Goal: Task Accomplishment & Management: Manage account settings

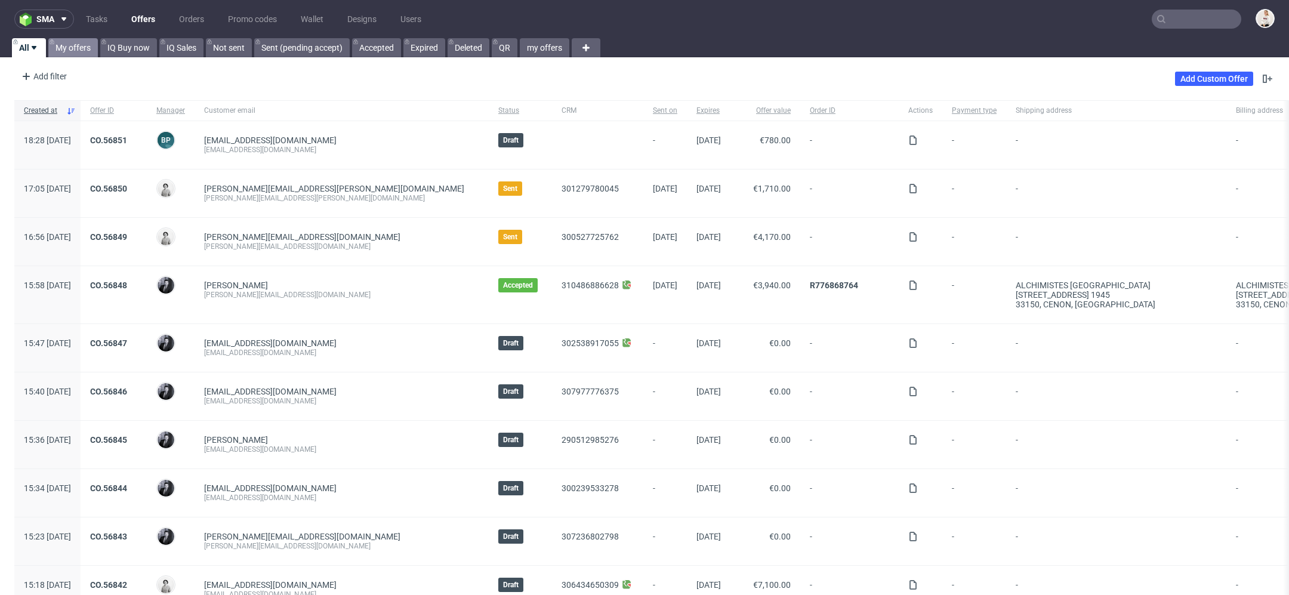
click at [81, 44] on link "My offers" at bounding box center [73, 47] width 50 height 19
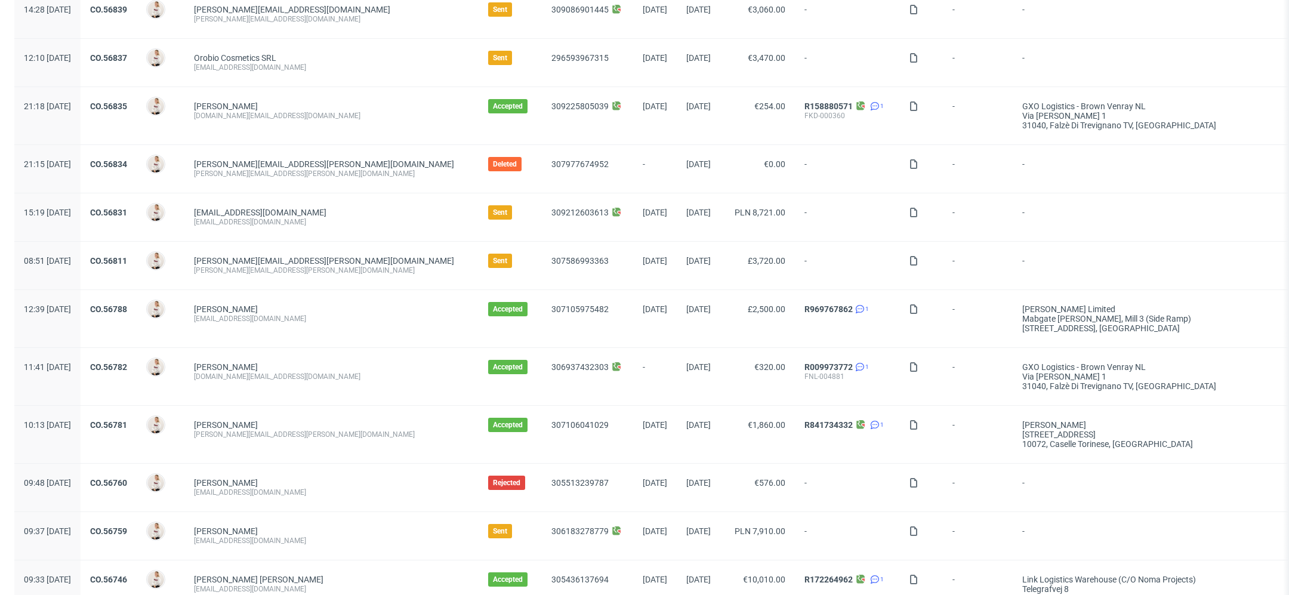
scroll to position [125, 0]
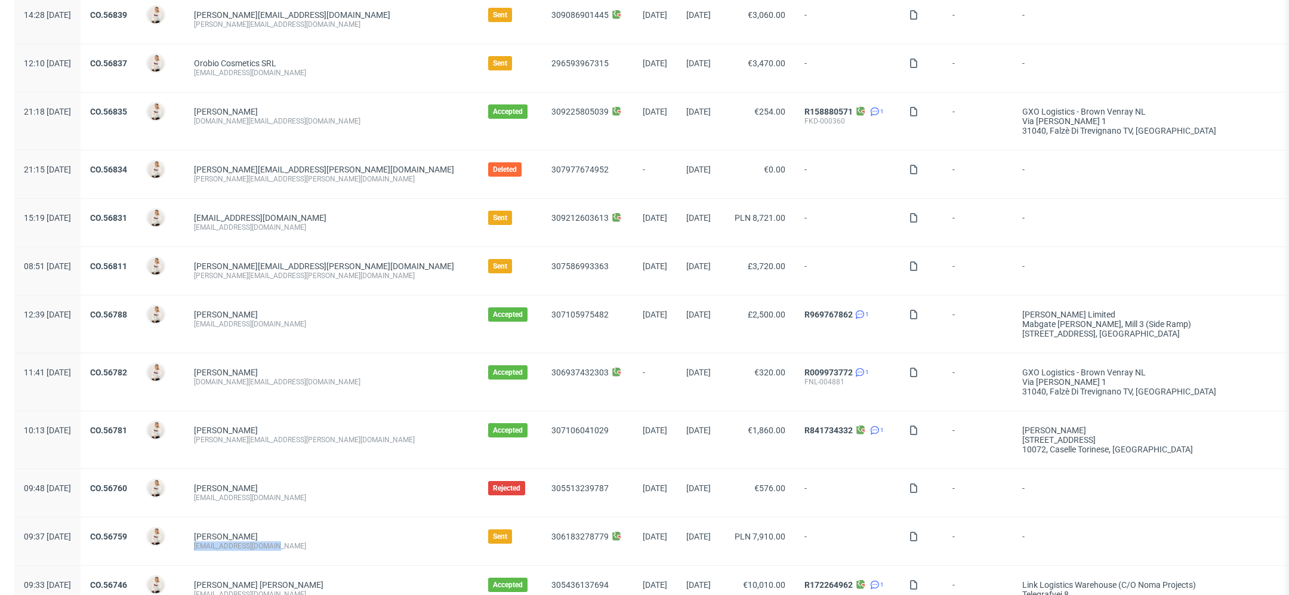
drag, startPoint x: 316, startPoint y: 546, endPoint x: 224, endPoint y: 548, distance: 92.5
click at [224, 547] on div "Talala Mariia talaladesign@gmail.com" at bounding box center [331, 541] width 294 height 48
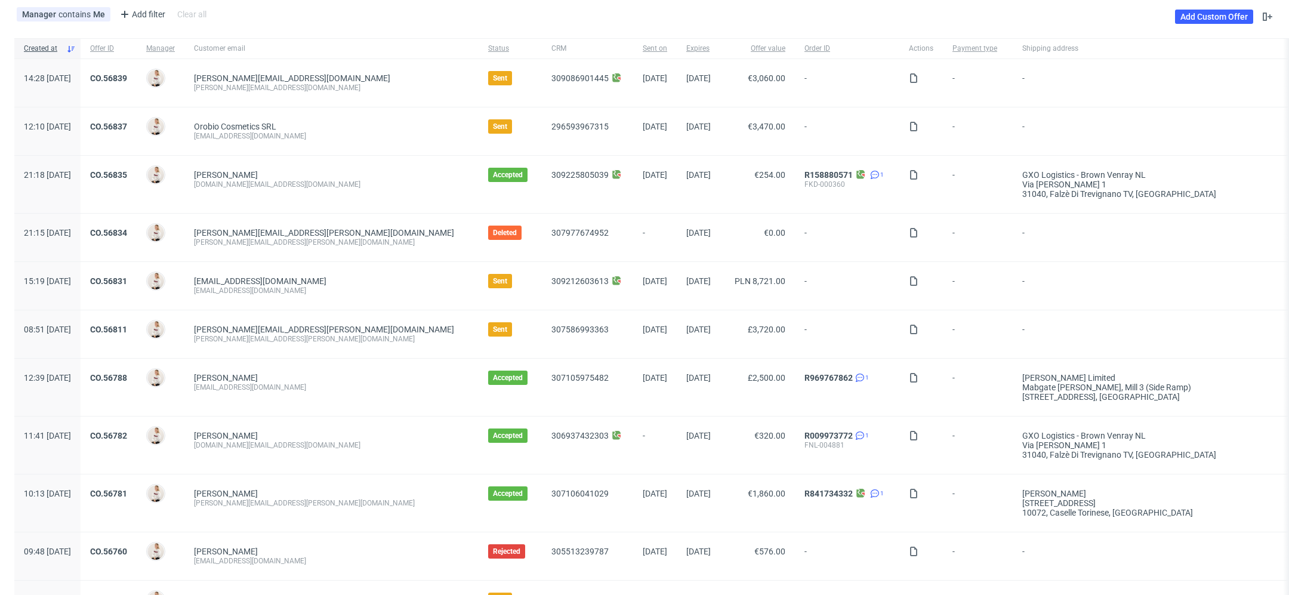
scroll to position [61, 0]
click at [1190, 18] on link "Add Custom Offer" at bounding box center [1214, 18] width 78 height 14
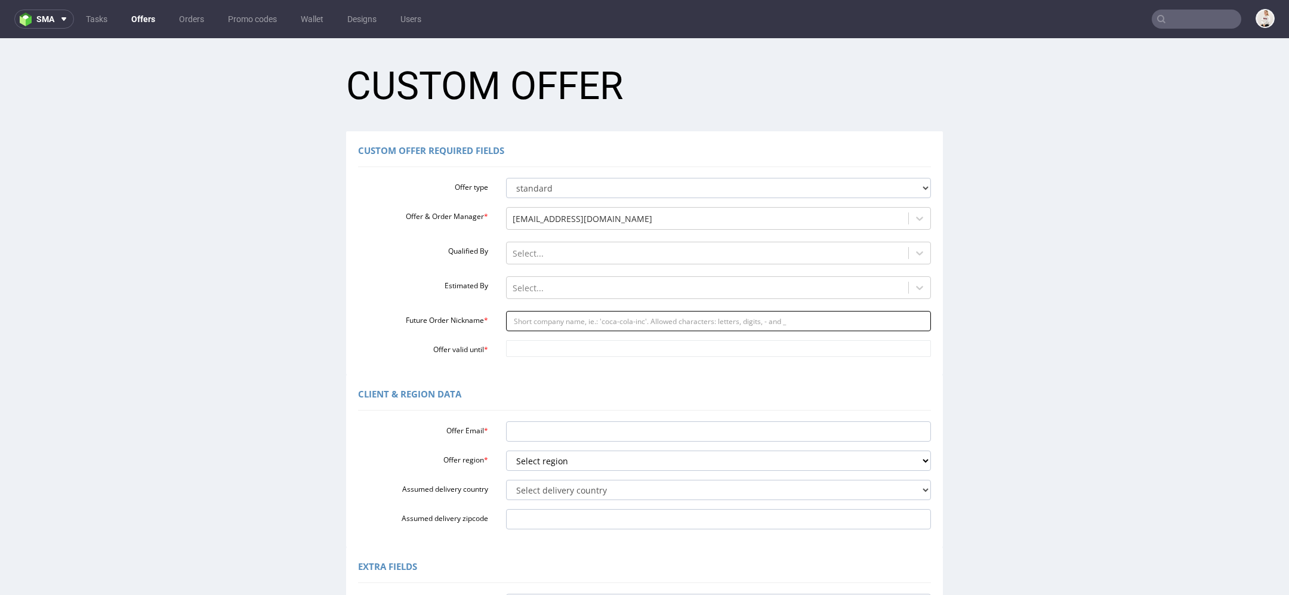
click at [576, 328] on input "Future Order Nickname *" at bounding box center [718, 321] width 425 height 20
paste input "zuzannaurbaniakwppl"
type input "zuzannaurbaniakwppl"
click at [560, 347] on input "Offer valid until *" at bounding box center [718, 348] width 425 height 17
click at [549, 295] on td "23" at bounding box center [547, 295] width 18 height 18
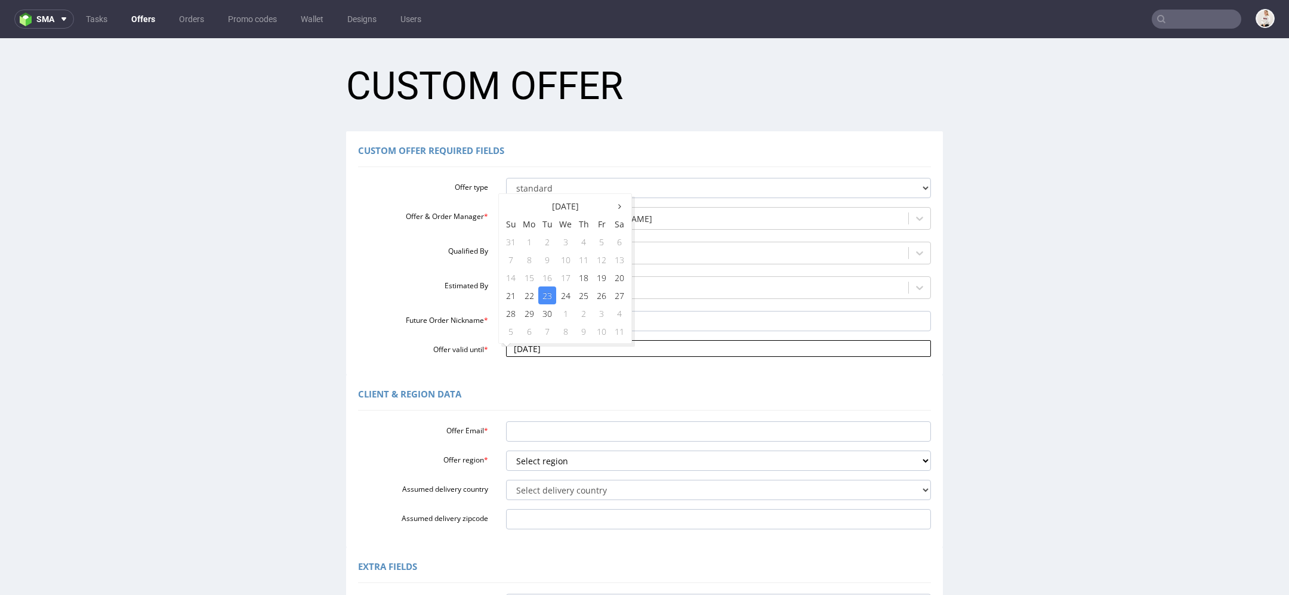
click at [557, 350] on input "2025-09-23" at bounding box center [718, 348] width 425 height 17
click at [583, 296] on td "25" at bounding box center [584, 295] width 18 height 18
type input "2025-09-25"
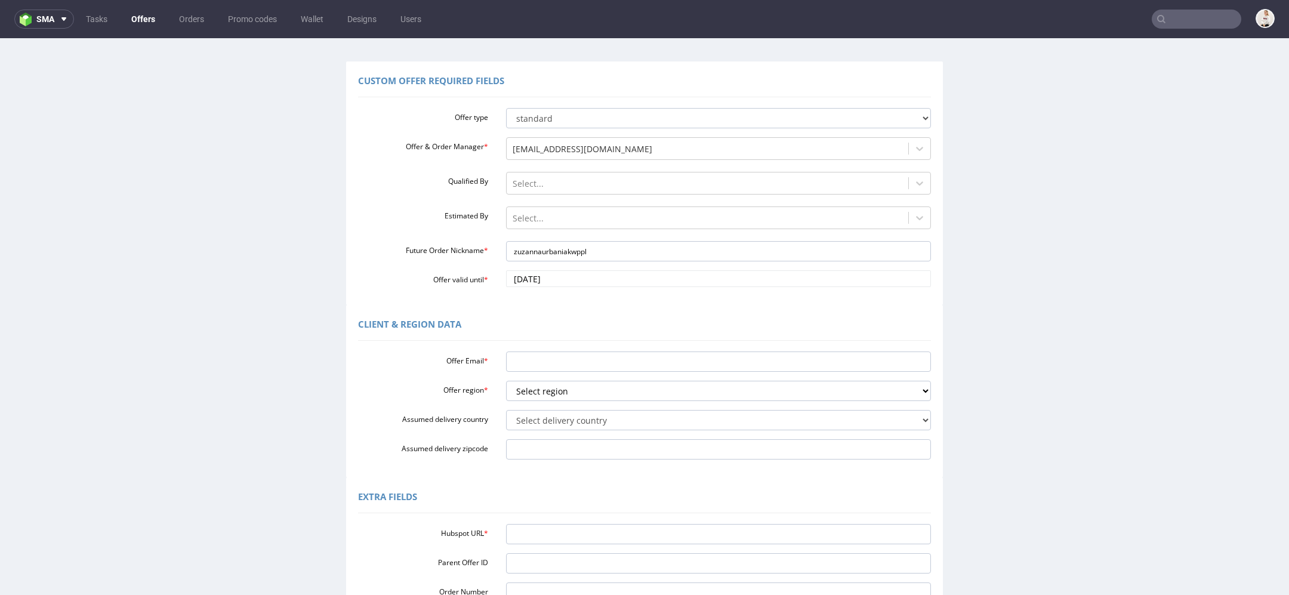
scroll to position [72, 0]
click at [568, 369] on div "Offer Email * Offer region * Select region eu gb de pl fr it es Assumed deliver…" at bounding box center [644, 400] width 573 height 113
click at [552, 354] on input "Offer Email *" at bounding box center [718, 359] width 425 height 20
paste input "[EMAIL_ADDRESS][DOMAIN_NAME]"
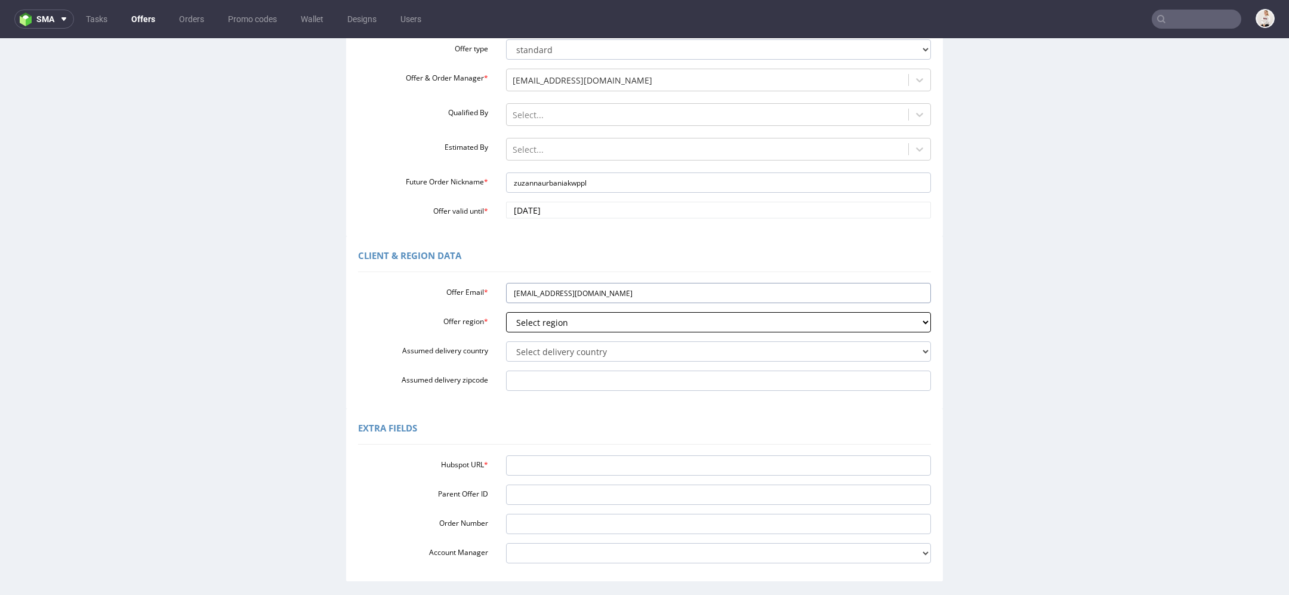
scroll to position [140, 0]
type input "zuzannaurbaniak@wp.pl"
click at [558, 326] on select "Select region eu gb de pl fr it es" at bounding box center [718, 321] width 425 height 20
select select "pl"
click at [506, 311] on select "Select region eu gb de pl fr it es" at bounding box center [718, 321] width 425 height 20
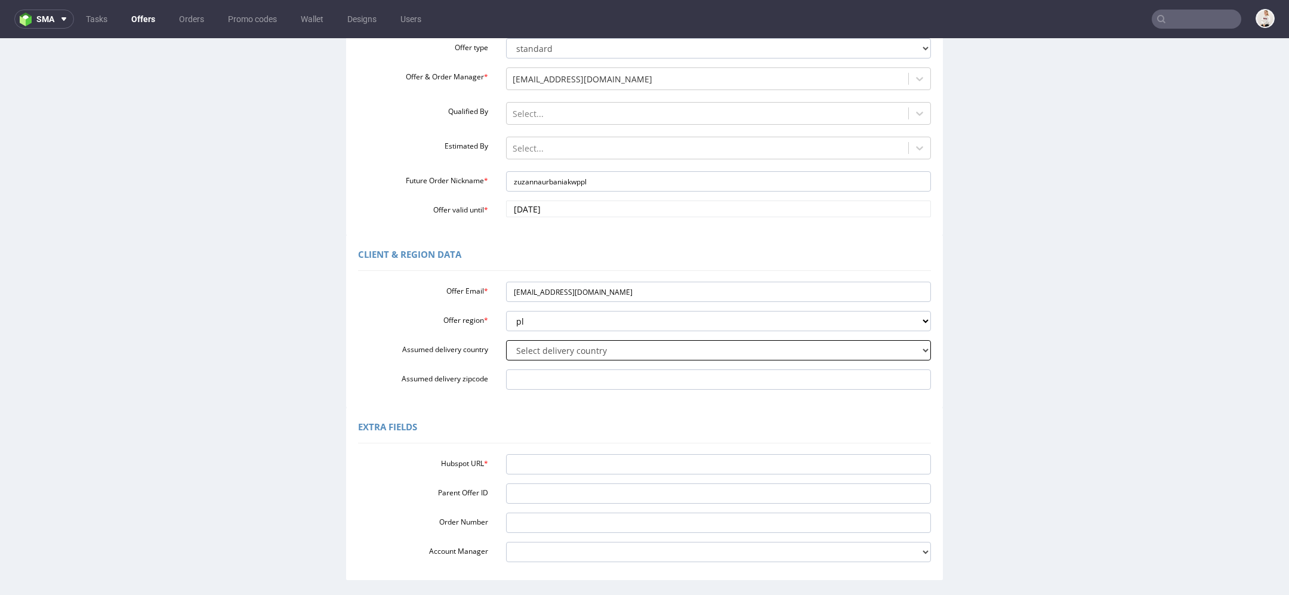
click at [544, 344] on select "Select delivery country Andorra Afghanistan Anguilla Albania Armenia Antarctica…" at bounding box center [718, 350] width 425 height 20
select select "179"
click at [506, 340] on select "Select delivery country Andorra Afghanistan Anguilla Albania Armenia Antarctica…" at bounding box center [718, 350] width 425 height 20
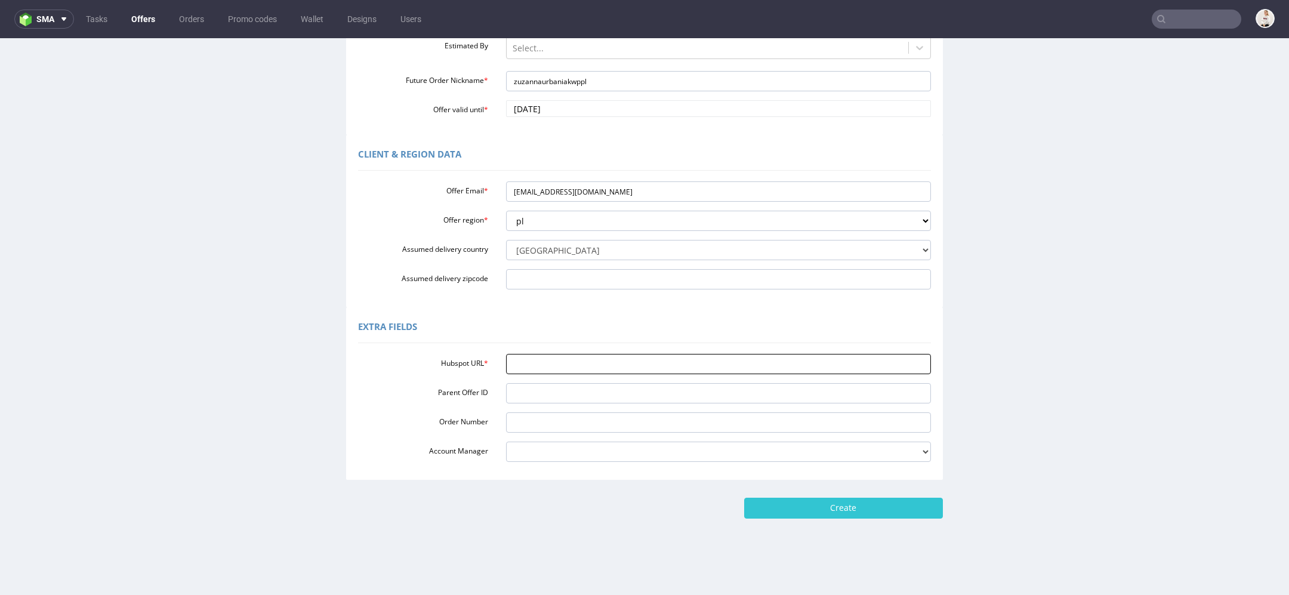
click at [626, 368] on input "Hubspot URL *" at bounding box center [718, 364] width 425 height 20
paste input "https://app-eu1.hubspot.com/contacts/25600958/record/0-3/309824525522/"
type input "https://app-eu1.hubspot.com/contacts/25600958/record/0-3/309824525522/"
click at [896, 495] on form "Custom Offer Custom Offer Required Fields Offer type standard prototyping sampl…" at bounding box center [644, 166] width 1265 height 705
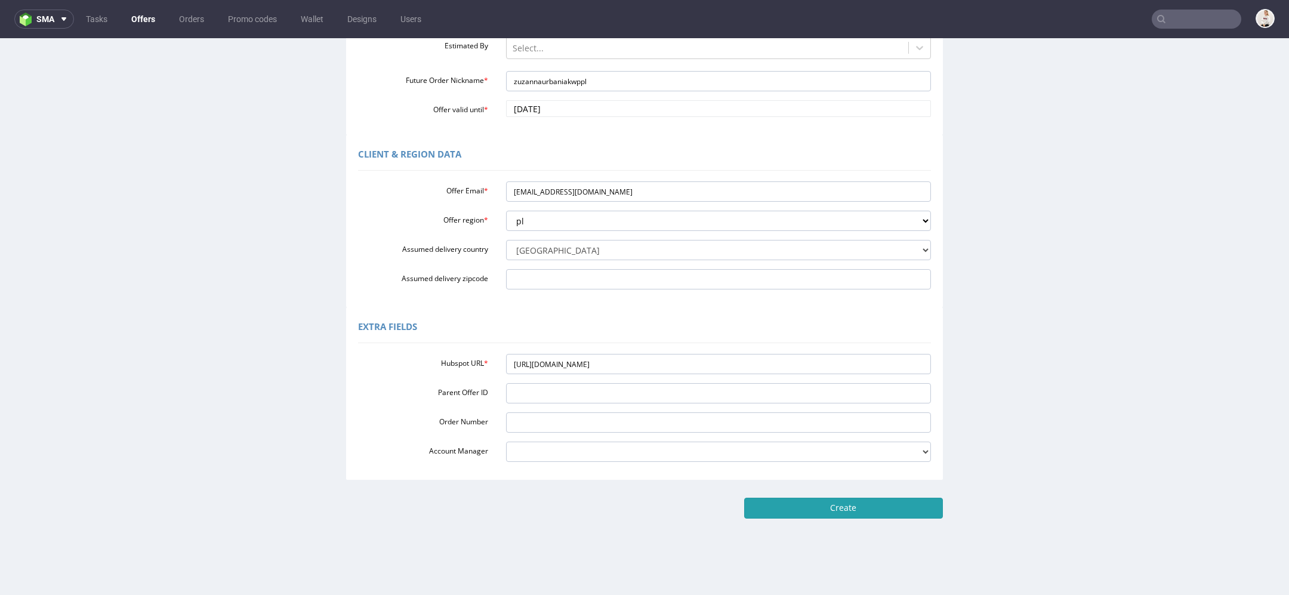
click at [898, 504] on input "Create" at bounding box center [843, 508] width 199 height 20
type input "Please wait..."
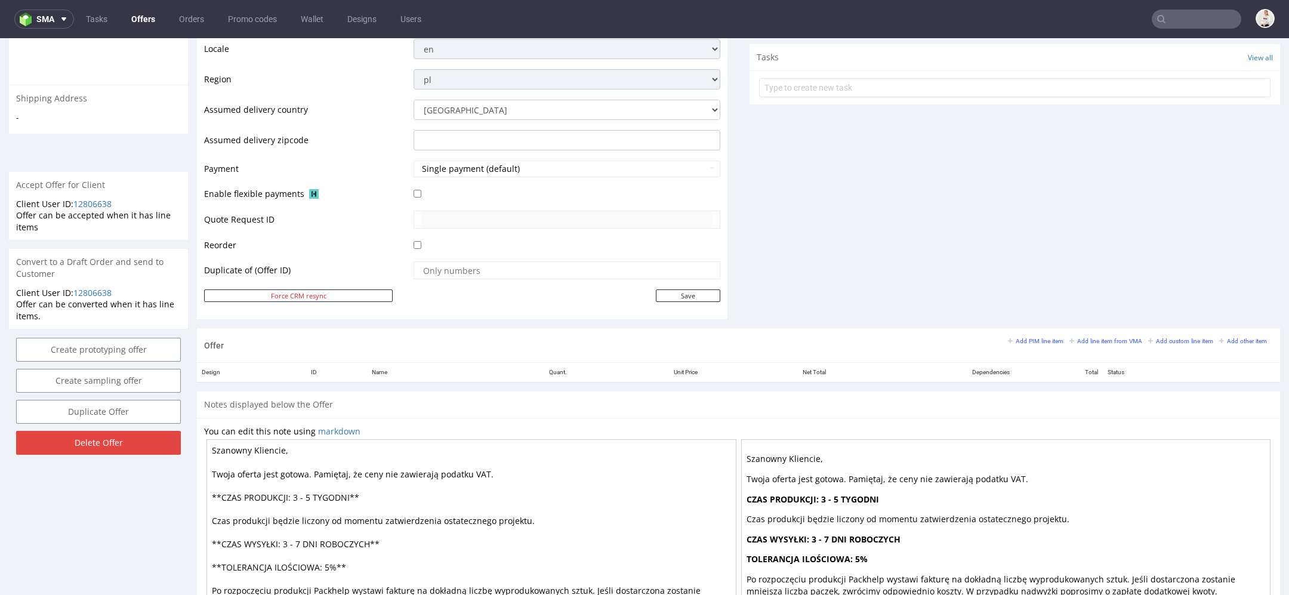
scroll to position [508, 0]
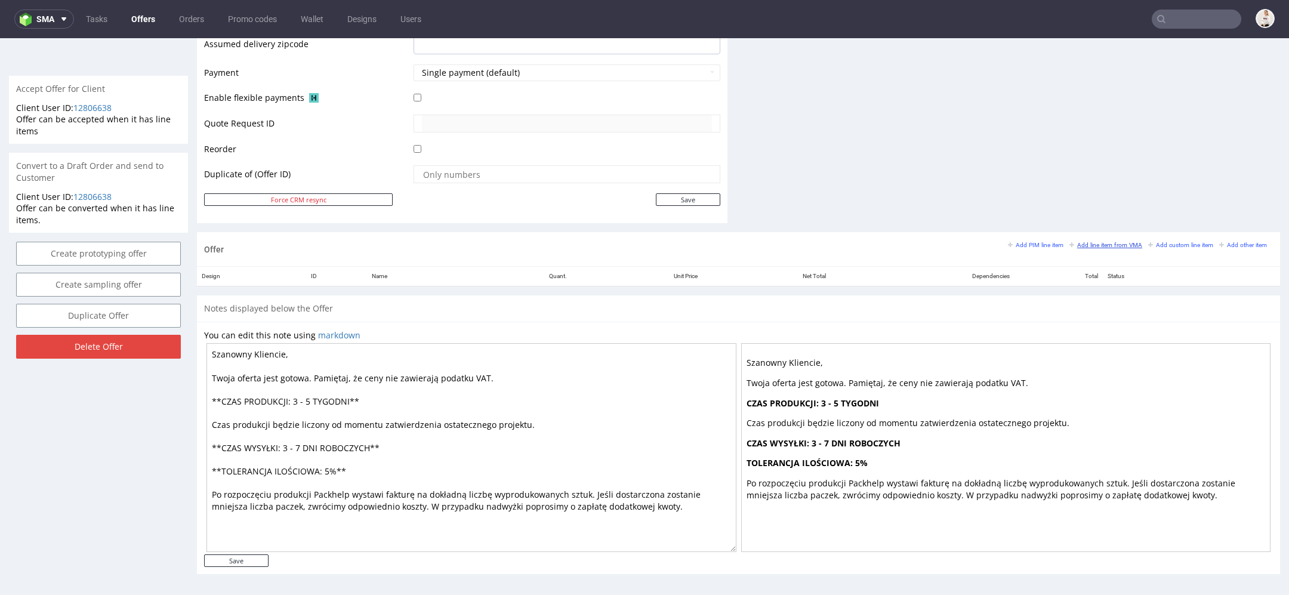
click at [1073, 242] on small "Add line item from VMA" at bounding box center [1105, 245] width 73 height 7
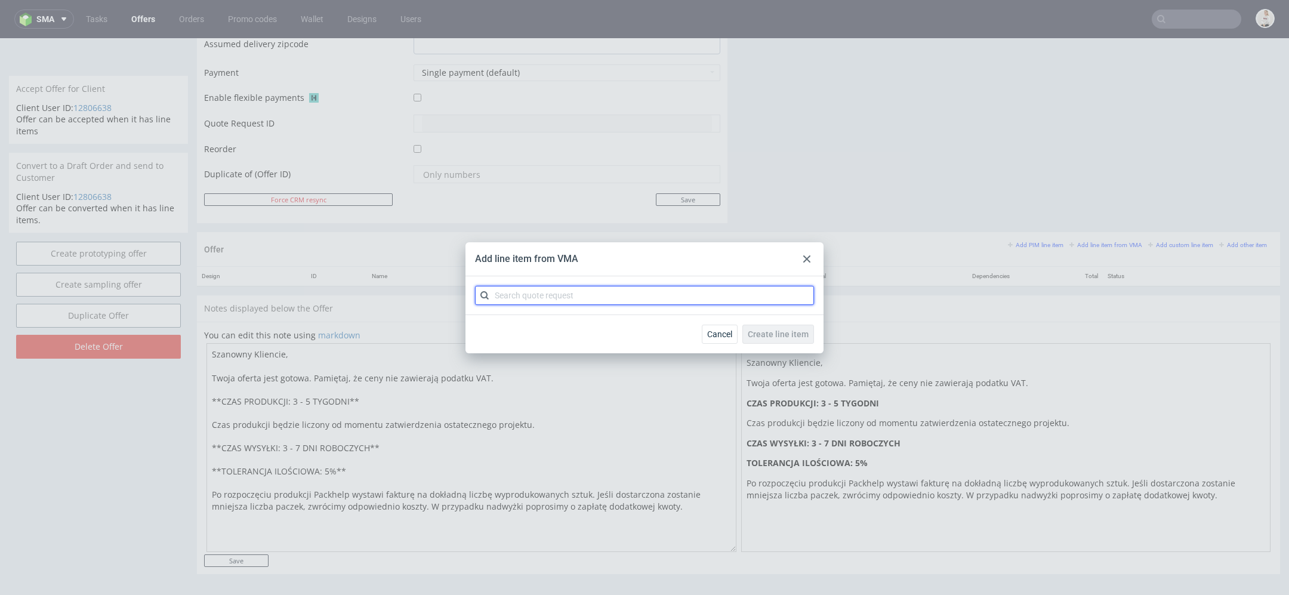
click at [625, 293] on input "text" at bounding box center [644, 295] width 339 height 19
paste input "CBLL"
type input "CBLL"
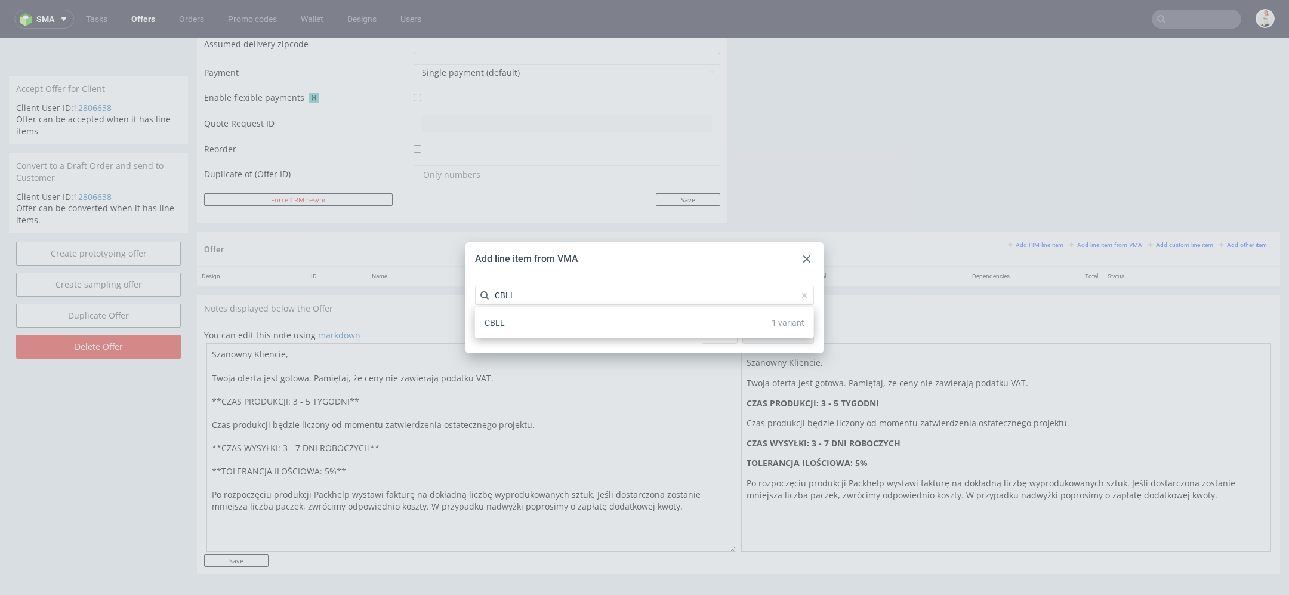
click at [604, 325] on div "CBLL 1 variant" at bounding box center [644, 322] width 329 height 21
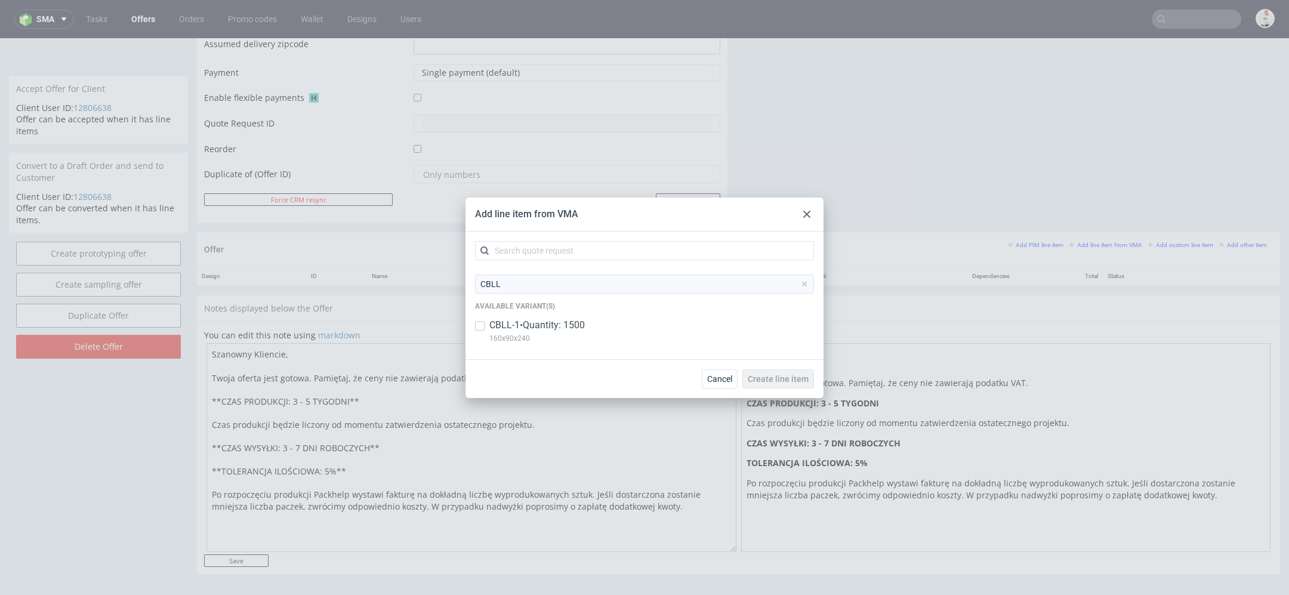
click at [604, 325] on div "CBLL-1 • Quantity: 1500 160x90x240" at bounding box center [644, 334] width 339 height 31
checkbox input "true"
click at [782, 375] on span "Create line item" at bounding box center [778, 379] width 61 height 8
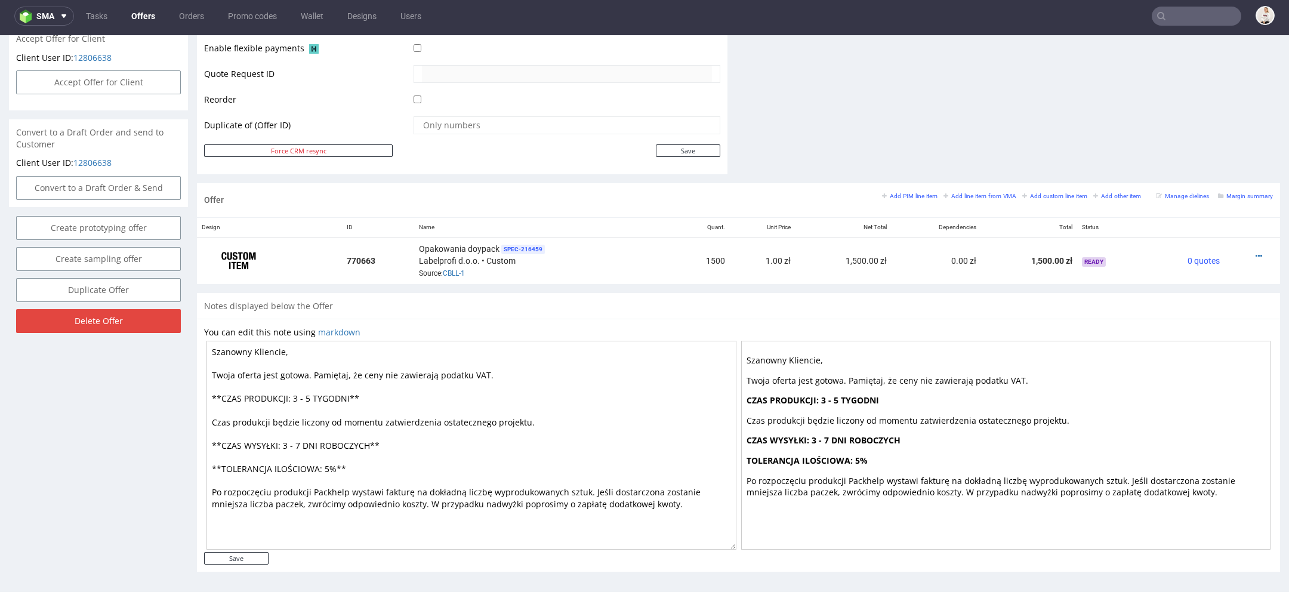
scroll to position [2, 0]
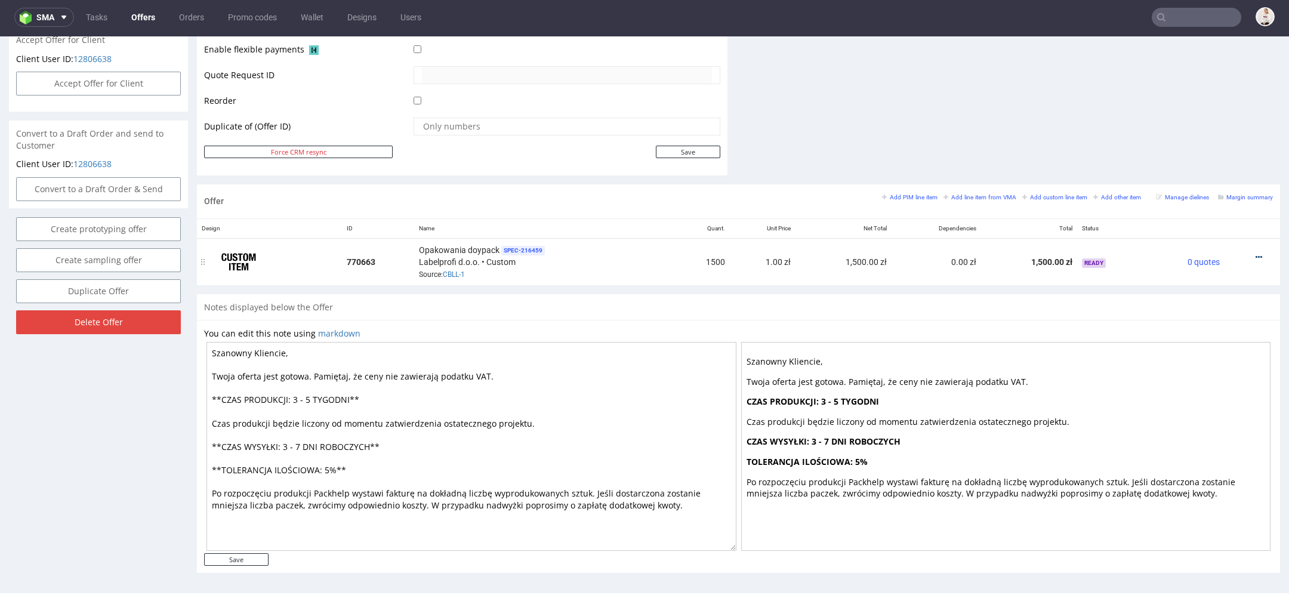
click at [1255, 253] on icon at bounding box center [1258, 257] width 7 height 8
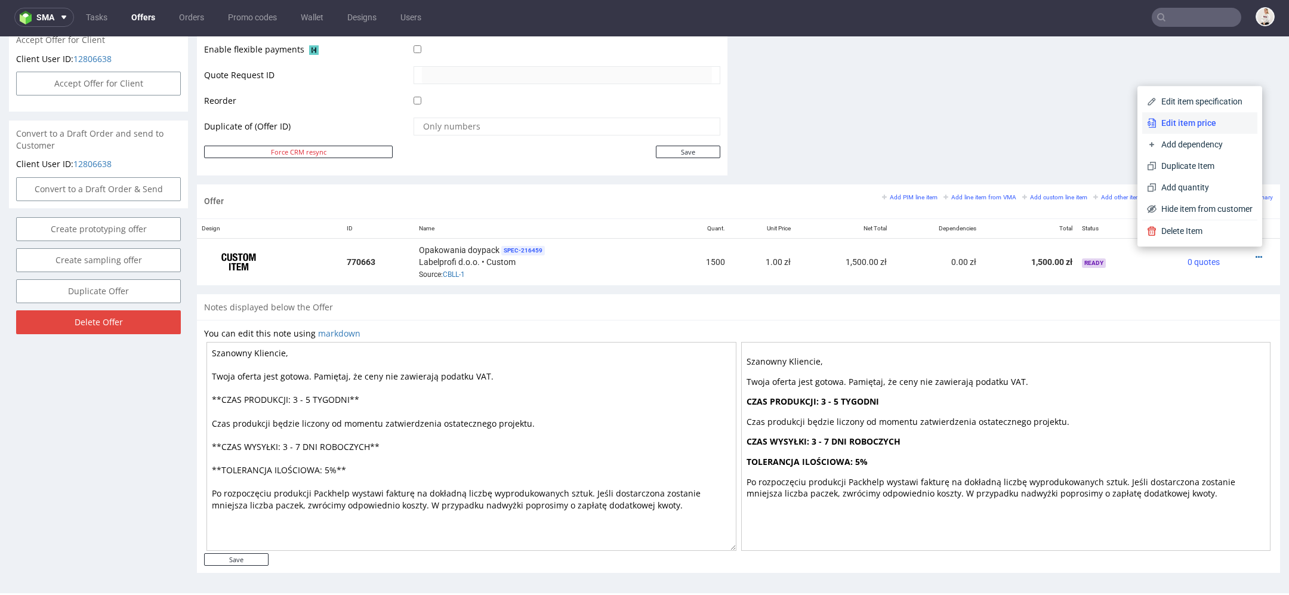
click at [1179, 118] on span "Edit item price" at bounding box center [1204, 123] width 96 height 12
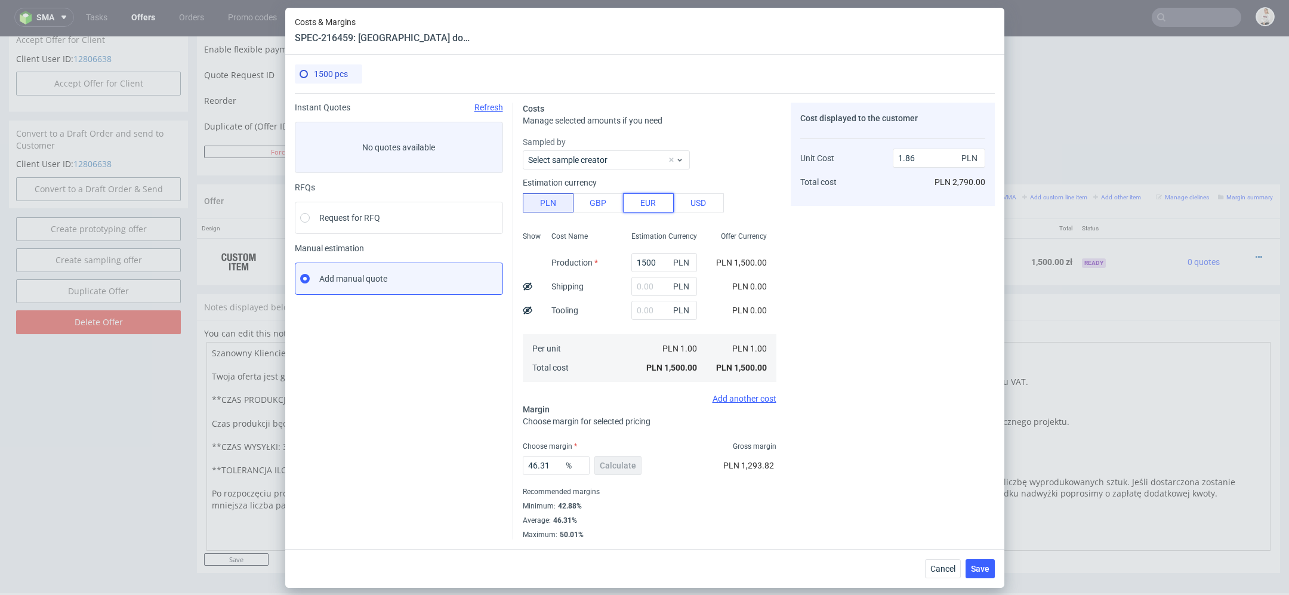
click at [657, 200] on button "EUR" at bounding box center [648, 202] width 51 height 19
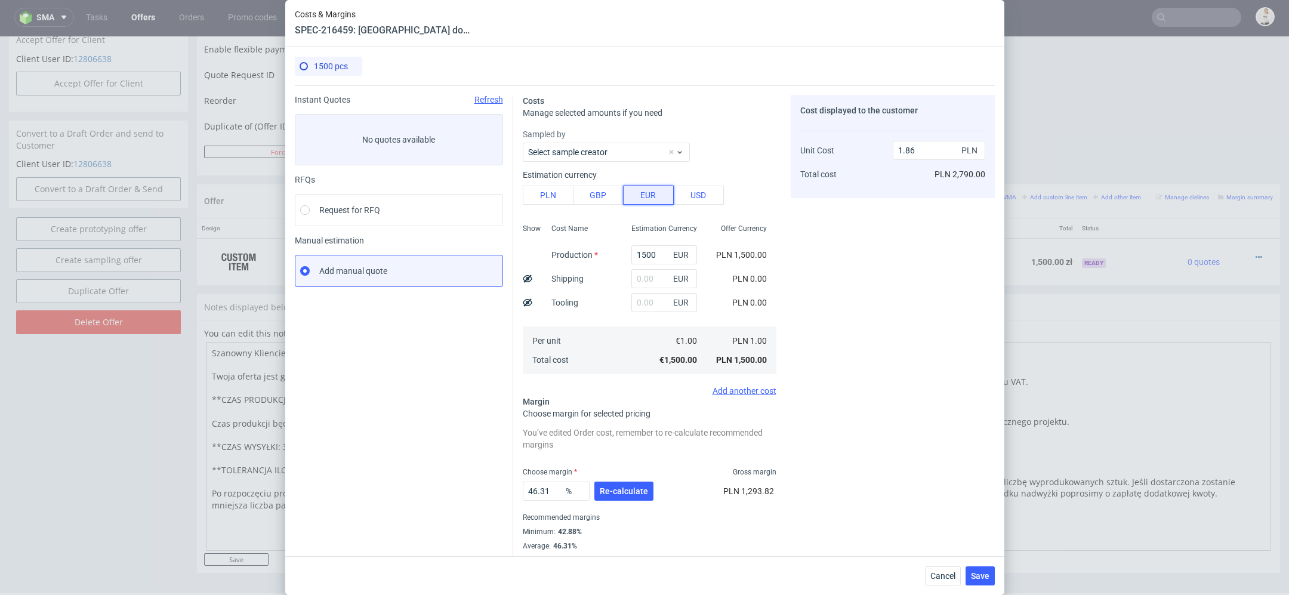
type input "7.93"
click at [649, 256] on input "1500" at bounding box center [664, 254] width 66 height 19
paste input "922.8"
type input "922.8"
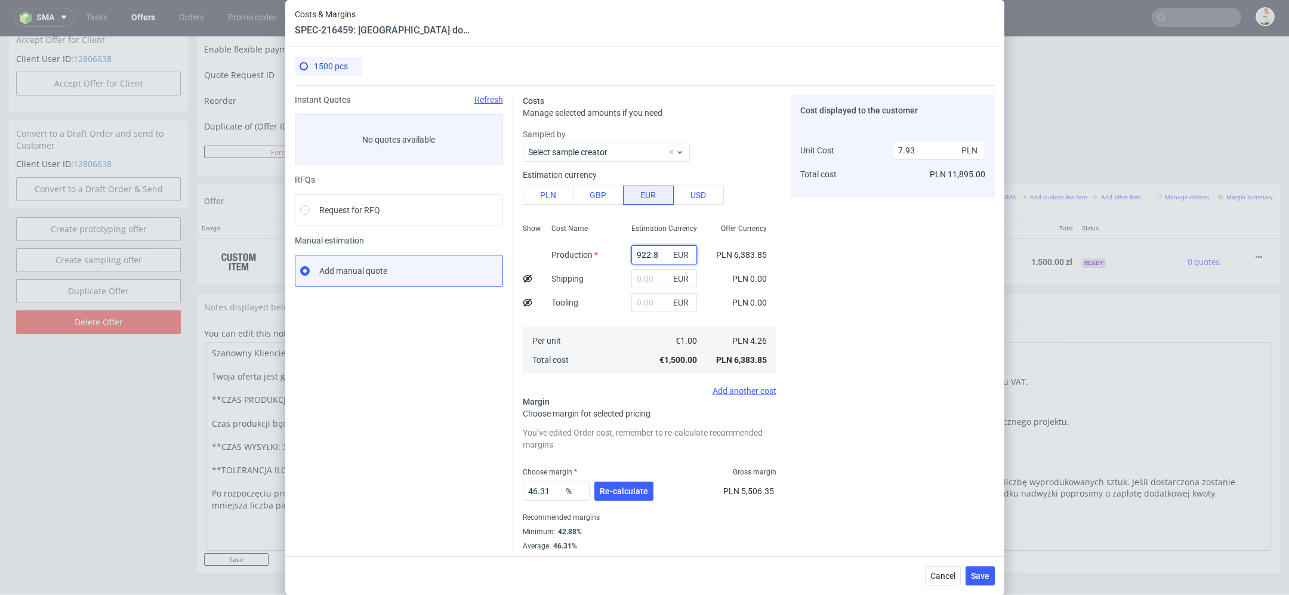
type input "4.88"
type input "922.8"
click at [789, 285] on div "Costs Manage selected amounts if you need Sampled by Select sample creator Esti…" at bounding box center [753, 325] width 481 height 480
click at [646, 278] on input "text" at bounding box center [664, 278] width 66 height 19
type input "50"
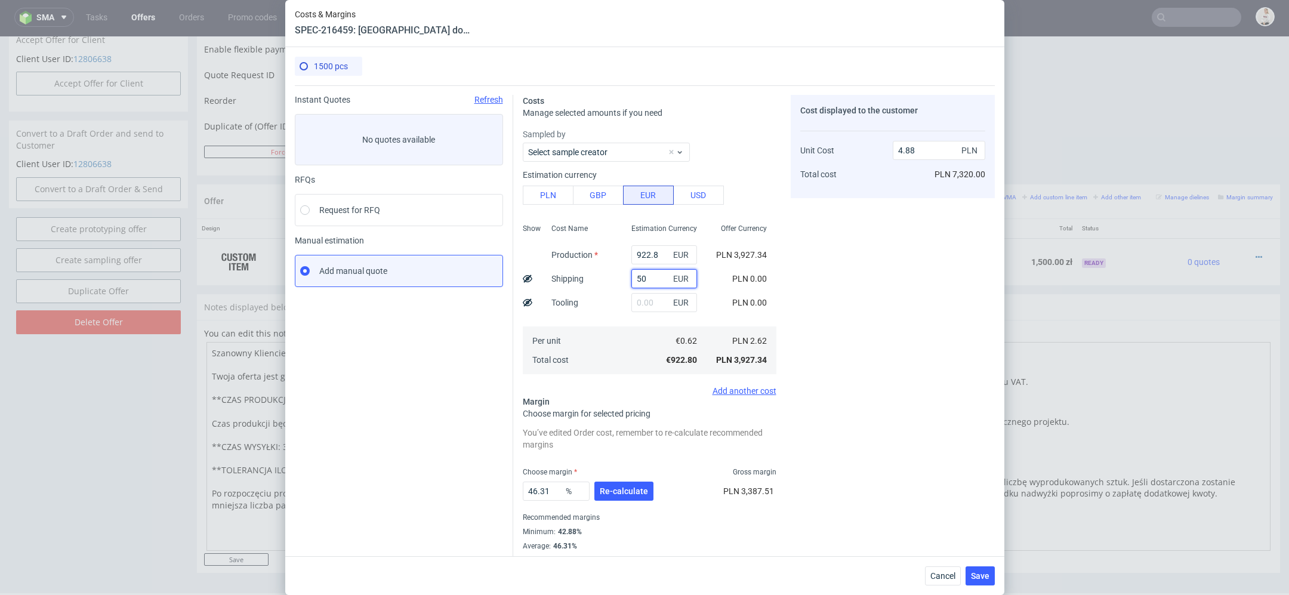
type input "5.14"
type input "50"
click at [877, 283] on div "Cost displayed to the customer Unit Cost Total cost 5.14 PLN PLN 7,710.00" at bounding box center [893, 330] width 204 height 470
click at [637, 487] on span "Re-calculate" at bounding box center [624, 491] width 48 height 8
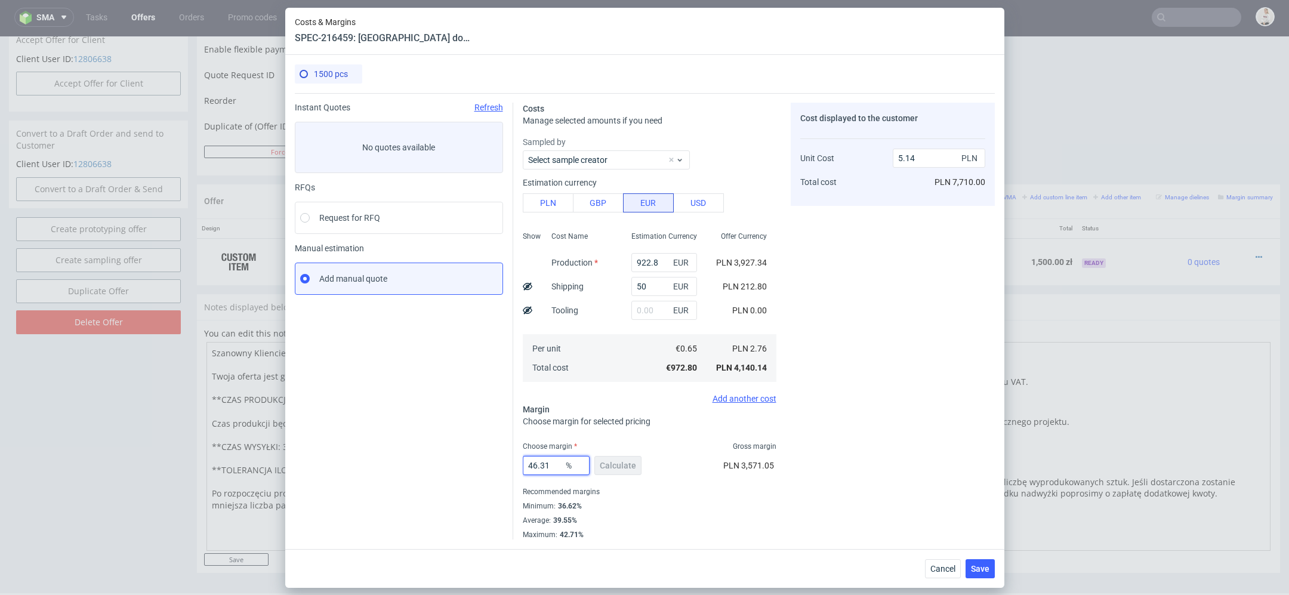
drag, startPoint x: 548, startPoint y: 467, endPoint x: 456, endPoint y: 459, distance: 92.2
click at [456, 459] on div "Instant Quotes Refresh No quotes available RFQs Request for RFQ Manual estimati…" at bounding box center [645, 316] width 700 height 446
type input "50"
type input "5.52"
type input "50"
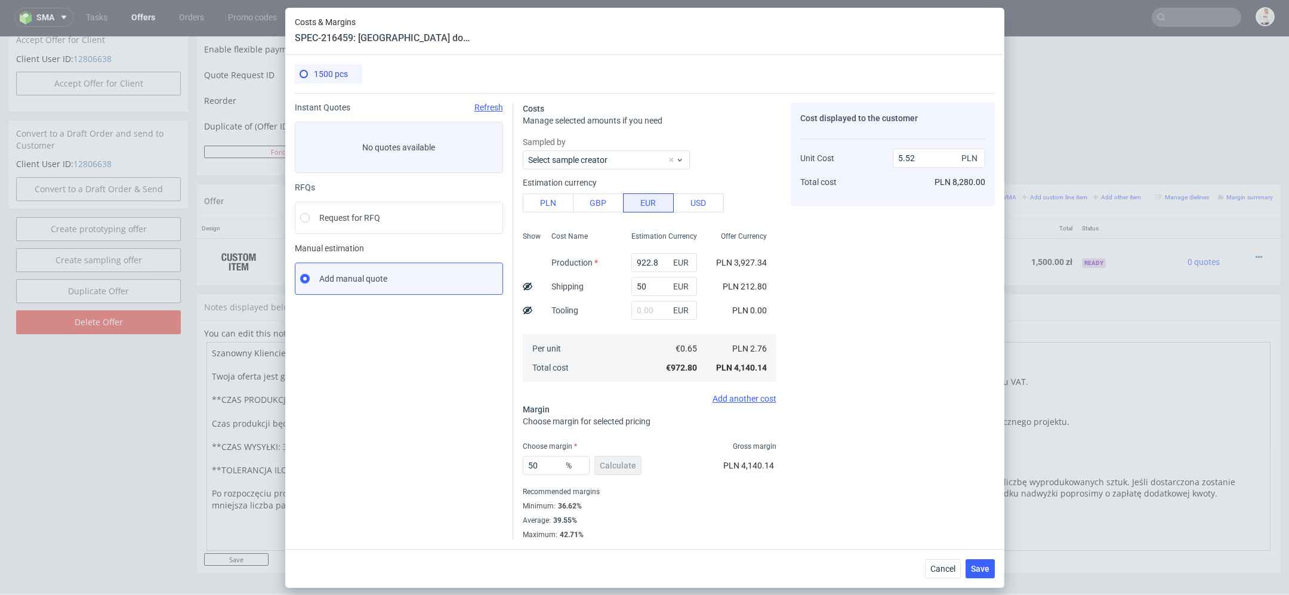
click at [884, 523] on div "Cost displayed to the customer Unit Cost Total cost 5.52 PLN PLN 8,280.00" at bounding box center [893, 321] width 204 height 437
click at [984, 567] on span "Save" at bounding box center [980, 568] width 18 height 8
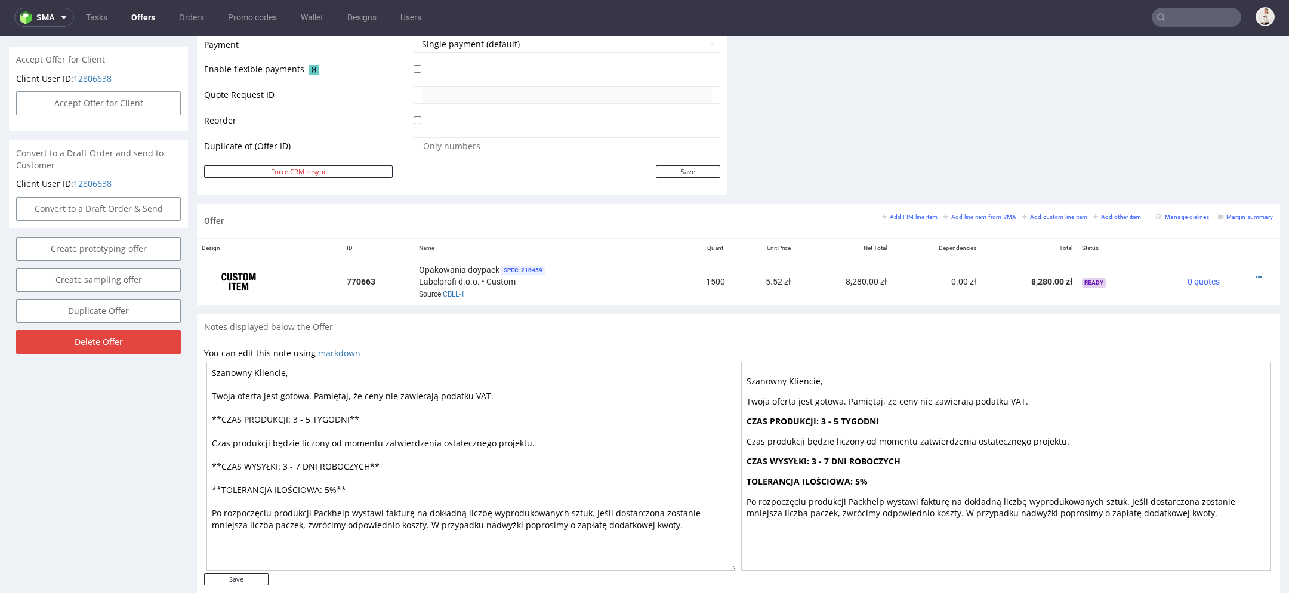
scroll to position [555, 0]
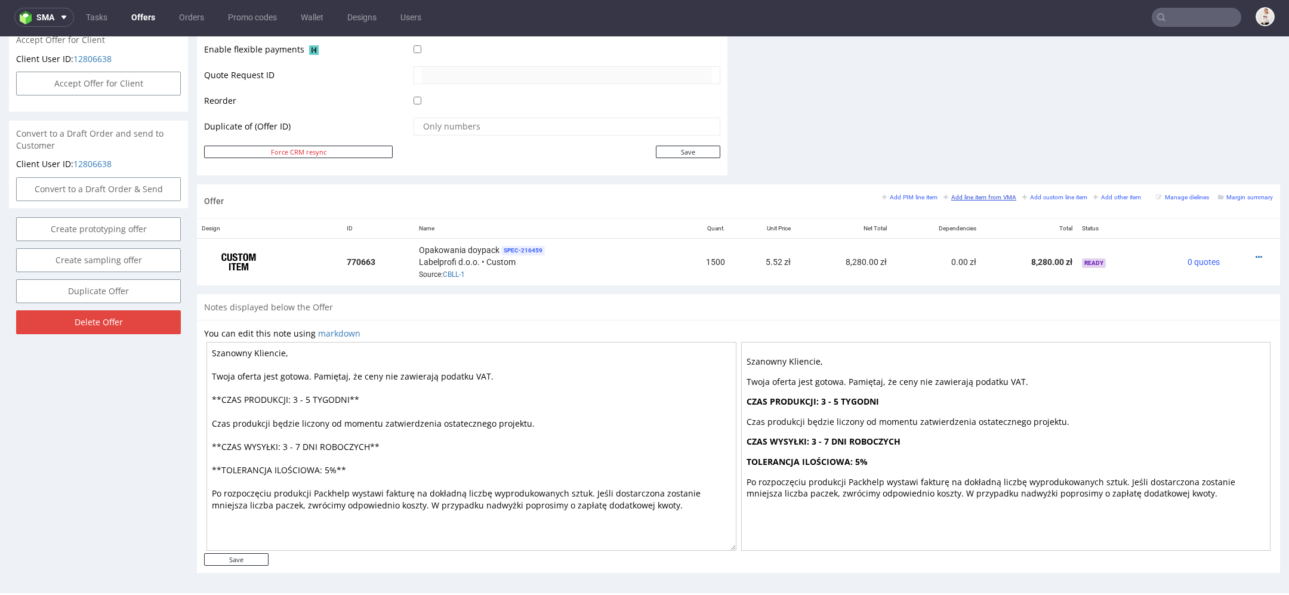
click at [953, 197] on small "Add line item from VMA" at bounding box center [979, 197] width 73 height 7
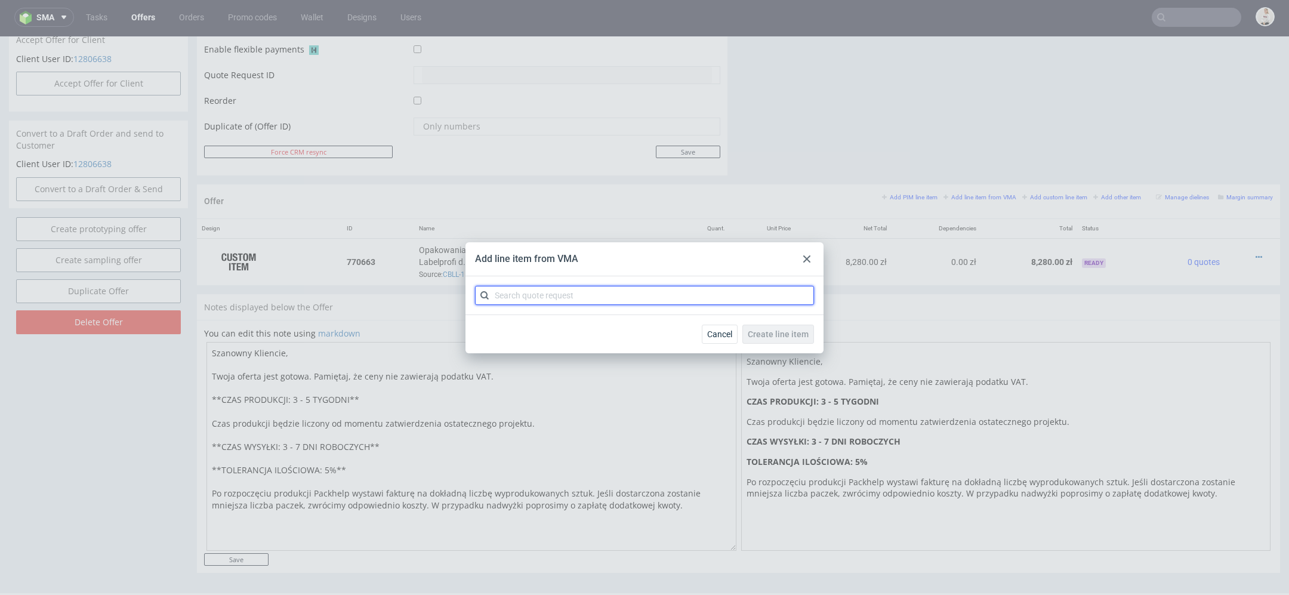
click at [726, 296] on input "text" at bounding box center [644, 295] width 339 height 19
paste input "CBLM"
type input "CBLM"
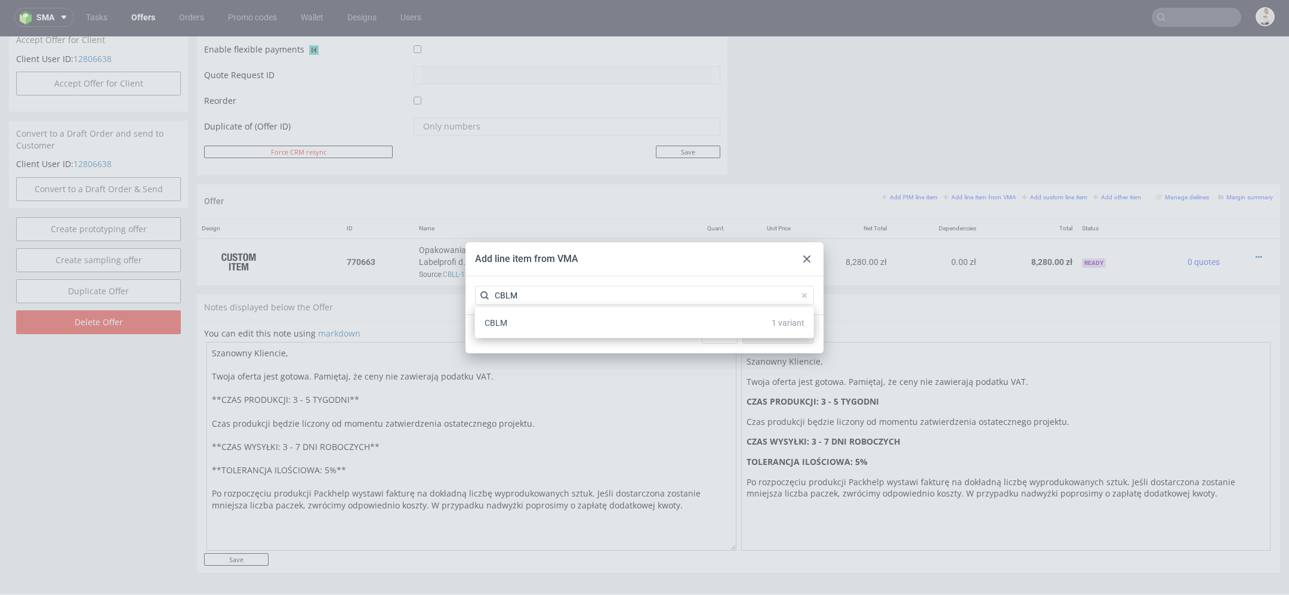
click at [635, 327] on div "CBLM 1 variant" at bounding box center [644, 322] width 329 height 21
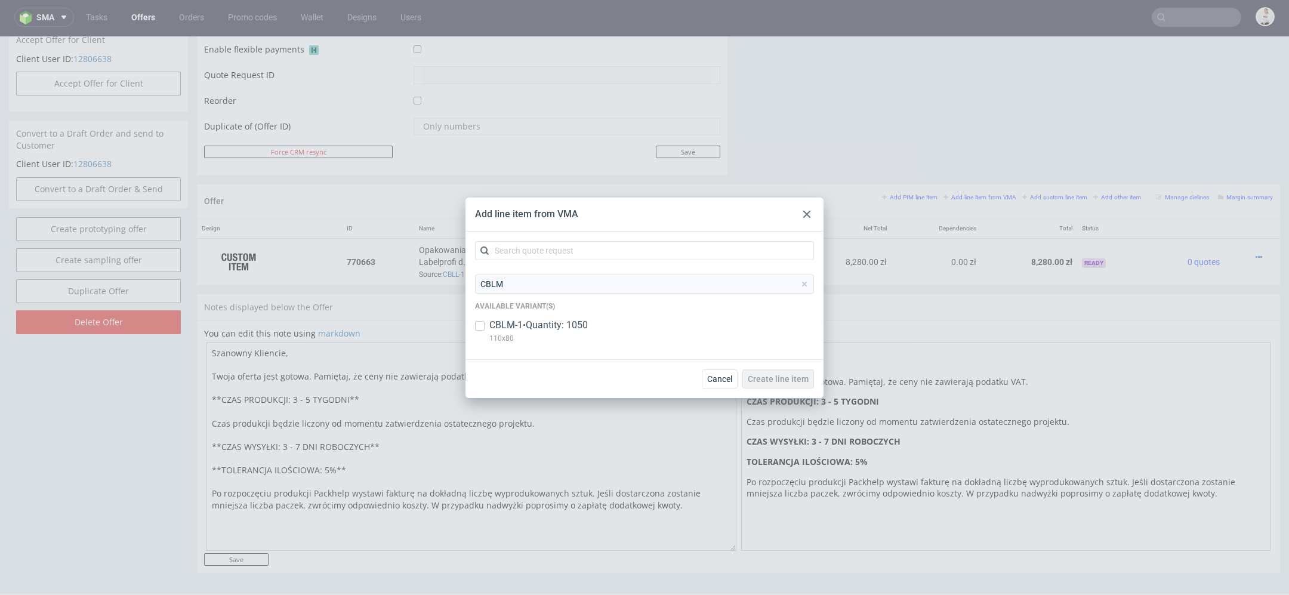
click at [635, 327] on div "CBLM-1 • Quantity: 1050 110x80" at bounding box center [644, 334] width 339 height 31
checkbox input "true"
click at [800, 375] on span "Create line item" at bounding box center [778, 379] width 61 height 8
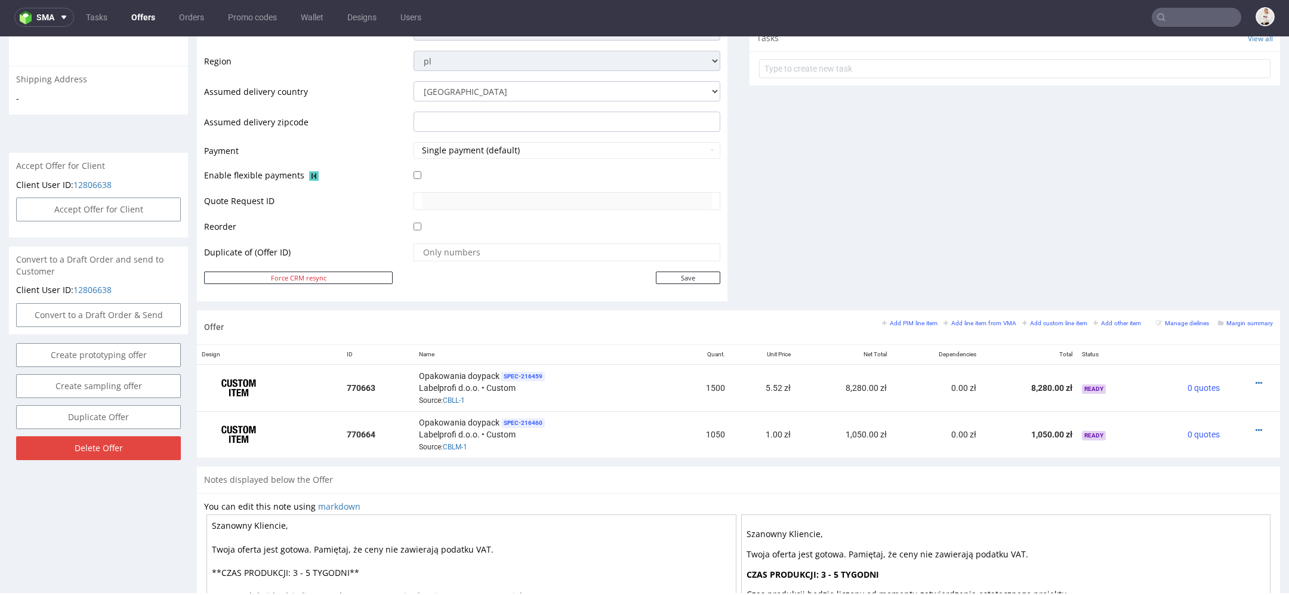
scroll to position [525, 0]
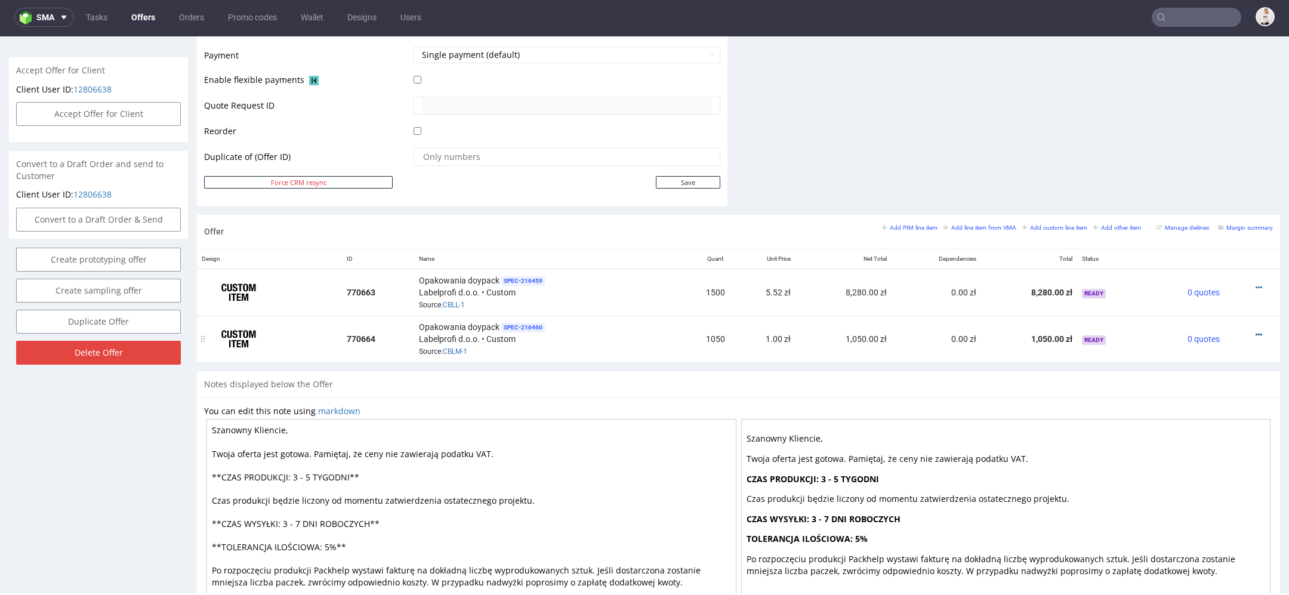
click at [1255, 331] on icon at bounding box center [1258, 335] width 7 height 8
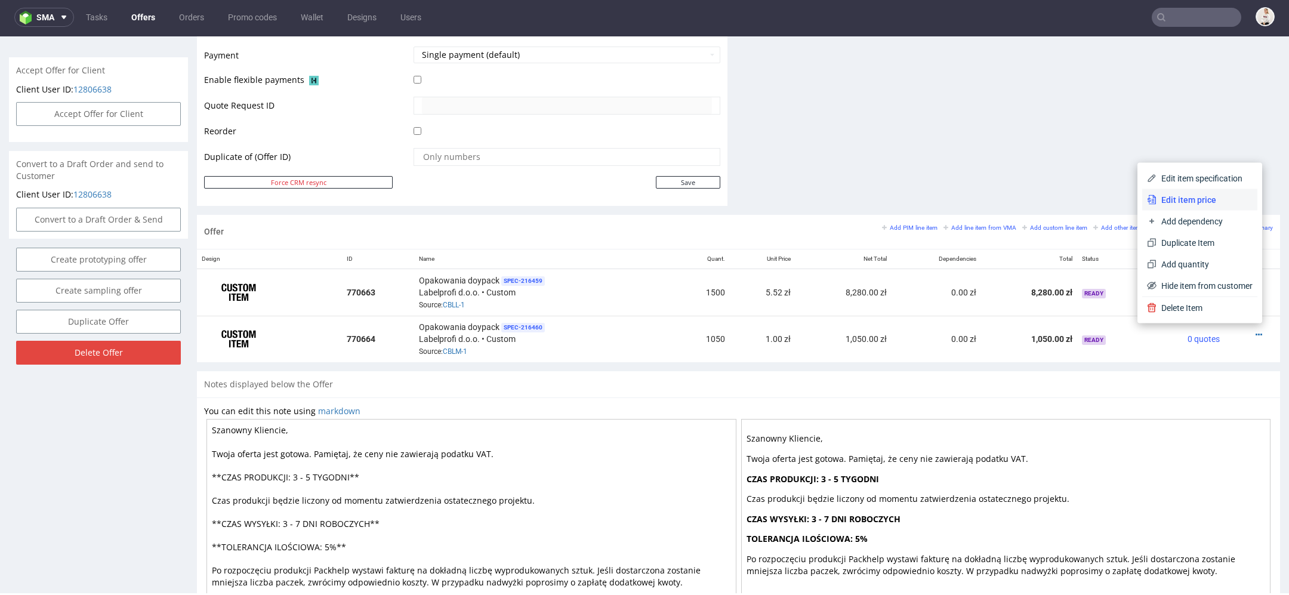
click at [1193, 193] on li "Edit item price" at bounding box center [1199, 199] width 115 height 21
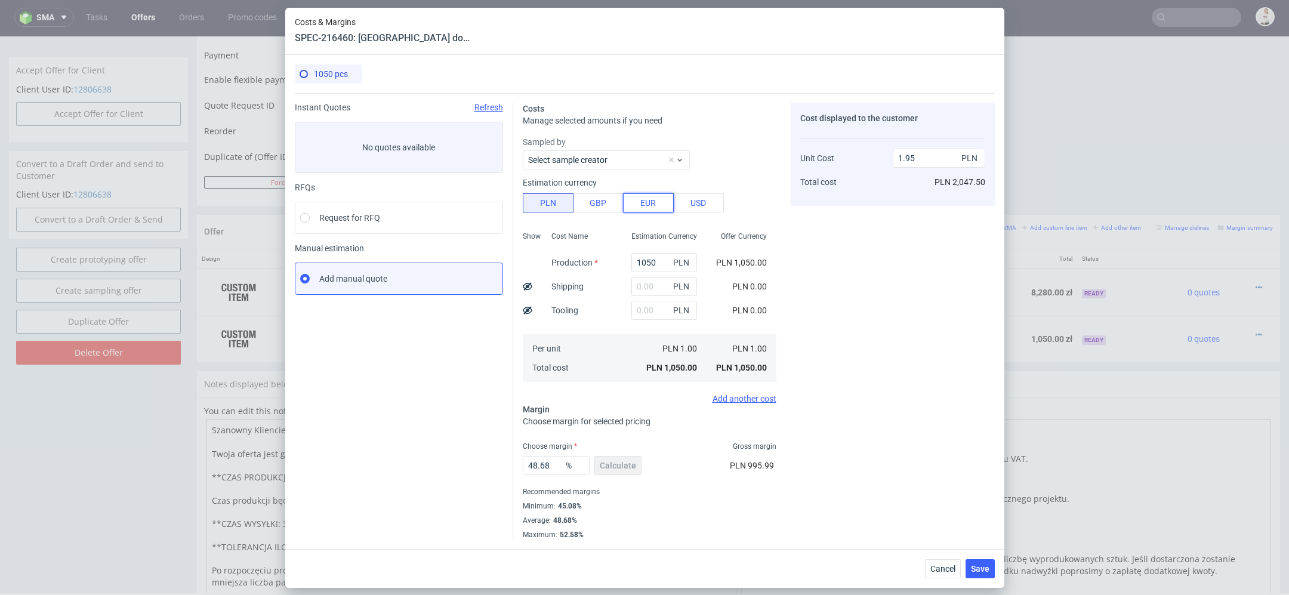
click at [656, 209] on button "EUR" at bounding box center [648, 202] width 51 height 19
type input "8.29"
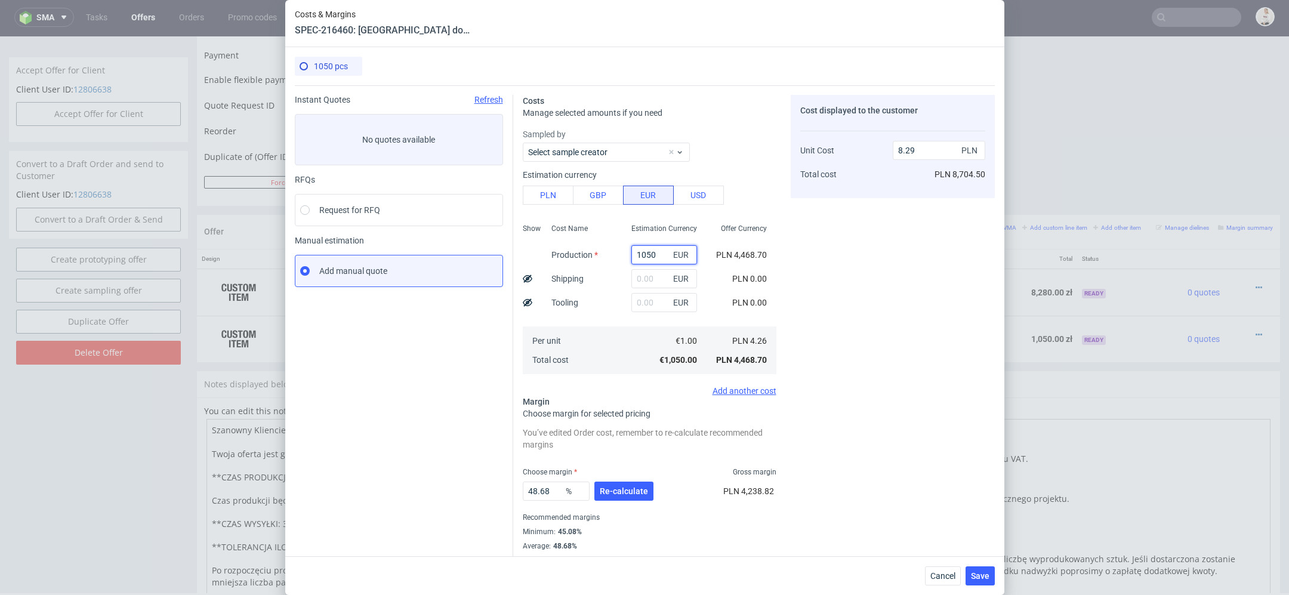
click at [648, 256] on input "1050" at bounding box center [664, 254] width 66 height 19
paste input "728.44"
type input "728.44"
type input "5.75"
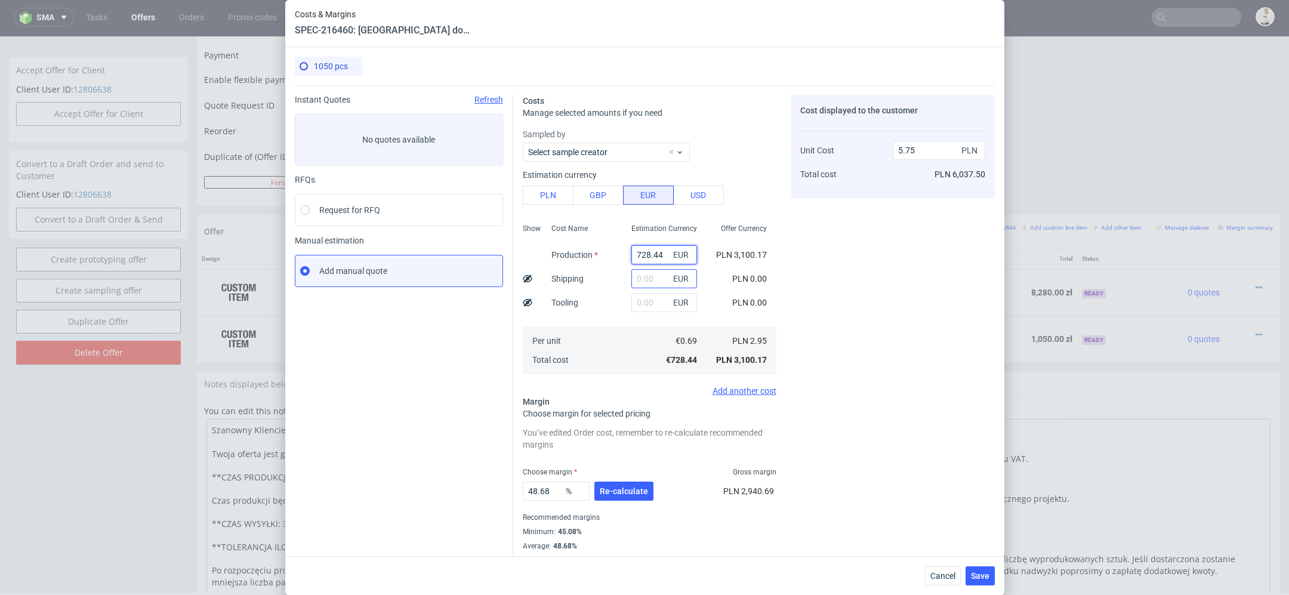
type input "728.44"
click at [656, 288] on input "text" at bounding box center [664, 278] width 66 height 19
type input "30"
type input "5.99"
type input "30"
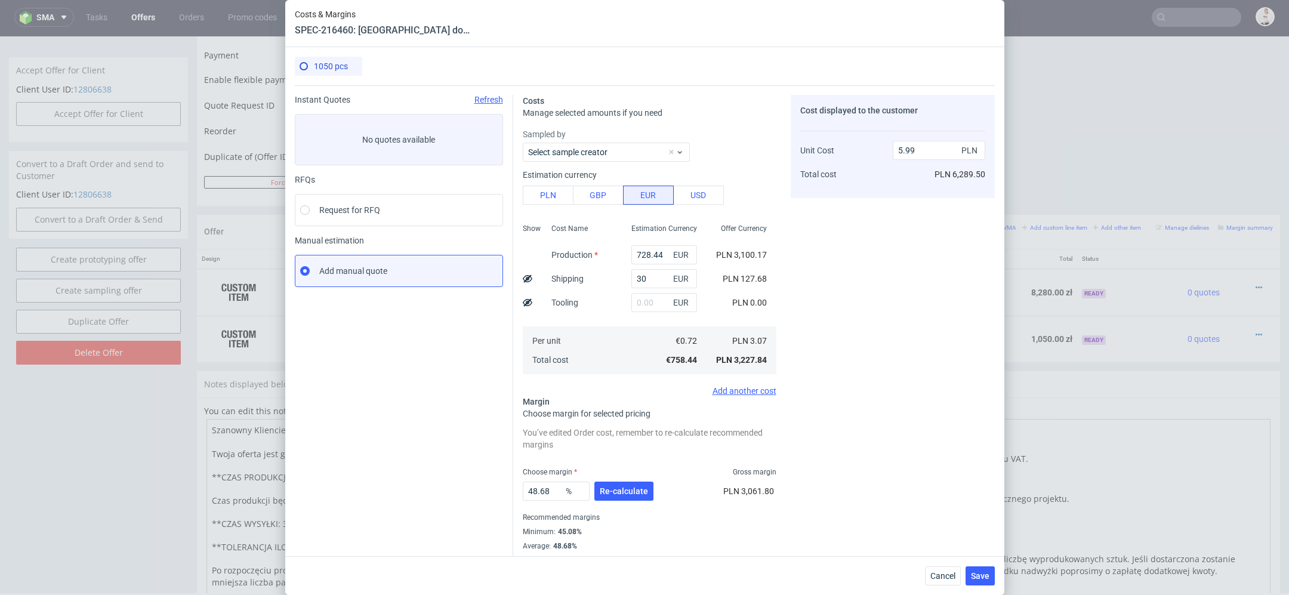
click at [901, 286] on div "Cost displayed to the customer Unit Cost Total cost 5.99 PLN PLN 6,289.50" at bounding box center [893, 330] width 204 height 470
click at [626, 492] on span "Re-calculate" at bounding box center [624, 491] width 48 height 8
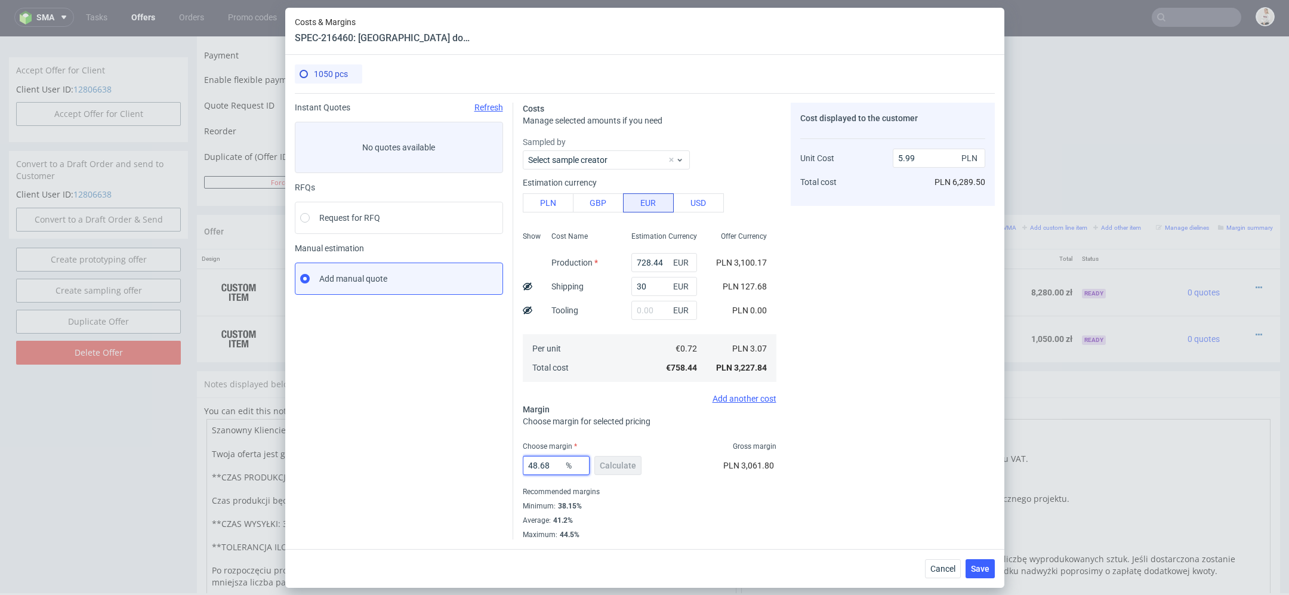
drag, startPoint x: 557, startPoint y: 467, endPoint x: 441, endPoint y: 453, distance: 117.1
click at [441, 453] on div "Instant Quotes Refresh No quotes available RFQs Request for RFQ Manual estimati…" at bounding box center [645, 316] width 700 height 446
type input "50"
type input "6.15"
type input "50"
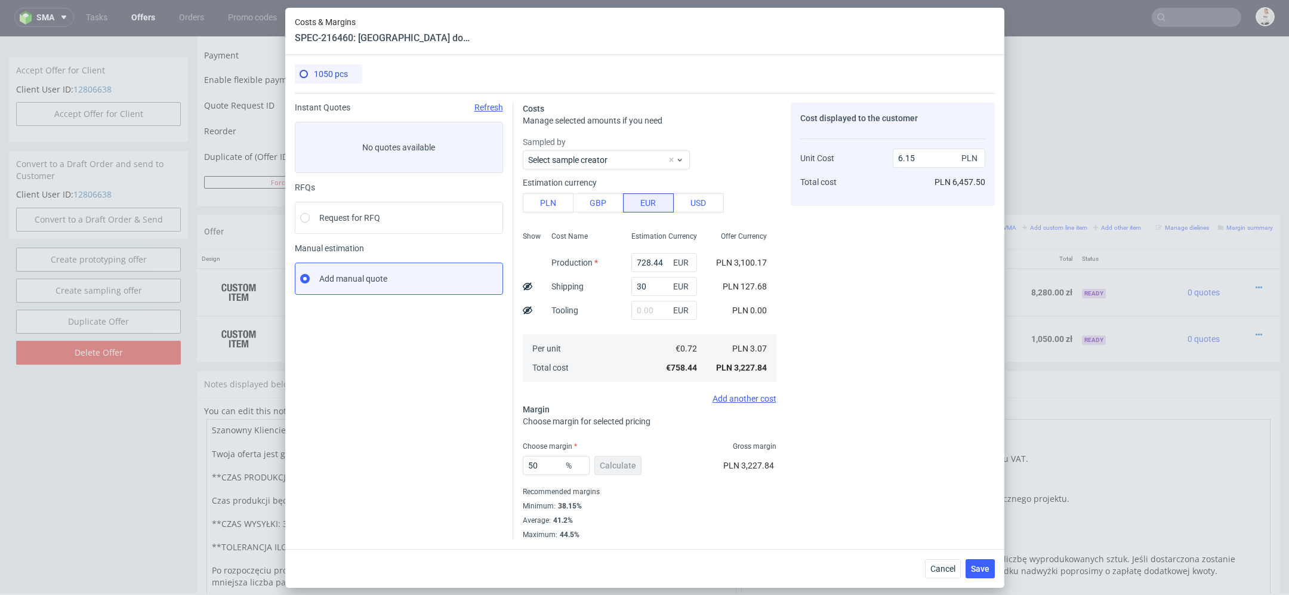
click at [896, 486] on div "Cost displayed to the customer Unit Cost Total cost 6.15 PLN PLN 6,457.50" at bounding box center [893, 321] width 204 height 437
click at [975, 570] on span "Save" at bounding box center [980, 568] width 18 height 8
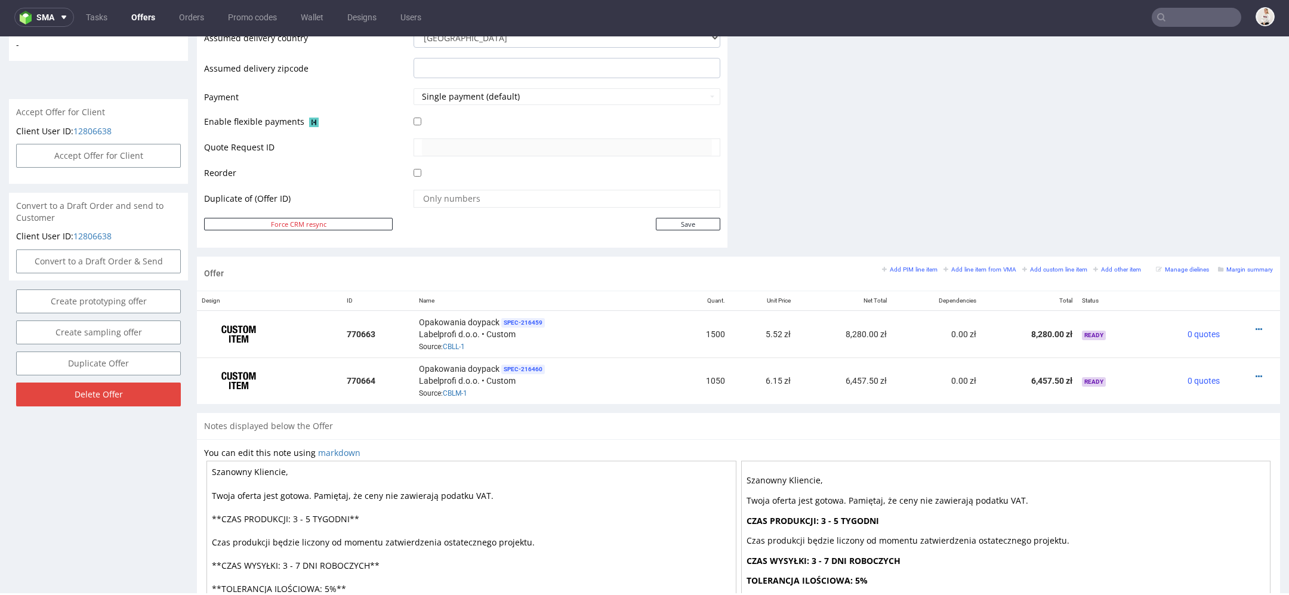
scroll to position [602, 0]
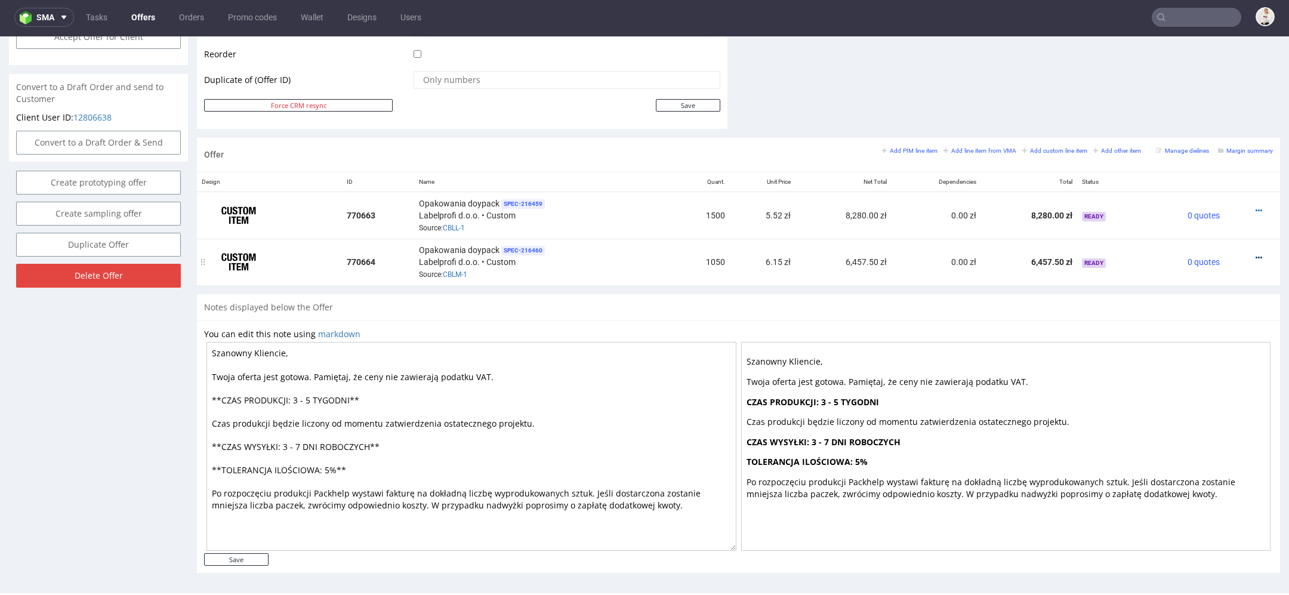
click at [1255, 254] on icon at bounding box center [1258, 258] width 7 height 8
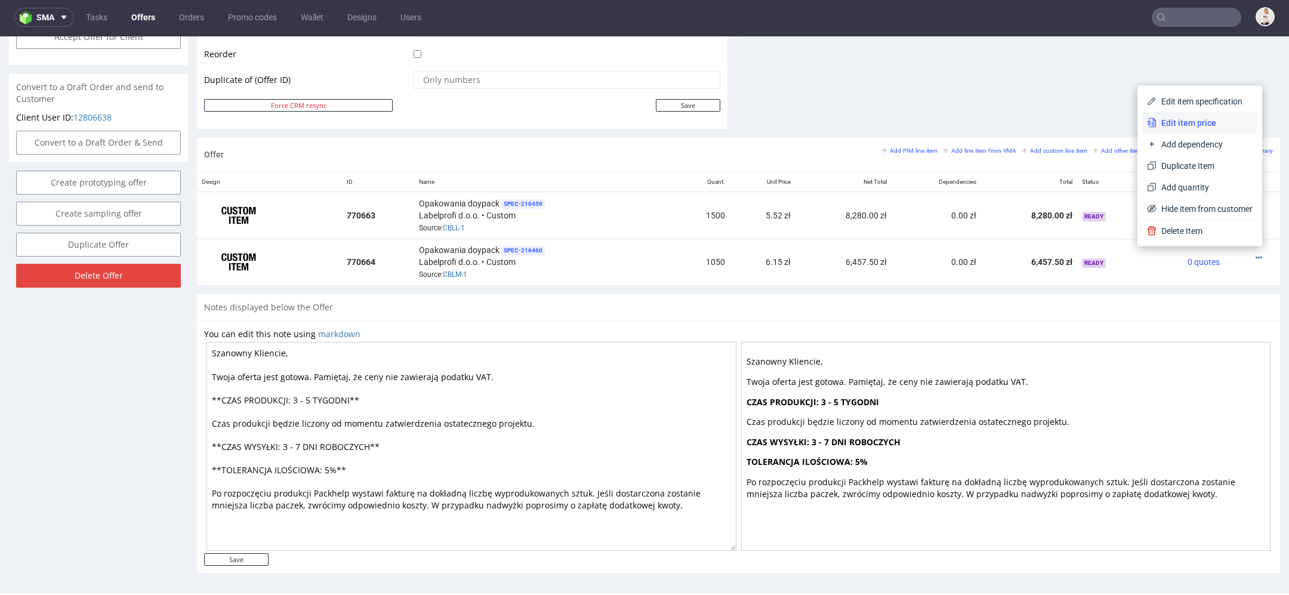
click at [1183, 121] on span "Edit item price" at bounding box center [1204, 123] width 96 height 12
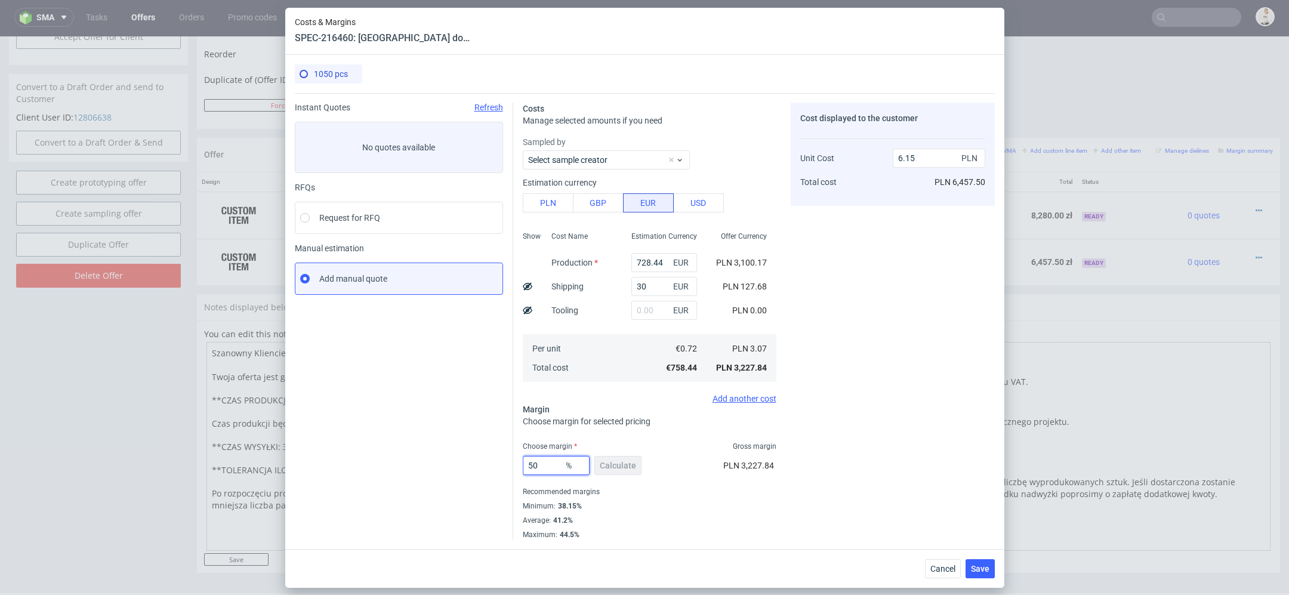
drag, startPoint x: 544, startPoint y: 464, endPoint x: 456, endPoint y: 464, distance: 87.7
click at [456, 464] on div "Instant Quotes Refresh No quotes available RFQs Request for RFQ Manual estimati…" at bounding box center [645, 316] width 700 height 446
type input "43"
type input "5.39"
type input "43"
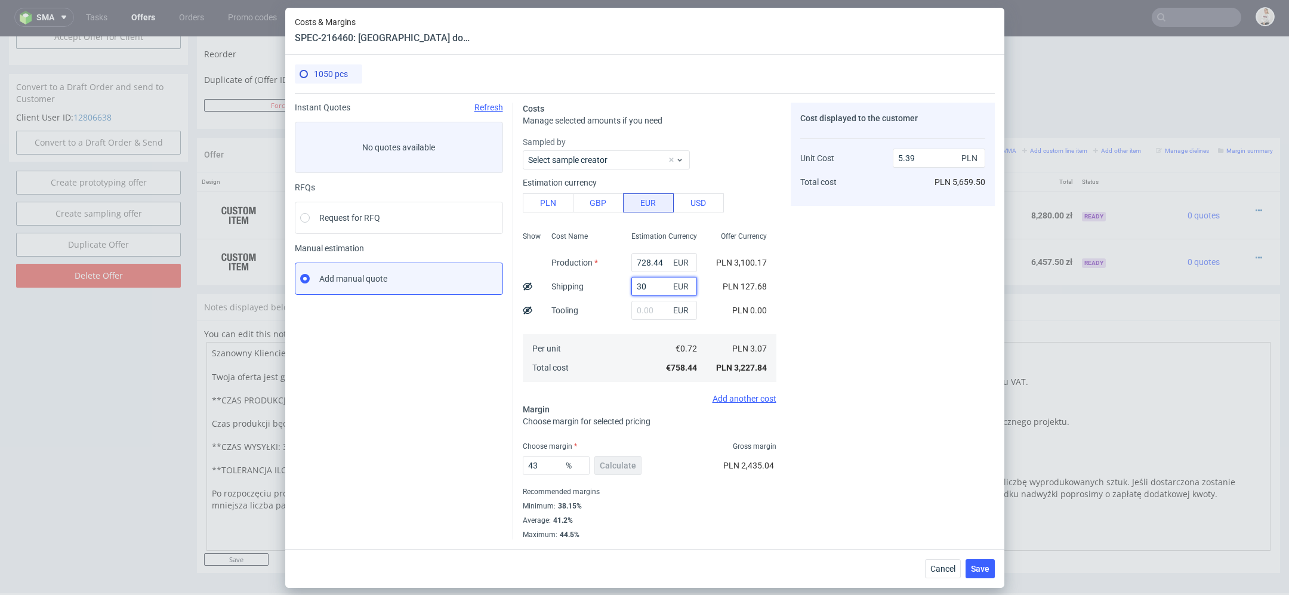
drag, startPoint x: 654, startPoint y: 285, endPoint x: 617, endPoint y: 285, distance: 37.0
click at [617, 285] on div "Show Cost Name Production Shipping Tooling Per unit Total cost Estimation Curre…" at bounding box center [650, 306] width 254 height 158
click at [642, 289] on input "30" at bounding box center [664, 286] width 66 height 19
type input "40"
type input "5.46"
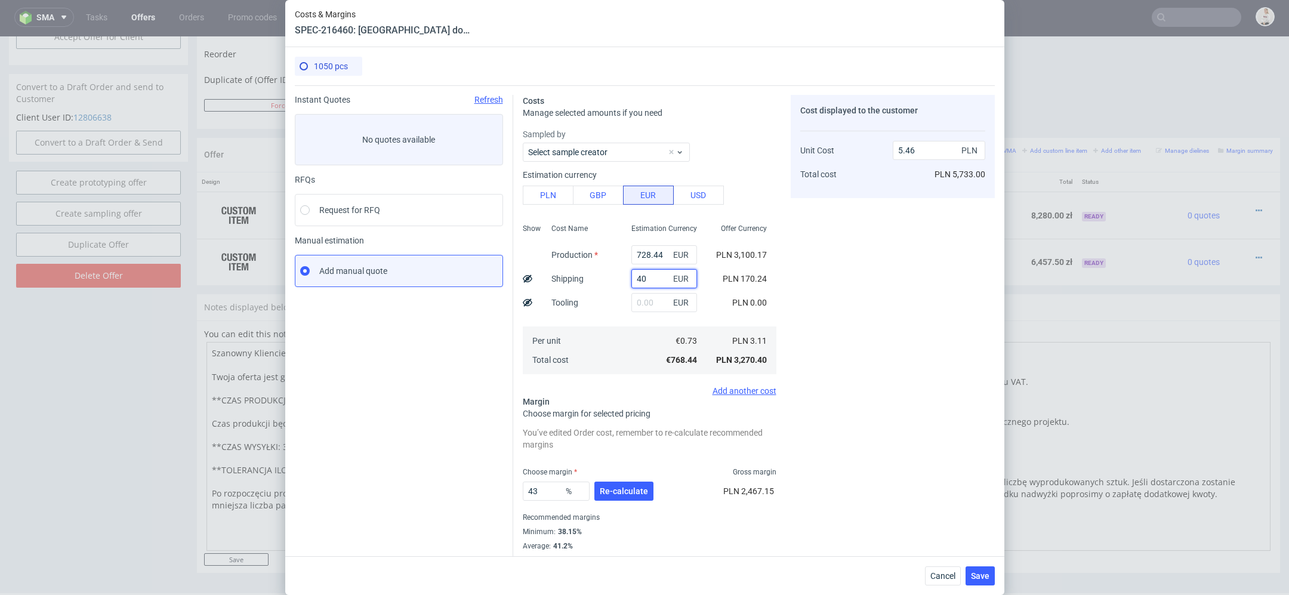
type input "40"
click at [880, 378] on div "Cost displayed to the customer Unit Cost Total cost 5.46 PLN PLN 5,733.00" at bounding box center [893, 330] width 204 height 470
click at [612, 501] on div "43 % Re-calculate" at bounding box center [589, 493] width 133 height 33
click at [618, 487] on span "Re-calculate" at bounding box center [624, 491] width 48 height 8
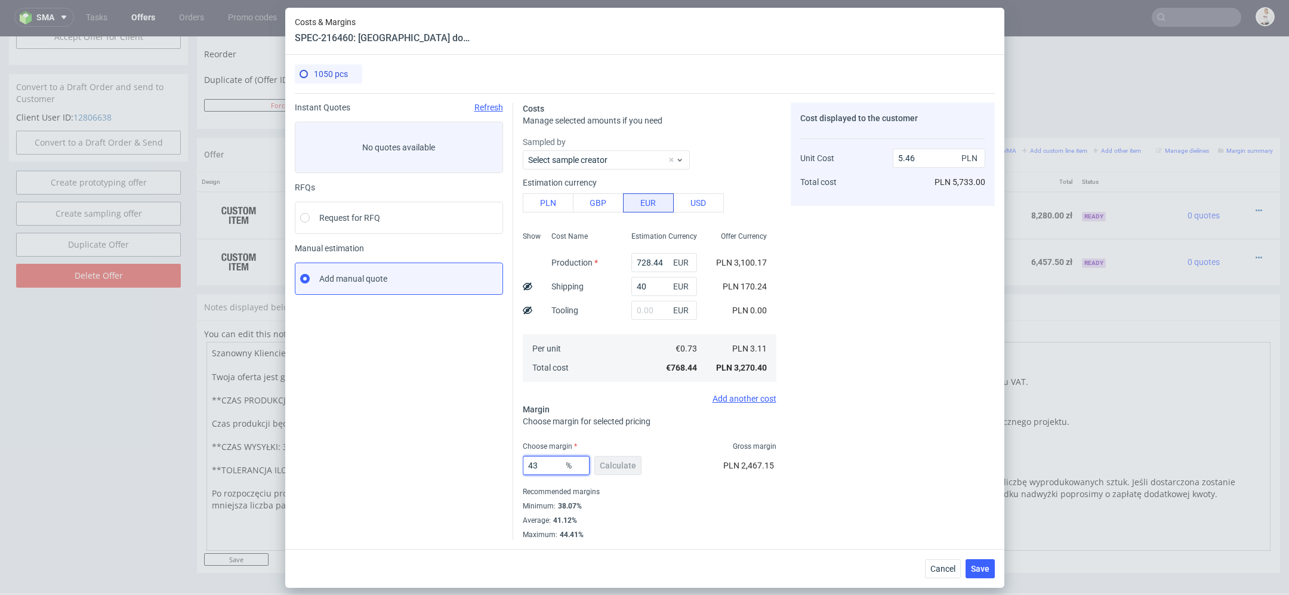
click at [547, 466] on input "43" at bounding box center [556, 465] width 67 height 19
type input "45"
type input "5.66"
type input "44."
type input "5.56"
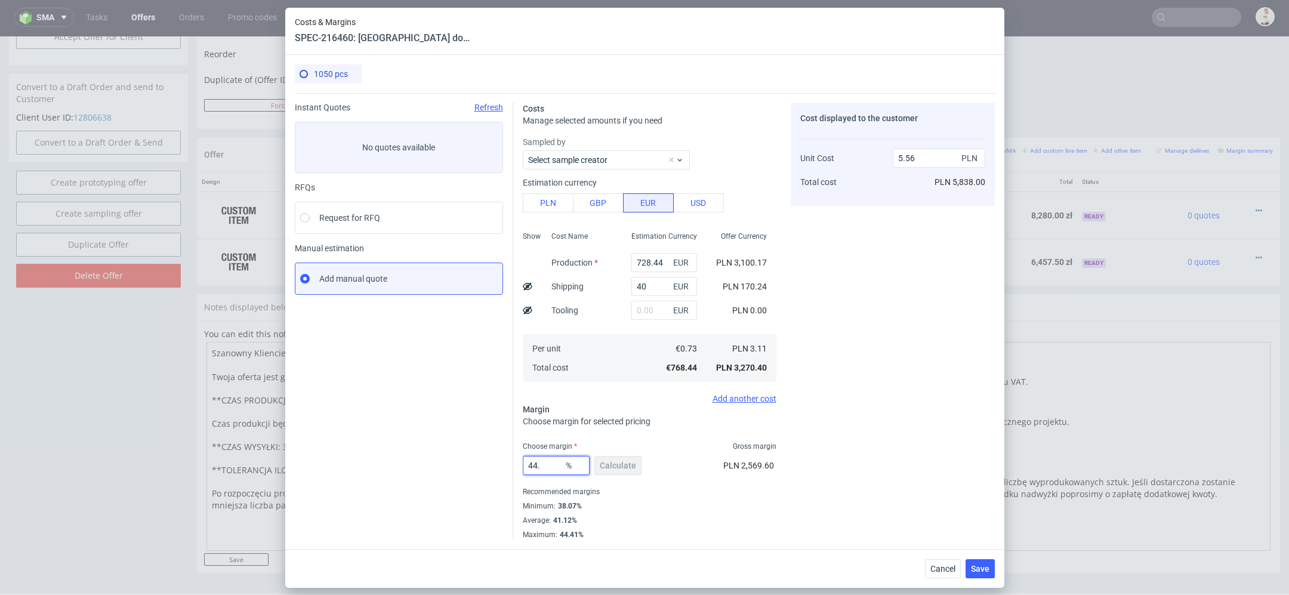
type input "44.9"
type input "5.65"
type input "44.7"
type input "5.63"
type input "44.7"
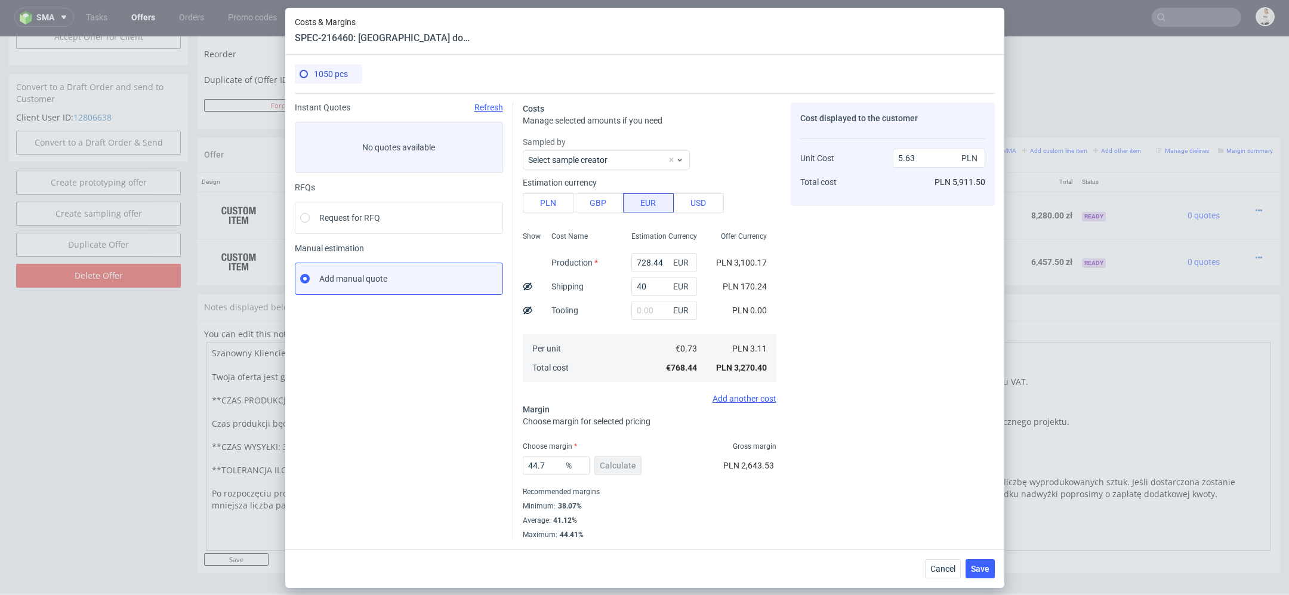
click at [897, 503] on div "Cost displayed to the customer Unit Cost Total cost 5.63 PLN PLN 5,911.50" at bounding box center [893, 321] width 204 height 437
click at [981, 569] on span "Save" at bounding box center [980, 568] width 18 height 8
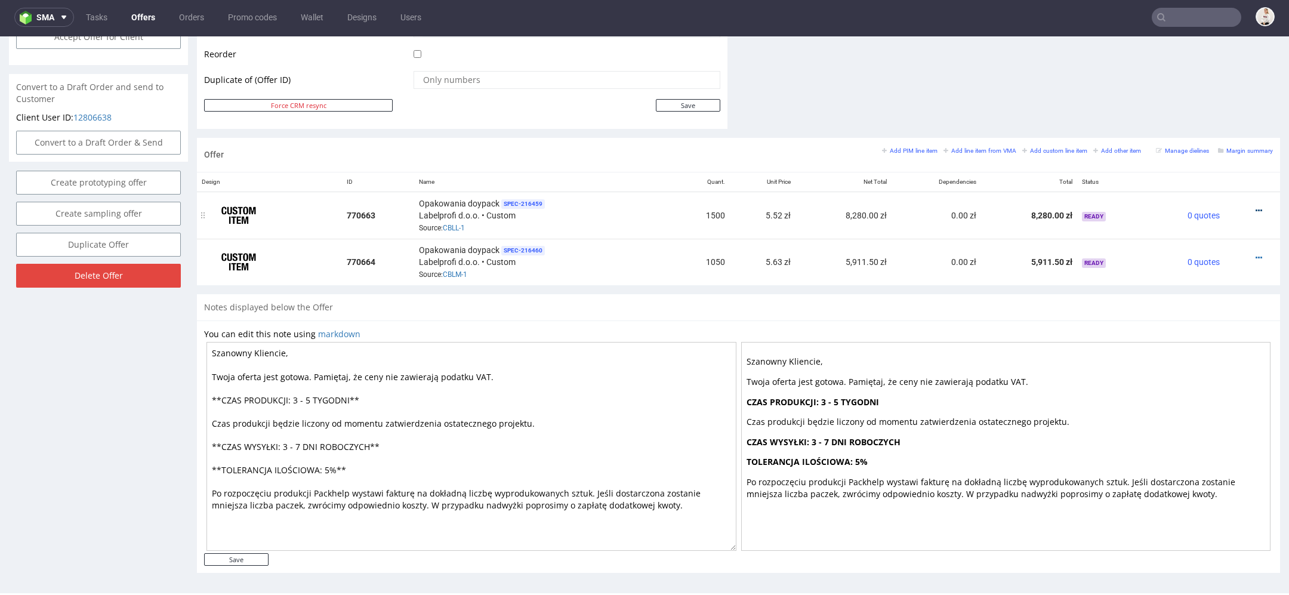
click at [1255, 206] on icon at bounding box center [1258, 210] width 7 height 8
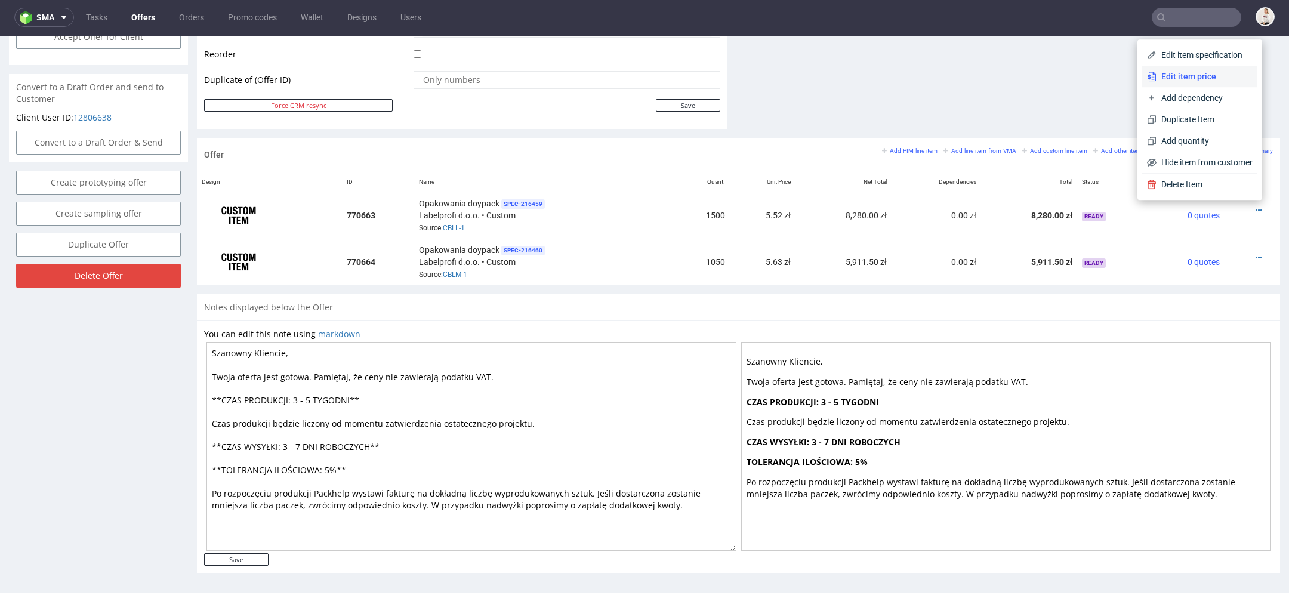
click at [1198, 81] on span "Edit item price" at bounding box center [1204, 76] width 96 height 12
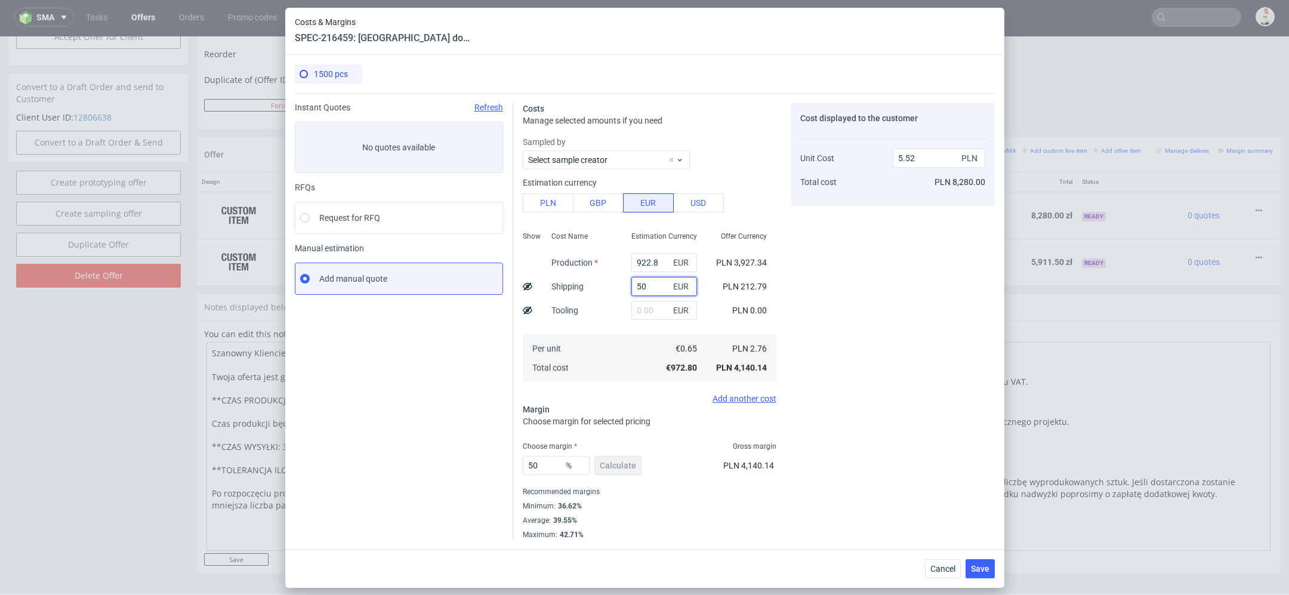
click at [643, 291] on input "50" at bounding box center [664, 286] width 66 height 19
type input "70"
type input "5.64"
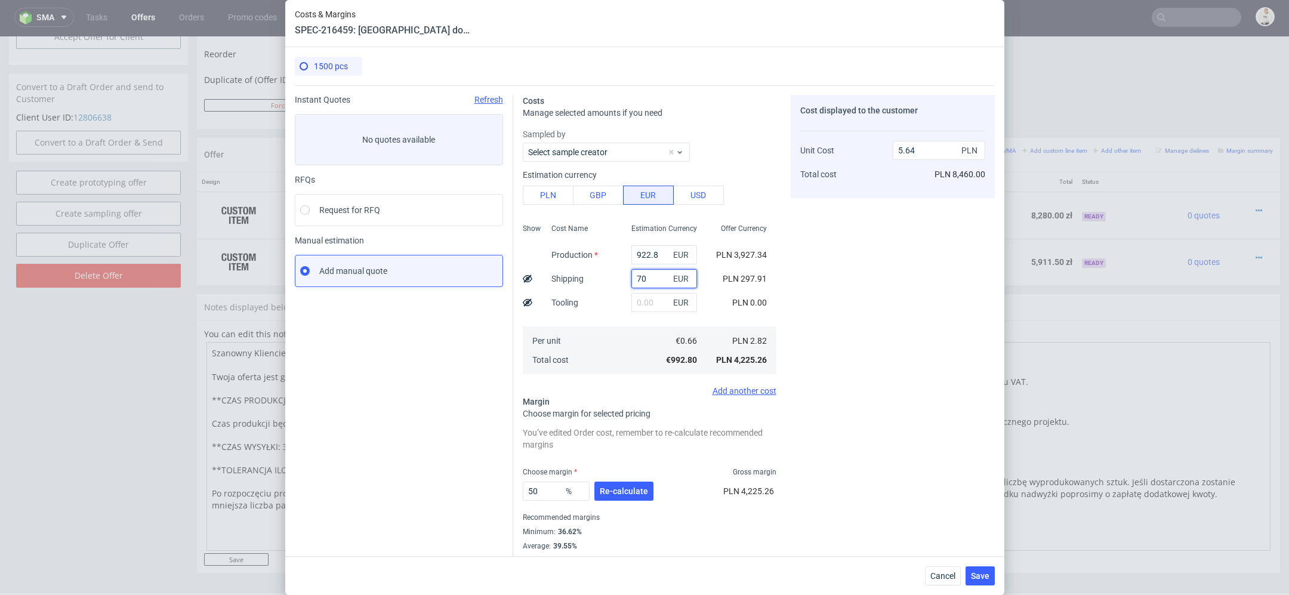
type input "70"
click at [885, 270] on div "Cost displayed to the customer Unit Cost Total cost 5.64 PLN PLN 8,460.00" at bounding box center [893, 330] width 204 height 470
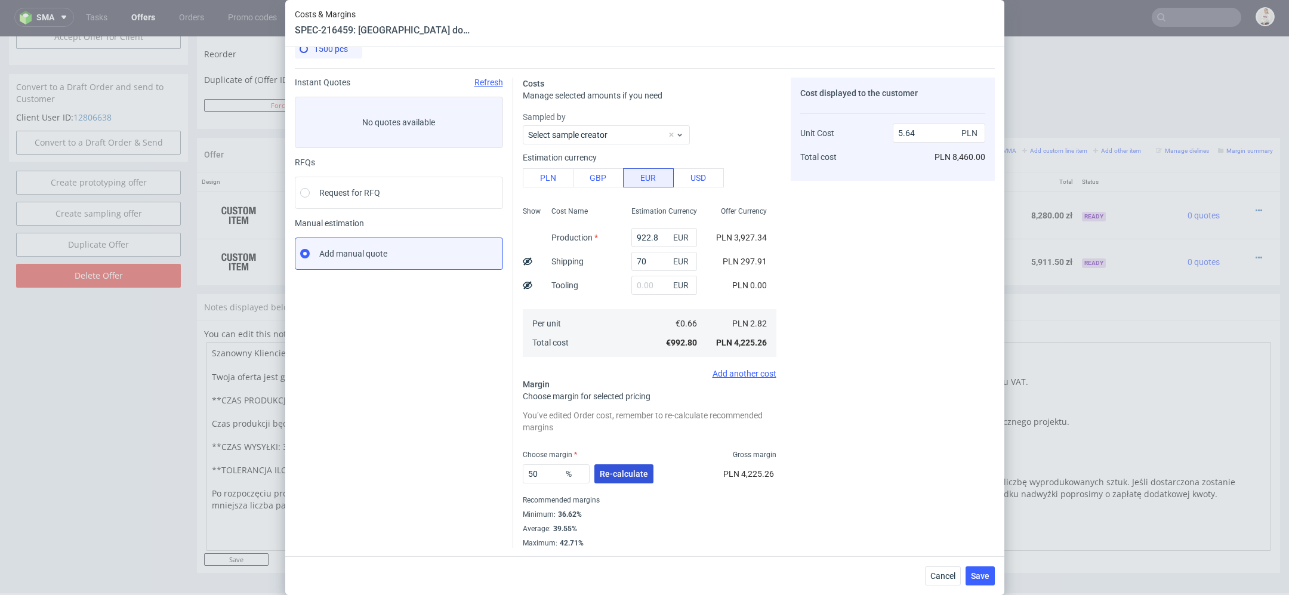
click at [638, 470] on span "Re-calculate" at bounding box center [624, 474] width 48 height 8
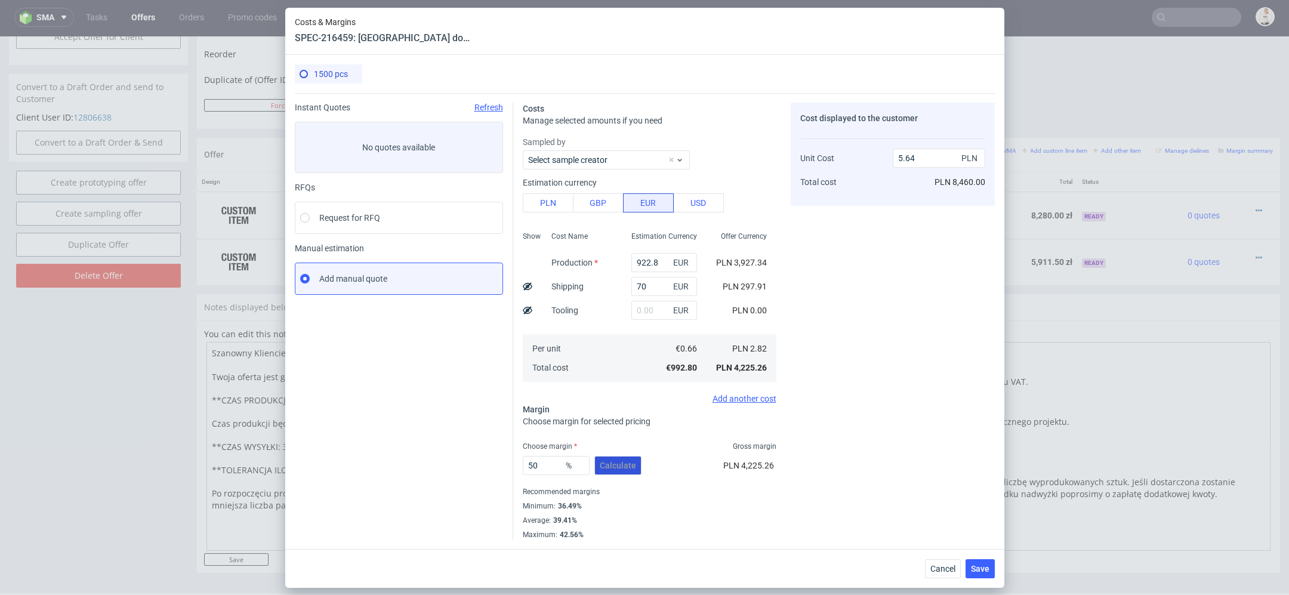
scroll to position [0, 0]
drag, startPoint x: 557, startPoint y: 469, endPoint x: 421, endPoint y: 469, distance: 135.4
click at [421, 469] on div "Instant Quotes Refresh No quotes available RFQs Request for RFQ Manual estimati…" at bounding box center [645, 316] width 700 height 446
type input "46"
type input "5.22"
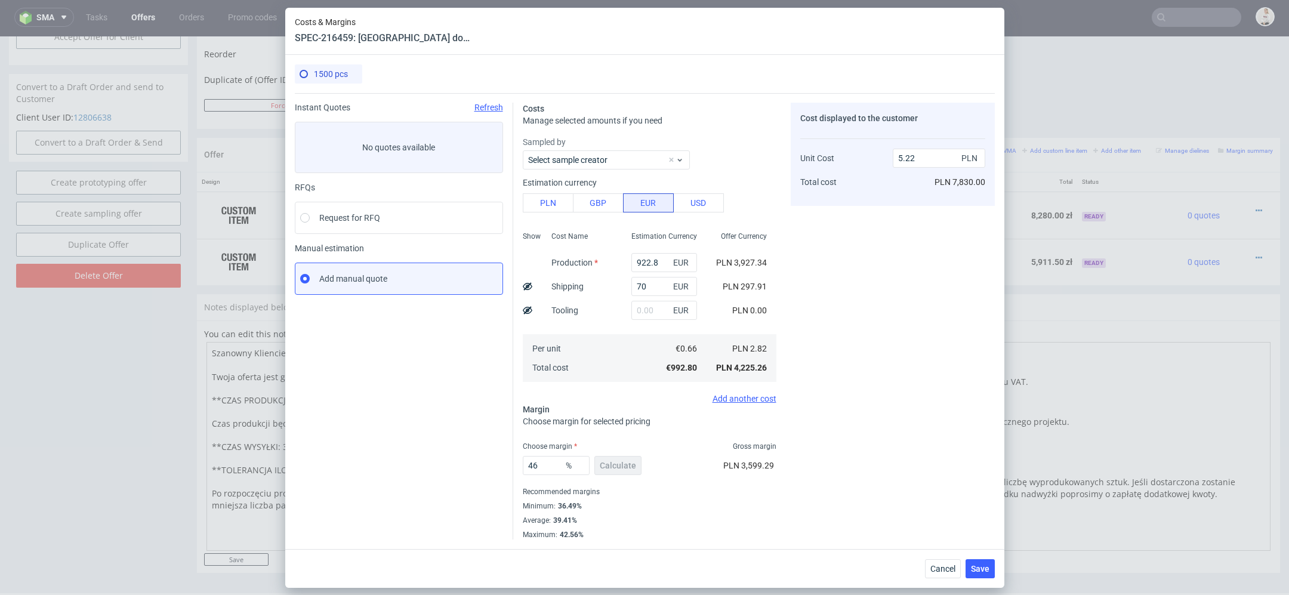
click at [813, 475] on div "Cost displayed to the customer Unit Cost Total cost 5.22 PLN PLN 7,830.00" at bounding box center [893, 321] width 204 height 437
click at [552, 464] on input "46" at bounding box center [556, 465] width 67 height 19
type input "47"
type input "5.32"
click at [887, 481] on div "Cost displayed to the customer Unit Cost Total cost 5.32 PLN PLN 7,980.00" at bounding box center [893, 321] width 204 height 437
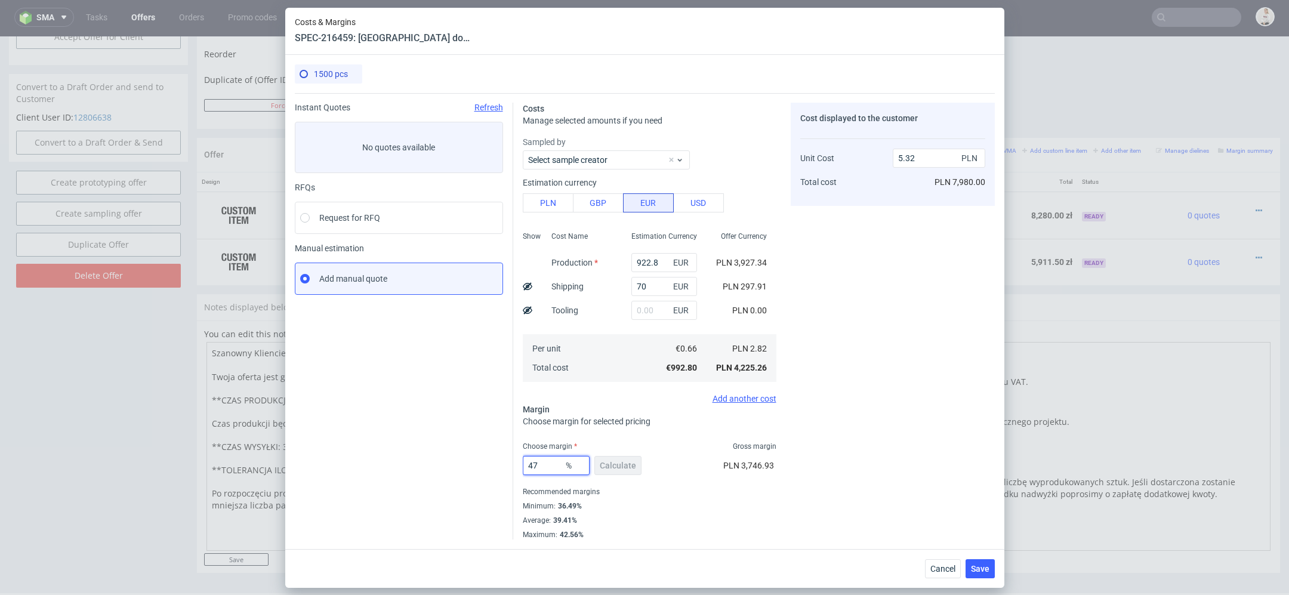
click at [545, 459] on input "47" at bounding box center [556, 465] width 67 height 19
click at [550, 466] on input "47" at bounding box center [556, 465] width 67 height 19
type input "46"
type input "2.94"
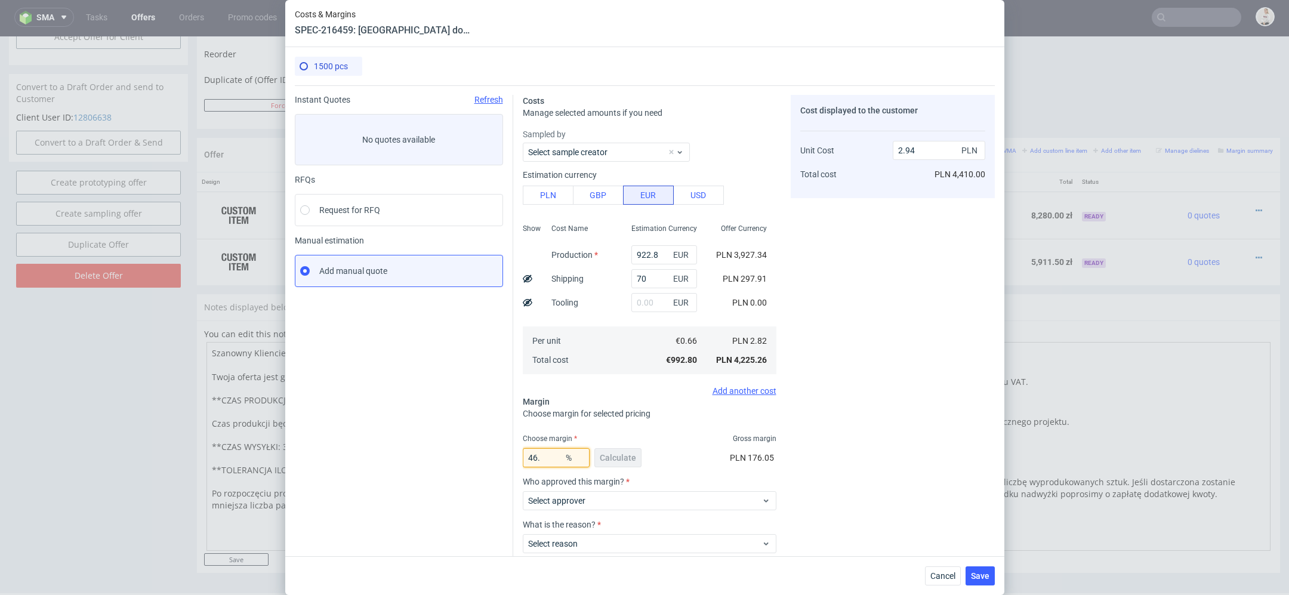
type input "46"
type input "5.22"
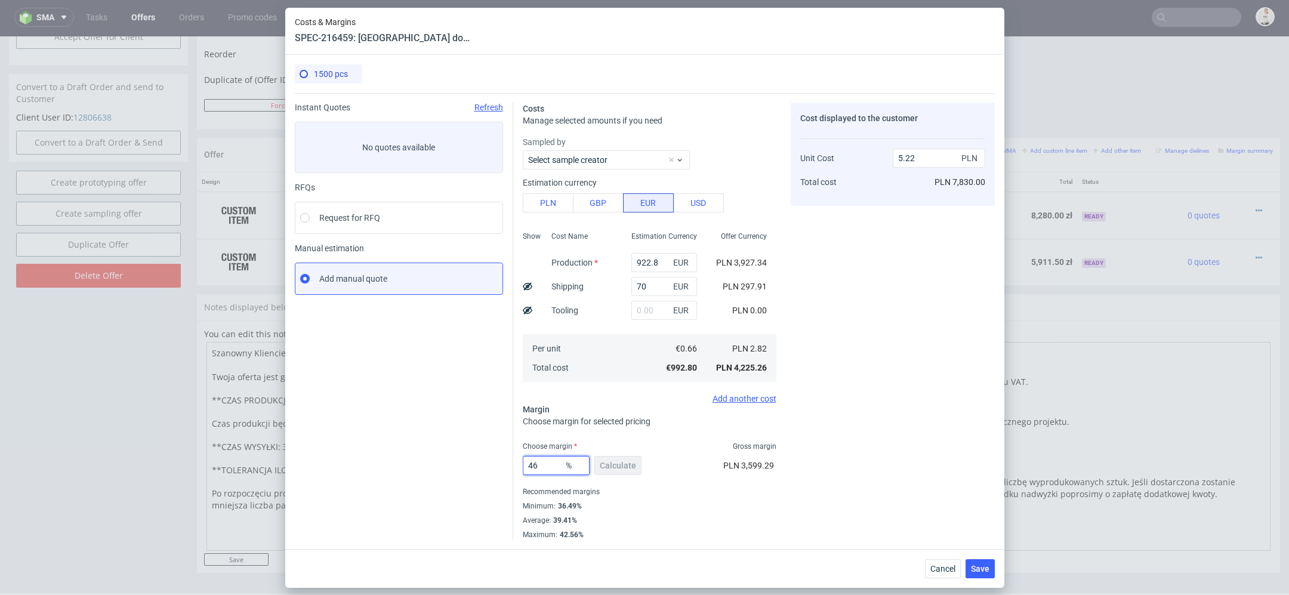
type input "468"
type input "-0.76"
type input "46."
type input "5.22"
type input "46.8"
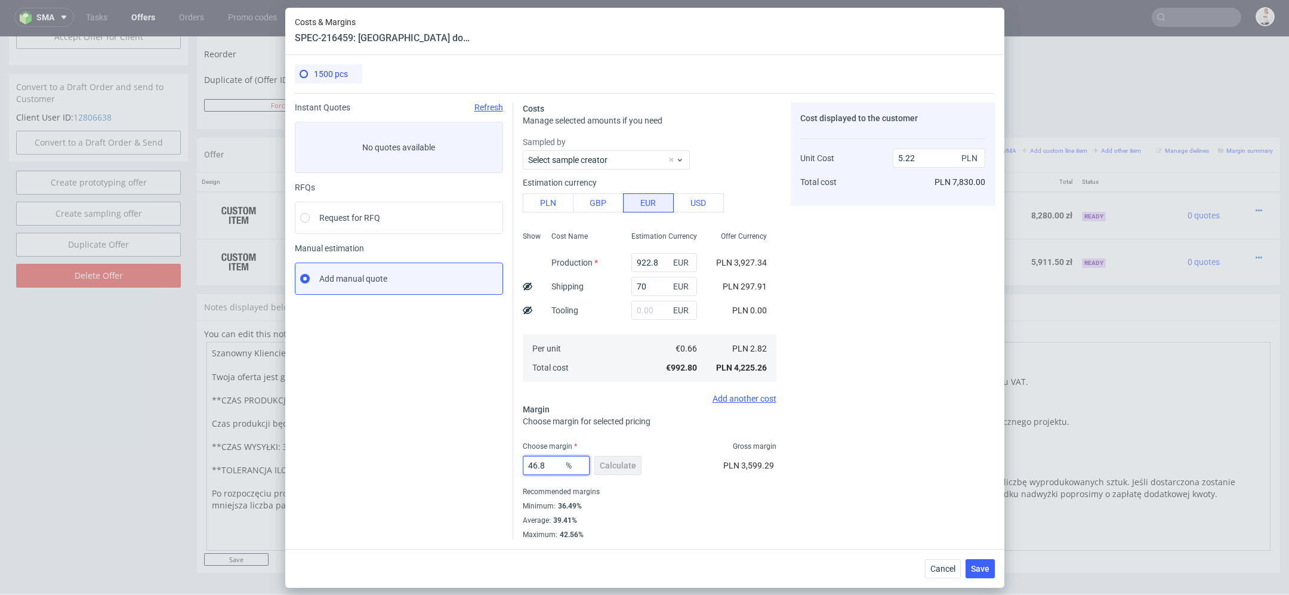
type input "5.3"
type input "46.8"
click at [852, 486] on div "Cost displayed to the customer Unit Cost Total cost 5.3 PLN PLN 7,950.00" at bounding box center [893, 321] width 204 height 437
click at [977, 566] on span "Save" at bounding box center [980, 568] width 18 height 8
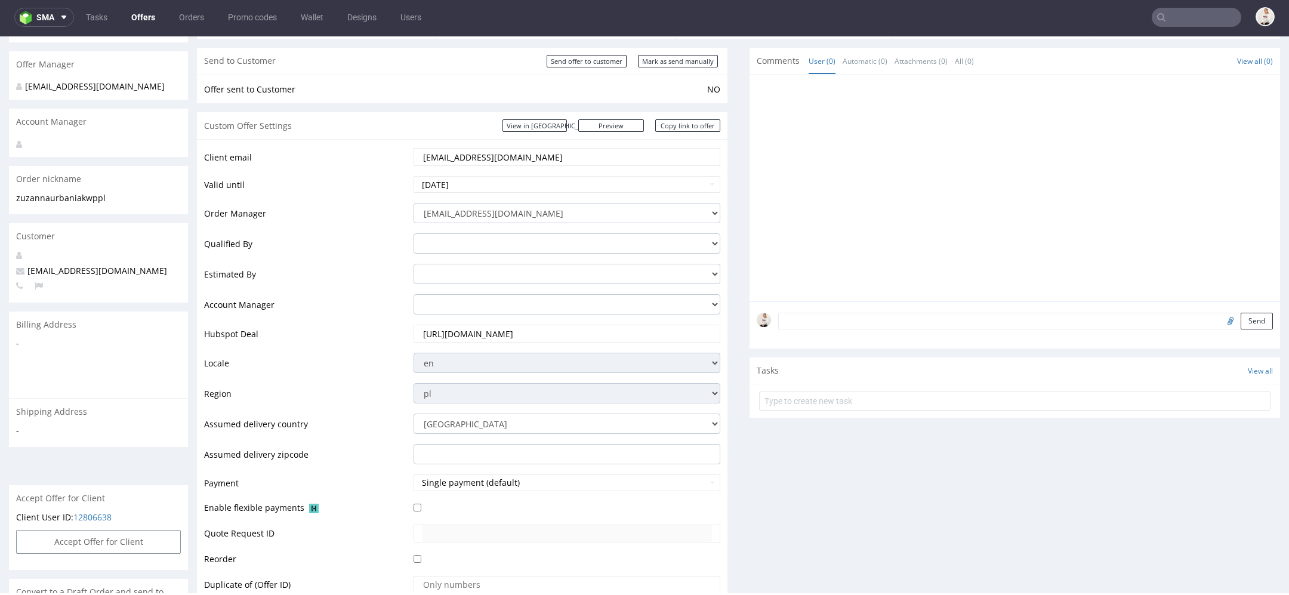
scroll to position [95, 0]
click at [656, 61] on input "Mark as send manually" at bounding box center [678, 63] width 80 height 13
type input "In progress..."
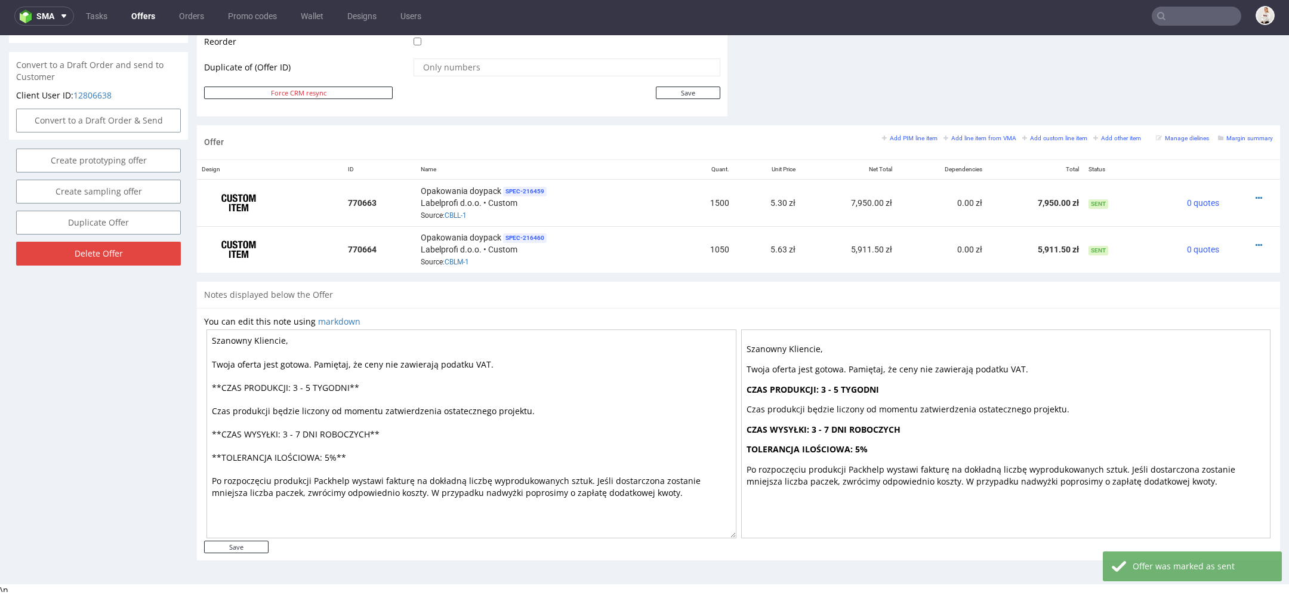
scroll to position [0, 0]
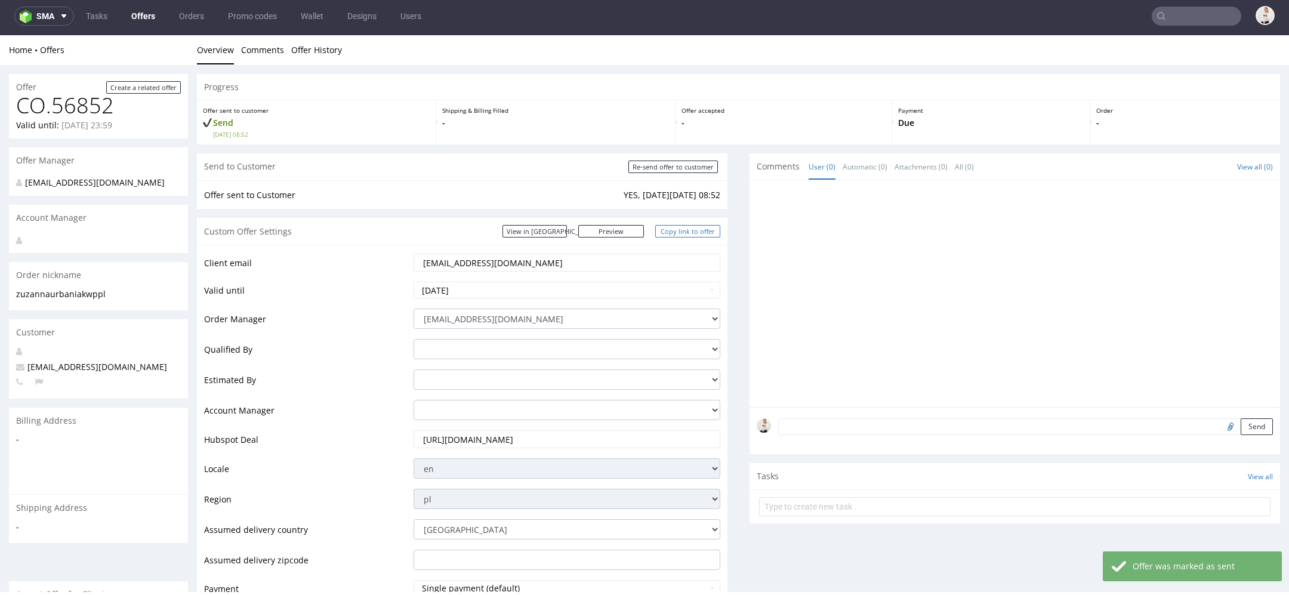
click at [690, 231] on link "Copy link to offer" at bounding box center [688, 231] width 66 height 13
click at [686, 235] on link "Copy link to offer" at bounding box center [688, 231] width 66 height 13
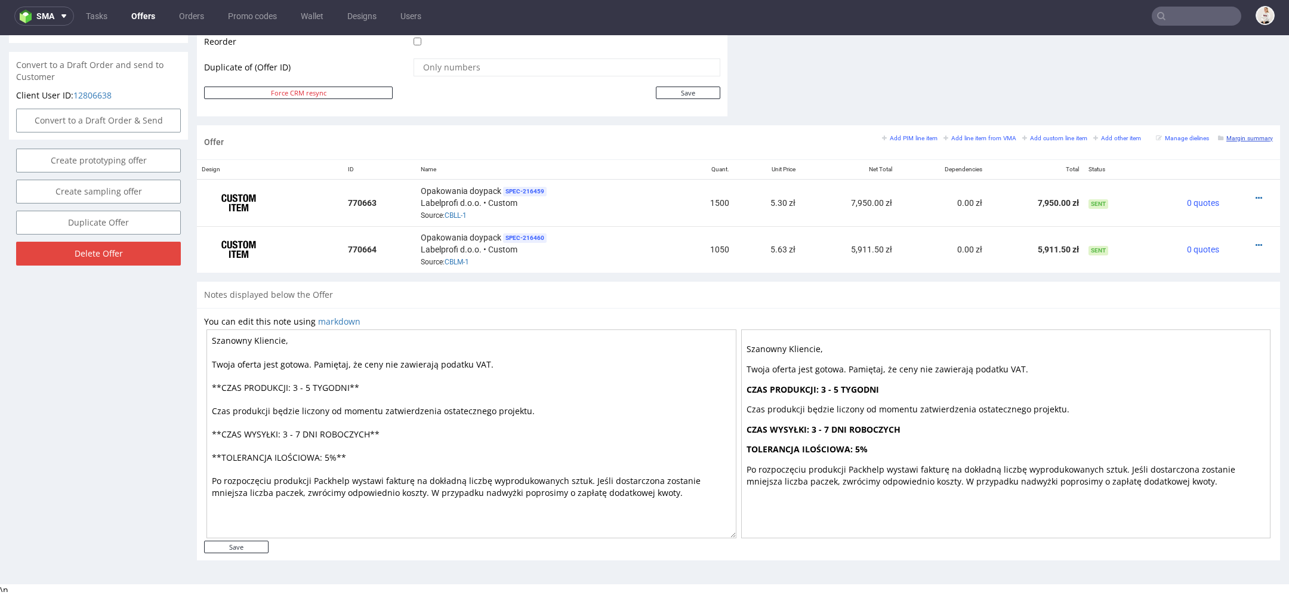
click at [1245, 135] on small "Margin summary" at bounding box center [1245, 138] width 55 height 7
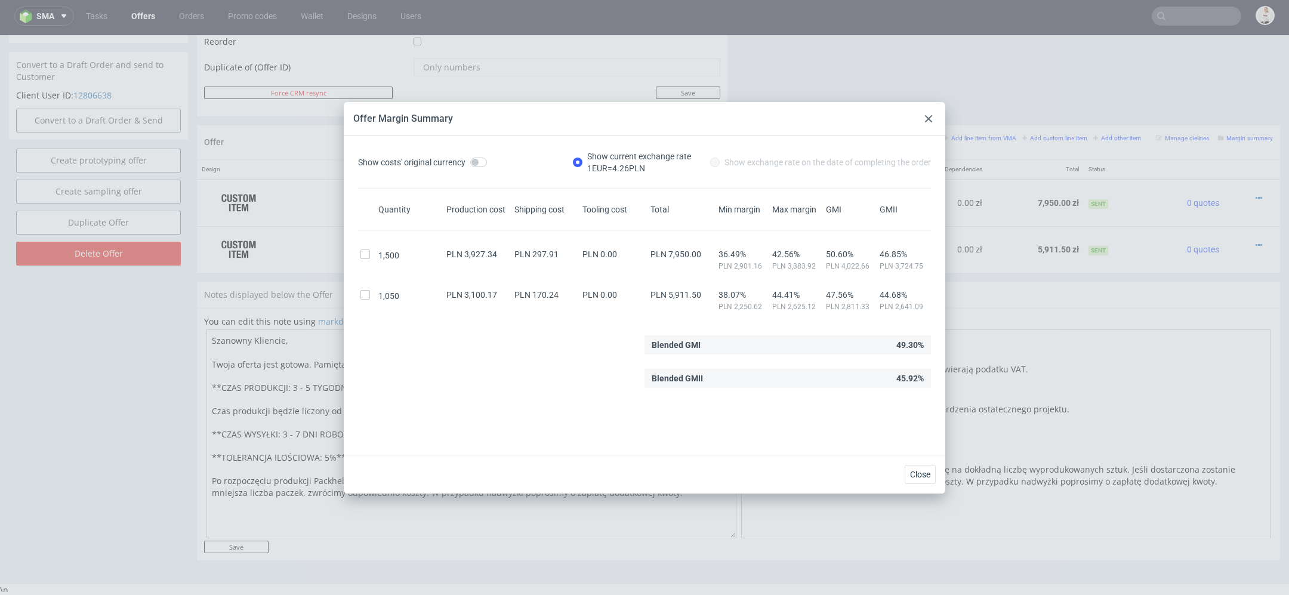
click at [935, 119] on div "Offer Margin Summary" at bounding box center [644, 119] width 601 height 34
click at [931, 119] on icon at bounding box center [928, 118] width 7 height 7
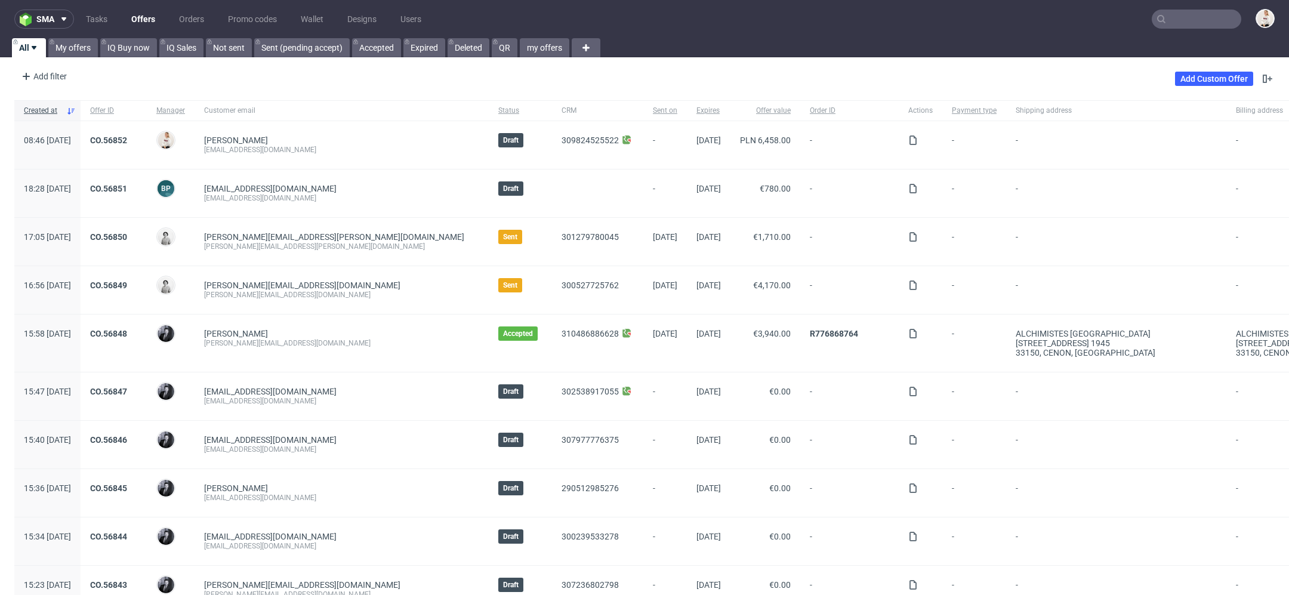
click at [1199, 18] on input "text" at bounding box center [1195, 19] width 89 height 19
paste input "DNLJ"
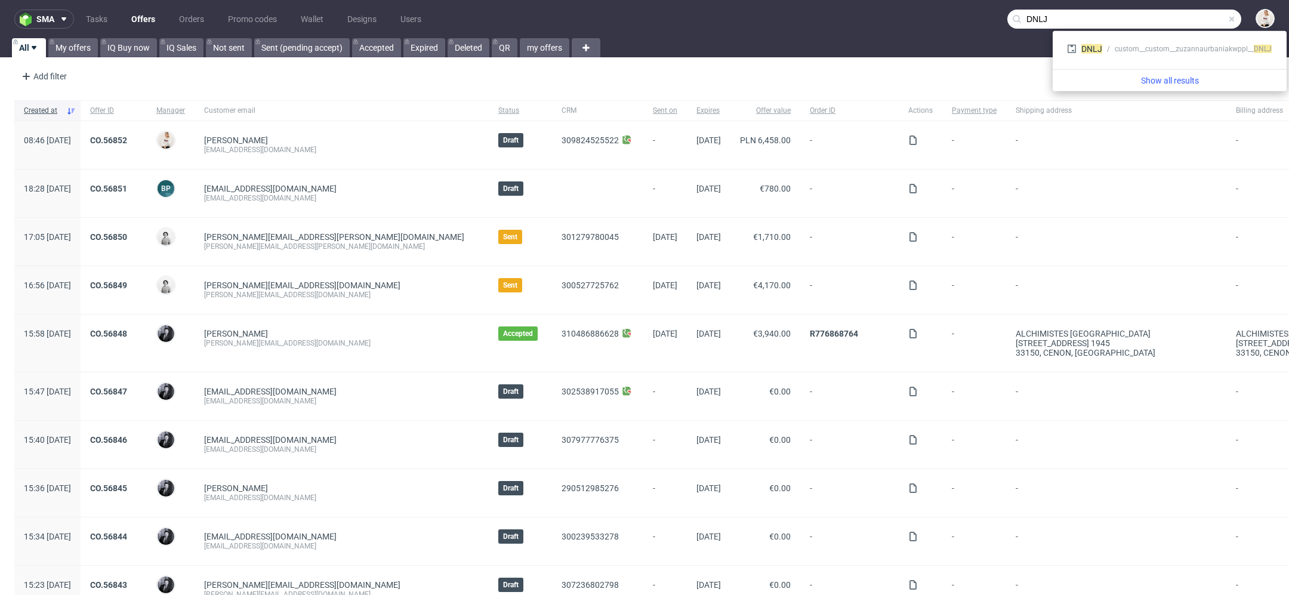
type input "DNLJ"
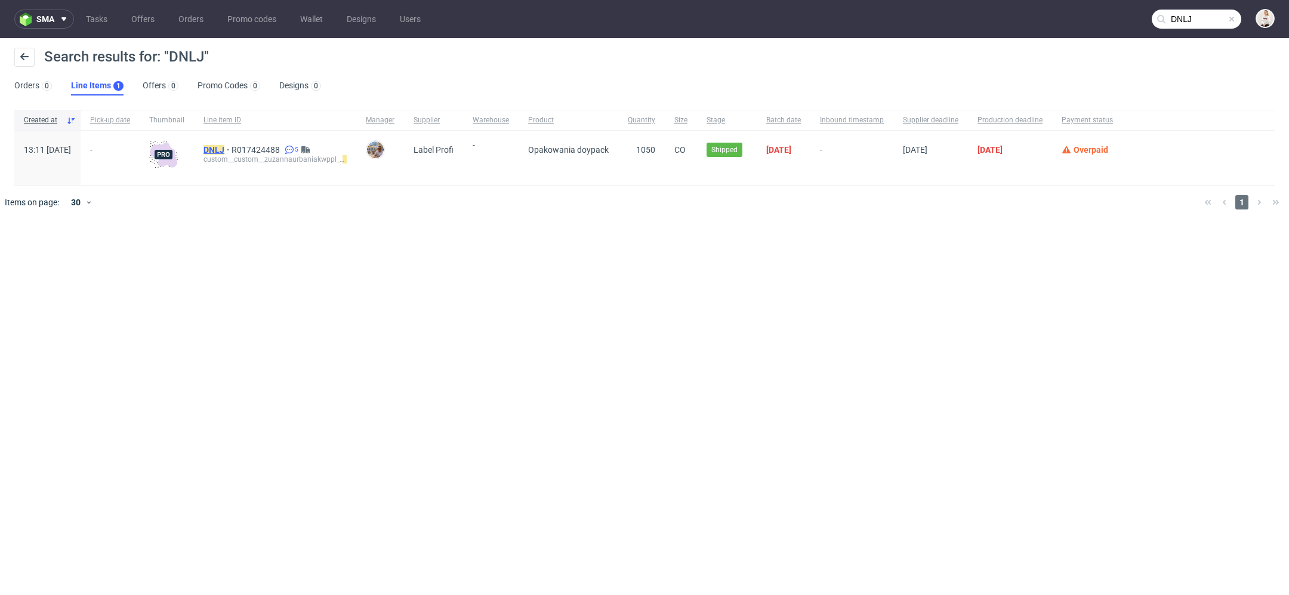
click at [224, 149] on mark "DNLJ" at bounding box center [213, 150] width 21 height 10
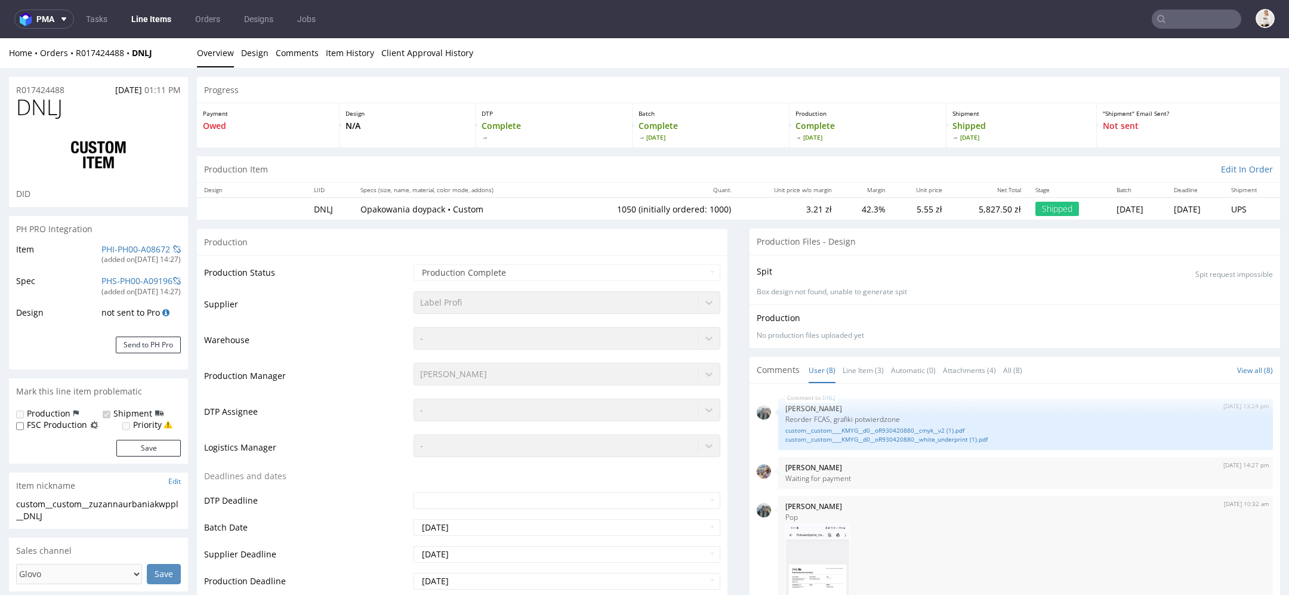
scroll to position [308, 0]
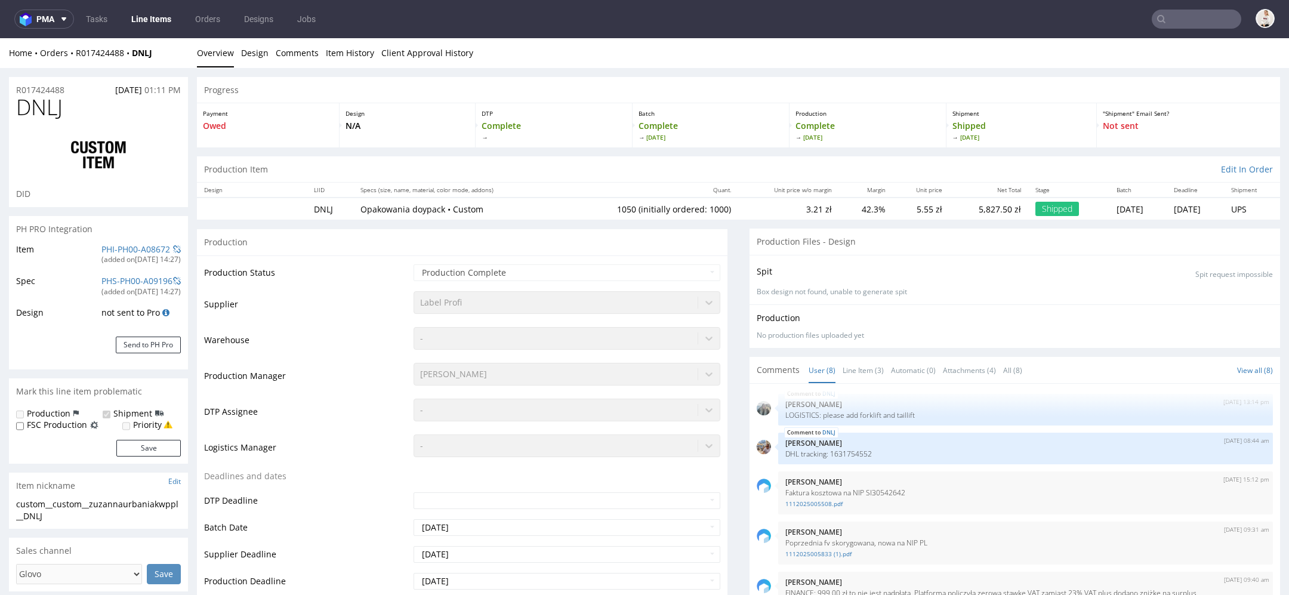
select select "in_progress"
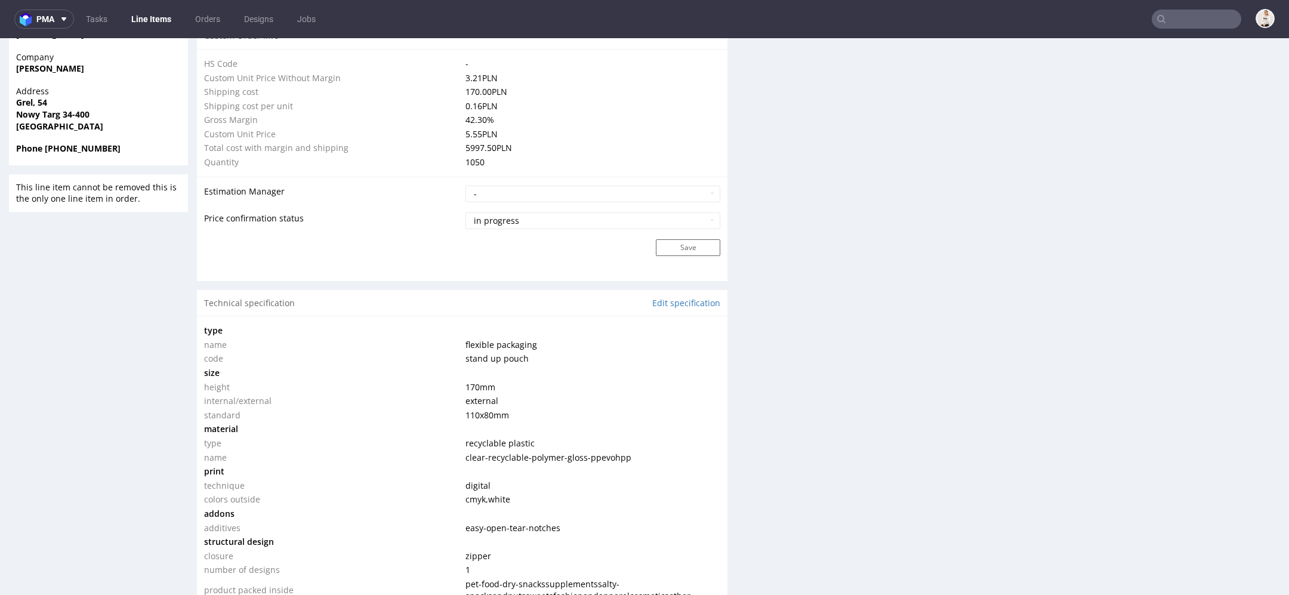
scroll to position [0, 0]
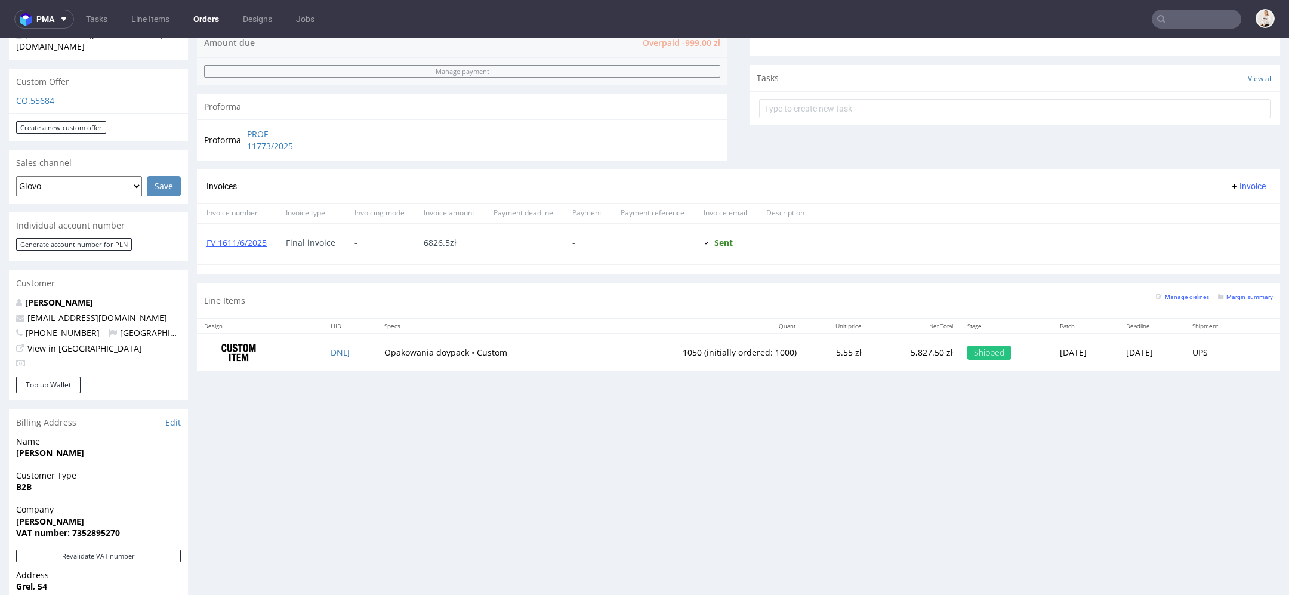
scroll to position [610, 0]
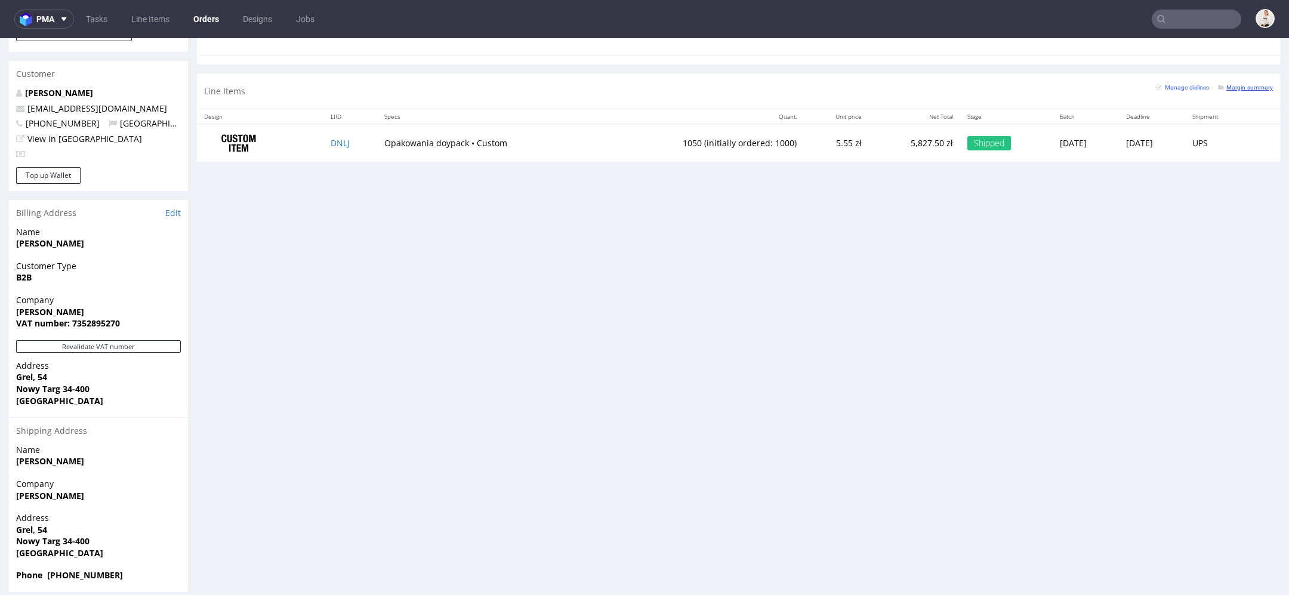
click at [1224, 85] on small "Margin summary" at bounding box center [1245, 87] width 55 height 7
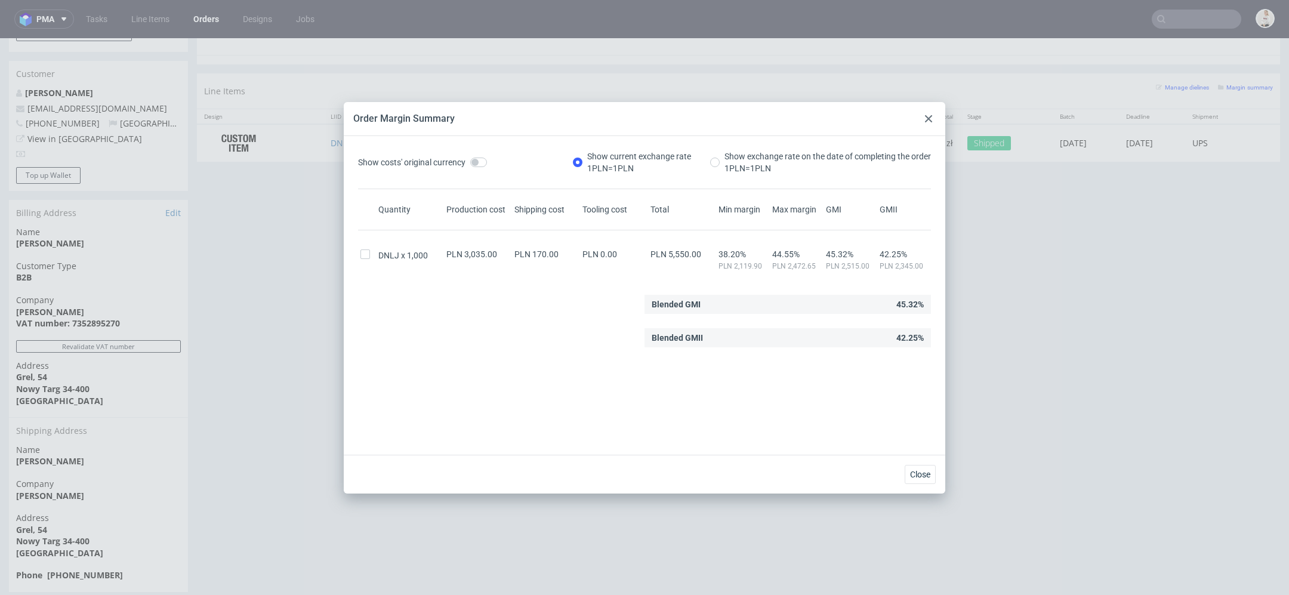
click at [928, 118] on use at bounding box center [928, 118] width 7 height 7
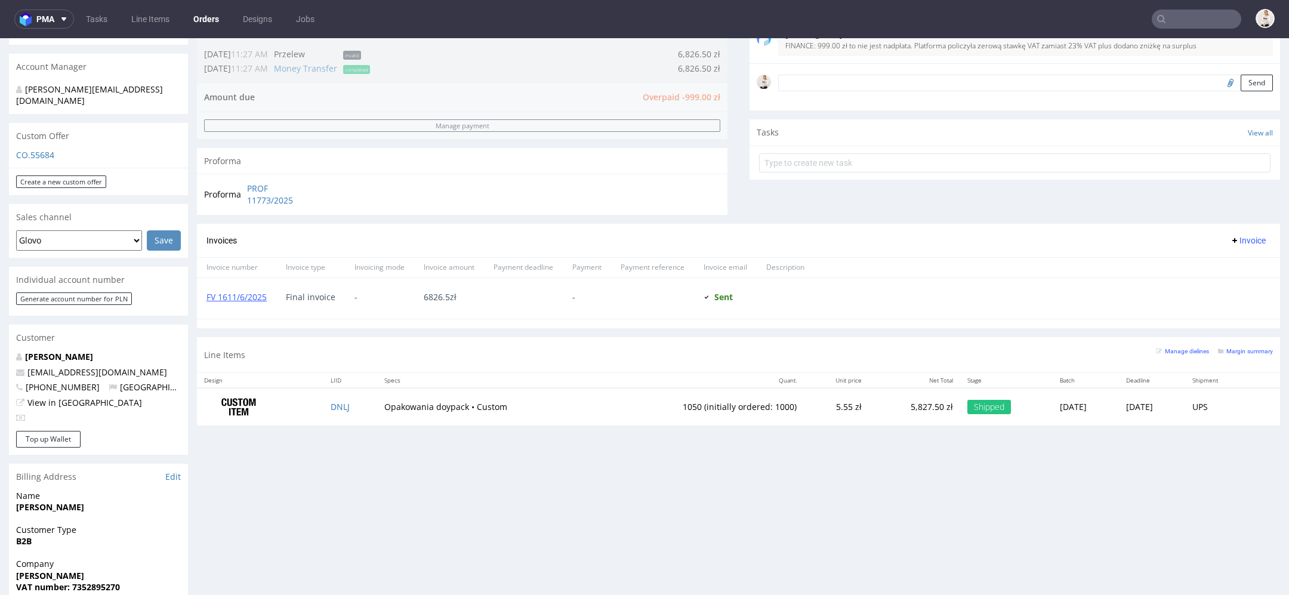
scroll to position [0, 0]
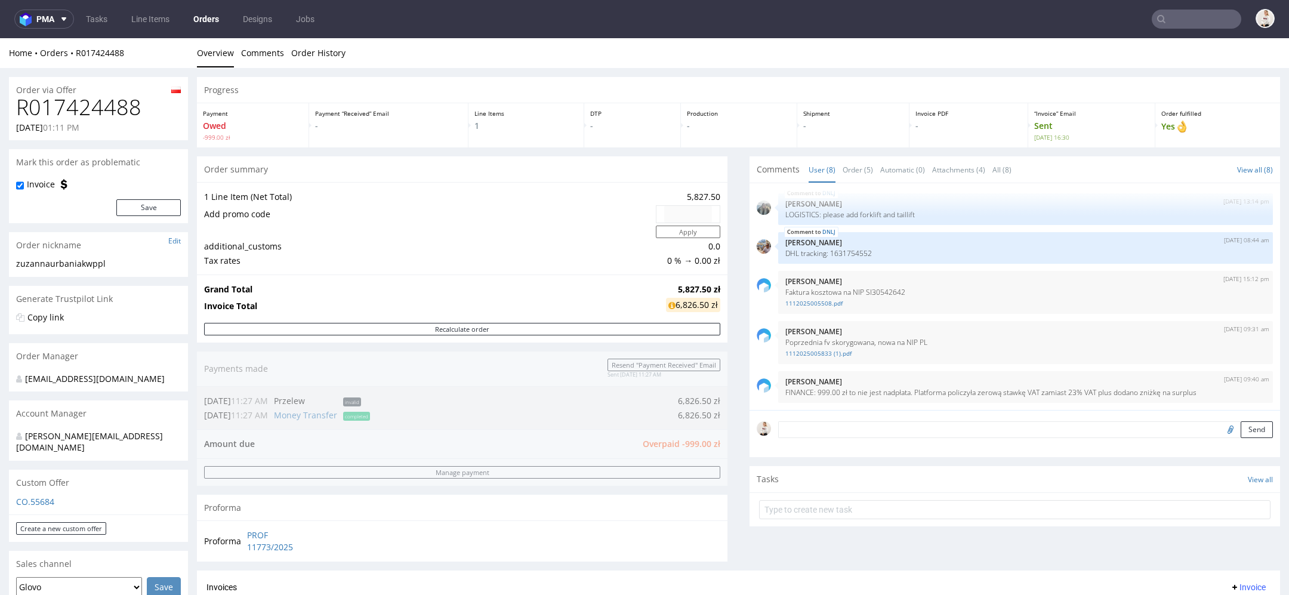
click at [107, 104] on h1 "R017424488" at bounding box center [98, 107] width 165 height 24
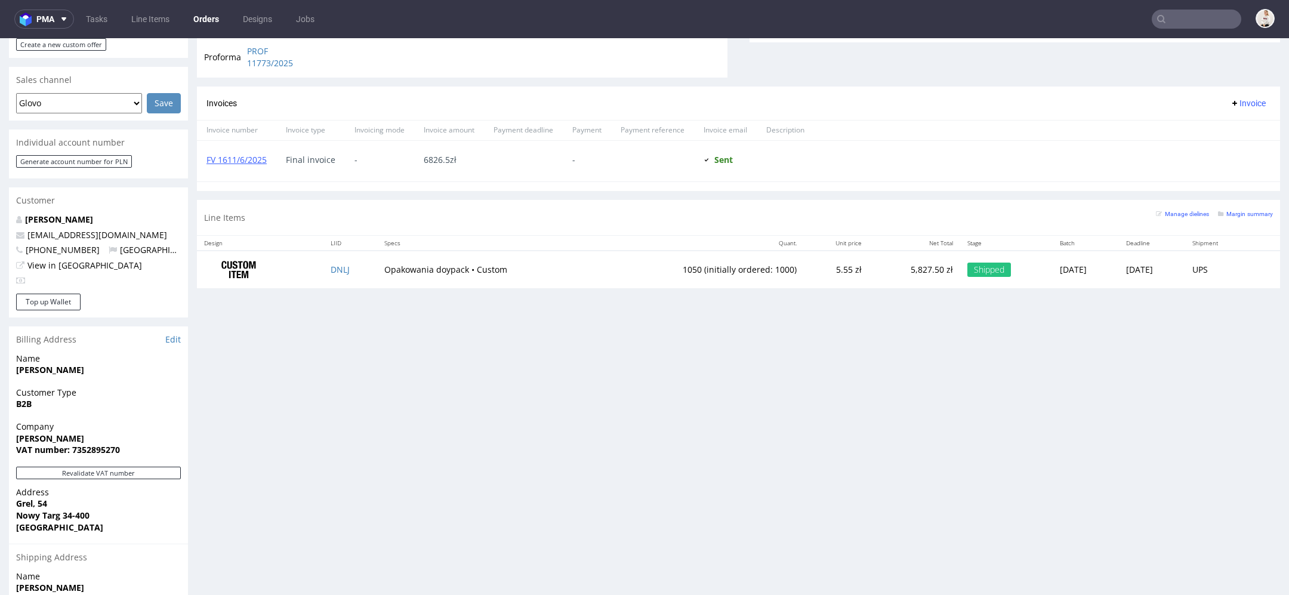
scroll to position [480, 0]
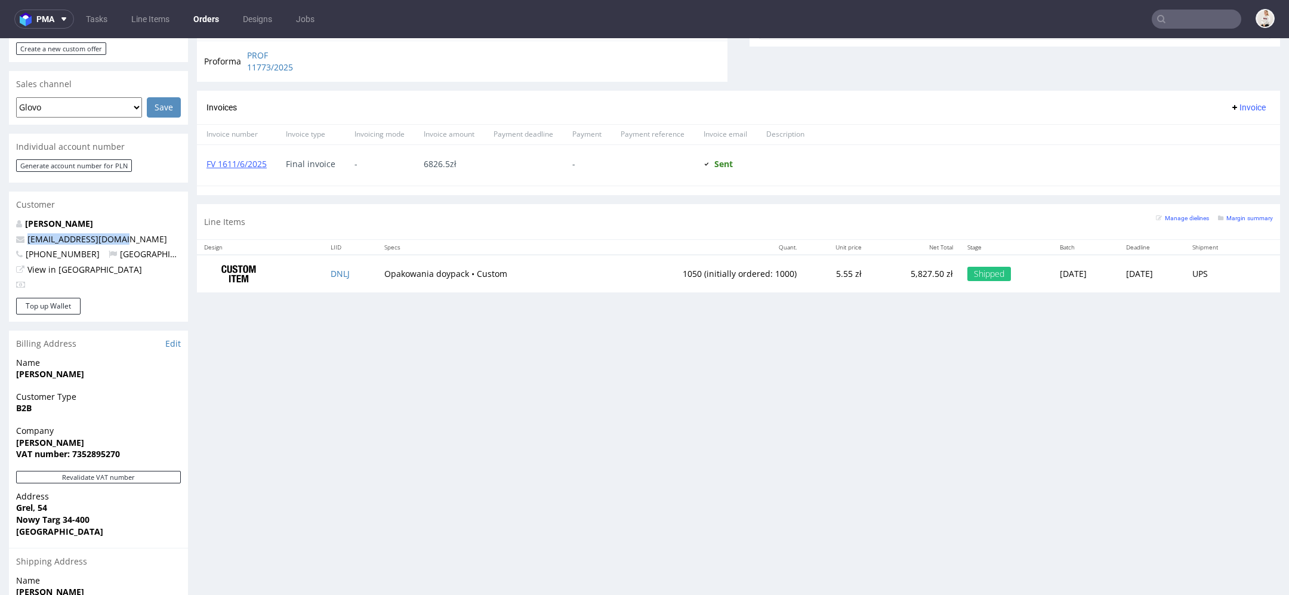
drag, startPoint x: 141, startPoint y: 233, endPoint x: 0, endPoint y: 233, distance: 140.8
click at [0, 233] on div "Order via Offer R017424488 28.05.2025 01:11 PM Mark this order as problematic I…" at bounding box center [644, 159] width 1289 height 1143
copy span "[EMAIL_ADDRESS][DOMAIN_NAME]"
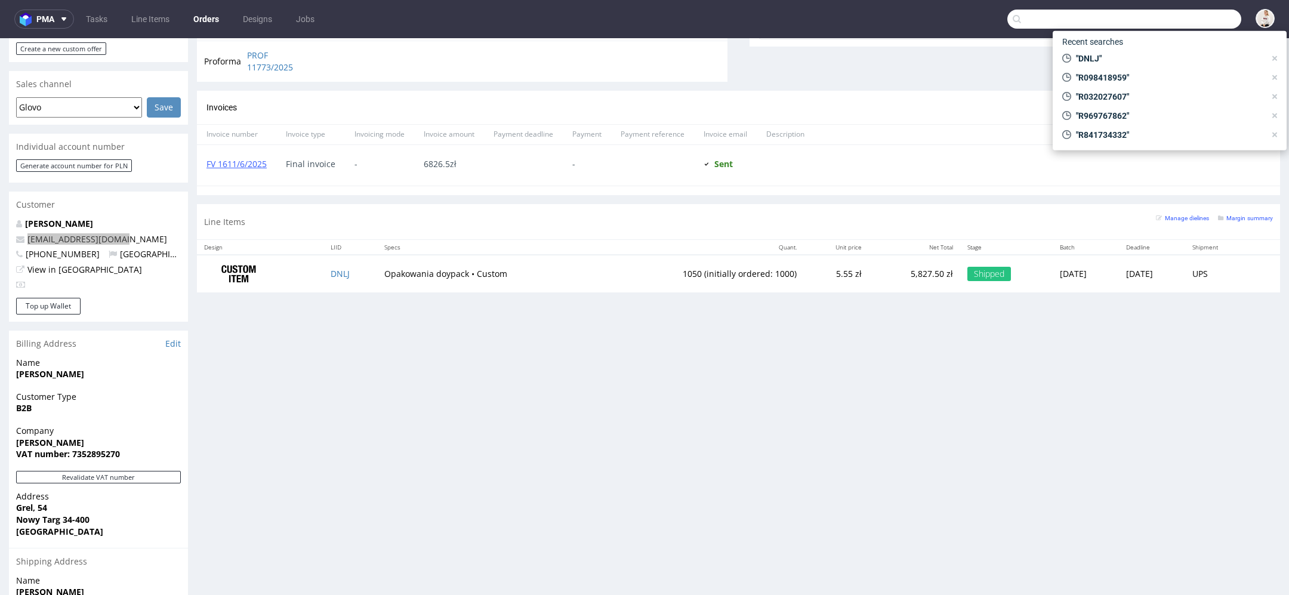
click at [1182, 13] on input "text" at bounding box center [1124, 19] width 234 height 19
paste input "[EMAIL_ADDRESS][DOMAIN_NAME]"
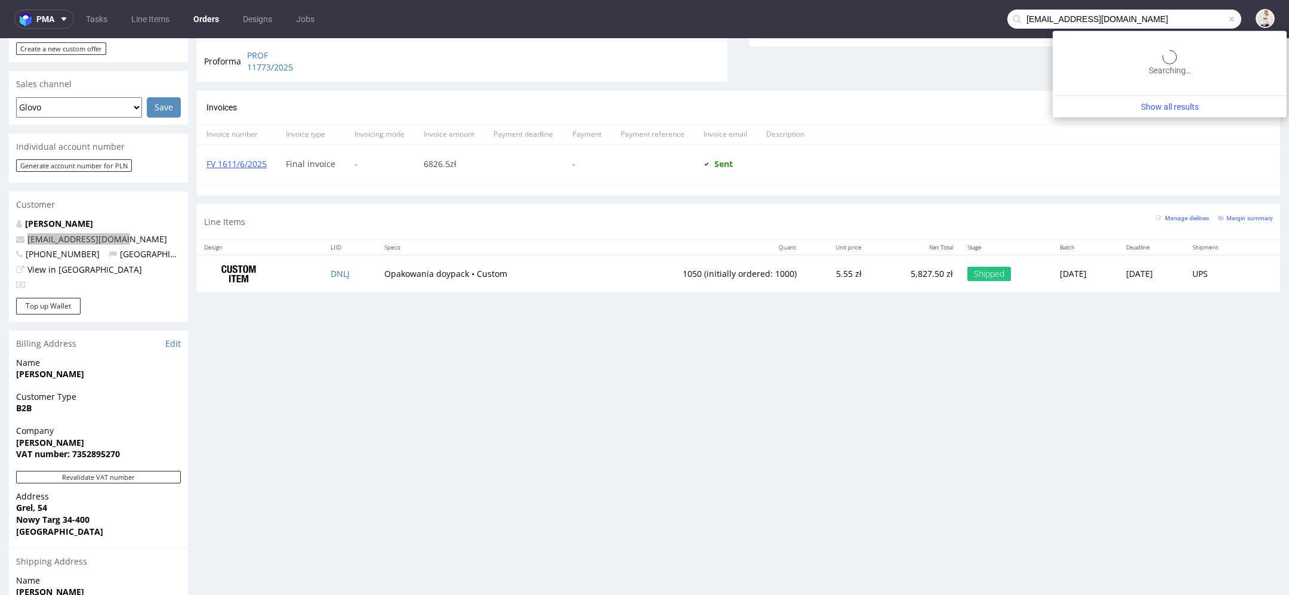
type input "[EMAIL_ADDRESS][DOMAIN_NAME]"
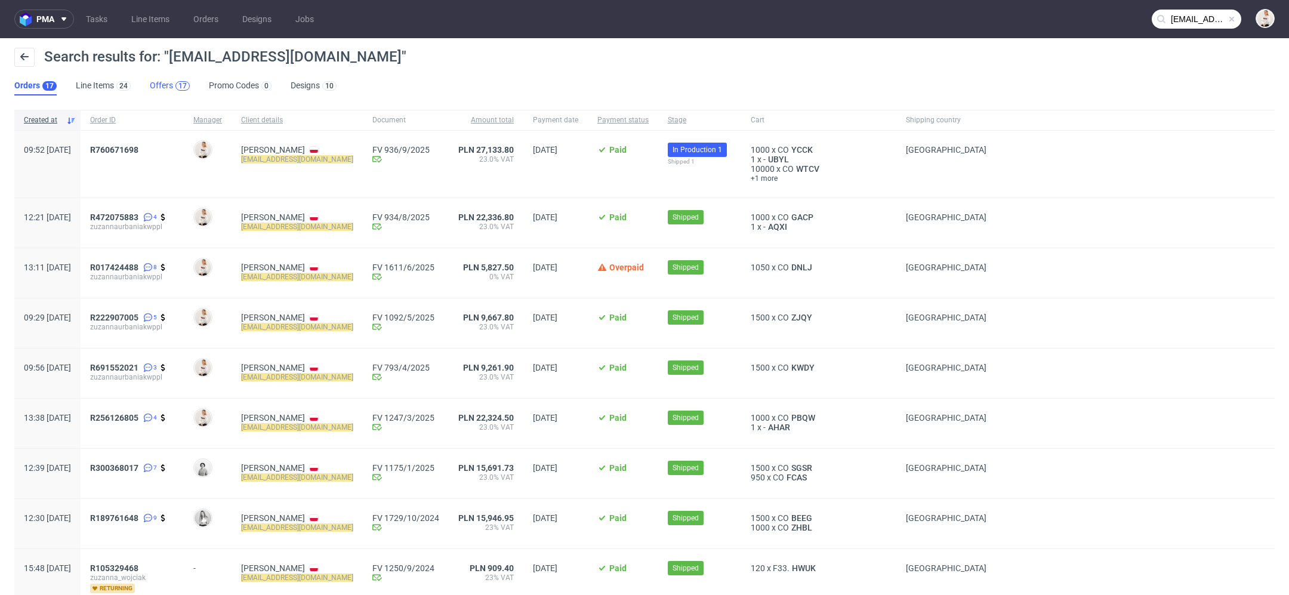
click at [175, 85] on div "17" at bounding box center [182, 86] width 14 height 10
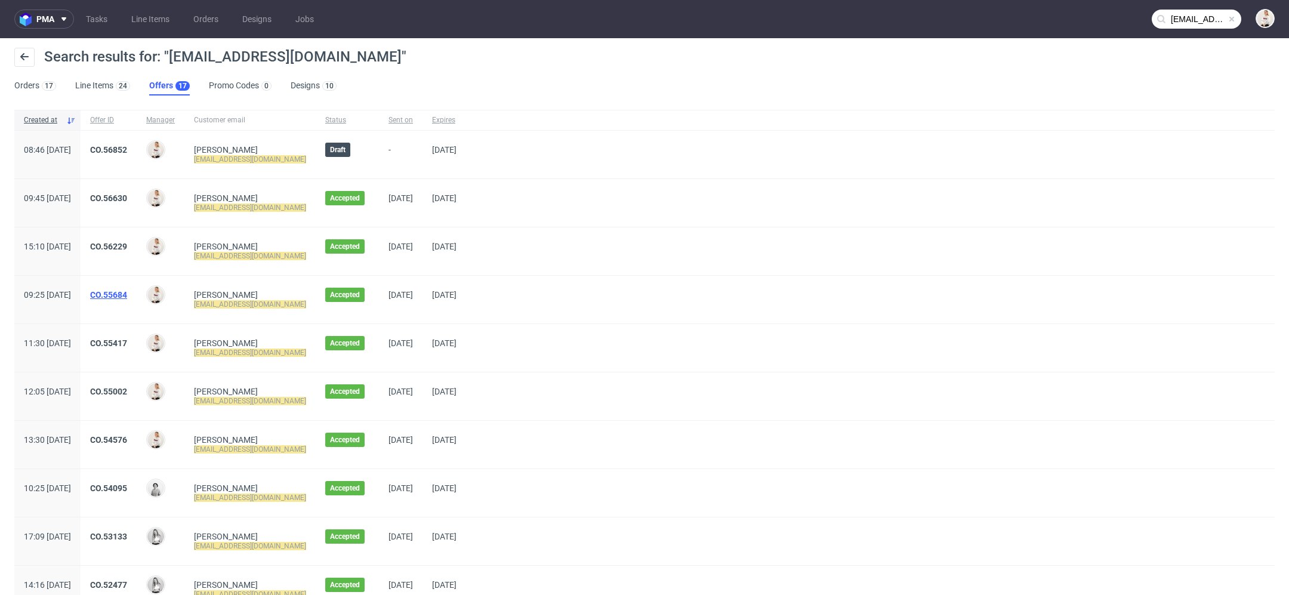
click at [127, 293] on link "CO.55684" at bounding box center [108, 295] width 37 height 10
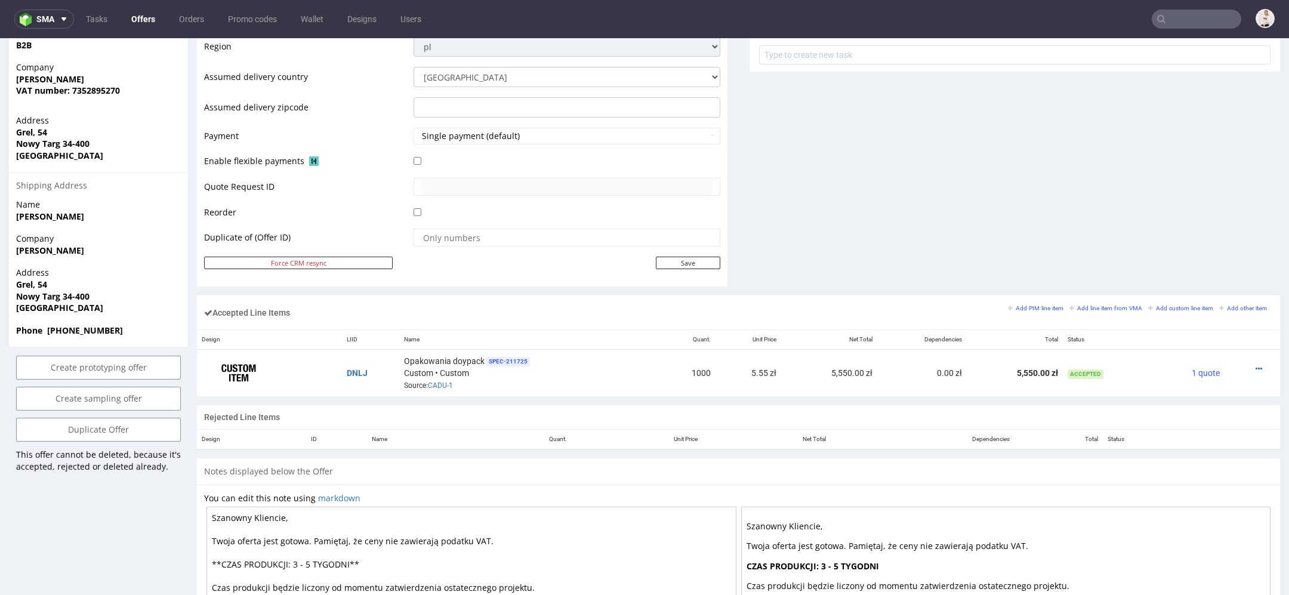
scroll to position [649, 0]
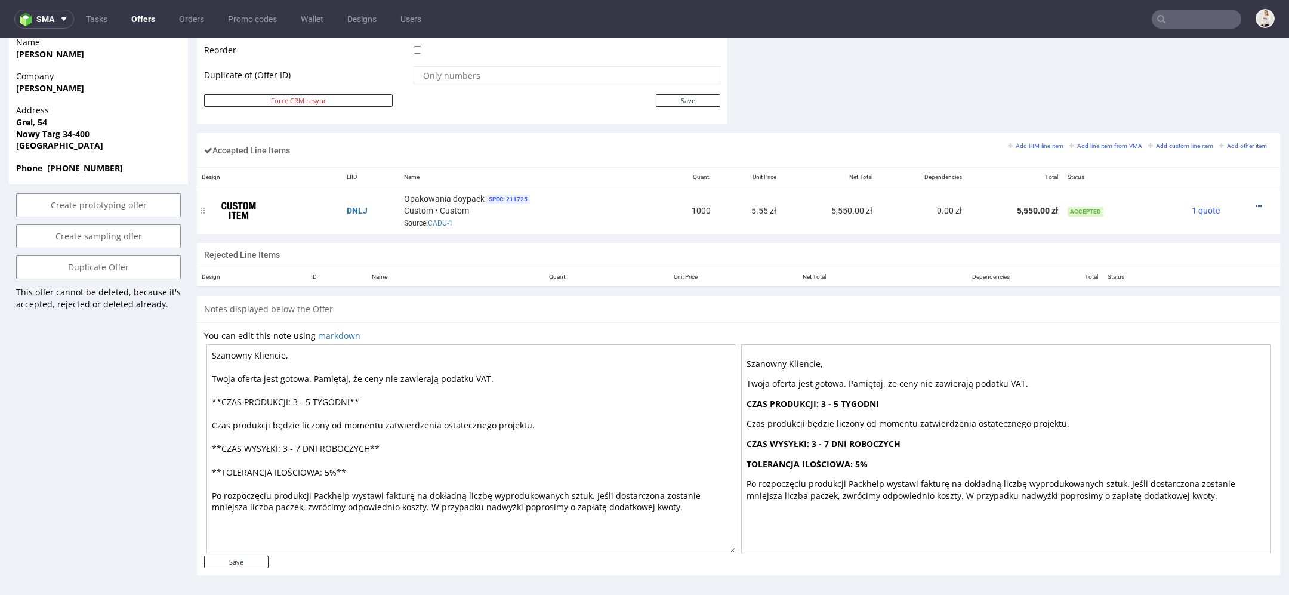
click at [1255, 204] on icon at bounding box center [1258, 206] width 7 height 8
click at [1182, 90] on span "Edit item price" at bounding box center [1209, 94] width 86 height 12
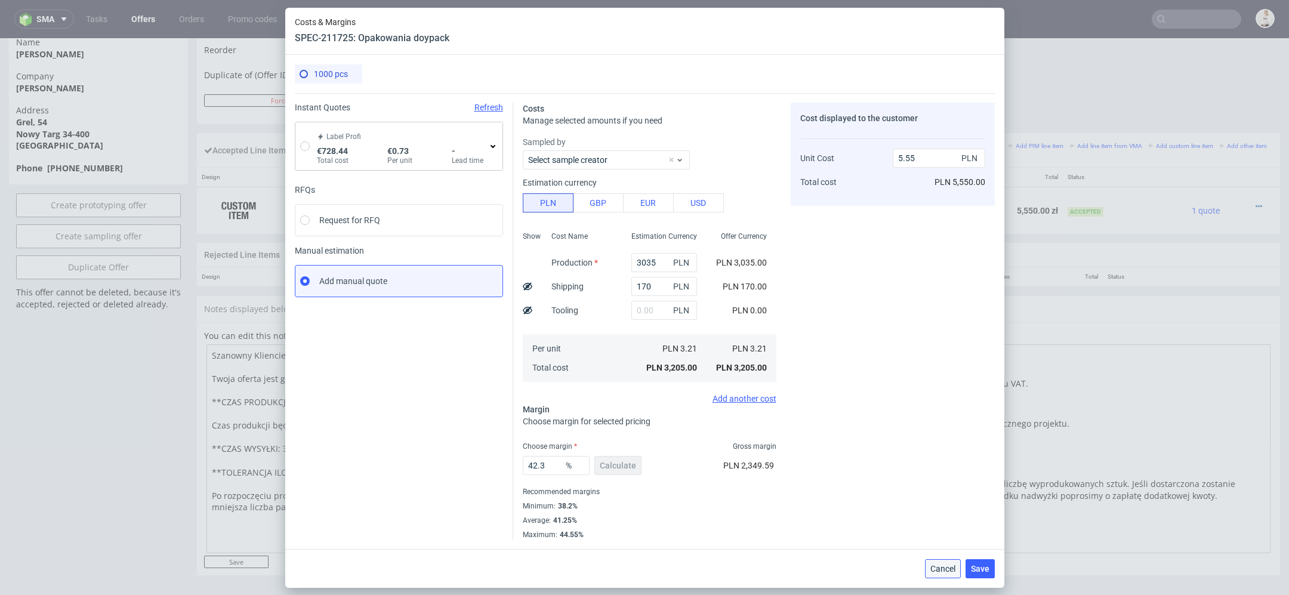
click at [933, 572] on span "Cancel" at bounding box center [942, 568] width 25 height 8
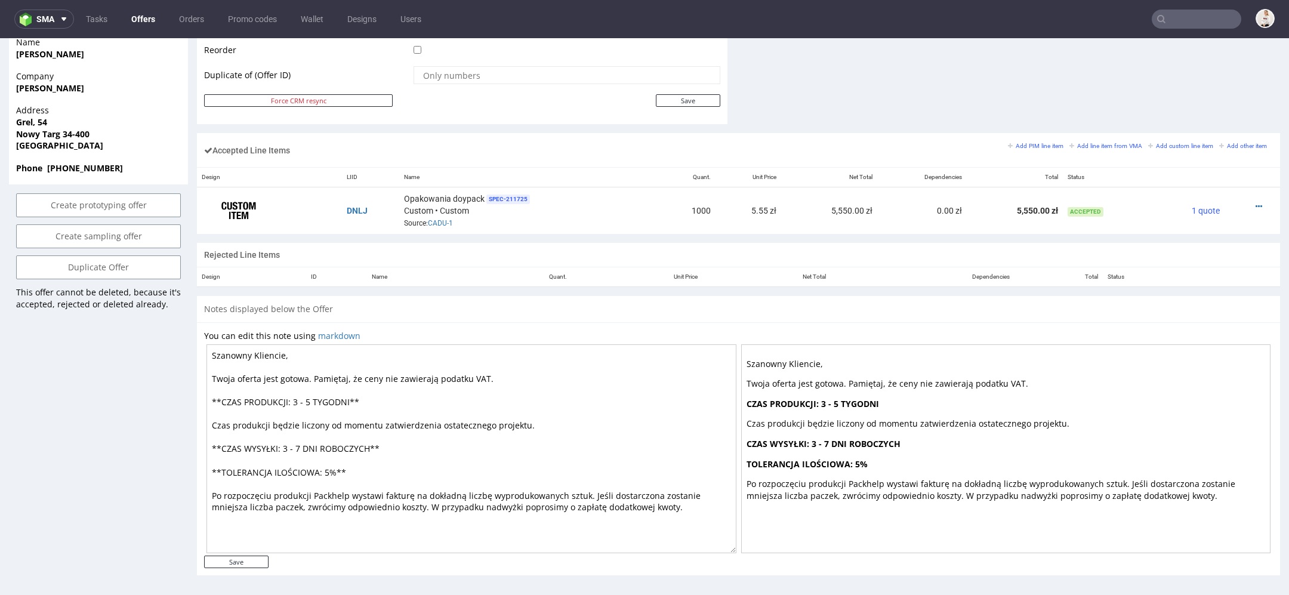
click at [1181, 23] on input "text" at bounding box center [1195, 19] width 89 height 19
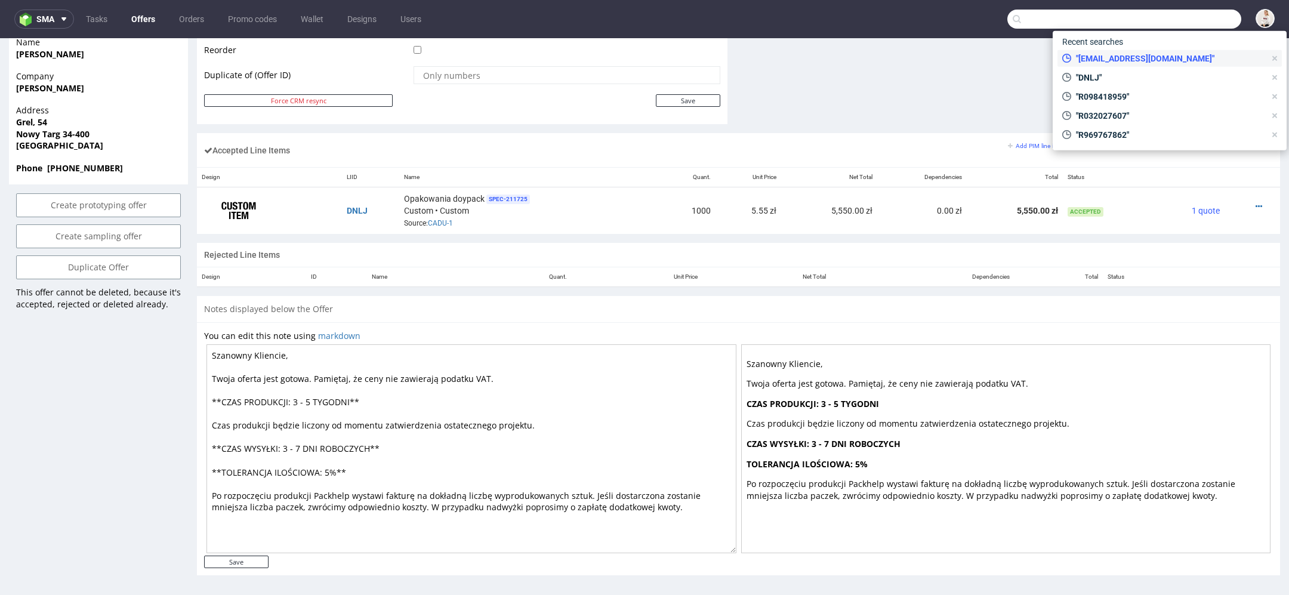
click at [1147, 54] on span ""zuzannaurbaniak@wp.pl"" at bounding box center [1168, 59] width 194 height 12
type input "[EMAIL_ADDRESS][DOMAIN_NAME]"
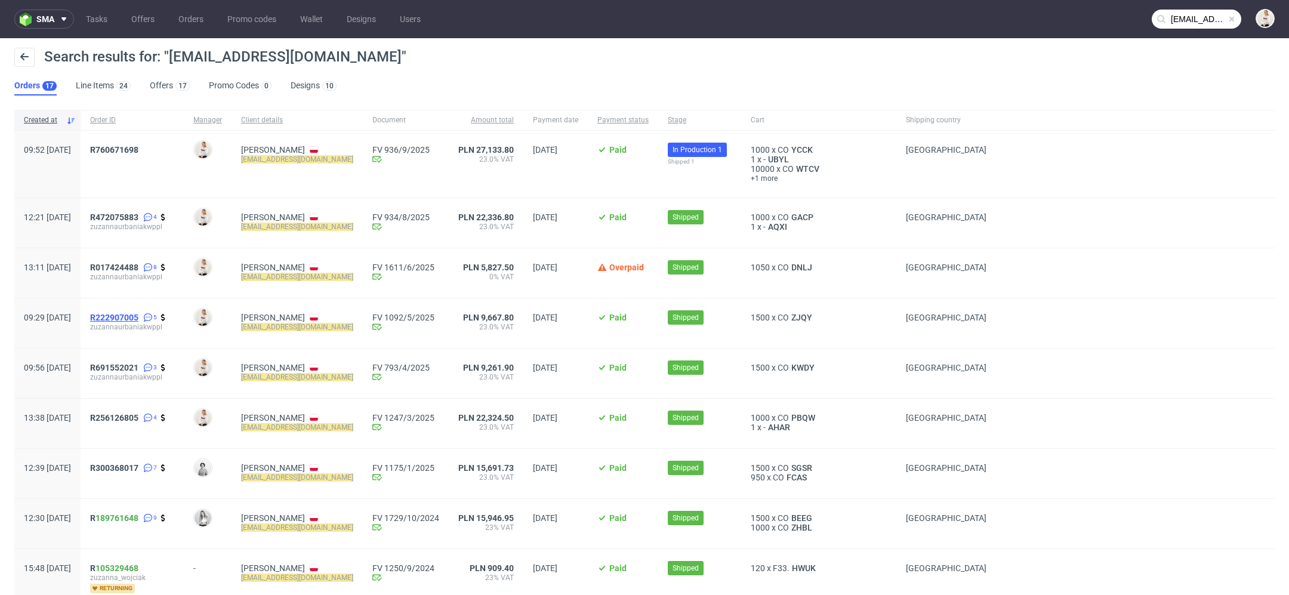
click at [138, 318] on span "R222907005" at bounding box center [114, 318] width 48 height 10
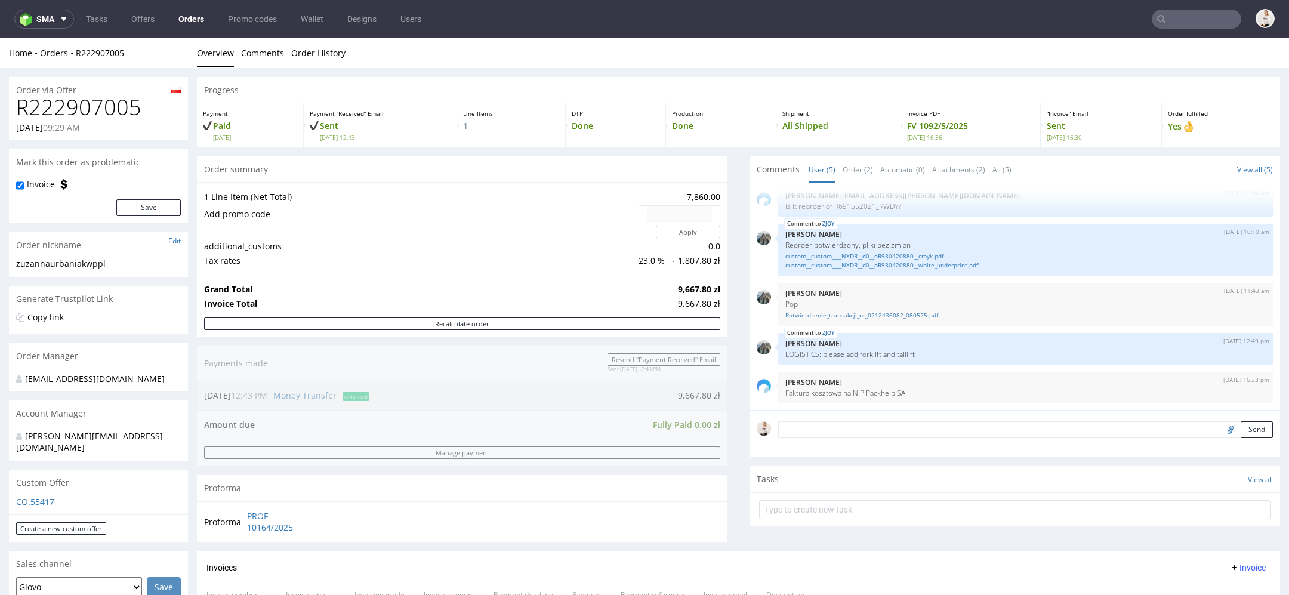
type input "[EMAIL_ADDRESS][DOMAIN_NAME]"
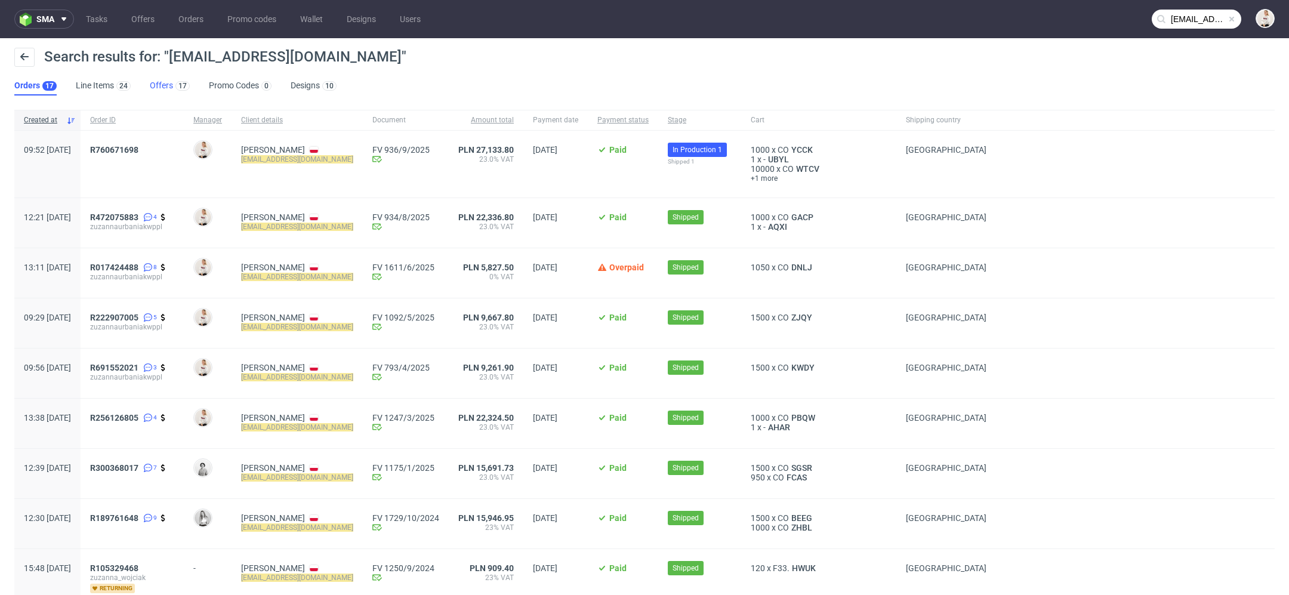
click at [166, 87] on link "Offers 17" at bounding box center [170, 85] width 40 height 19
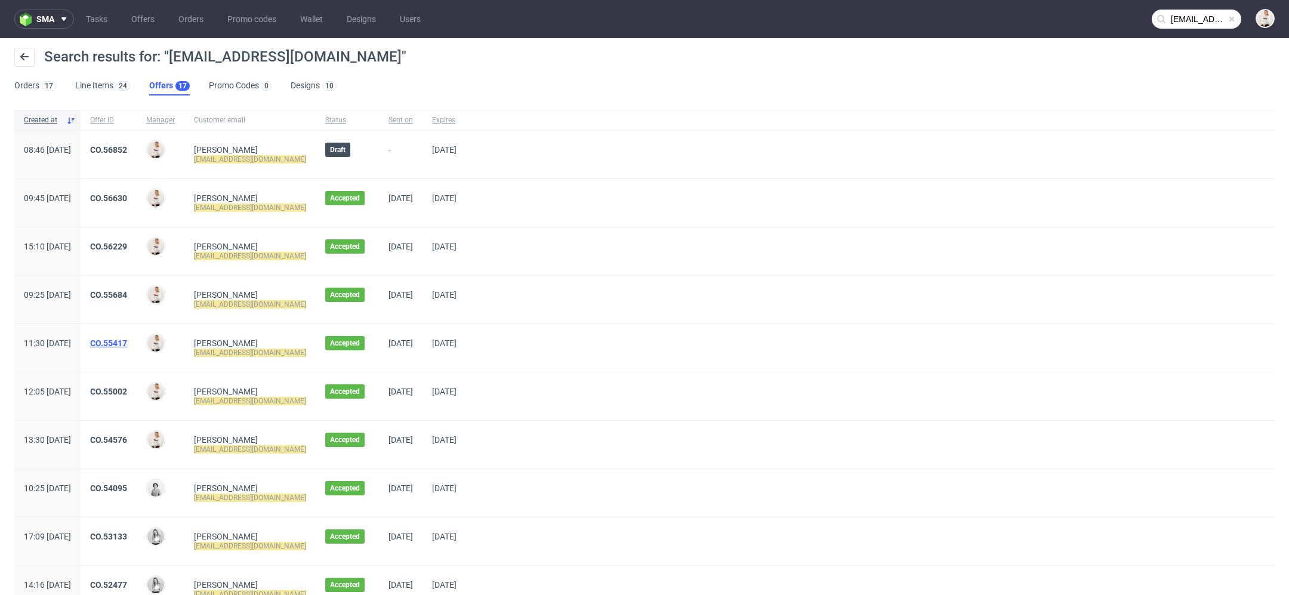
click at [127, 342] on link "CO.55417" at bounding box center [108, 343] width 37 height 10
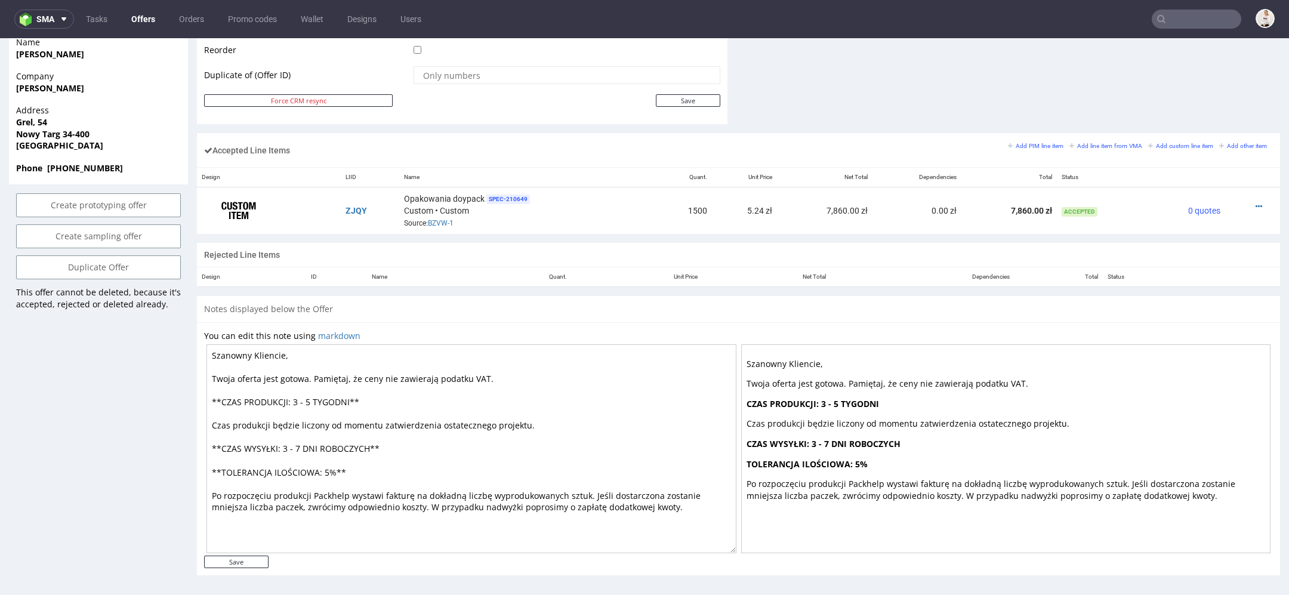
scroll to position [4, 0]
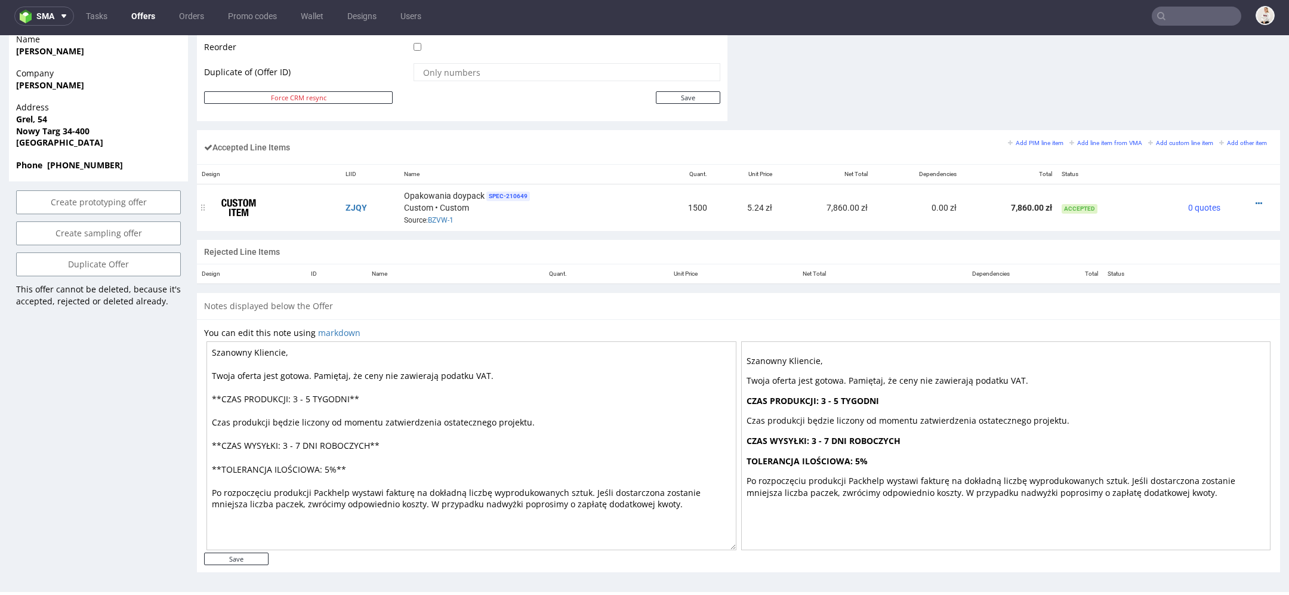
click at [1243, 197] on div at bounding box center [1249, 203] width 38 height 12
click at [1255, 199] on icon at bounding box center [1258, 203] width 7 height 8
click at [1187, 94] on span "Edit item price" at bounding box center [1209, 91] width 86 height 12
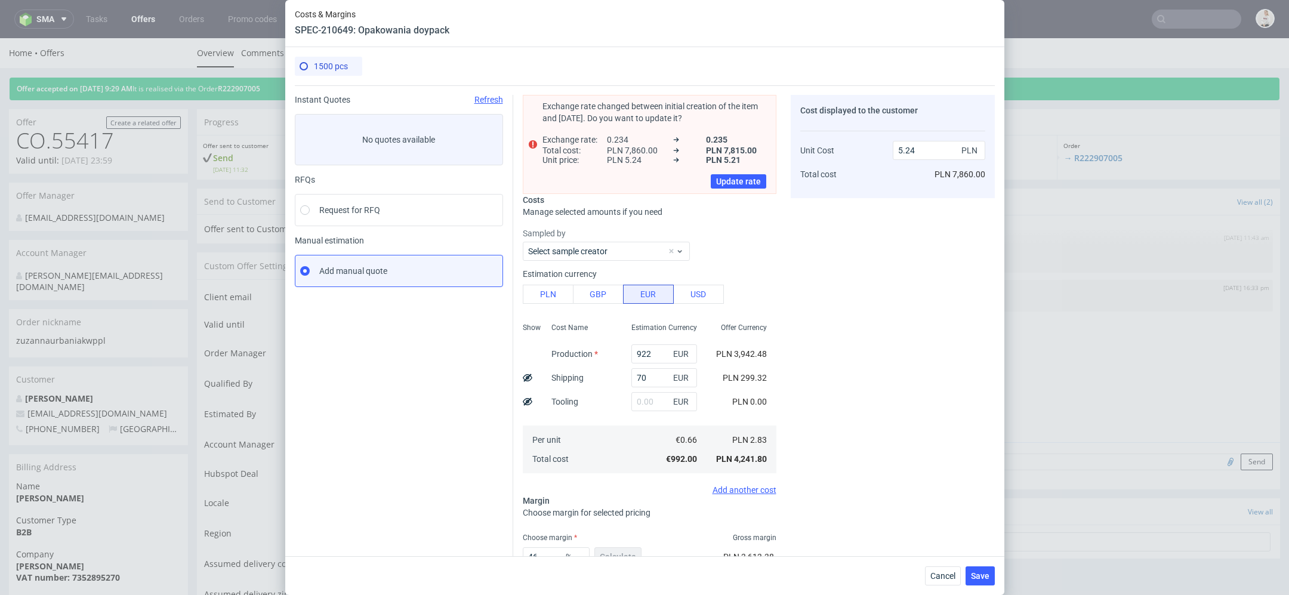
scroll to position [82, 0]
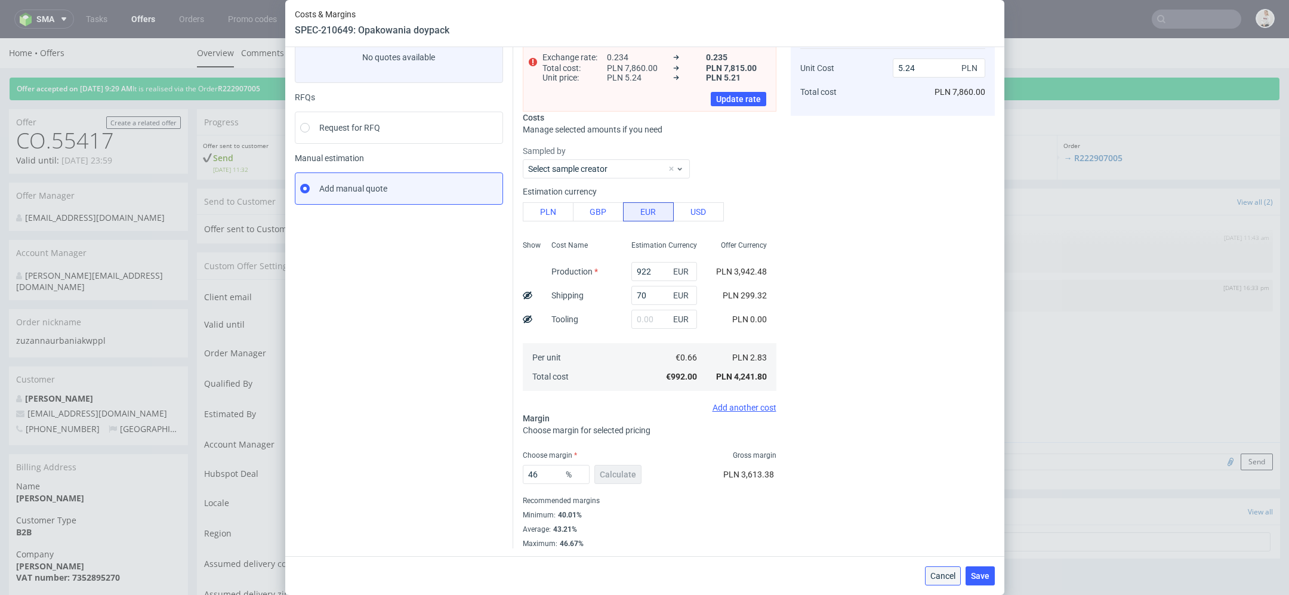
click at [945, 569] on button "Cancel" at bounding box center [943, 575] width 36 height 19
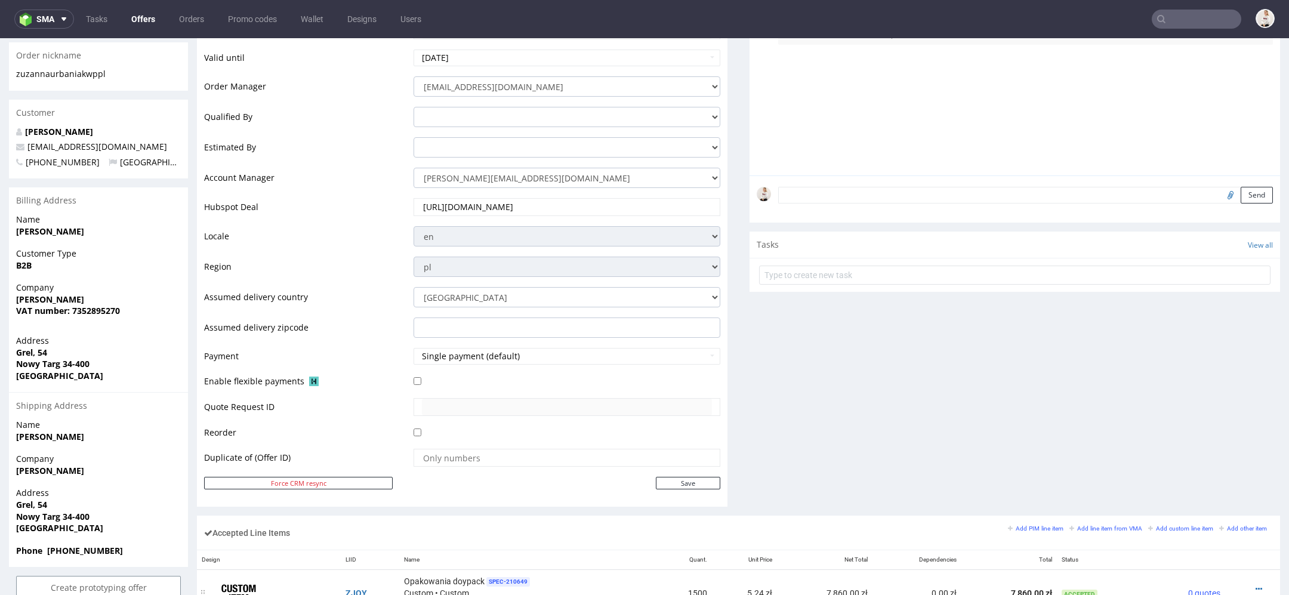
scroll to position [0, 0]
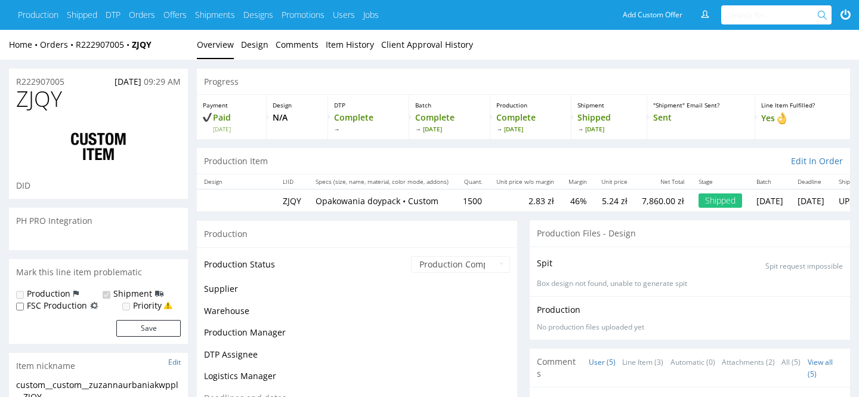
scroll to position [13, 0]
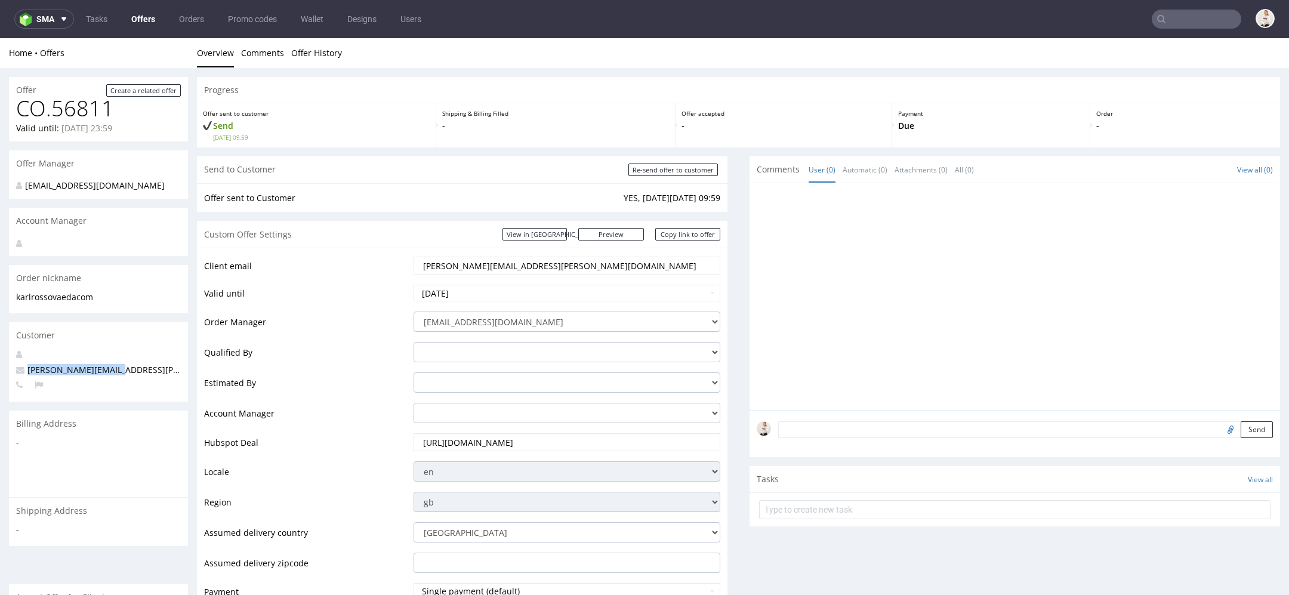
drag, startPoint x: 126, startPoint y: 370, endPoint x: 2, endPoint y: 370, distance: 124.1
copy span "karl.ross@ovaeda.com"
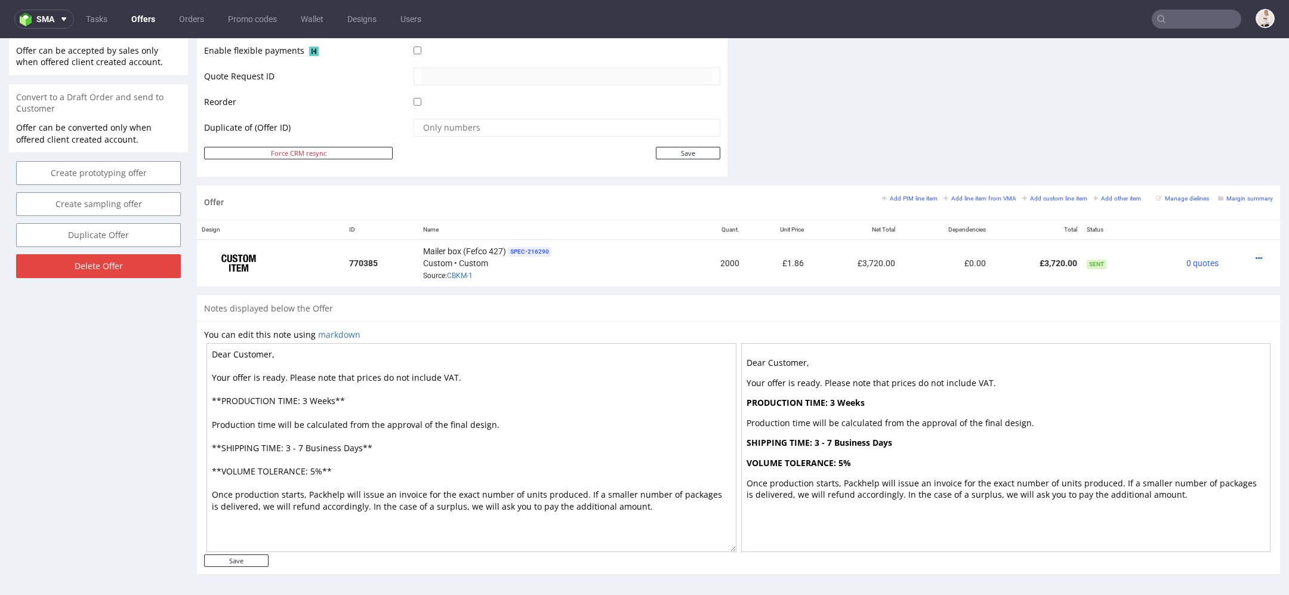
scroll to position [4, 0]
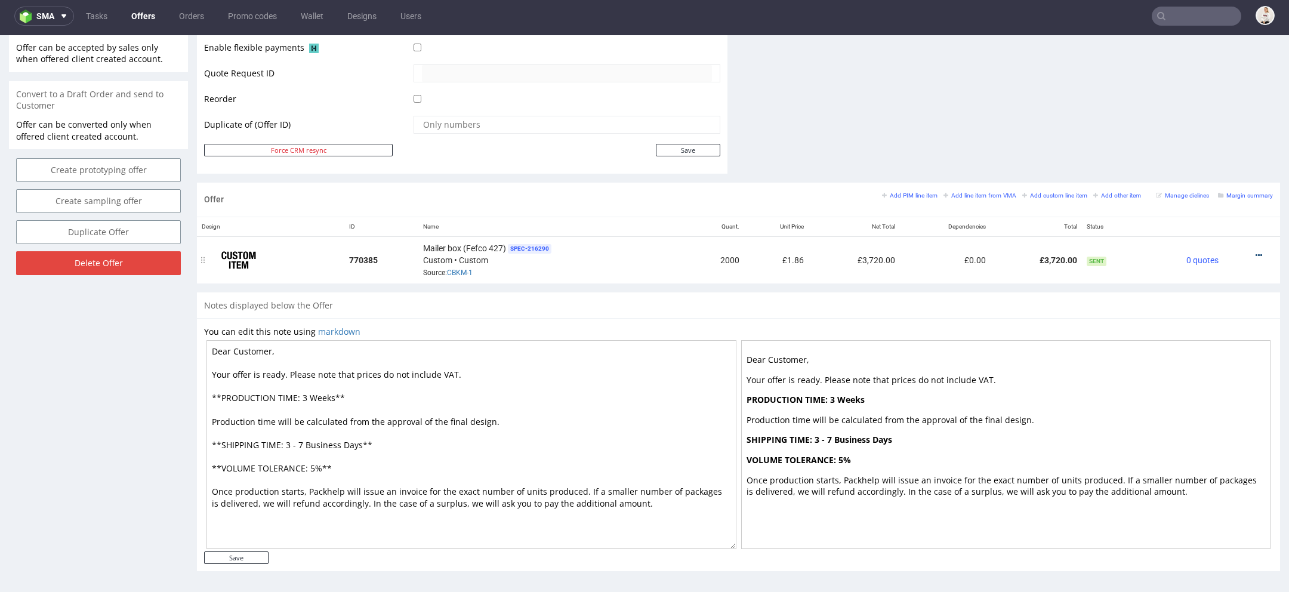
click at [1255, 251] on icon at bounding box center [1258, 255] width 7 height 8
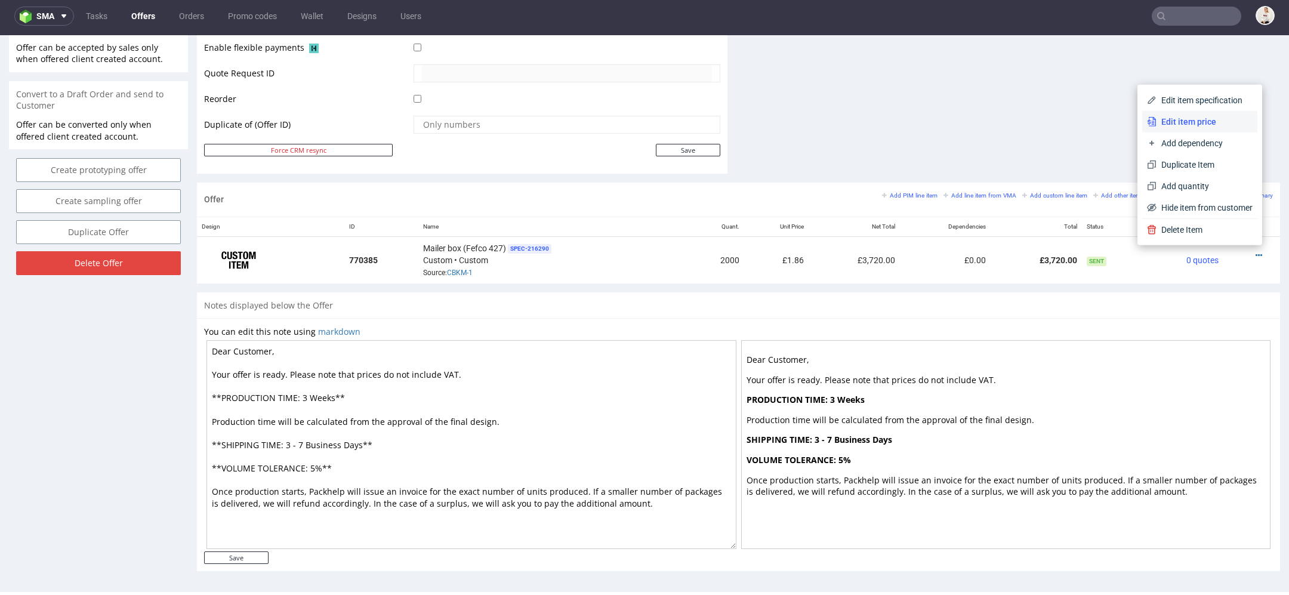
click at [1205, 116] on span "Edit item price" at bounding box center [1204, 122] width 96 height 12
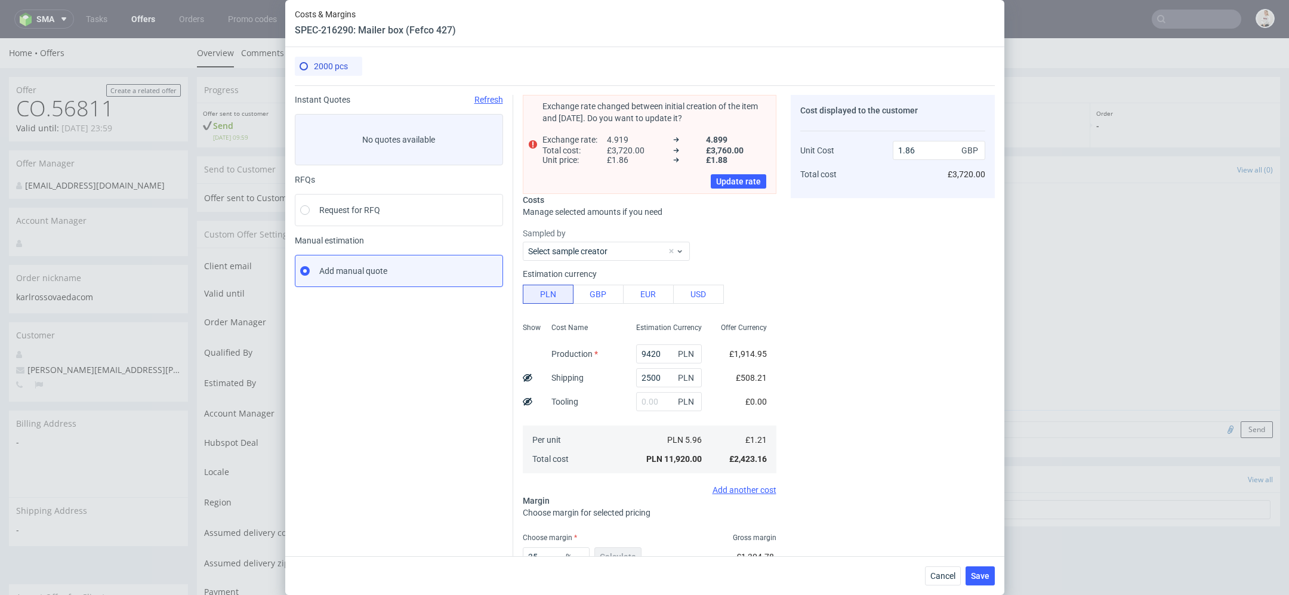
scroll to position [82, 0]
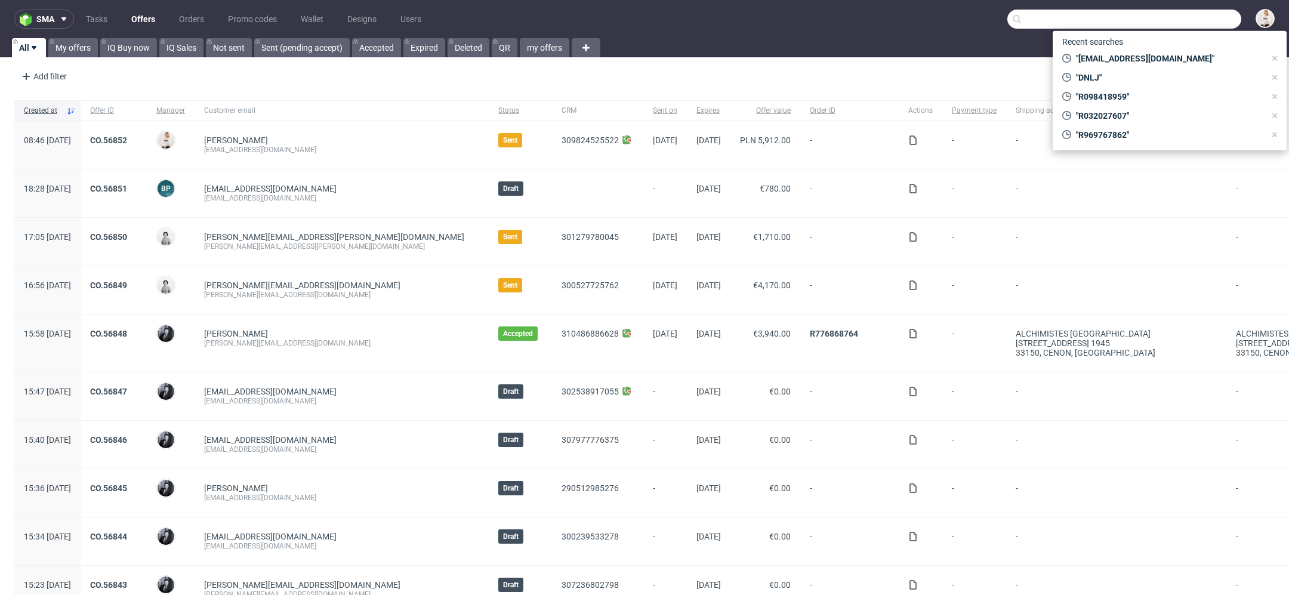
click at [1175, 11] on input "text" at bounding box center [1124, 19] width 234 height 19
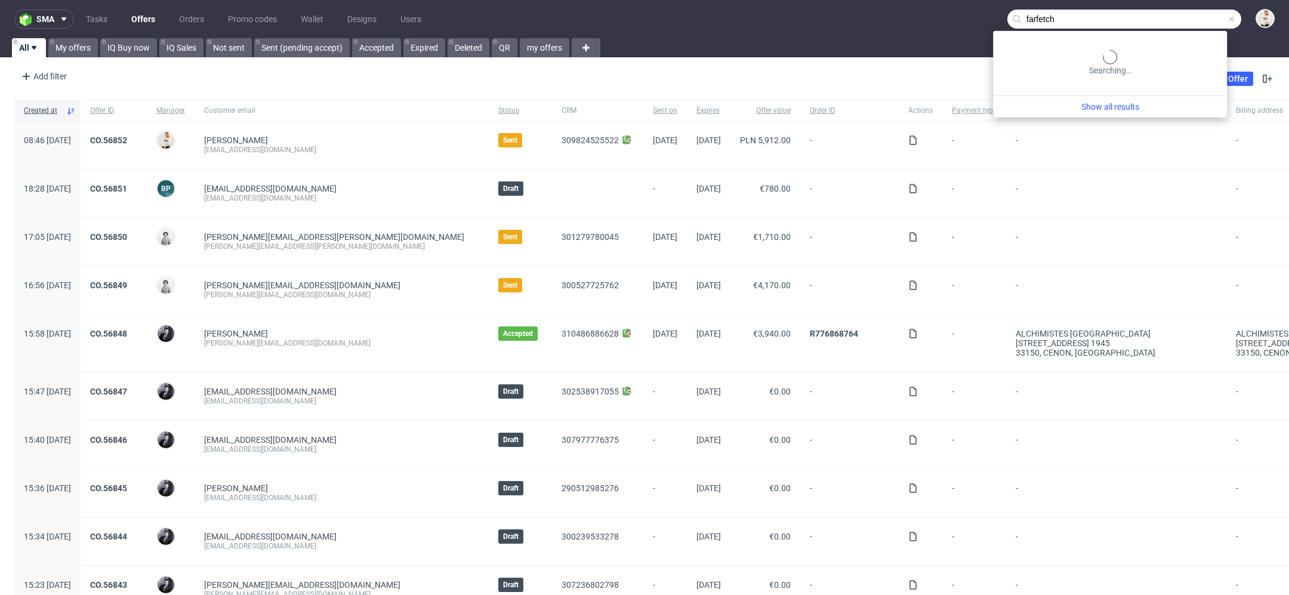
type input "farfetch"
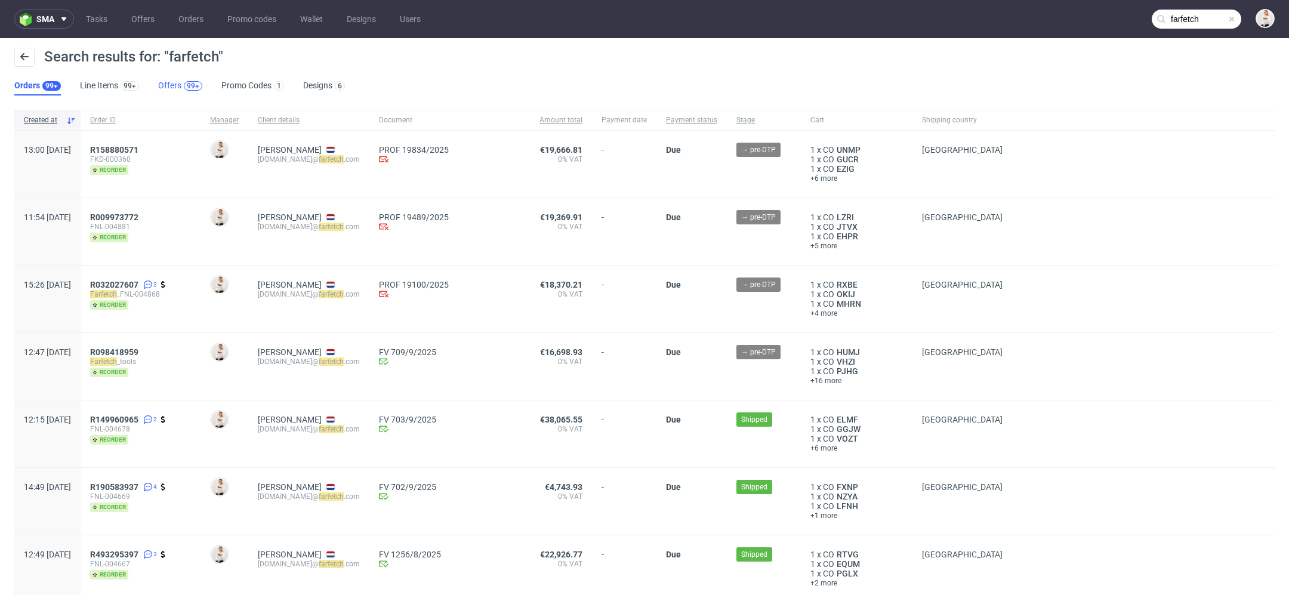
click at [184, 88] on div "99+" at bounding box center [193, 86] width 18 height 10
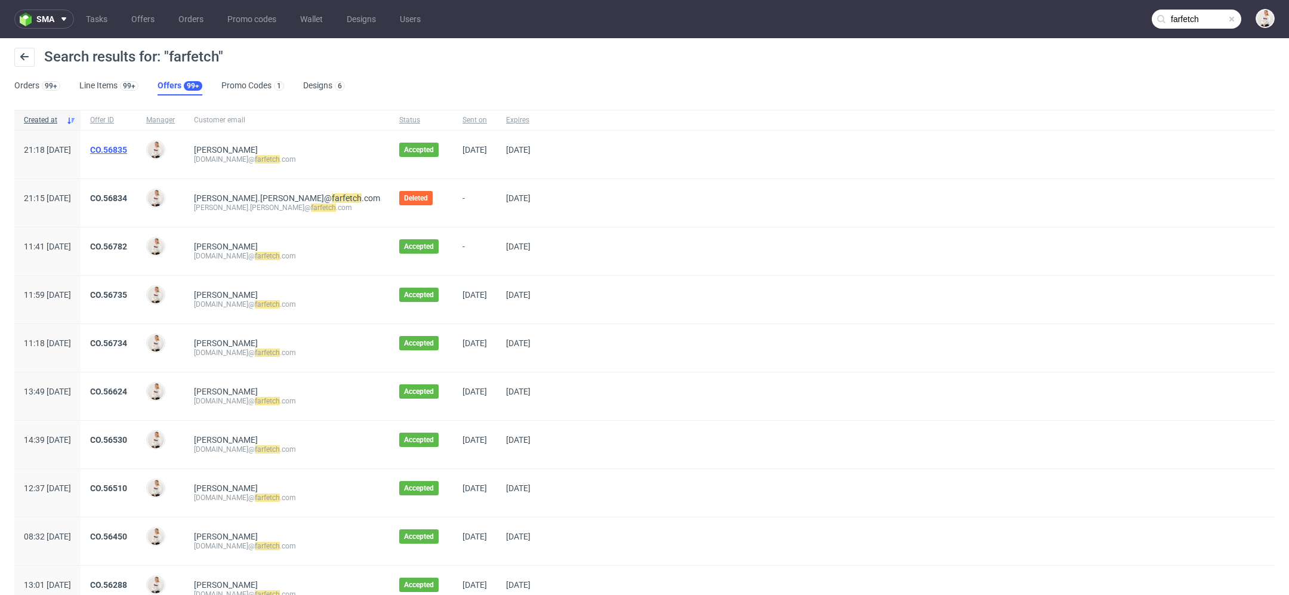
click at [127, 147] on link "CO.56835" at bounding box center [108, 150] width 37 height 10
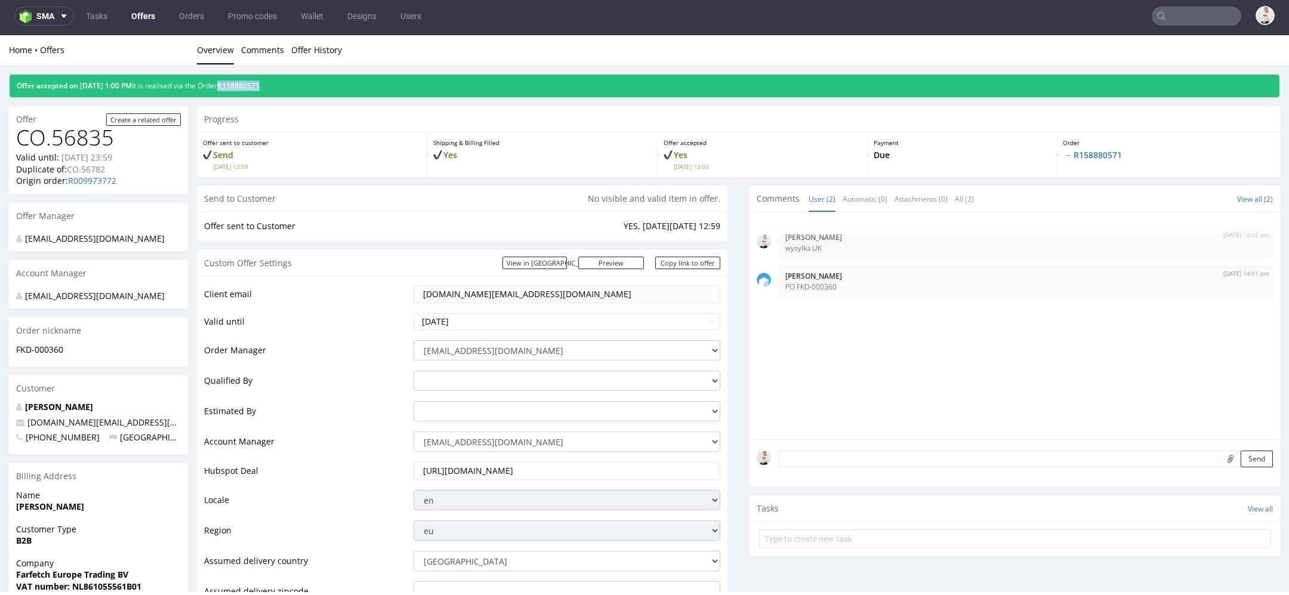
drag, startPoint x: 291, startPoint y: 88, endPoint x: 243, endPoint y: 88, distance: 47.7
click at [243, 88] on div "Offer accepted on 17.09.2025 1:00 PM It is realised via the Order R158880571" at bounding box center [645, 86] width 1270 height 23
copy link "R158880571"
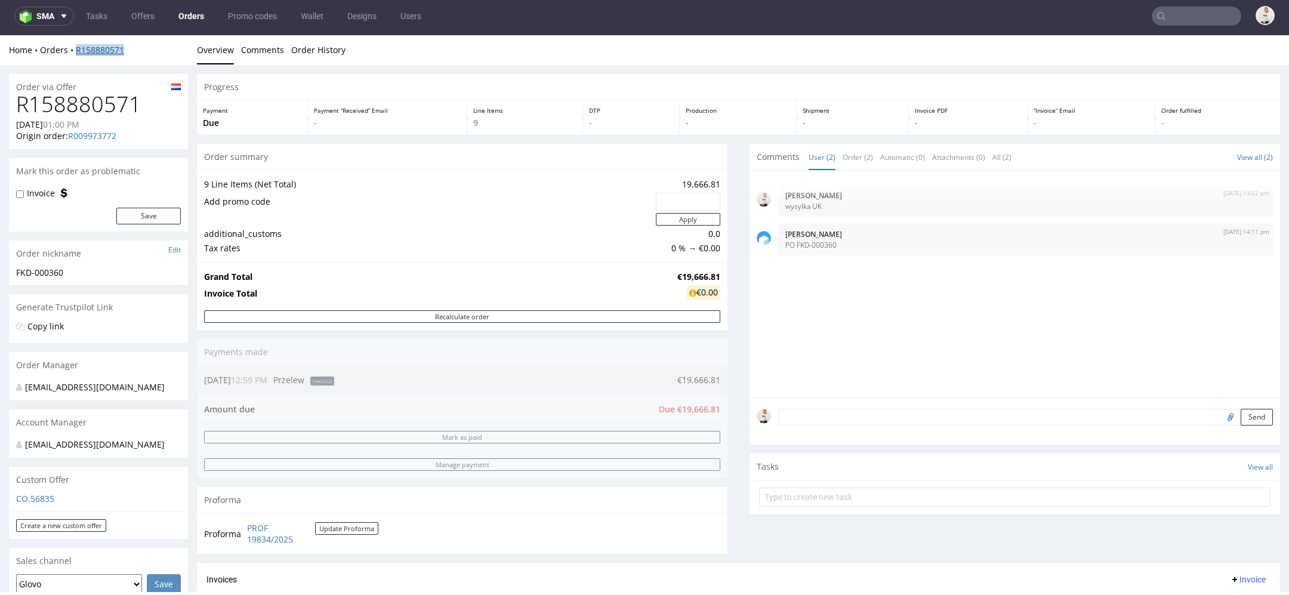
drag, startPoint x: 138, startPoint y: 51, endPoint x: 76, endPoint y: 52, distance: 62.1
click at [76, 52] on div "Home Orders R158880571" at bounding box center [98, 50] width 179 height 12
copy link "R158880571"
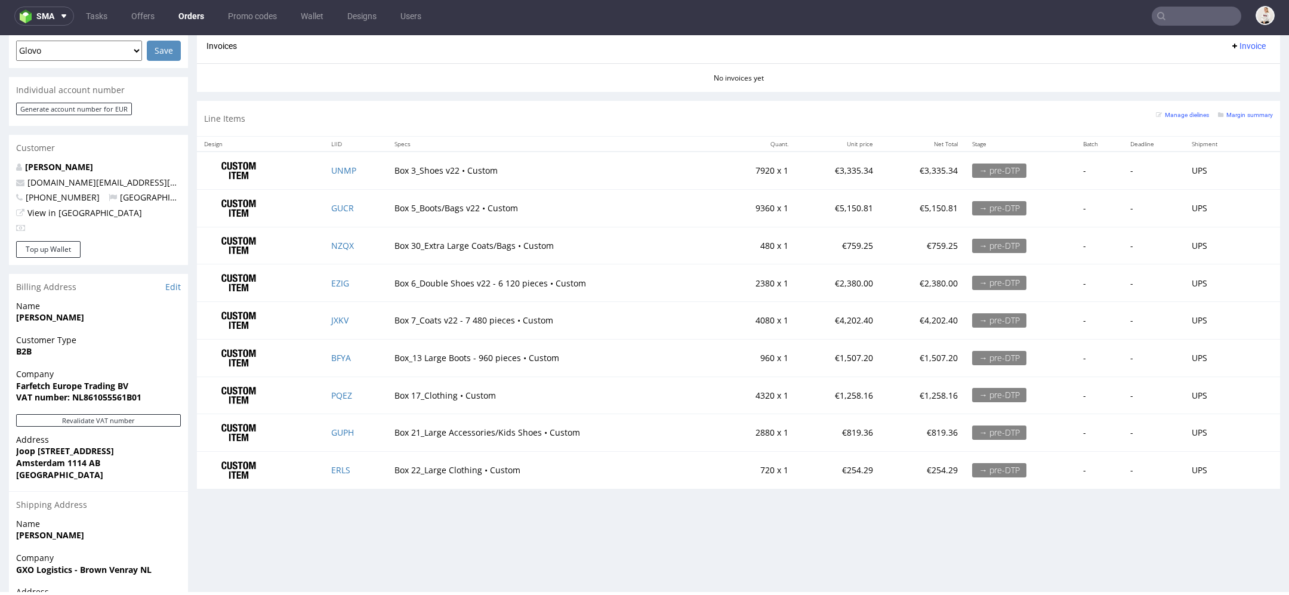
scroll to position [636, 0]
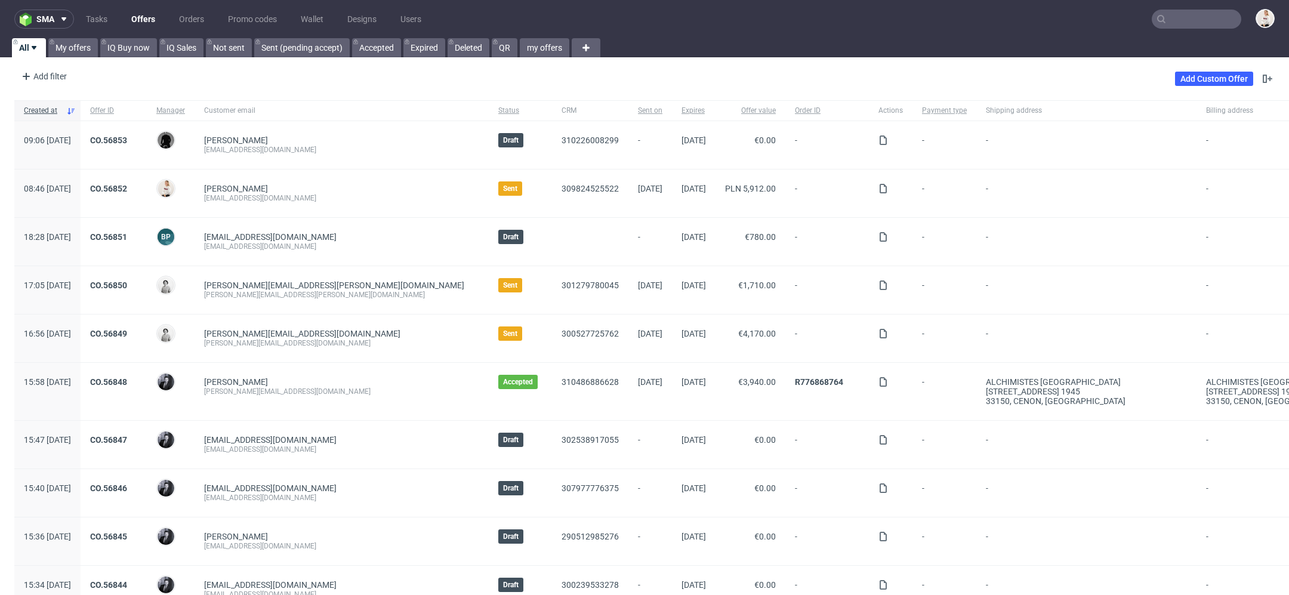
click at [1182, 22] on input "text" at bounding box center [1195, 19] width 89 height 19
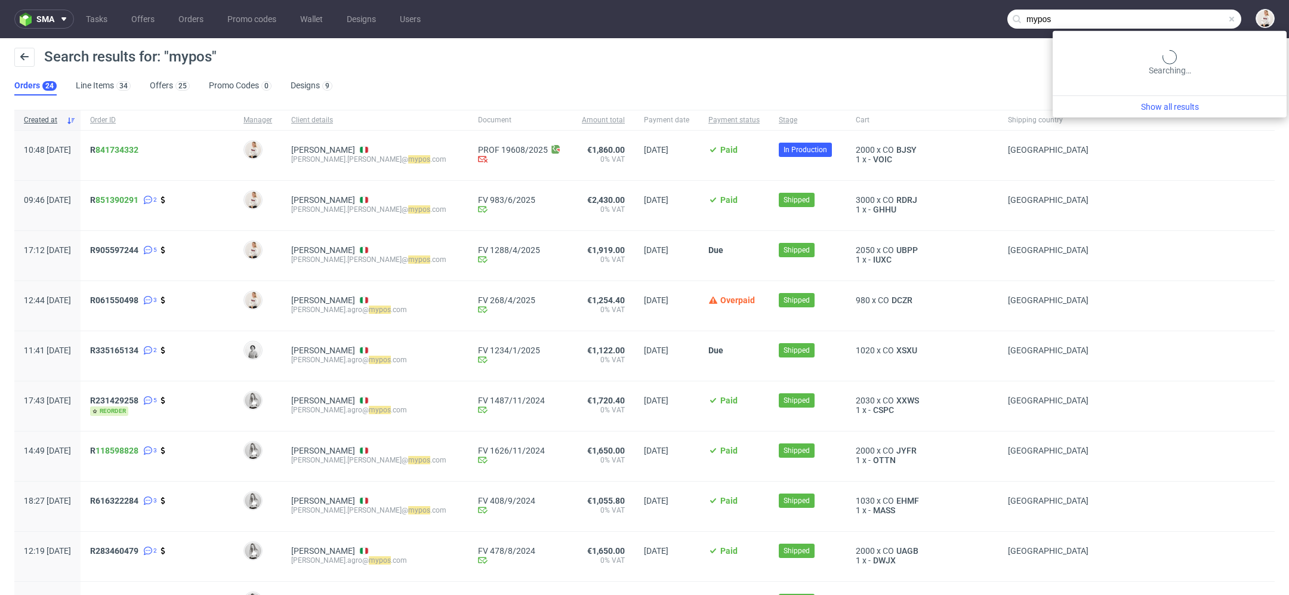
drag, startPoint x: 1187, startPoint y: 18, endPoint x: 883, endPoint y: 18, distance: 303.7
click at [883, 18] on nav "sma Tasks Offers Orders Promo codes Wallet Designs Users mypos" at bounding box center [644, 19] width 1289 height 38
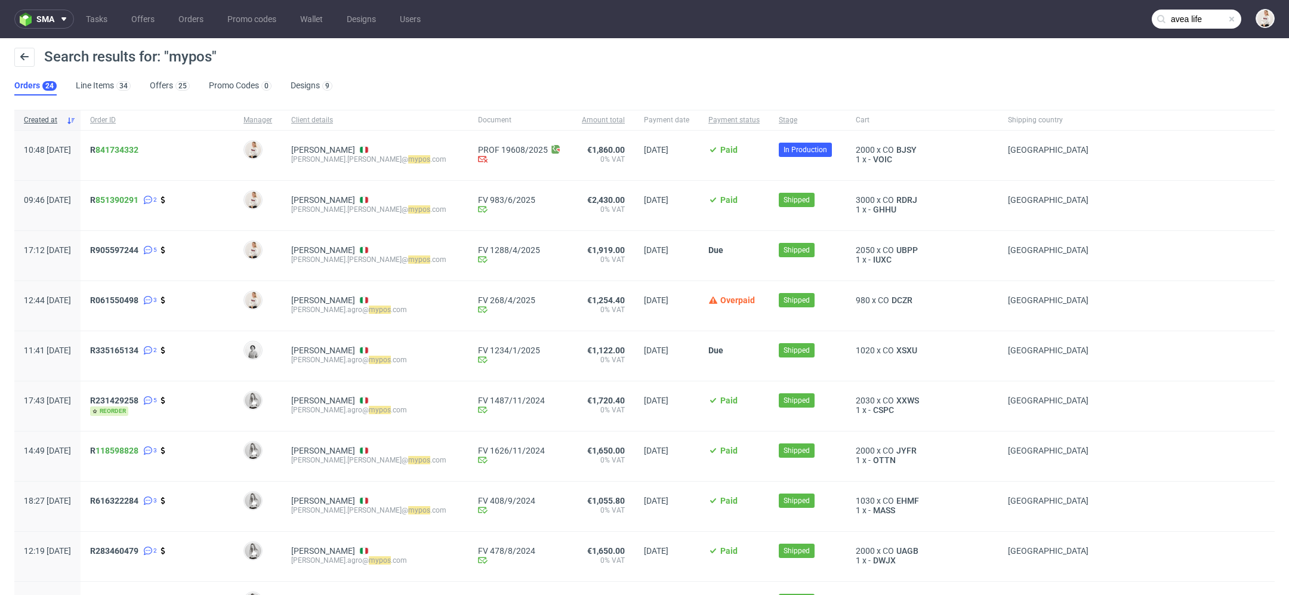
type input "avea life"
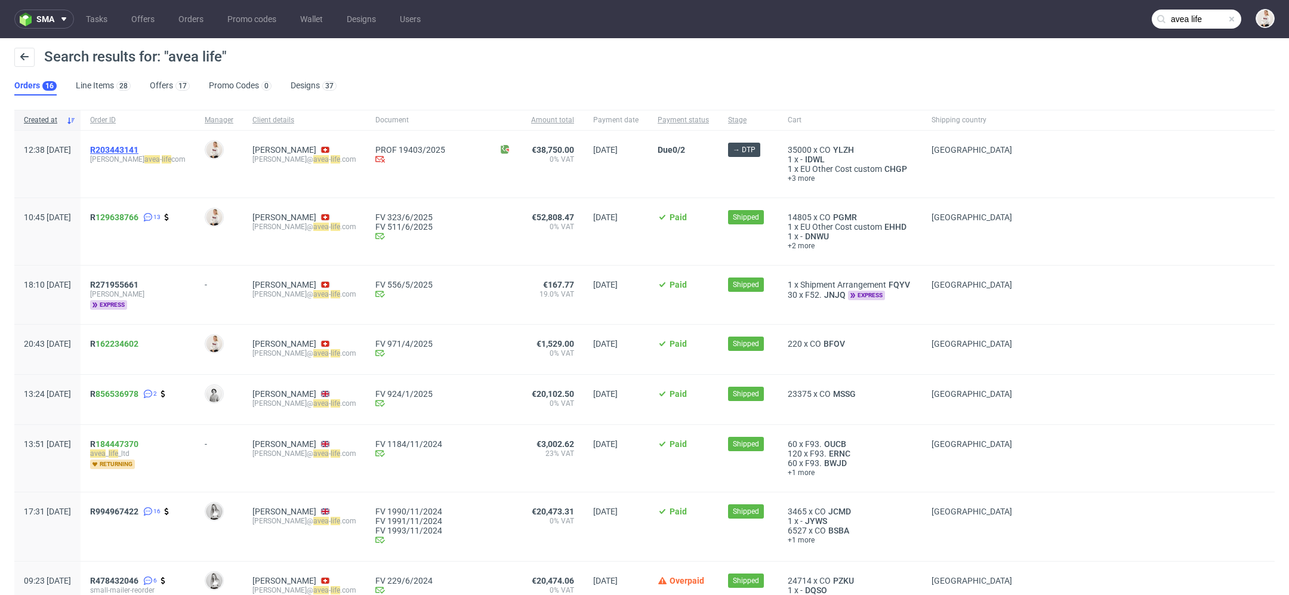
click at [138, 149] on span "R203443141" at bounding box center [114, 150] width 48 height 10
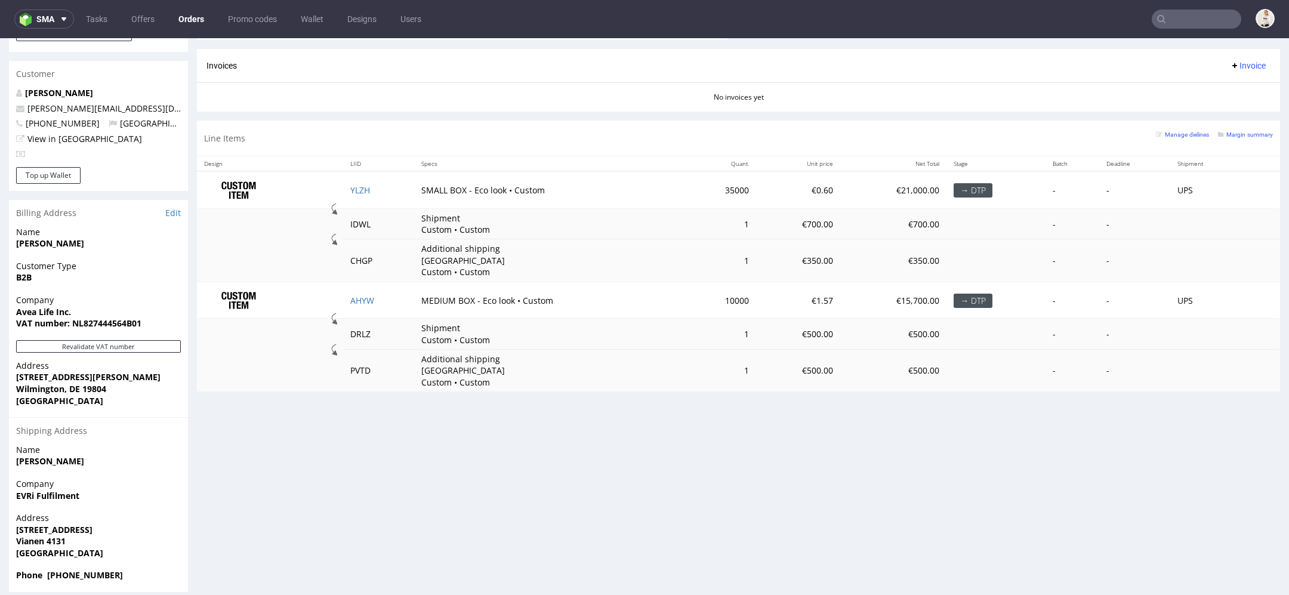
scroll to position [518, 0]
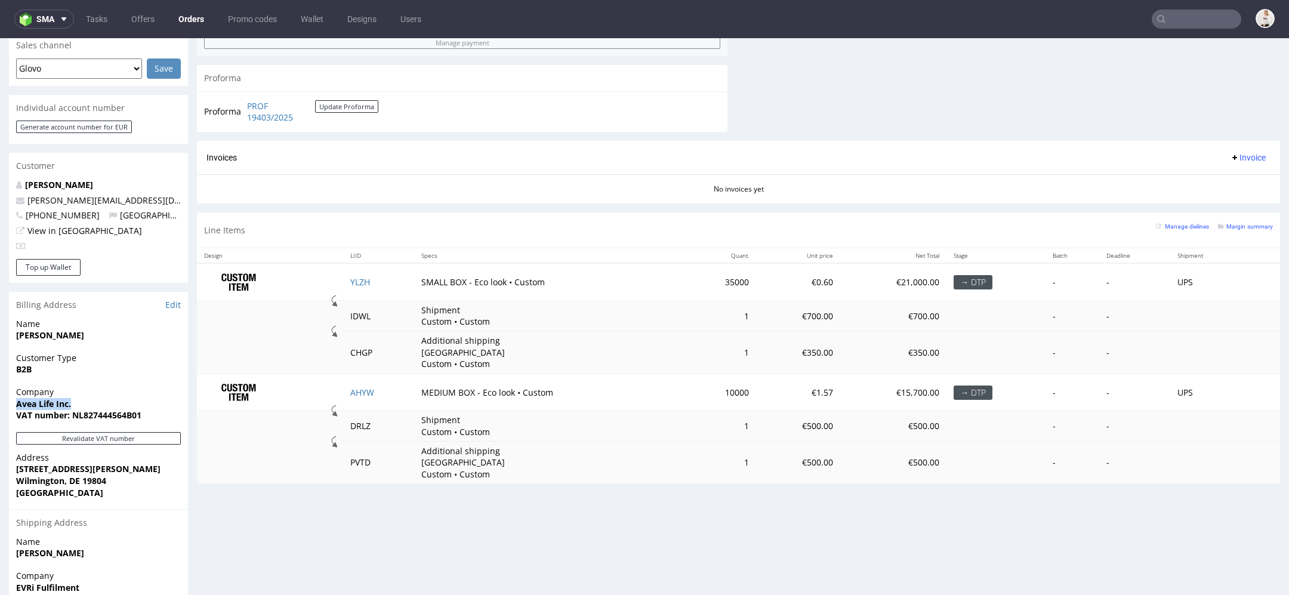
drag, startPoint x: 73, startPoint y: 394, endPoint x: 0, endPoint y: 393, distance: 73.4
click at [0, 393] on div "Order via Offer R203443141 [DATE] 12:38 PM [PERSON_NAME] this order as problema…" at bounding box center [644, 121] width 1289 height 1143
copy strong "Avea Life Inc."
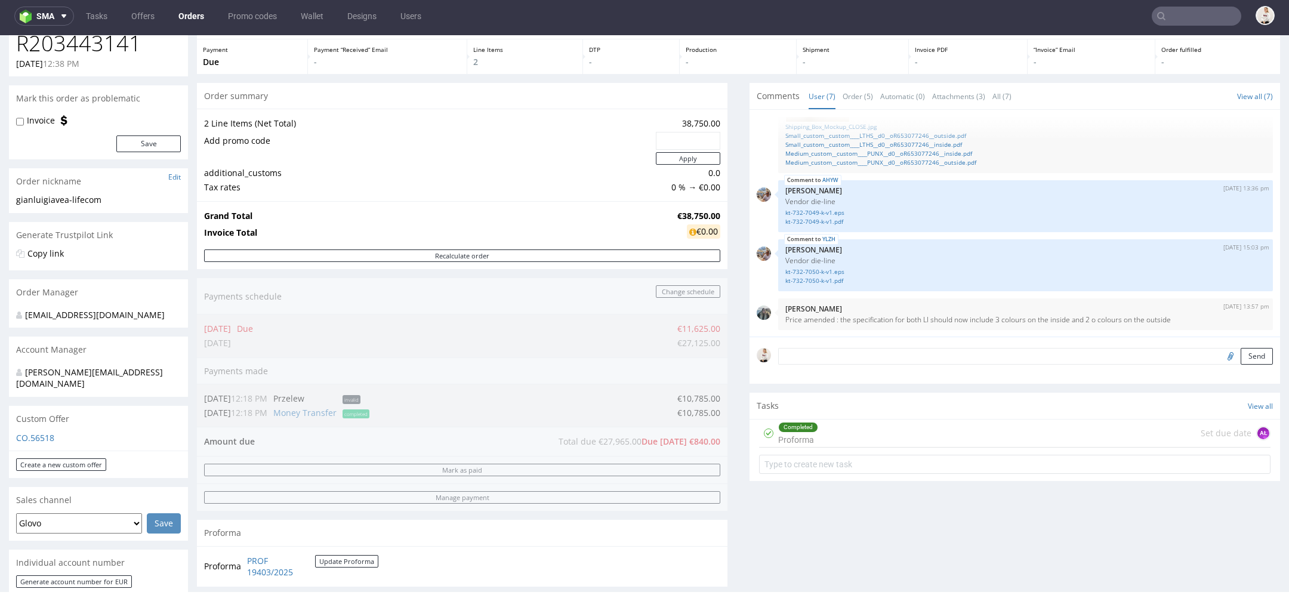
scroll to position [6, 0]
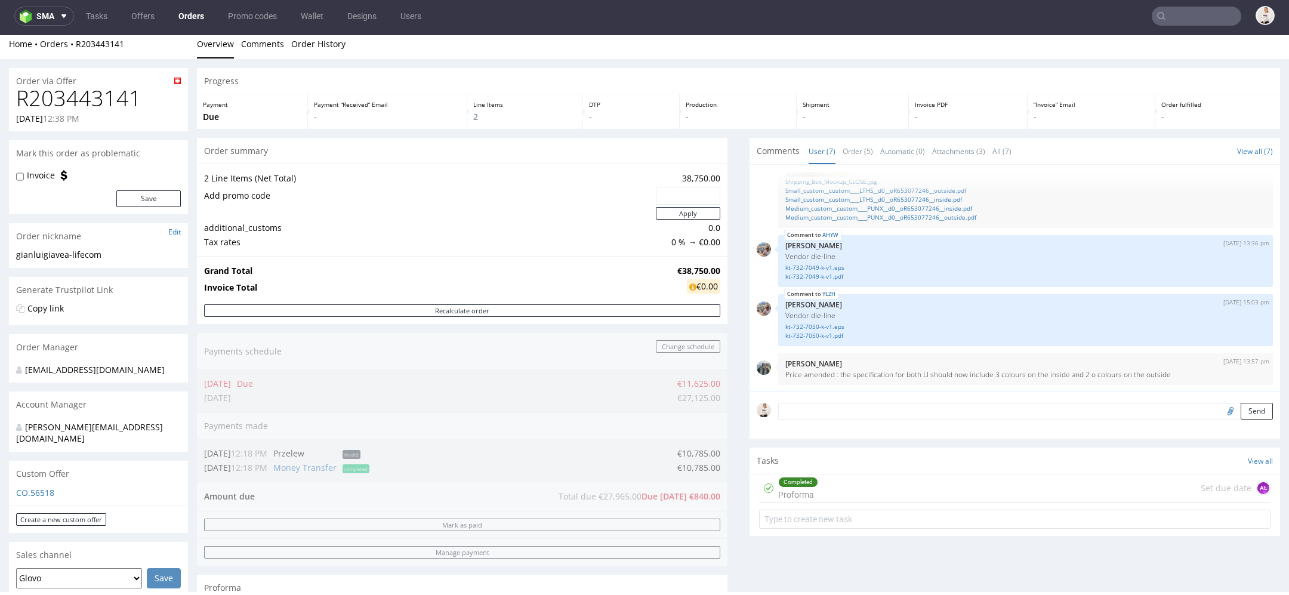
click at [690, 269] on strong "€38,750.00" at bounding box center [698, 270] width 43 height 11
copy strong "€38,750.00"
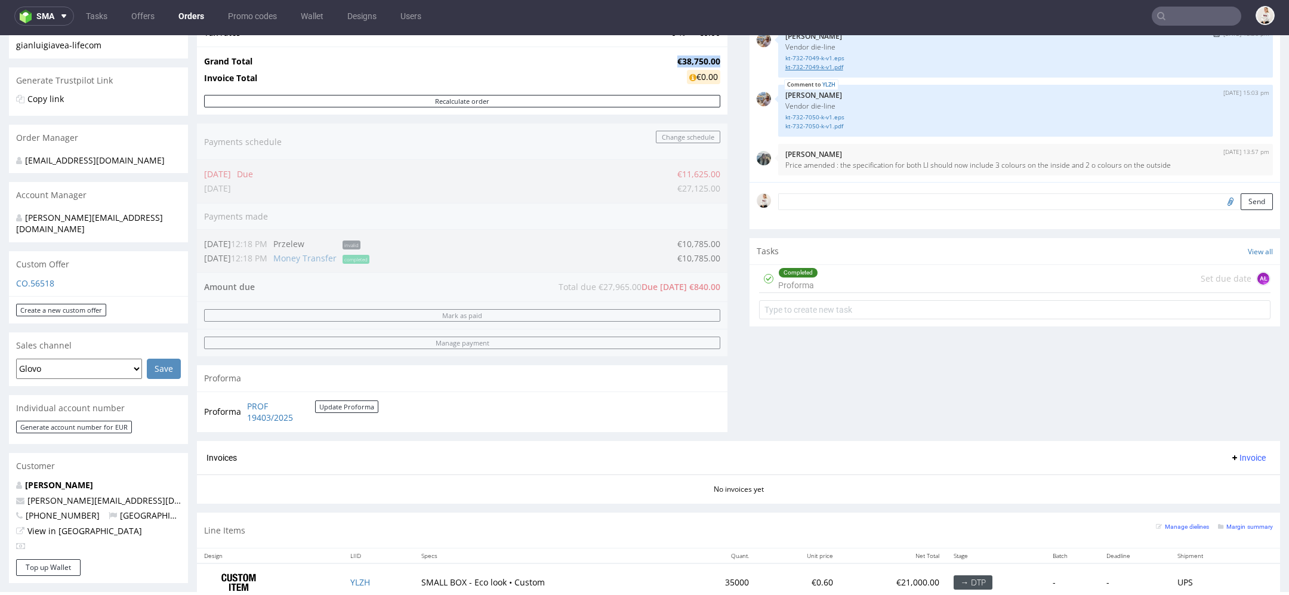
scroll to position [489, 0]
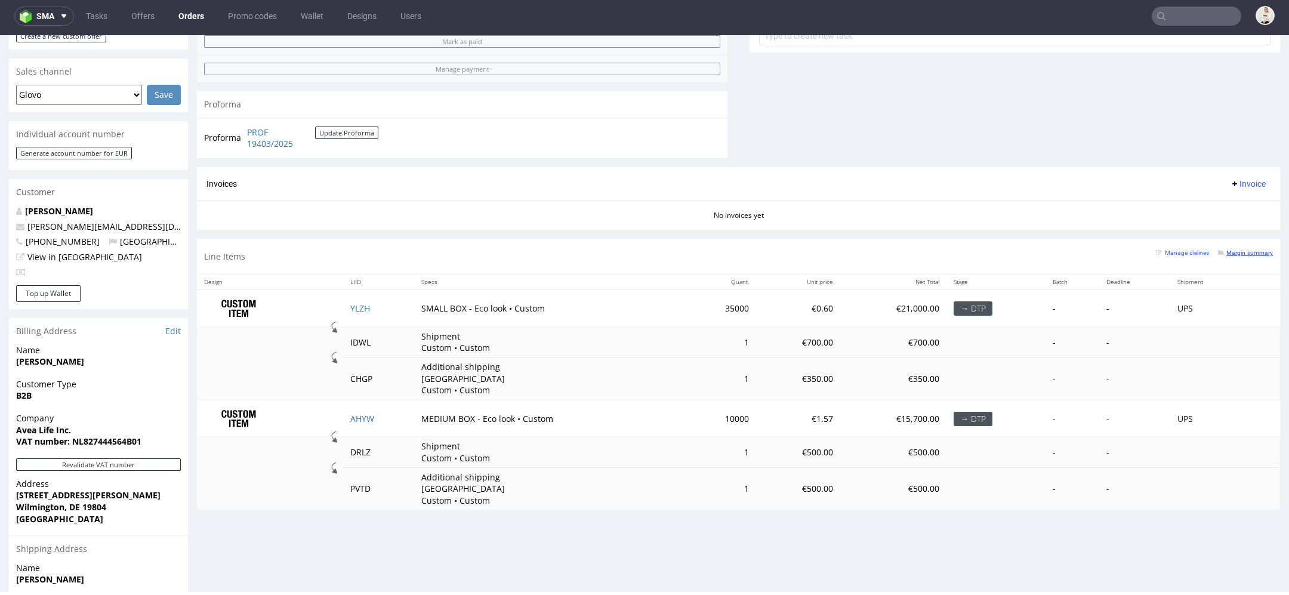
click at [1227, 252] on small "Margin summary" at bounding box center [1245, 252] width 55 height 7
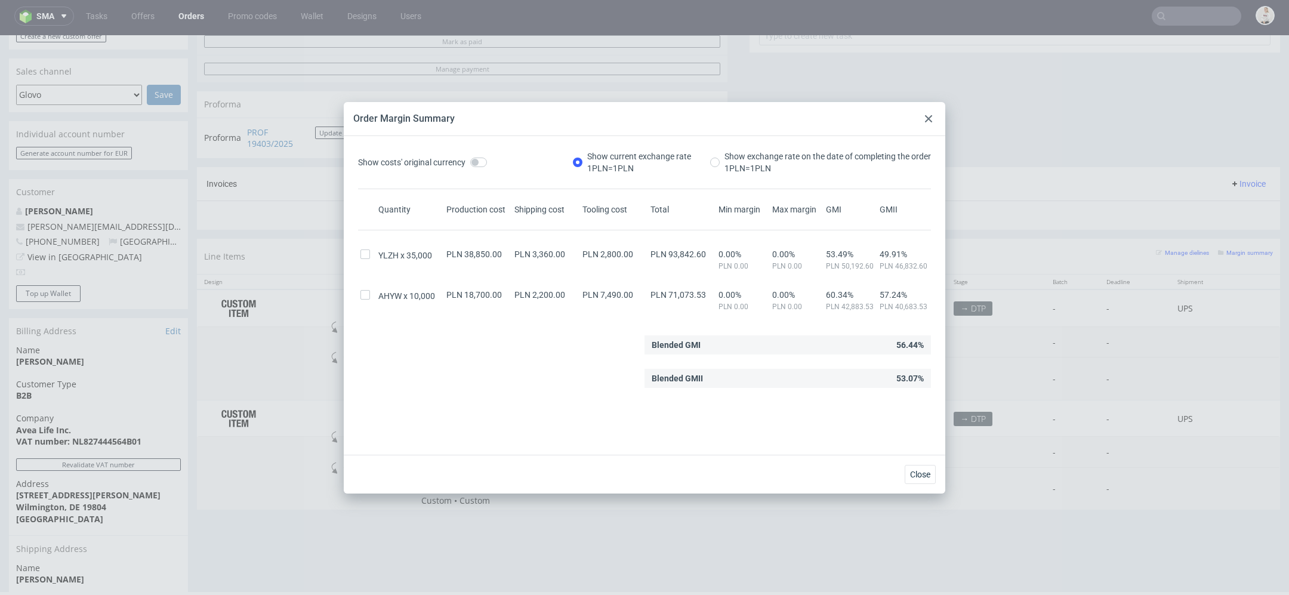
click at [923, 114] on div at bounding box center [928, 119] width 14 height 14
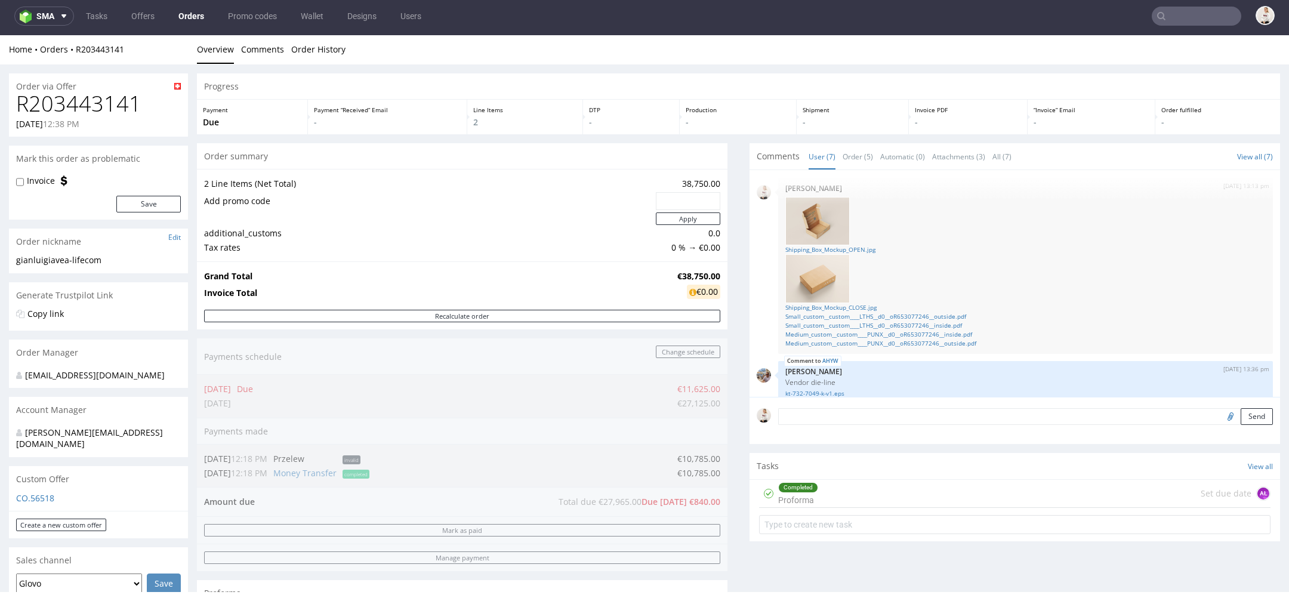
scroll to position [0, 0]
click at [707, 440] on div "Order summary 2 Line Items (Net Total) 38,750.00 Add promo code Apply additiona…" at bounding box center [462, 400] width 530 height 512
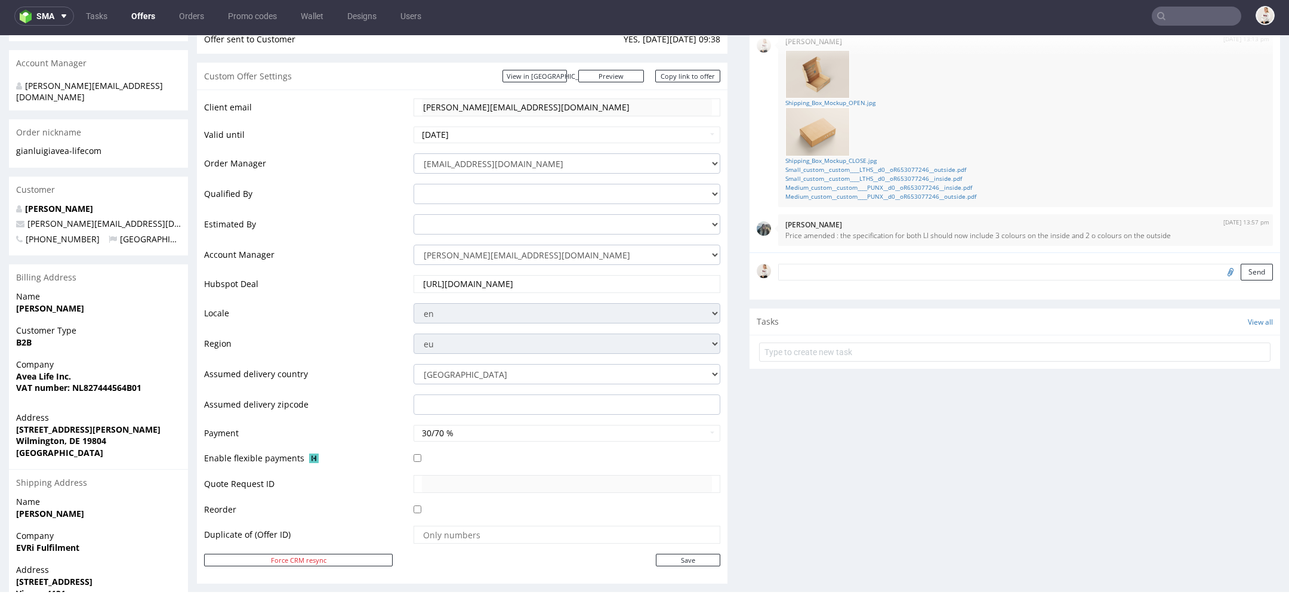
scroll to position [185, 0]
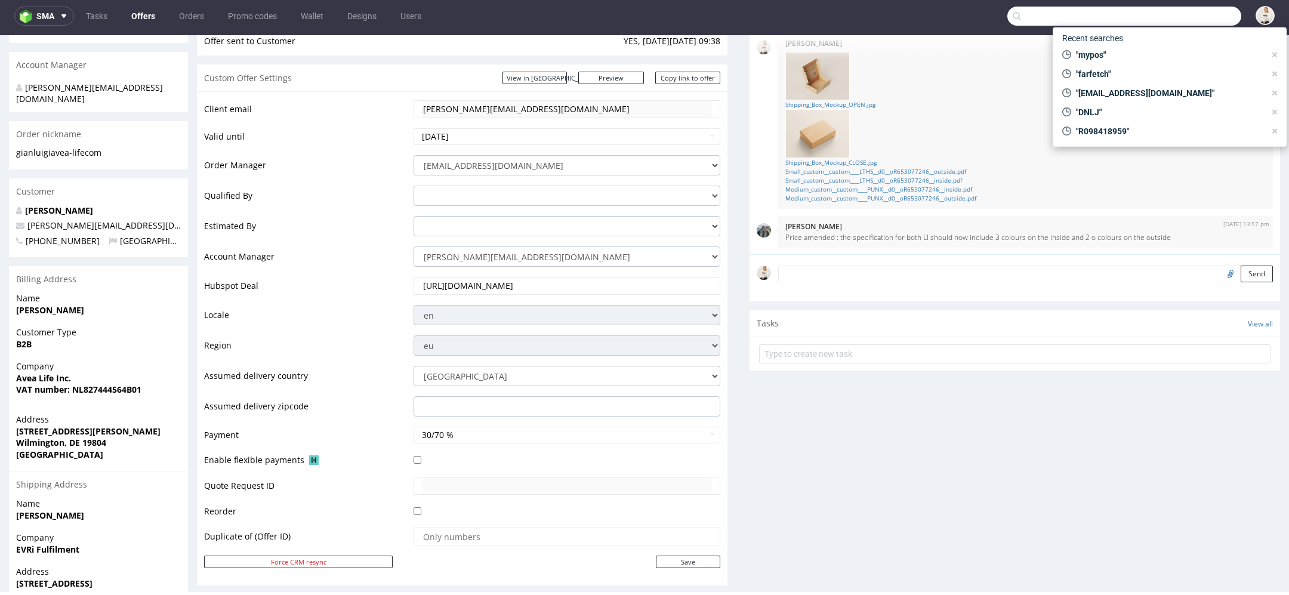
click at [1199, 9] on input "text" at bounding box center [1124, 16] width 234 height 19
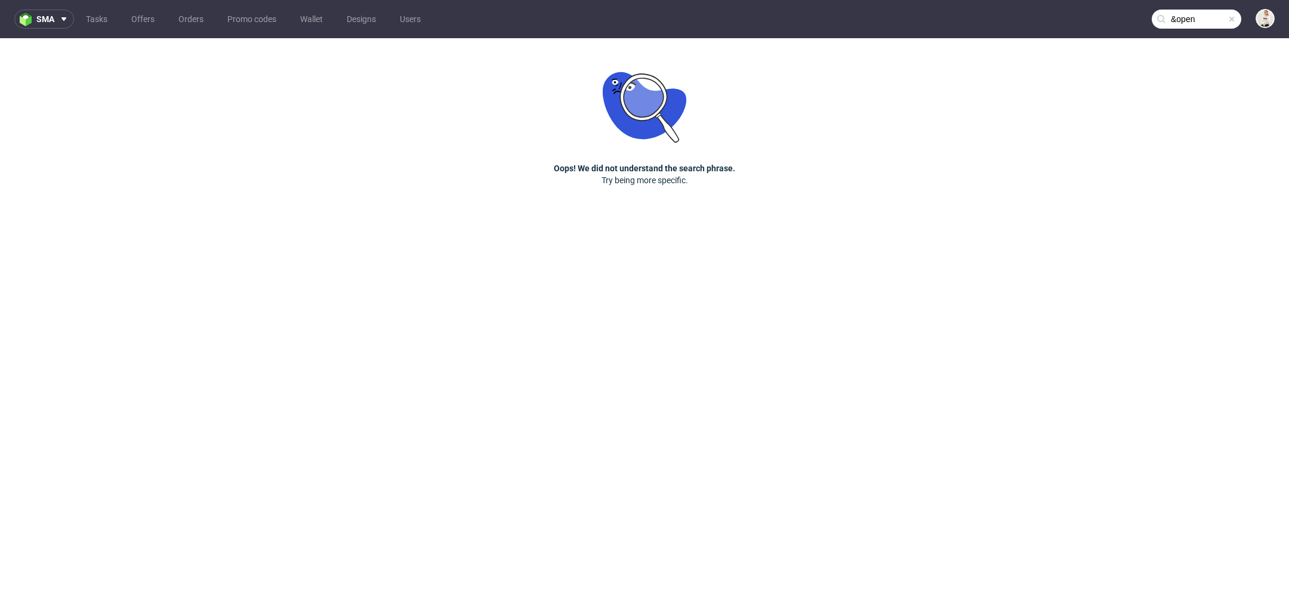
click at [1199, 24] on input "&open" at bounding box center [1195, 19] width 89 height 19
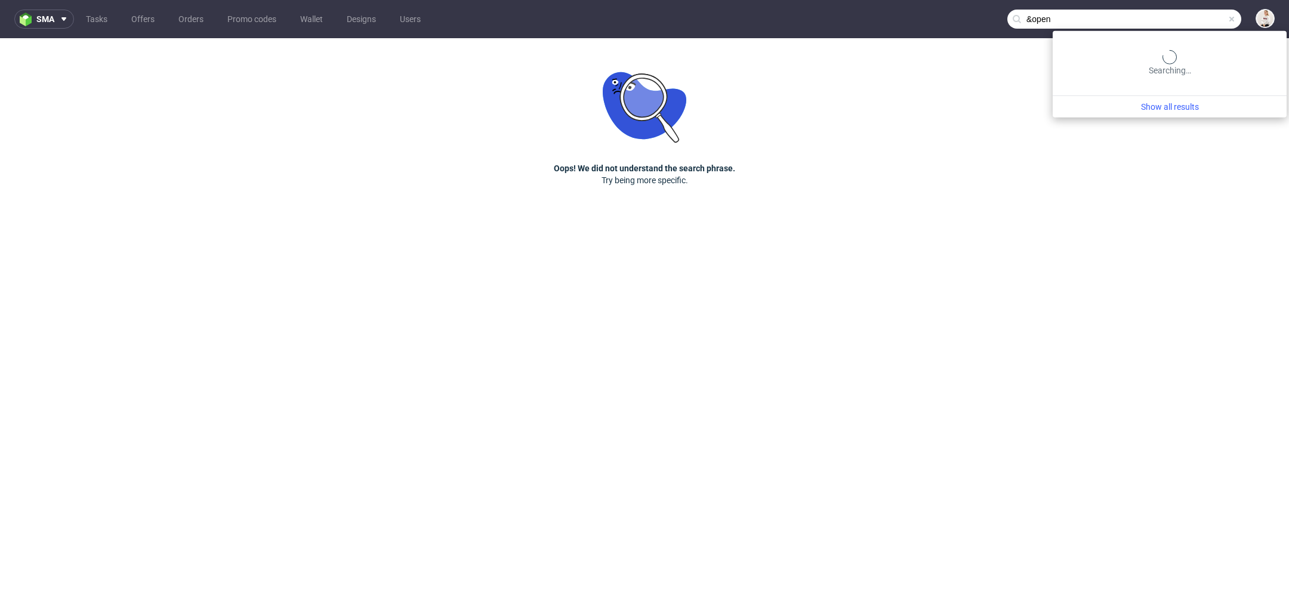
click at [1086, 20] on input "&open" at bounding box center [1124, 19] width 234 height 19
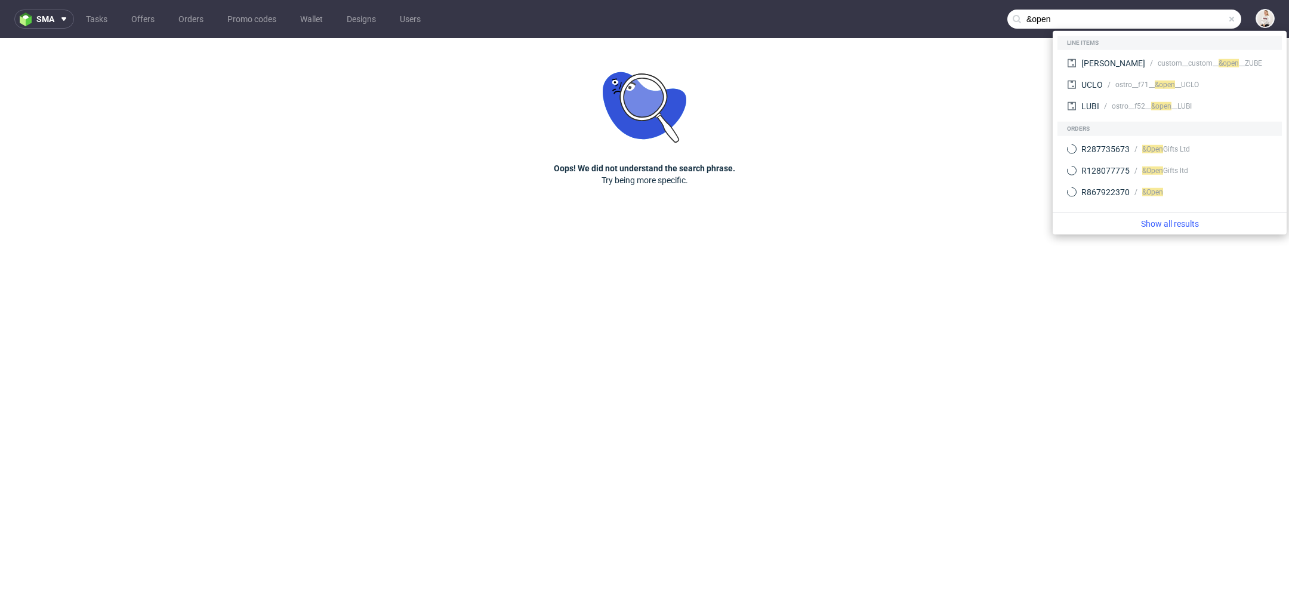
click at [1086, 20] on input "&open" at bounding box center [1124, 19] width 234 height 19
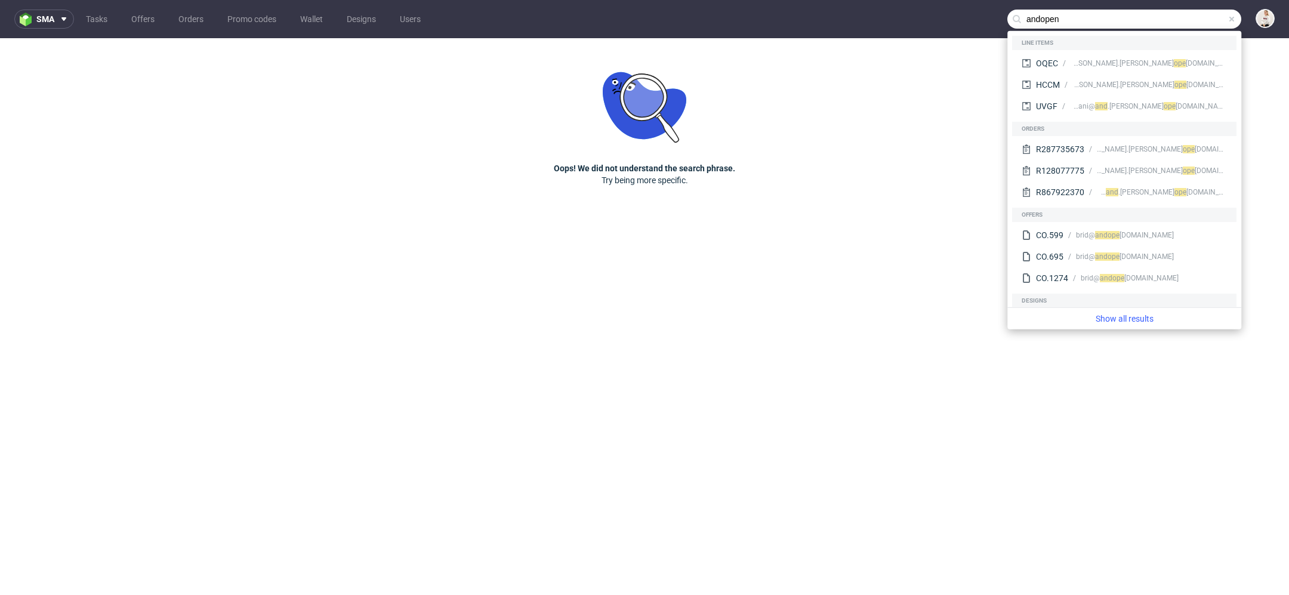
type input "andopen"
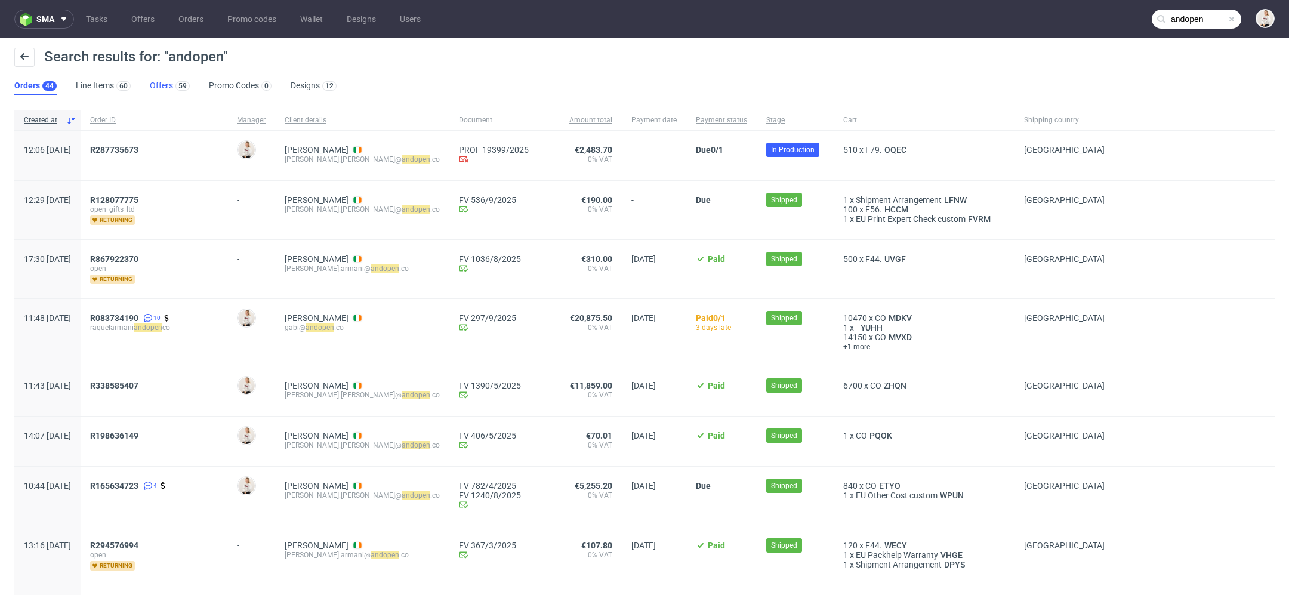
click at [173, 87] on div "59" at bounding box center [181, 85] width 17 height 12
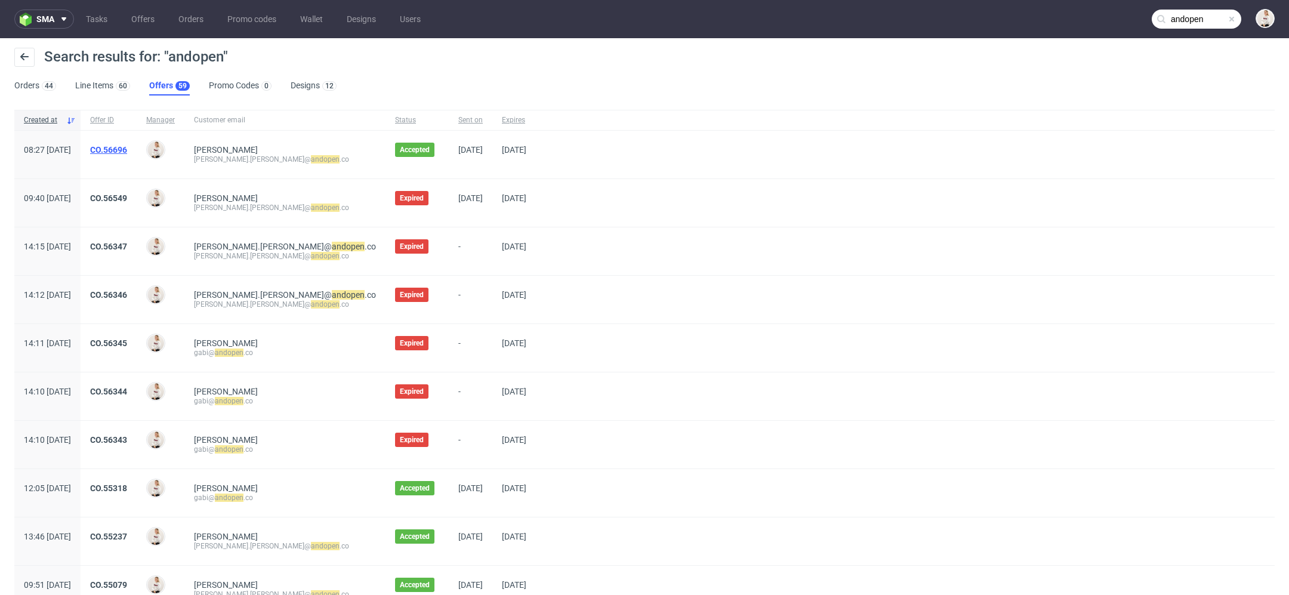
click at [127, 148] on link "CO.56696" at bounding box center [108, 150] width 37 height 10
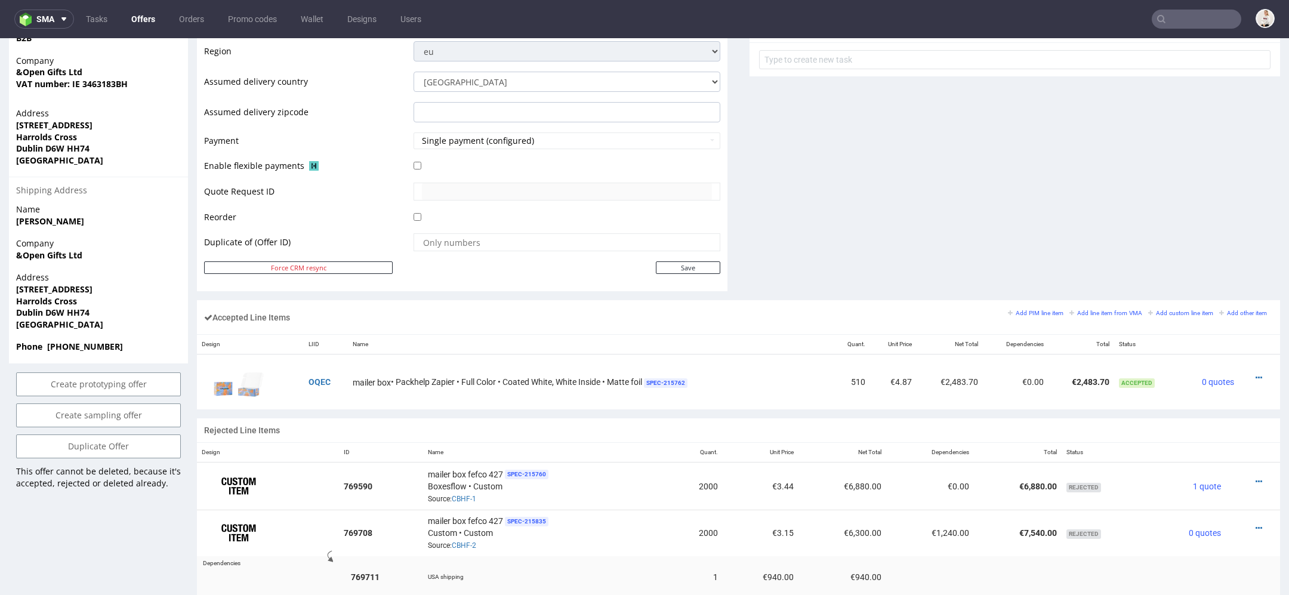
scroll to position [683, 0]
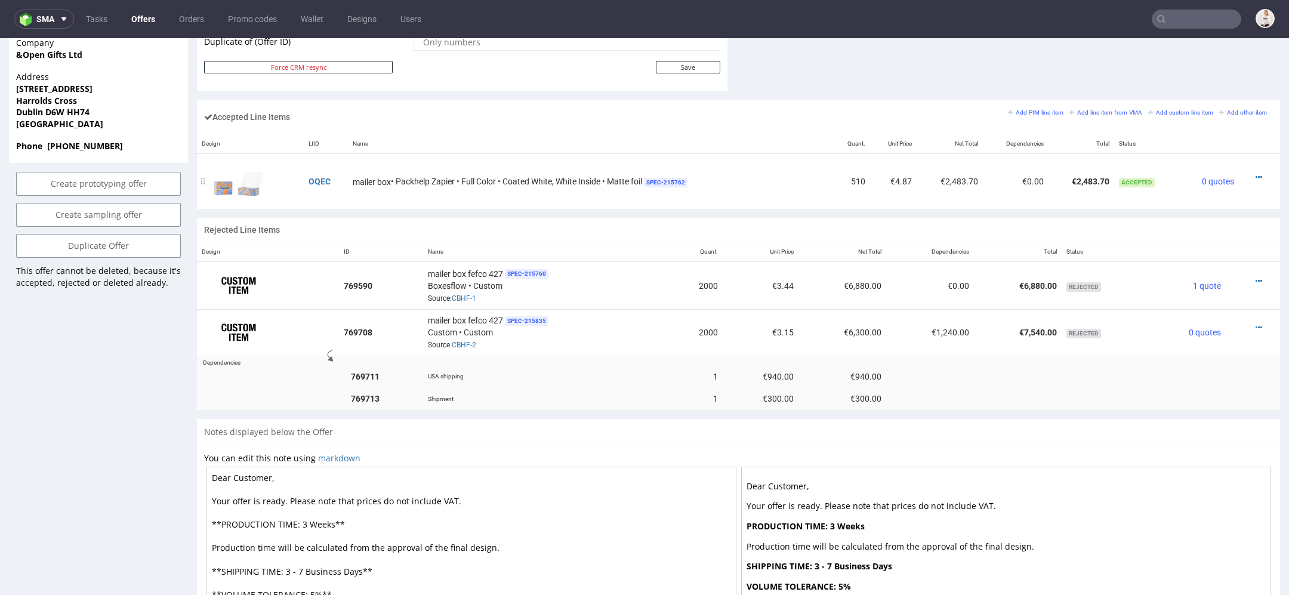
click at [312, 172] on td "OQEC" at bounding box center [326, 181] width 44 height 55
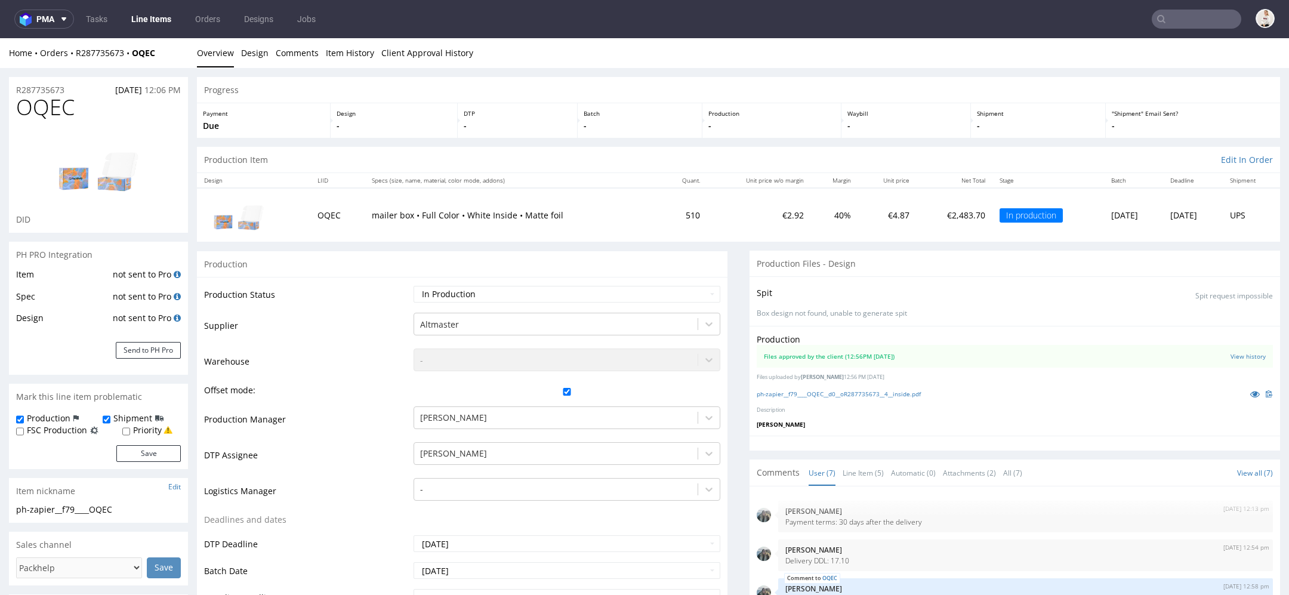
scroll to position [90, 0]
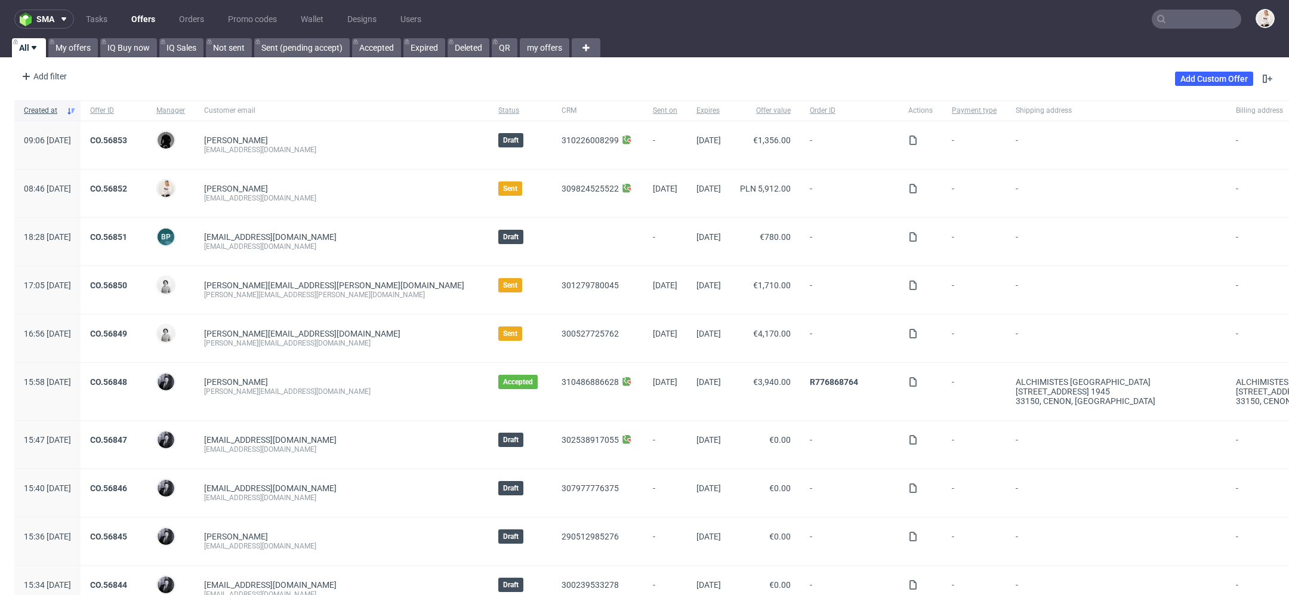
click at [1186, 26] on input "text" at bounding box center [1195, 19] width 89 height 19
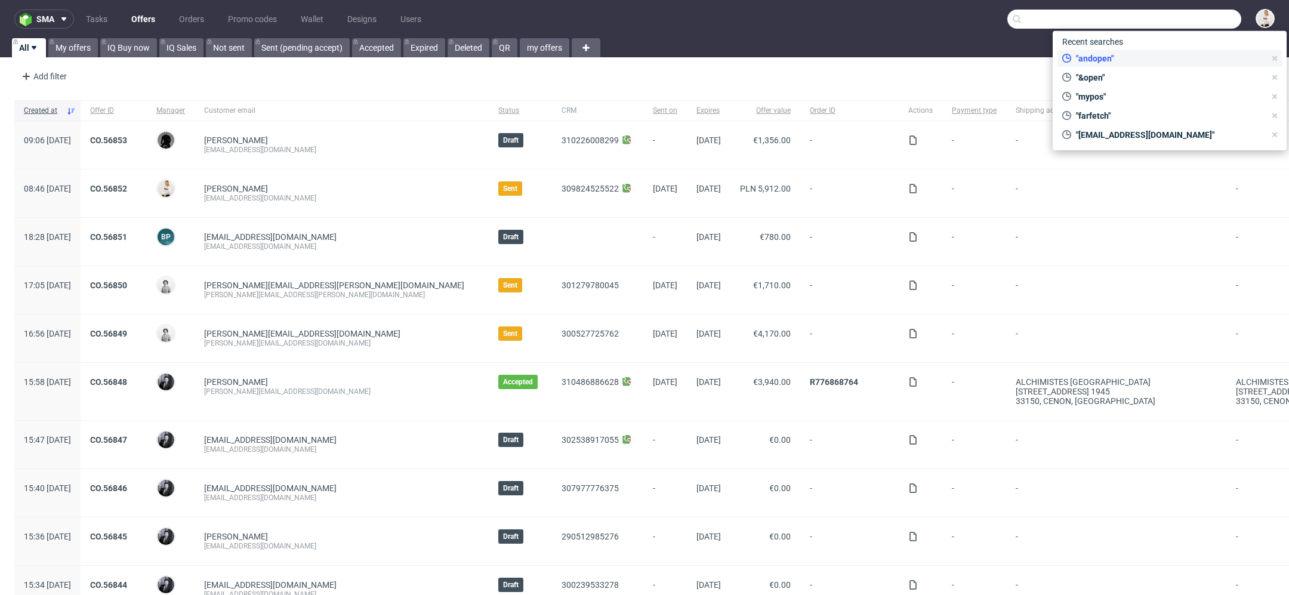
click at [1120, 59] on span ""andopen"" at bounding box center [1168, 59] width 194 height 12
type input "andopen"
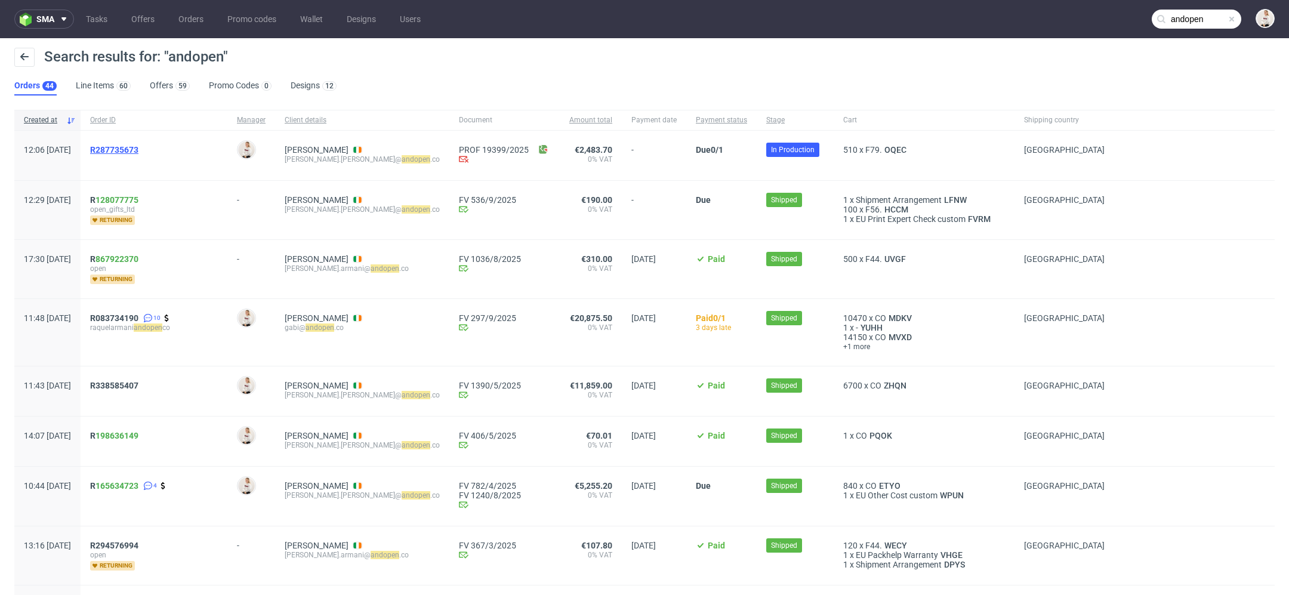
click at [138, 149] on span "R287735673" at bounding box center [114, 150] width 48 height 10
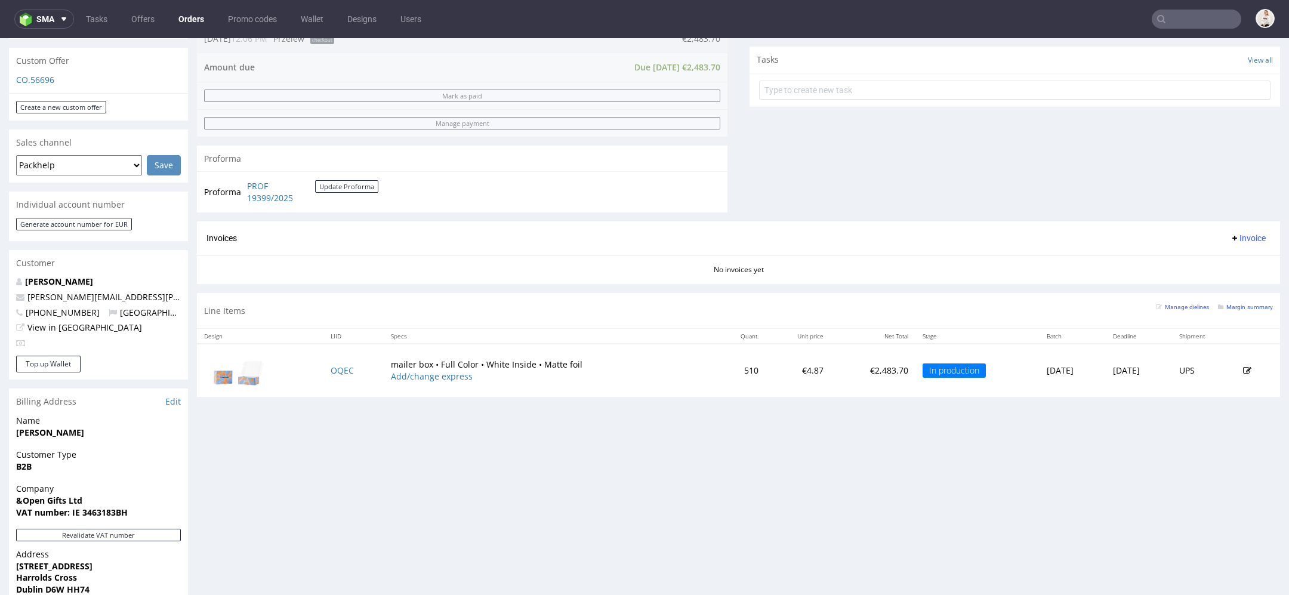
scroll to position [418, 0]
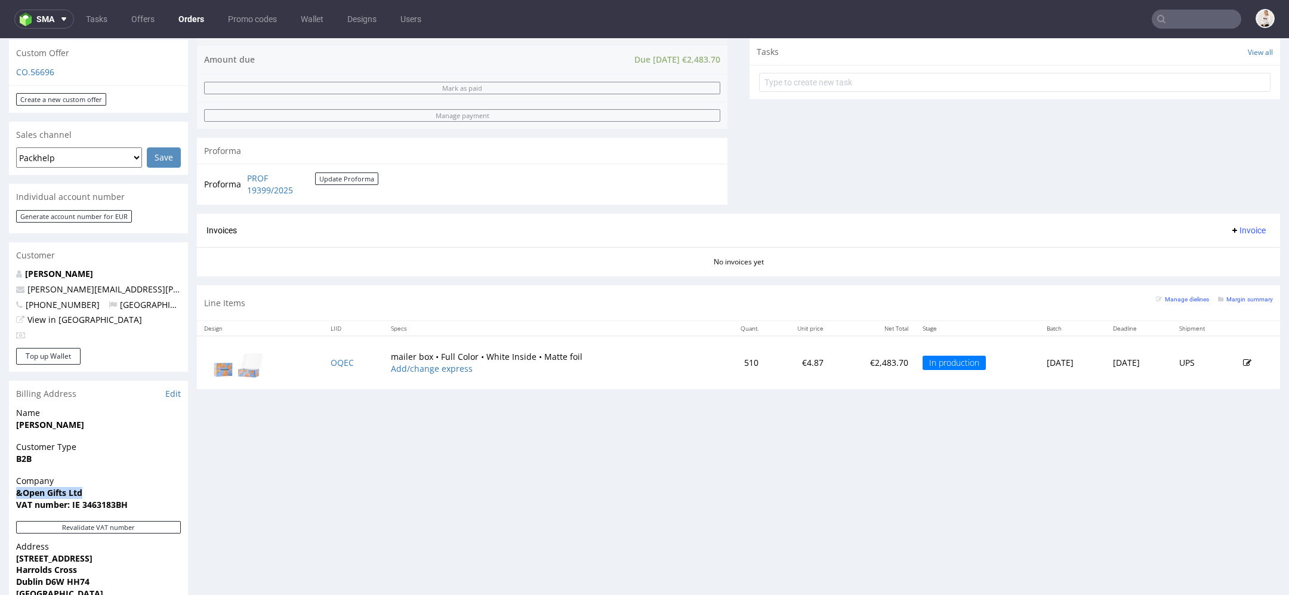
drag, startPoint x: 87, startPoint y: 483, endPoint x: 1, endPoint y: 483, distance: 85.9
click at [1, 483] on div "Order via Offer R287735673 11.09.2025 12:06 PM Mark this order as problematic I…" at bounding box center [644, 227] width 1289 height 1155
copy strong "&Open Gifts Ltd"
click at [1249, 296] on small "Margin summary" at bounding box center [1245, 299] width 55 height 7
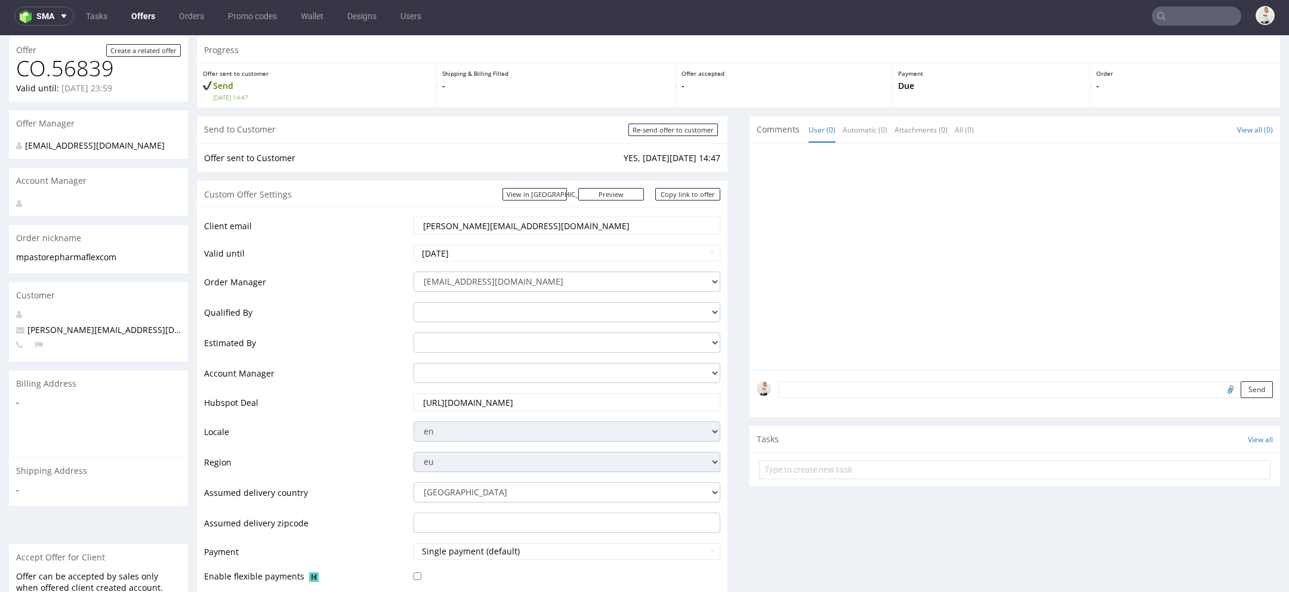
scroll to position [34, 0]
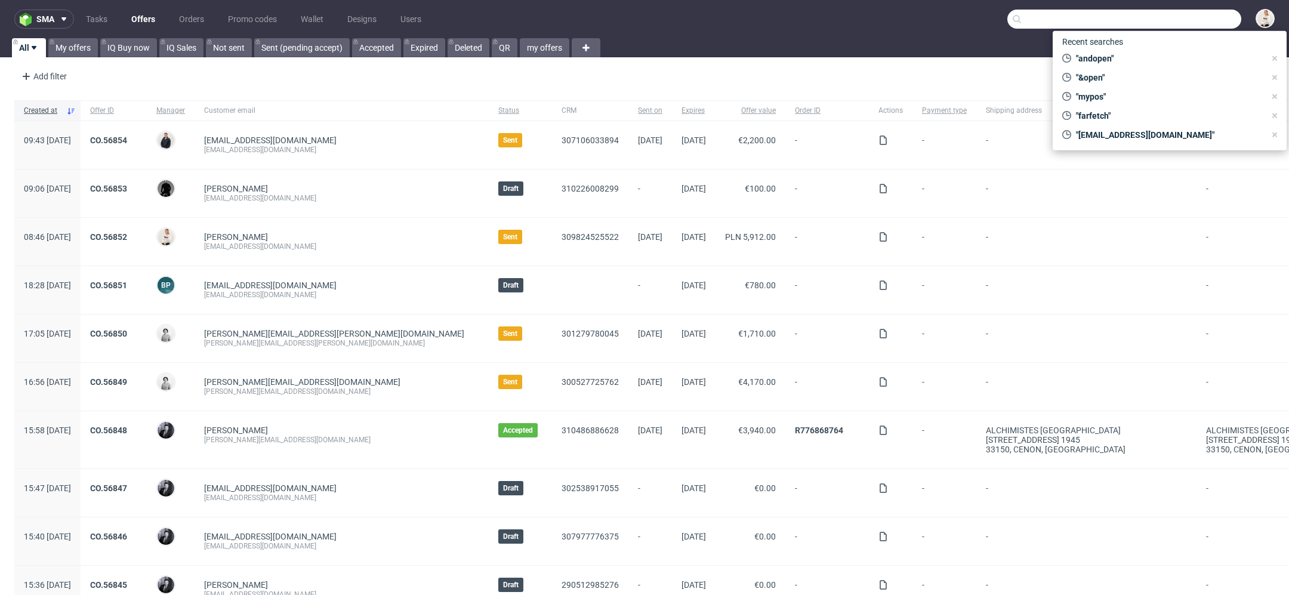
click at [1190, 16] on input "text" at bounding box center [1124, 19] width 234 height 19
paste input "pharmaflex.com"
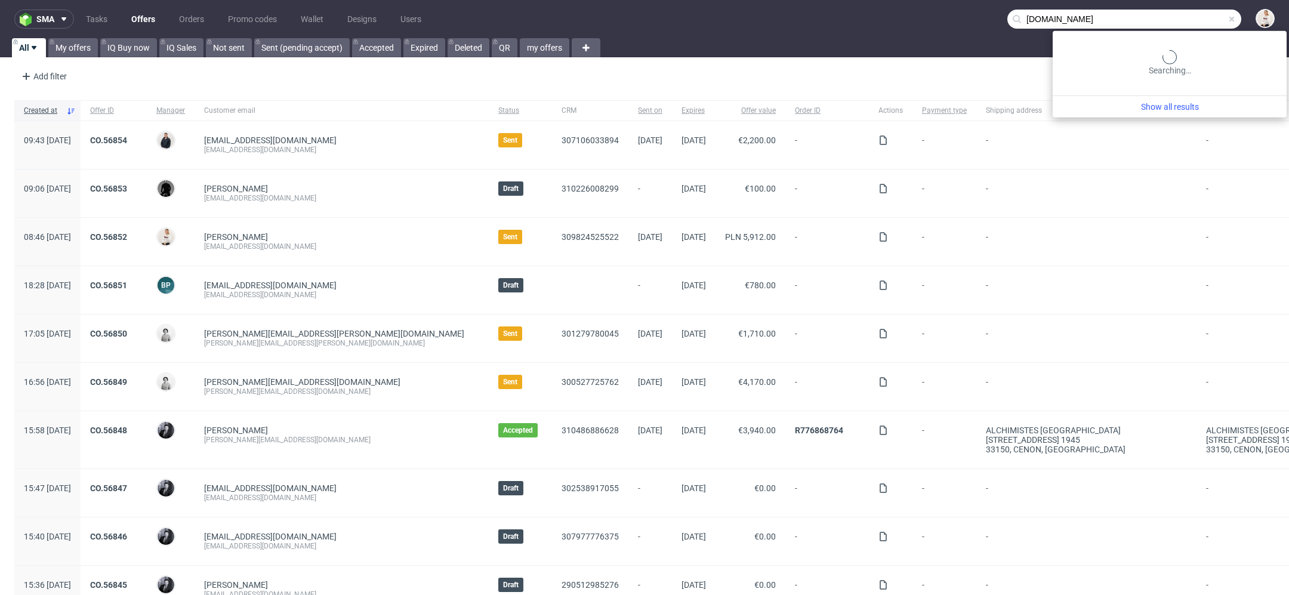
type input "pharmaflex.com"
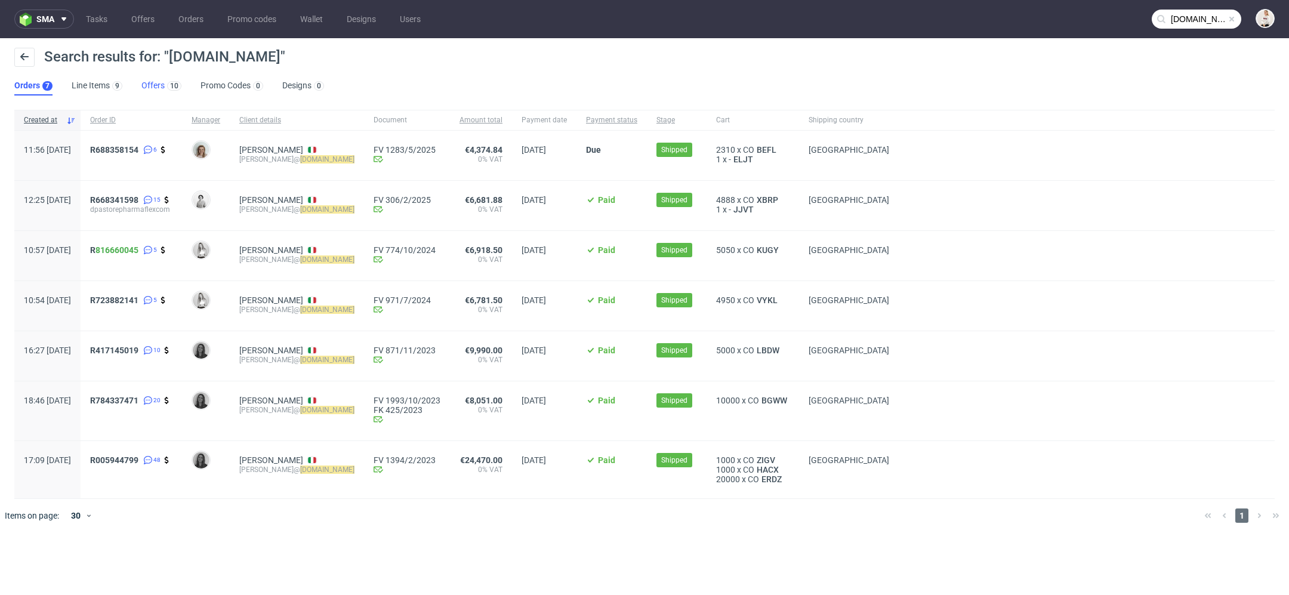
click at [160, 91] on link "Offers 10" at bounding box center [161, 85] width 40 height 19
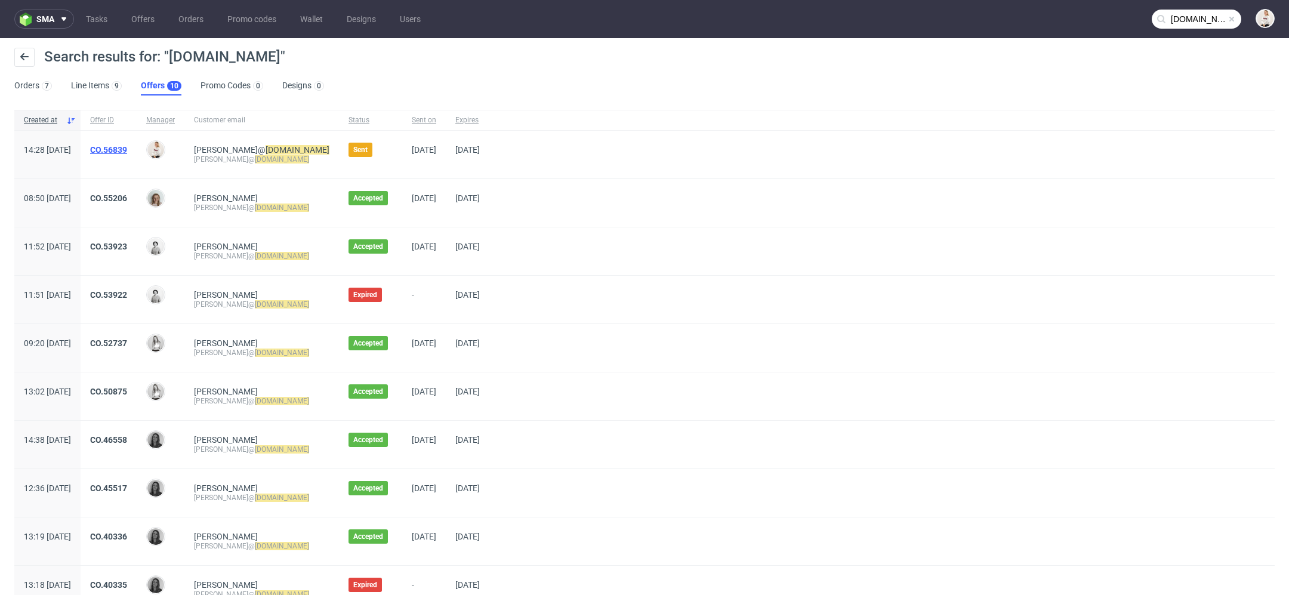
click at [127, 147] on link "CO.56839" at bounding box center [108, 150] width 37 height 10
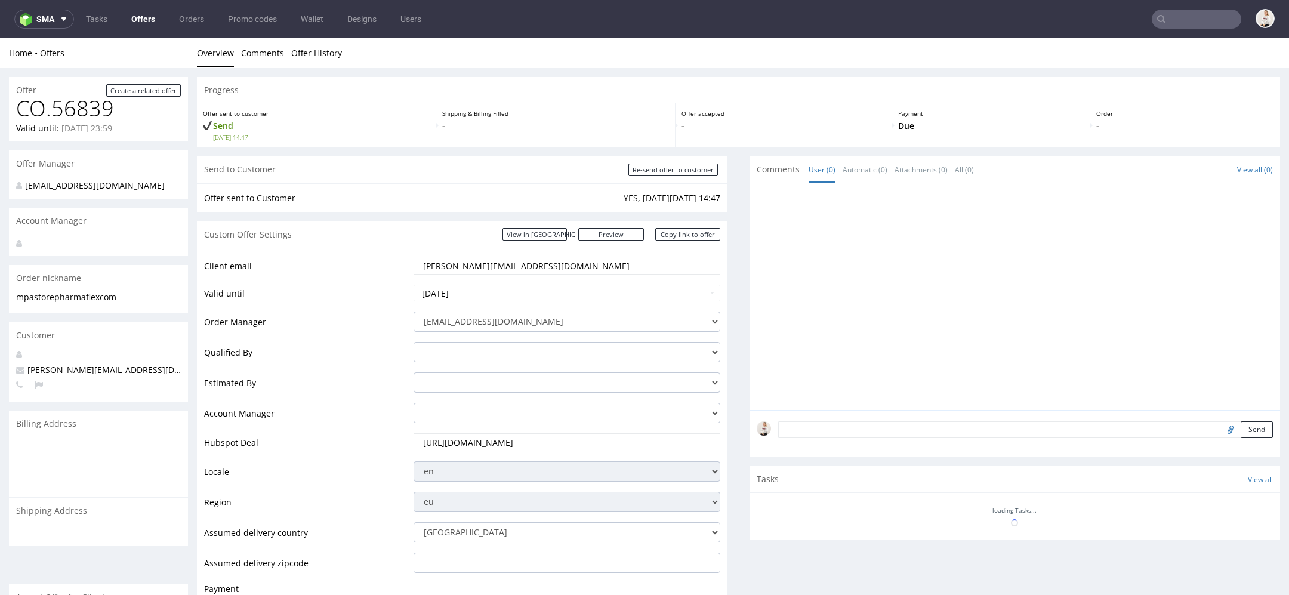
type input "pharmaflex.com"
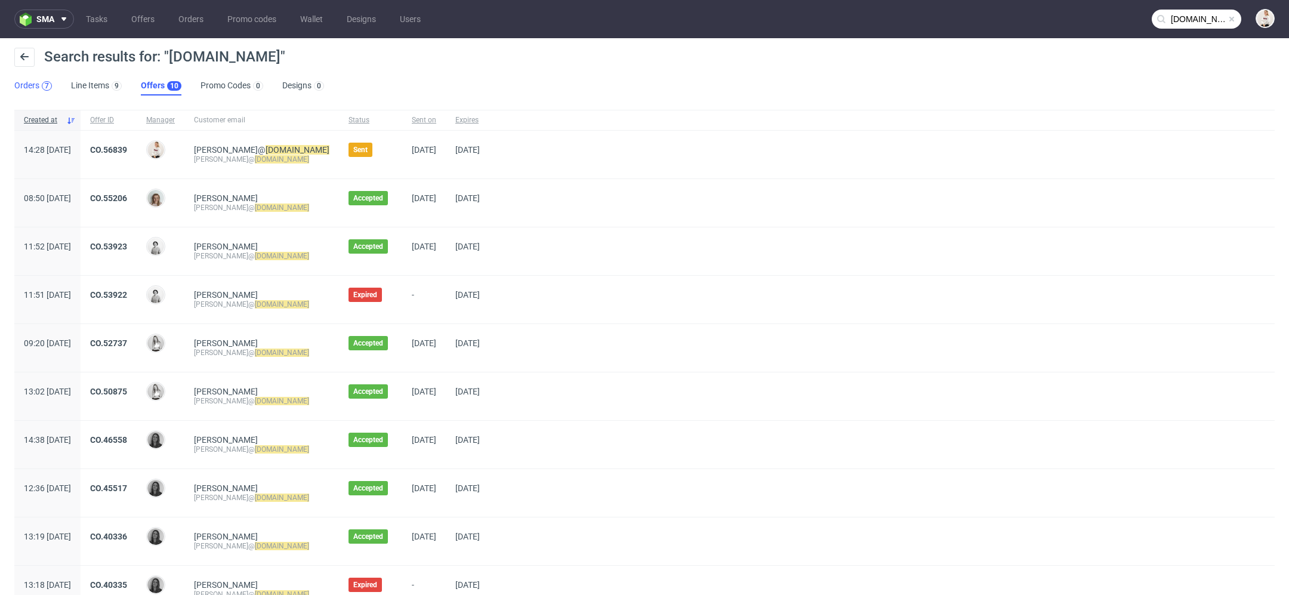
click at [45, 88] on div "7" at bounding box center [47, 86] width 4 height 8
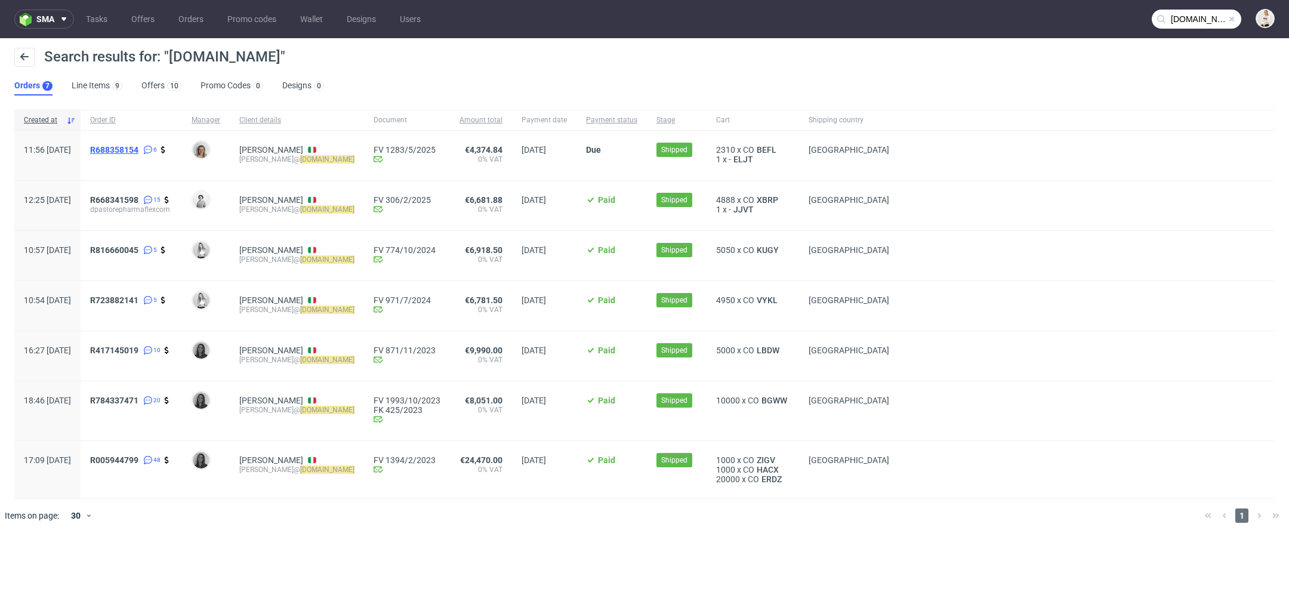
click at [138, 149] on span "R688358154" at bounding box center [114, 150] width 48 height 10
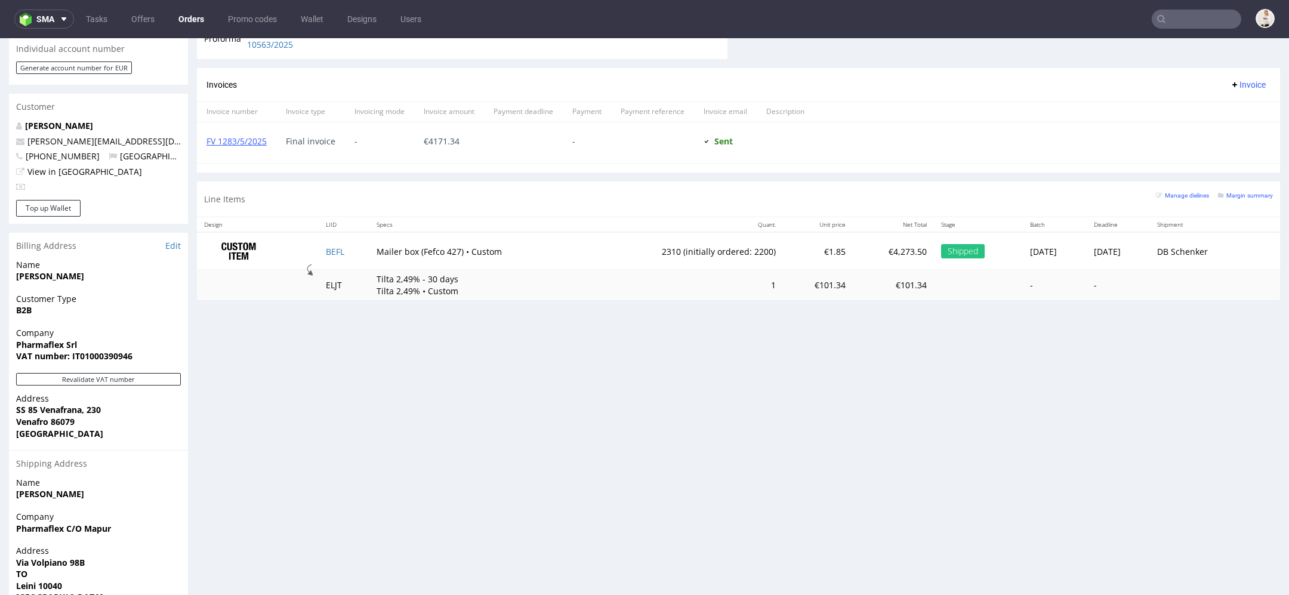
scroll to position [610, 0]
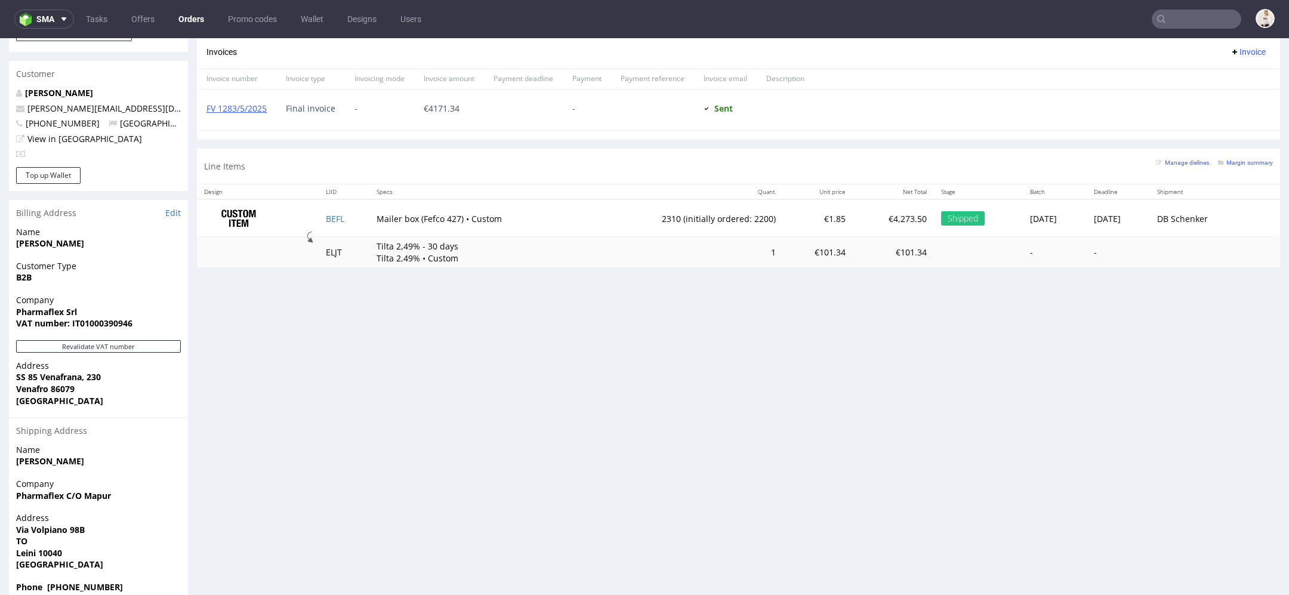
drag, startPoint x: 121, startPoint y: 221, endPoint x: 11, endPoint y: 221, distance: 109.2
click at [11, 226] on div "Name Danilo Pastore Galderio" at bounding box center [98, 243] width 179 height 34
click at [103, 294] on span "Company" at bounding box center [98, 300] width 165 height 12
drag, startPoint x: 82, startPoint y: 290, endPoint x: 8, endPoint y: 288, distance: 74.0
click at [8, 288] on div "Order via Offer R688358154 28.04.2025 11:56 AM Mark this order as problematic I…" at bounding box center [644, 35] width 1289 height 1155
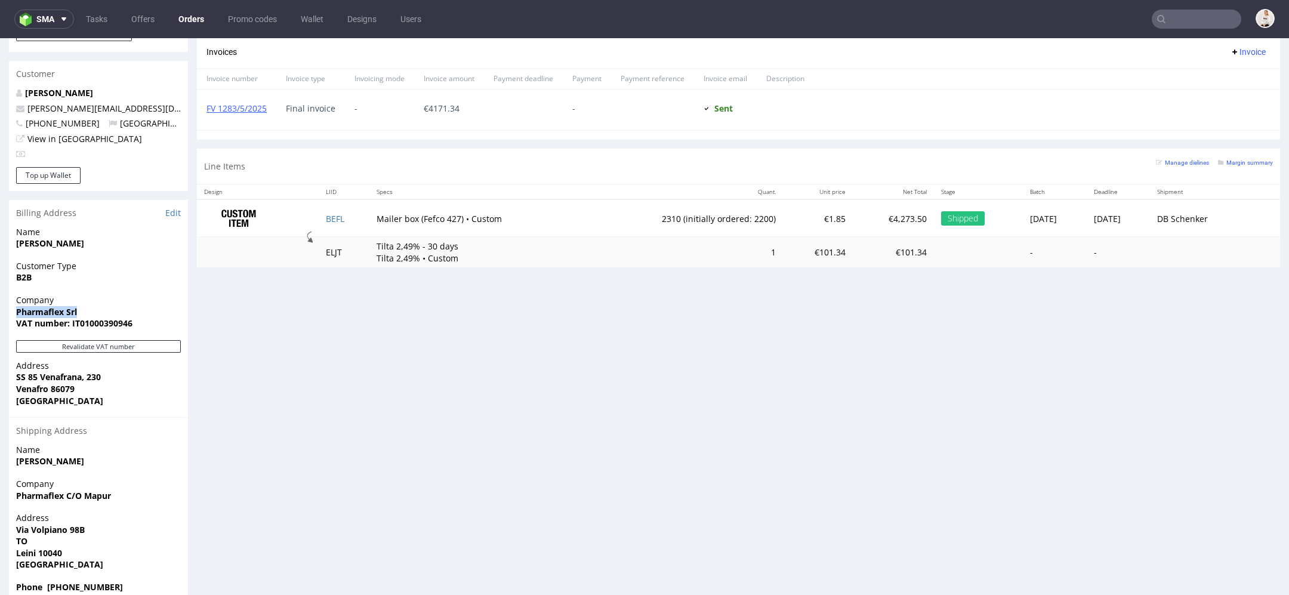
copy strong "Pharmaflex Srl"
type input "pharmaflex.com"
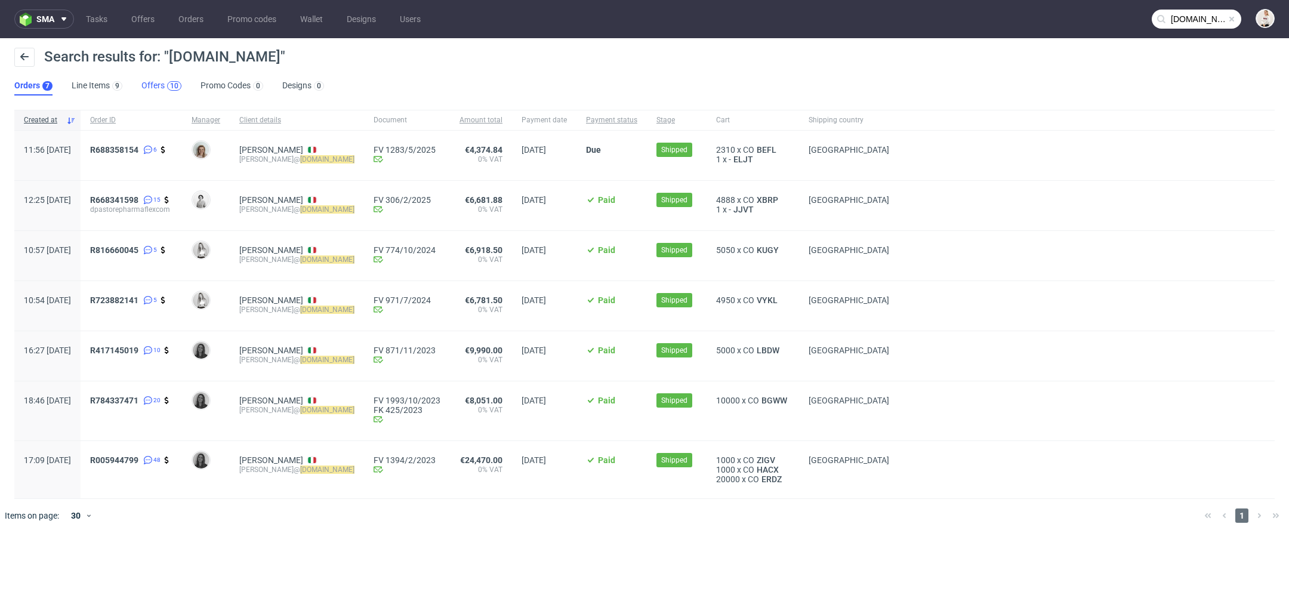
click at [167, 86] on div "10" at bounding box center [174, 86] width 14 height 10
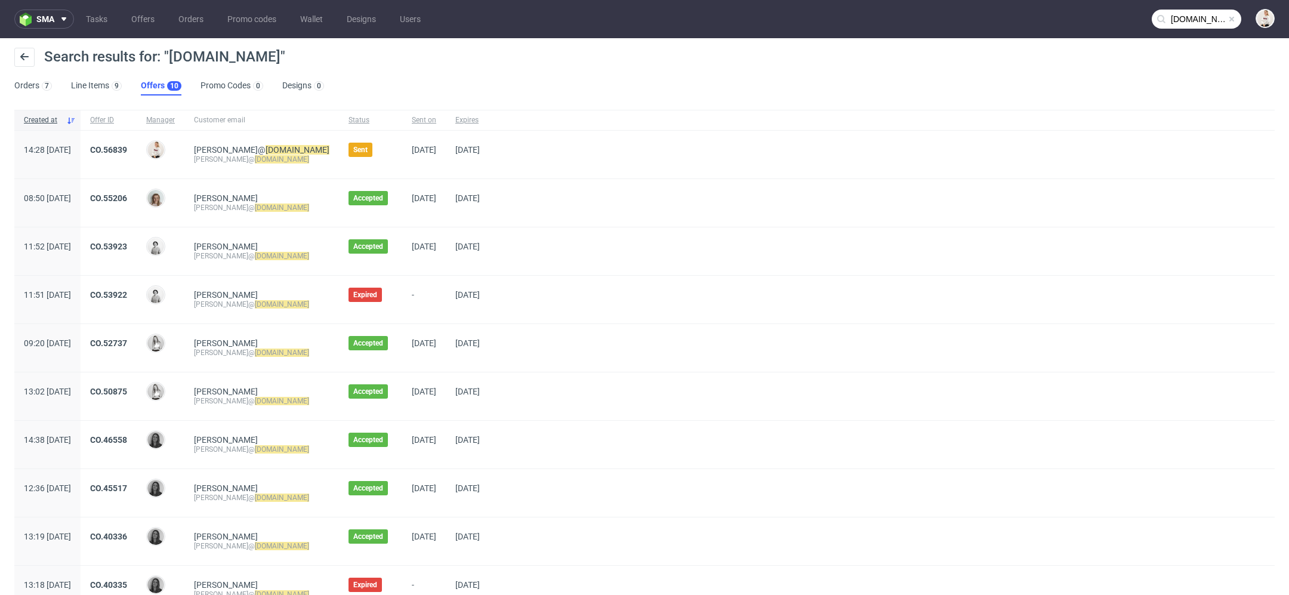
click at [127, 155] on span "CO.56839" at bounding box center [108, 154] width 37 height 19
click at [127, 153] on link "CO.56839" at bounding box center [108, 150] width 37 height 10
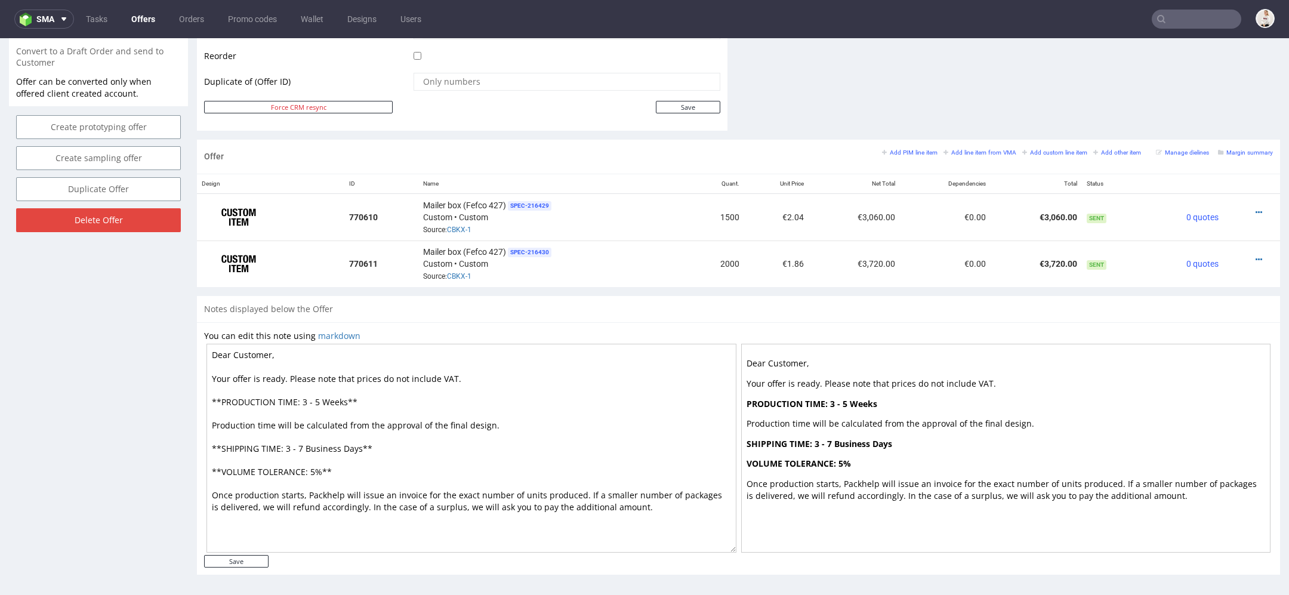
scroll to position [4, 0]
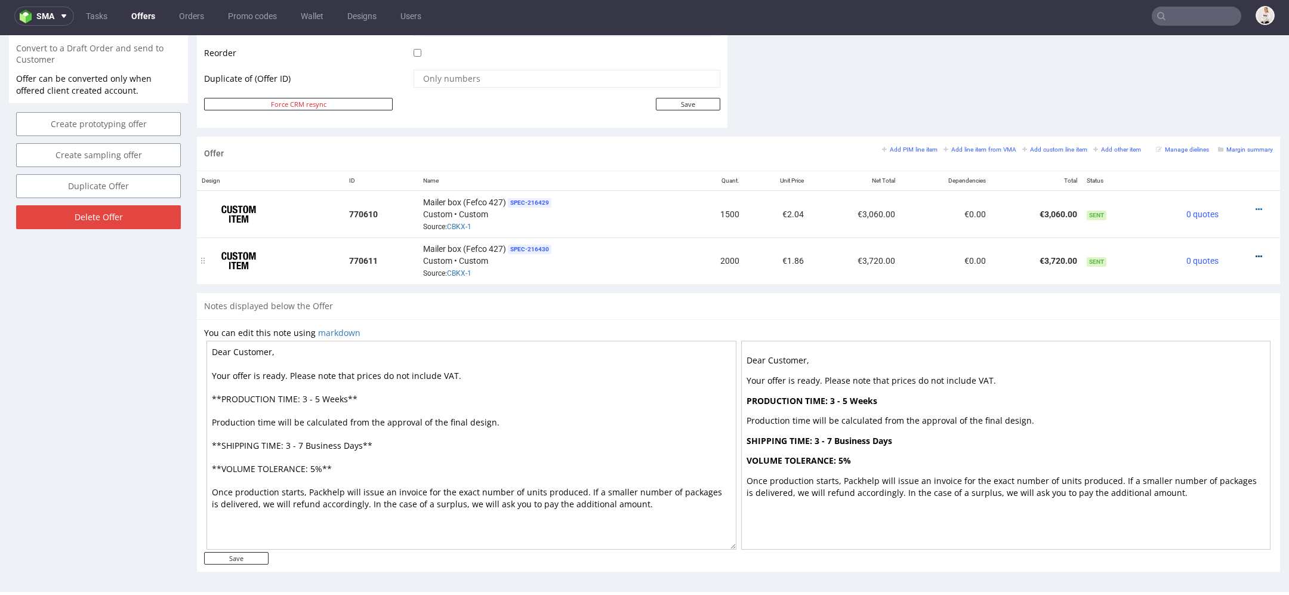
click at [1255, 252] on icon at bounding box center [1258, 256] width 7 height 8
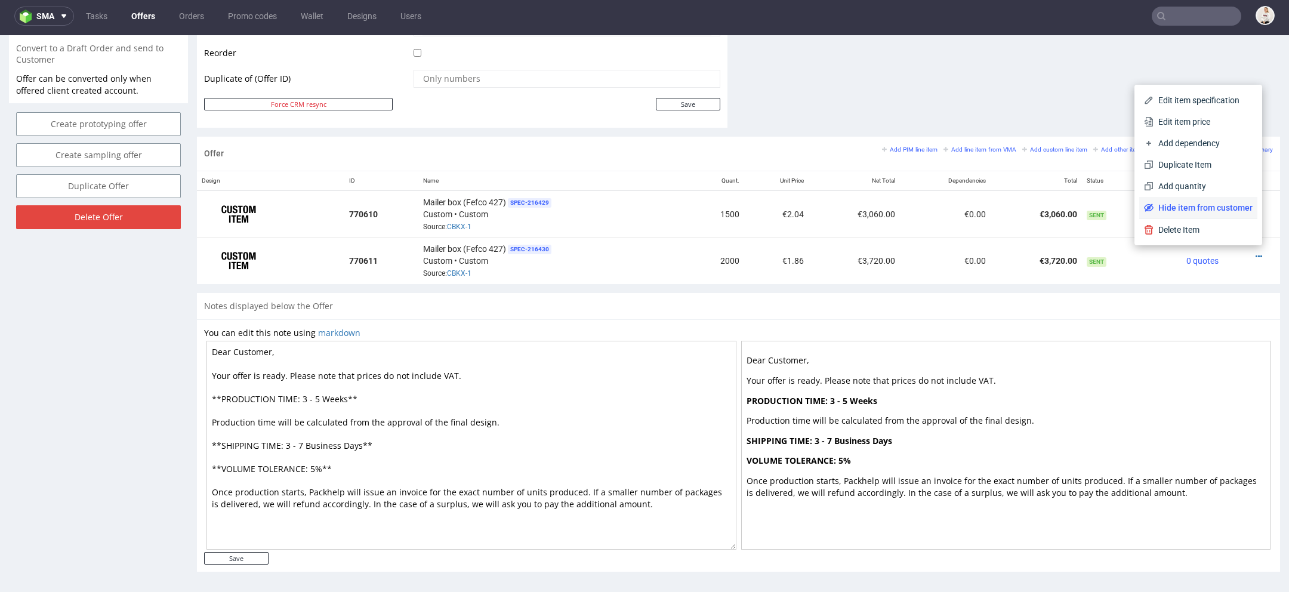
click at [1208, 210] on span "Hide item from customer" at bounding box center [1202, 208] width 99 height 12
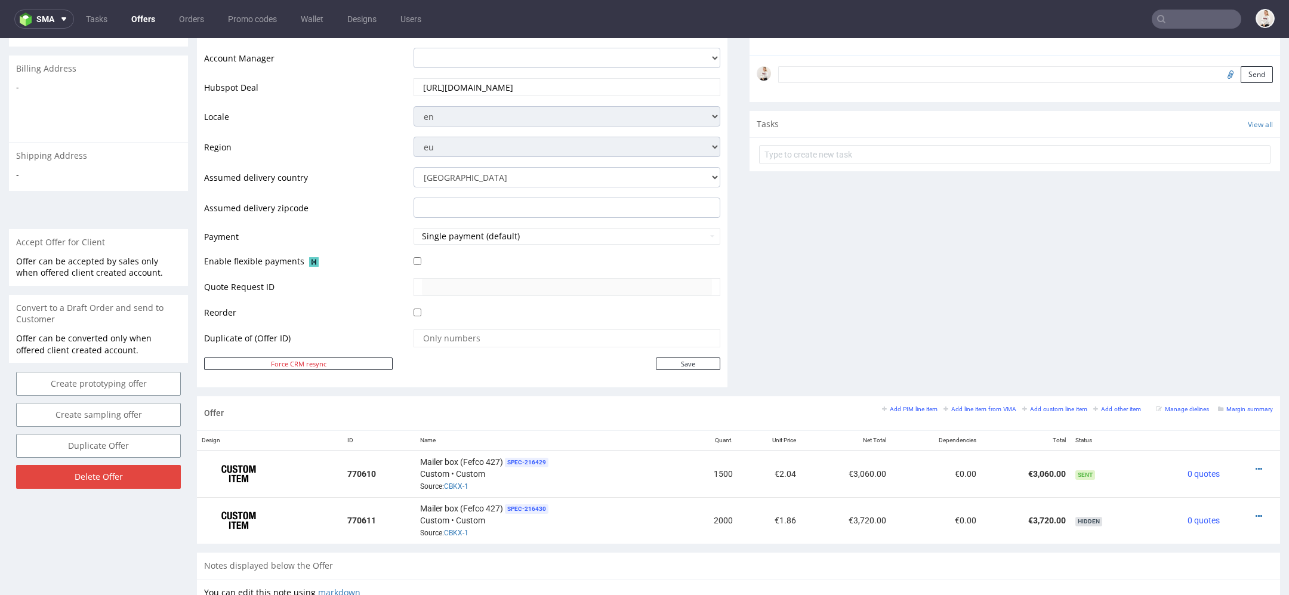
scroll to position [372, 0]
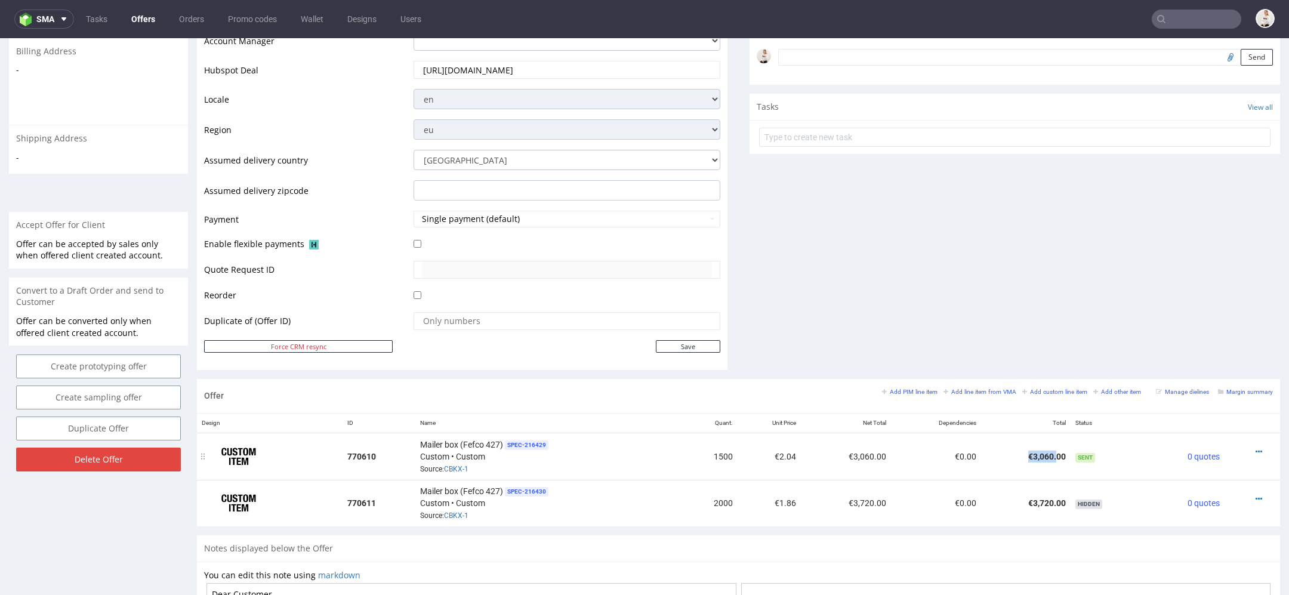
drag, startPoint x: 1019, startPoint y: 453, endPoint x: 1048, endPoint y: 451, distance: 28.7
click at [1048, 451] on td "€3,060.00" at bounding box center [1026, 456] width 90 height 47
click at [1255, 447] on icon at bounding box center [1258, 451] width 7 height 8
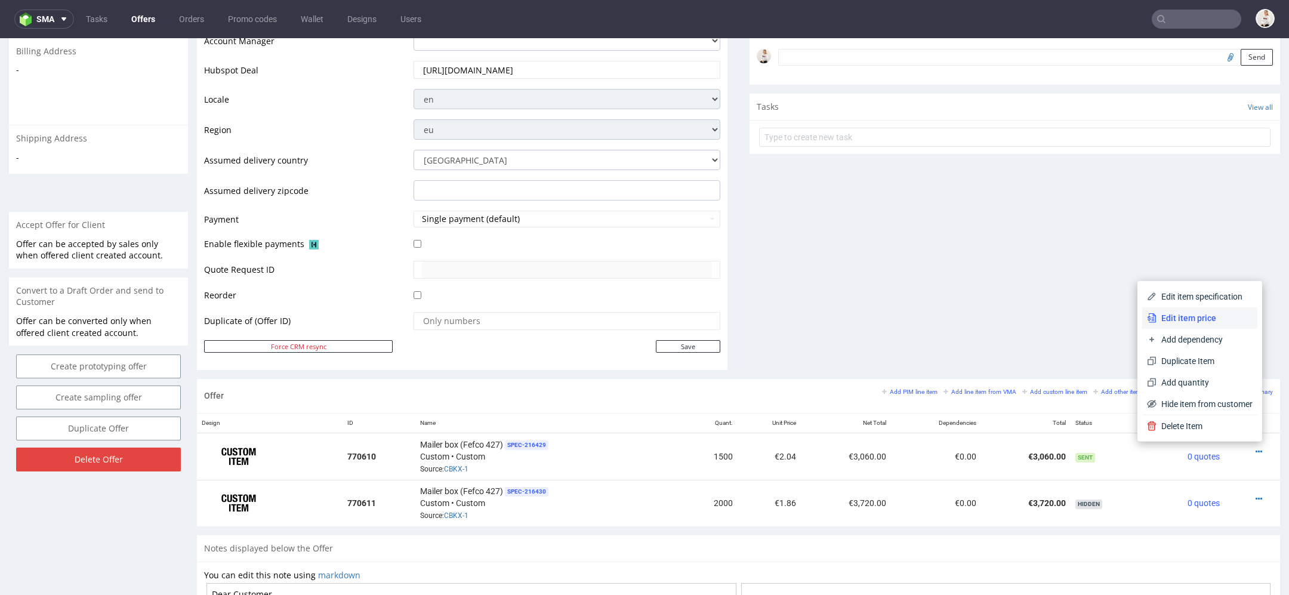
click at [1225, 320] on span "Edit item price" at bounding box center [1204, 318] width 96 height 12
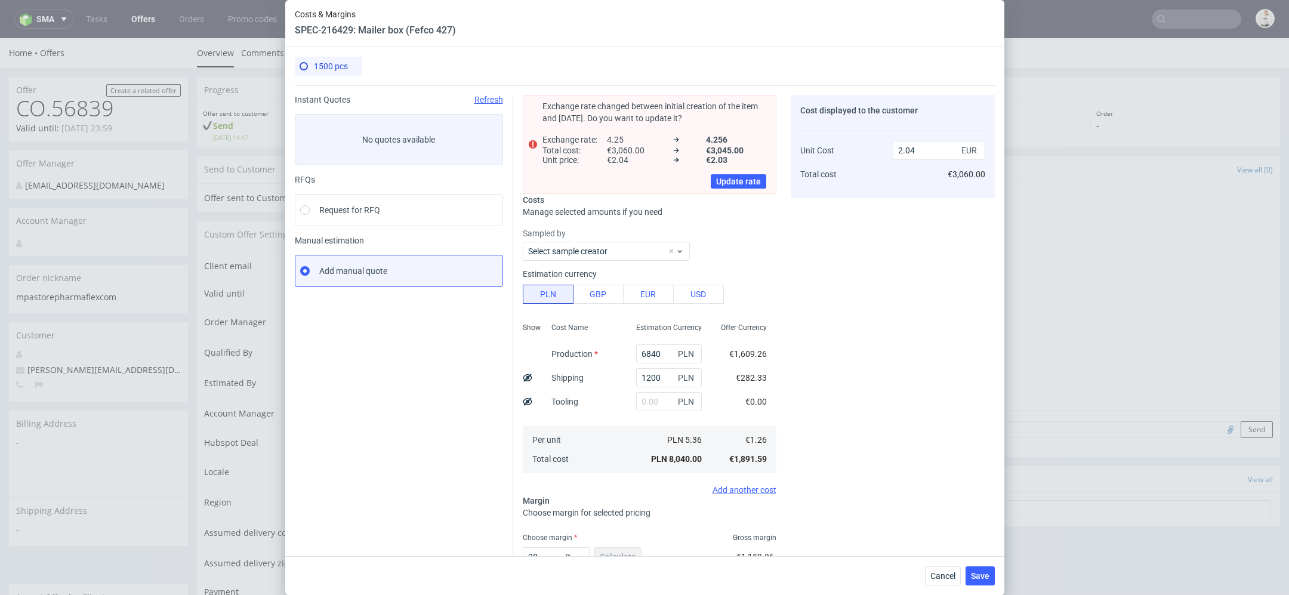
scroll to position [82, 0]
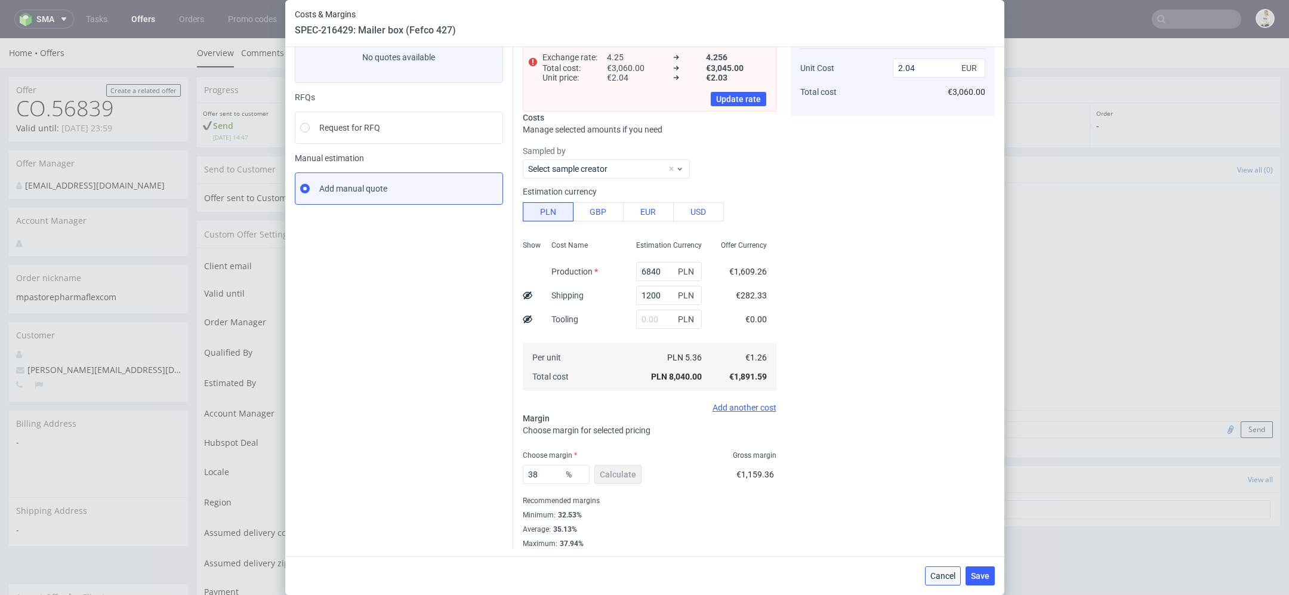
click at [932, 567] on button "Cancel" at bounding box center [943, 575] width 36 height 19
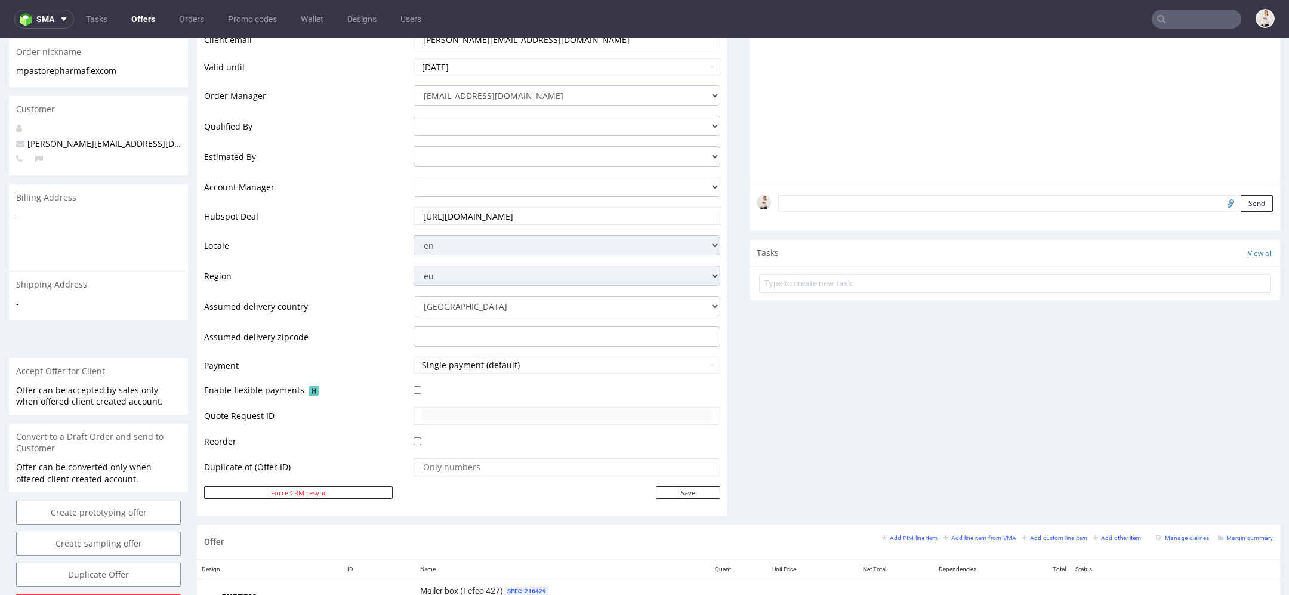
scroll to position [268, 0]
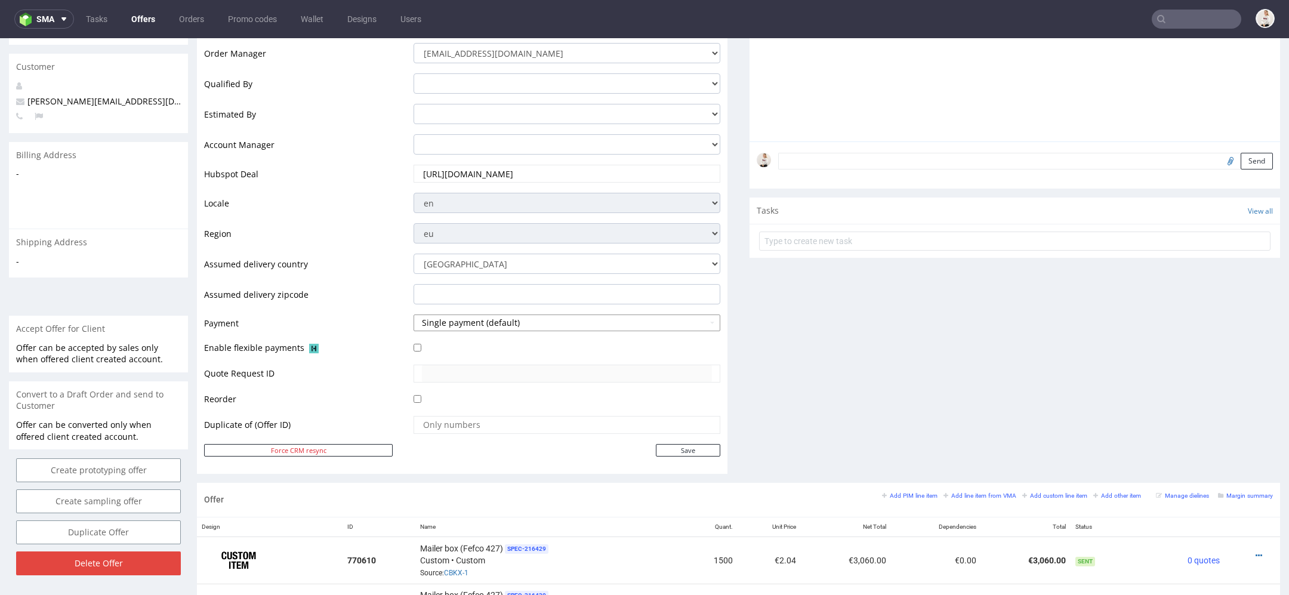
click at [552, 324] on button "Single payment (default)" at bounding box center [566, 322] width 307 height 17
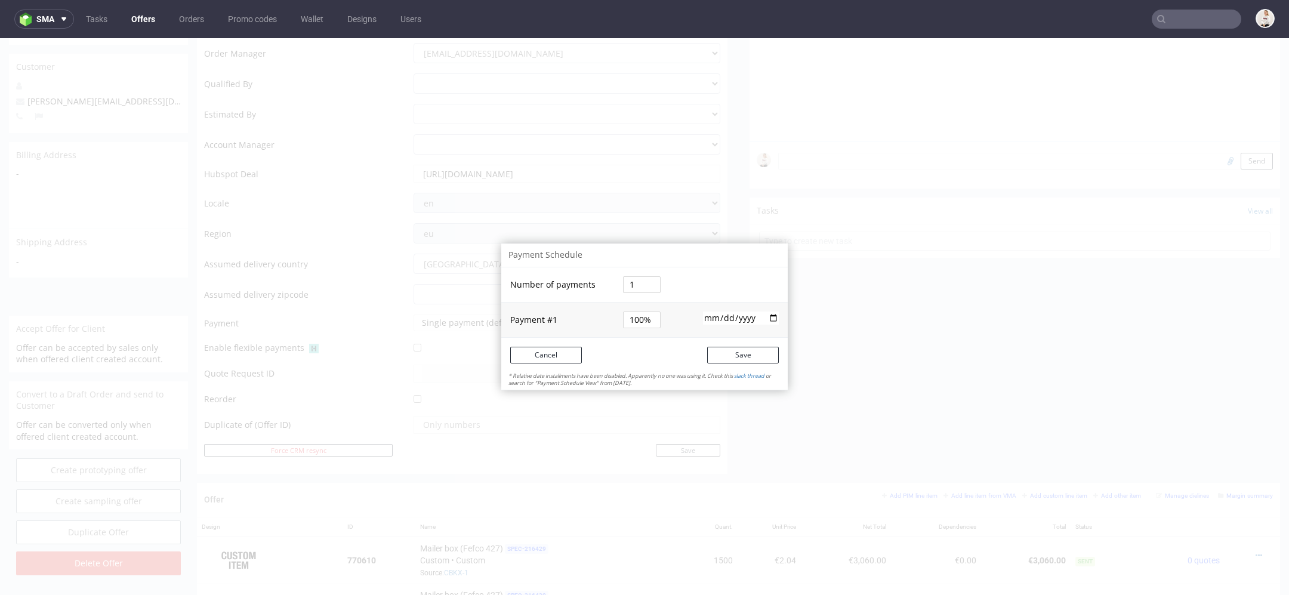
click at [633, 273] on td "1" at bounding box center [645, 284] width 50 height 35
click at [633, 279] on input "1" at bounding box center [642, 284] width 38 height 17
click at [633, 284] on input "21" at bounding box center [642, 284] width 38 height 17
type input "2"
click at [680, 297] on tbody "Number of payments 2 Payment # 1 50% 2025-09-19" at bounding box center [644, 302] width 286 height 70
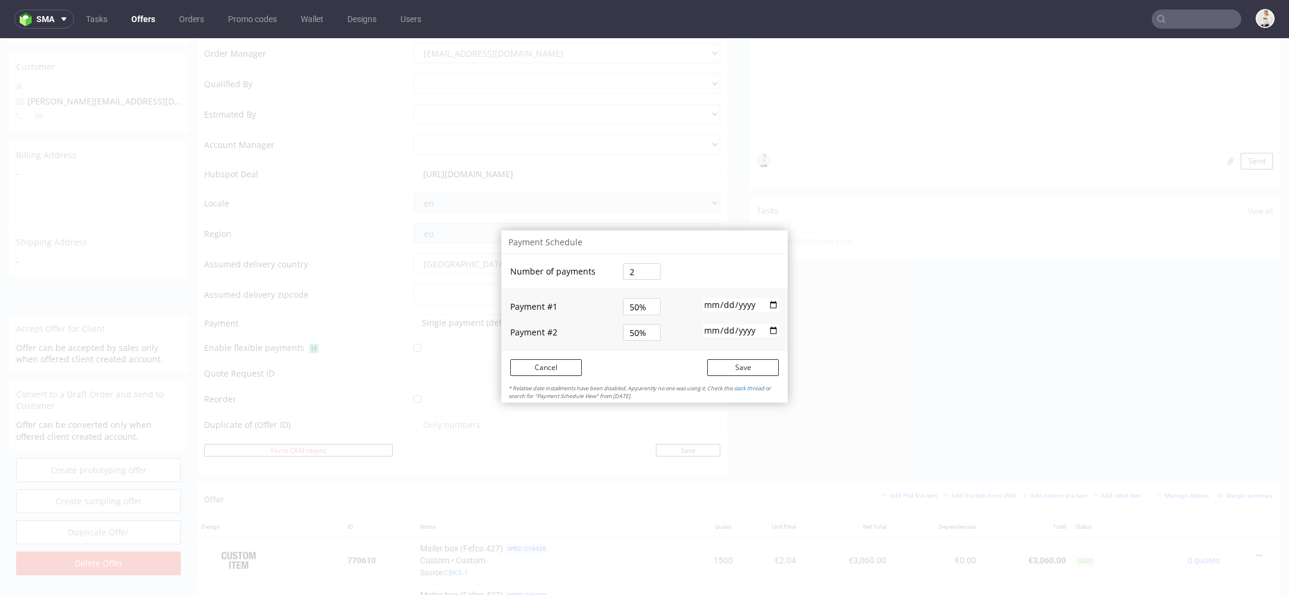
click at [623, 308] on input "50%" at bounding box center [642, 306] width 38 height 17
type input "0%"
type input "30%"
type input "70%"
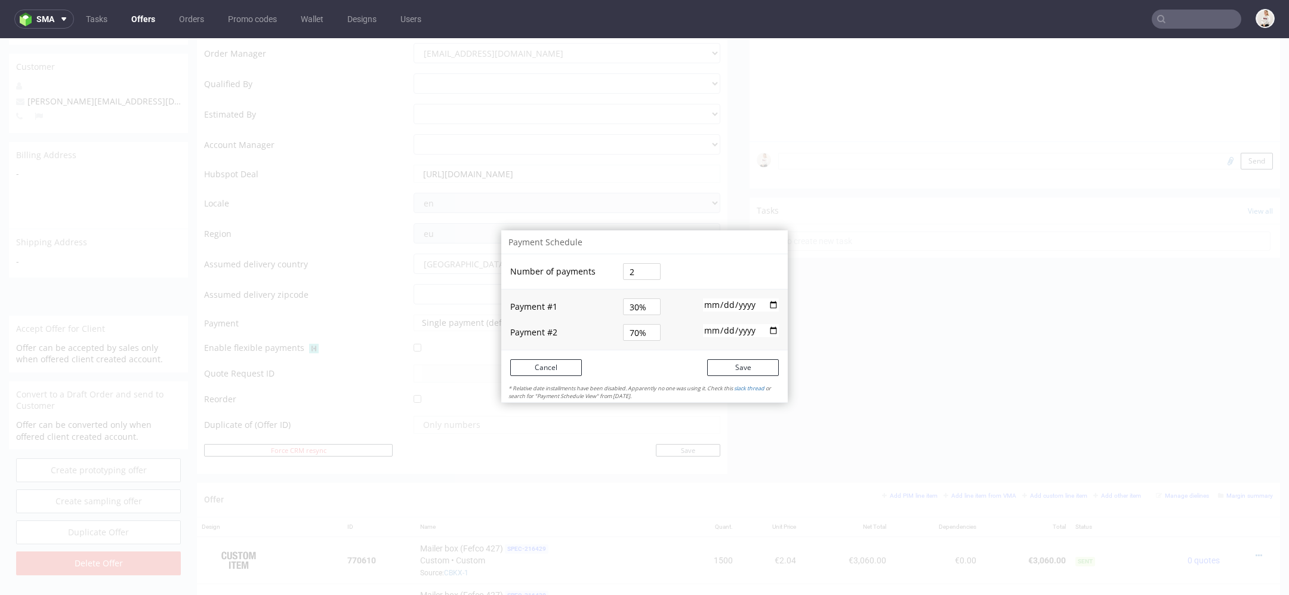
click at [672, 305] on td "2025-09-19" at bounding box center [728, 302] width 118 height 26
click at [765, 301] on input "2025-09-19" at bounding box center [741, 304] width 76 height 13
click at [766, 304] on input "2025-09-19" at bounding box center [741, 304] width 76 height 13
click at [669, 318] on td at bounding box center [728, 332] width 118 height 35
click at [737, 331] on input "date" at bounding box center [741, 330] width 76 height 13
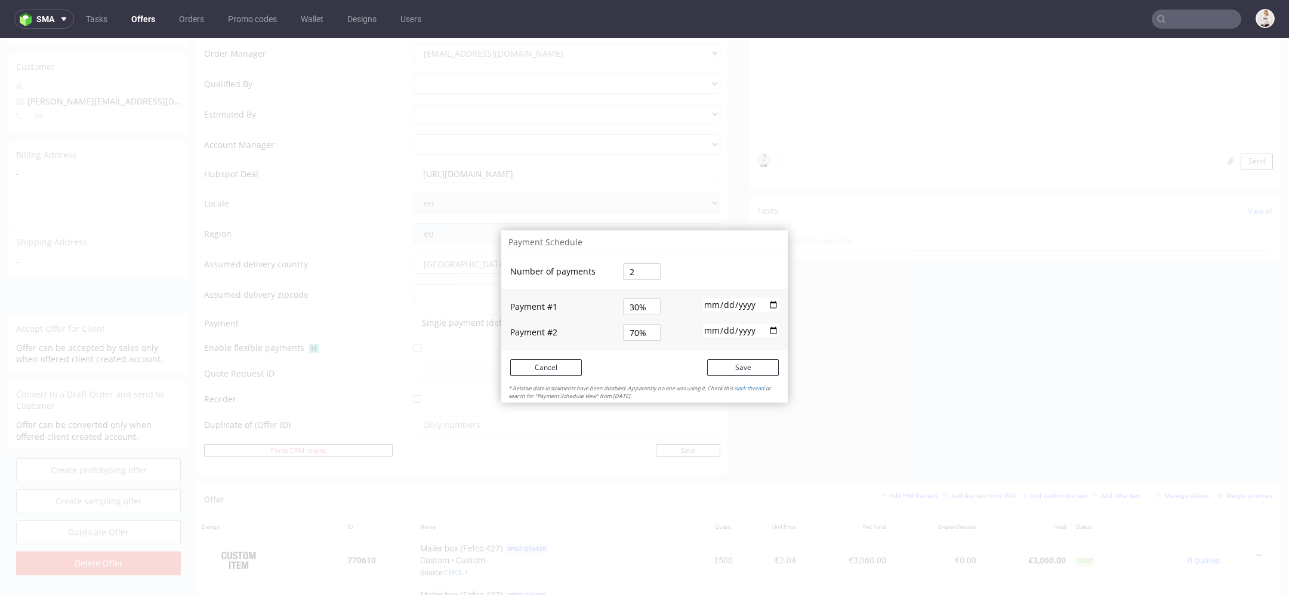
click at [771, 331] on td at bounding box center [728, 332] width 118 height 35
click at [764, 332] on input "date" at bounding box center [741, 330] width 76 height 13
type input "2025-10-13"
click at [743, 366] on button "Save" at bounding box center [743, 367] width 72 height 17
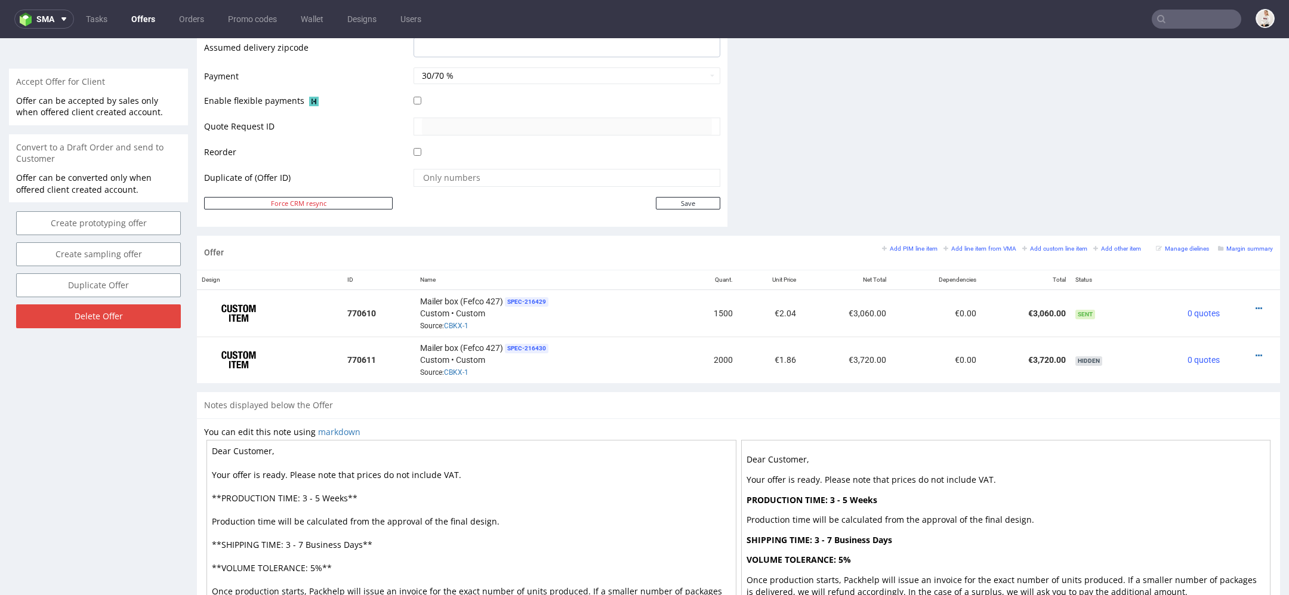
scroll to position [612, 0]
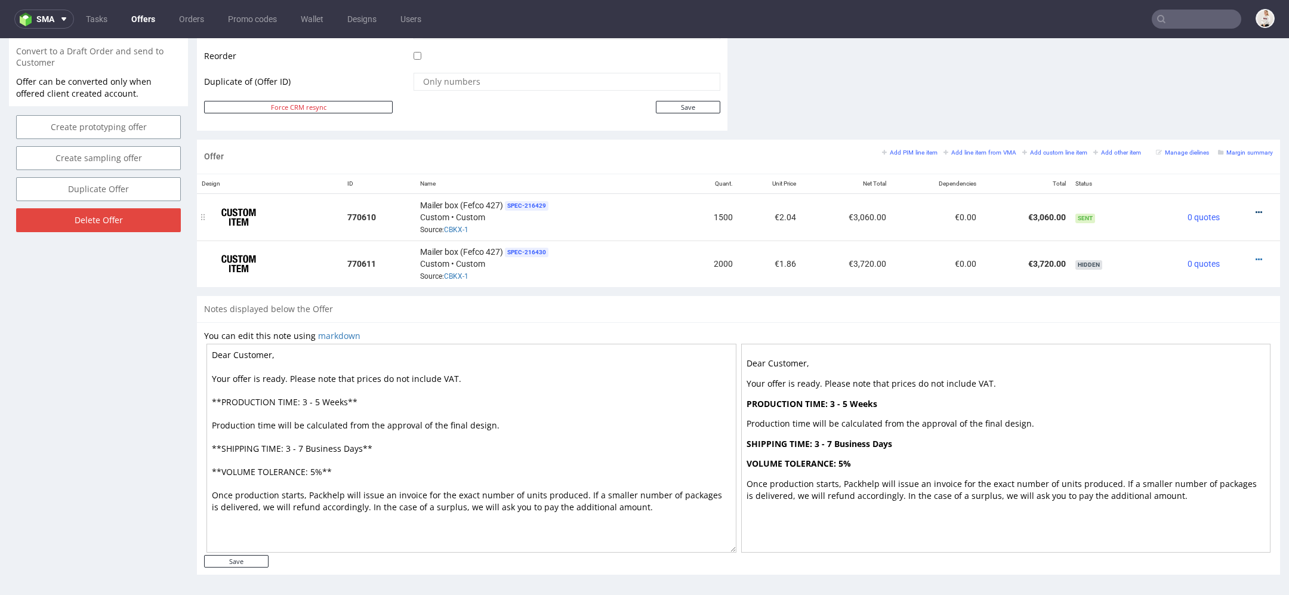
click at [1255, 208] on icon at bounding box center [1258, 212] width 7 height 8
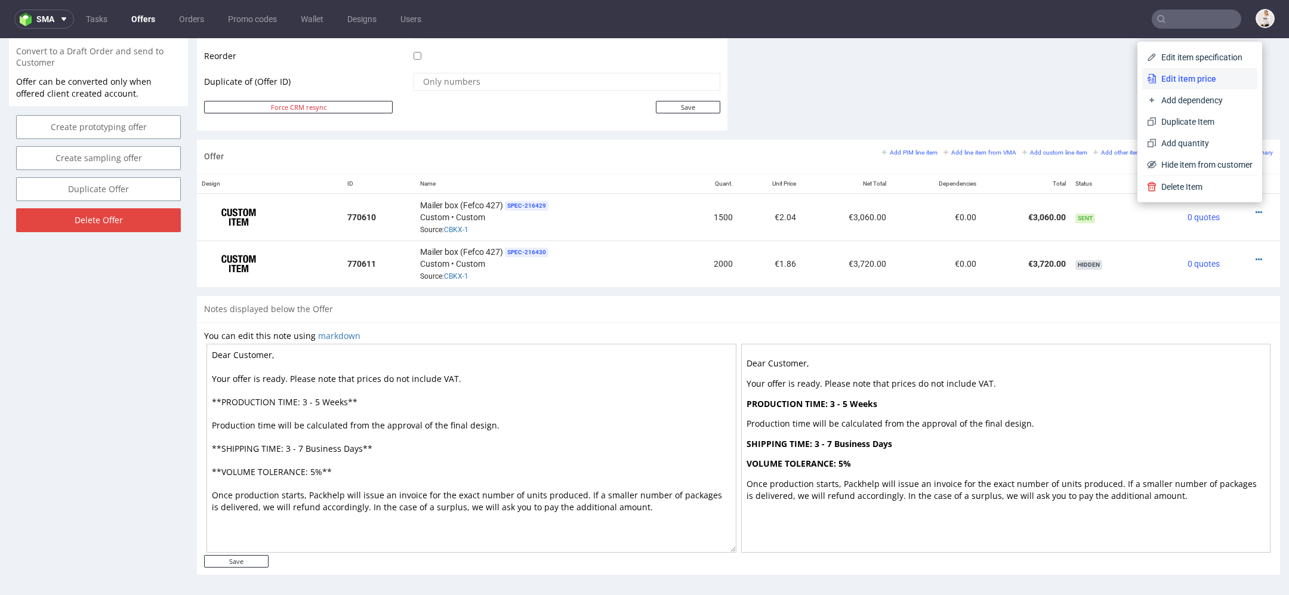
click at [1188, 78] on span "Edit item price" at bounding box center [1204, 79] width 96 height 12
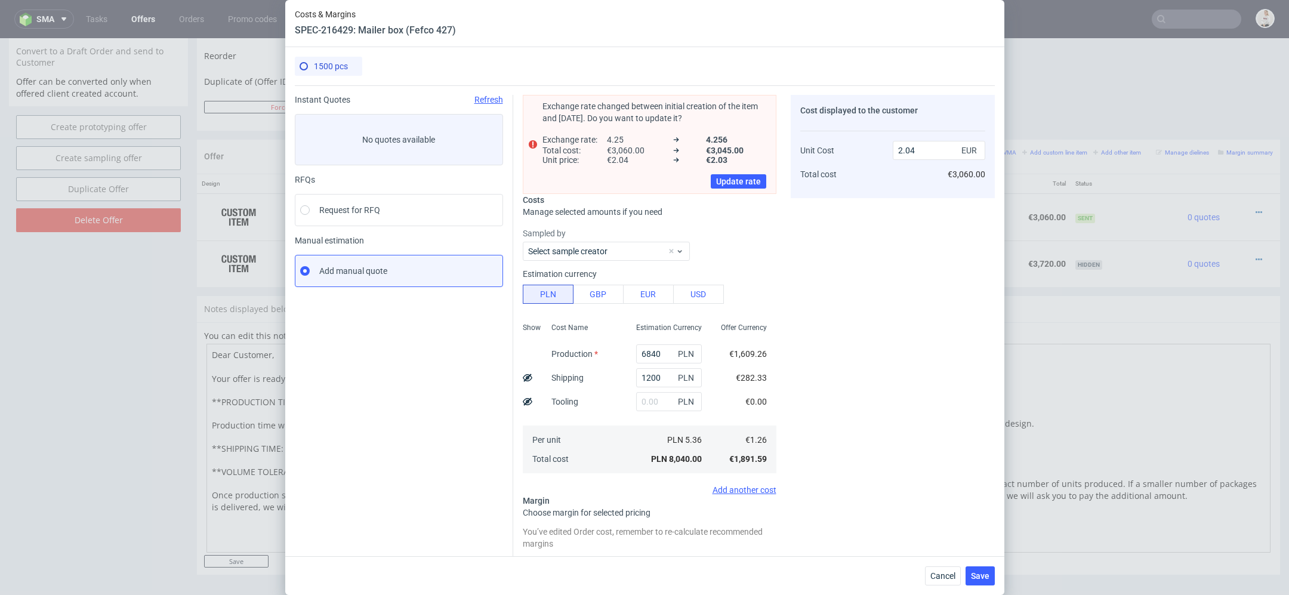
scroll to position [116, 0]
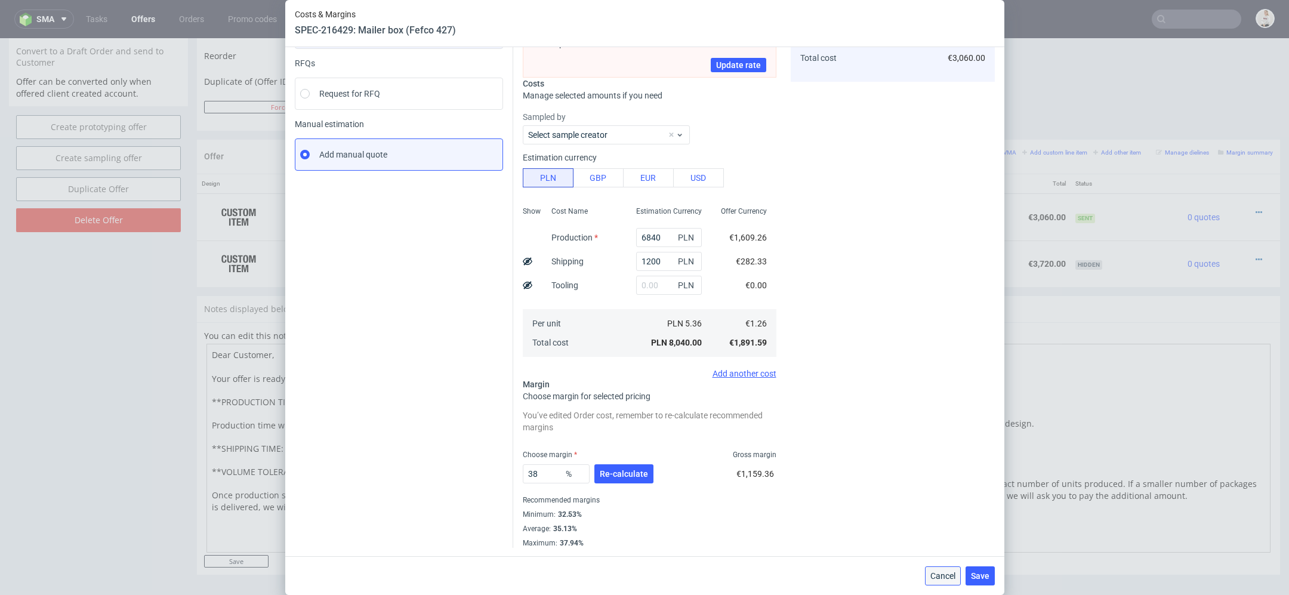
click at [945, 574] on span "Cancel" at bounding box center [942, 576] width 25 height 8
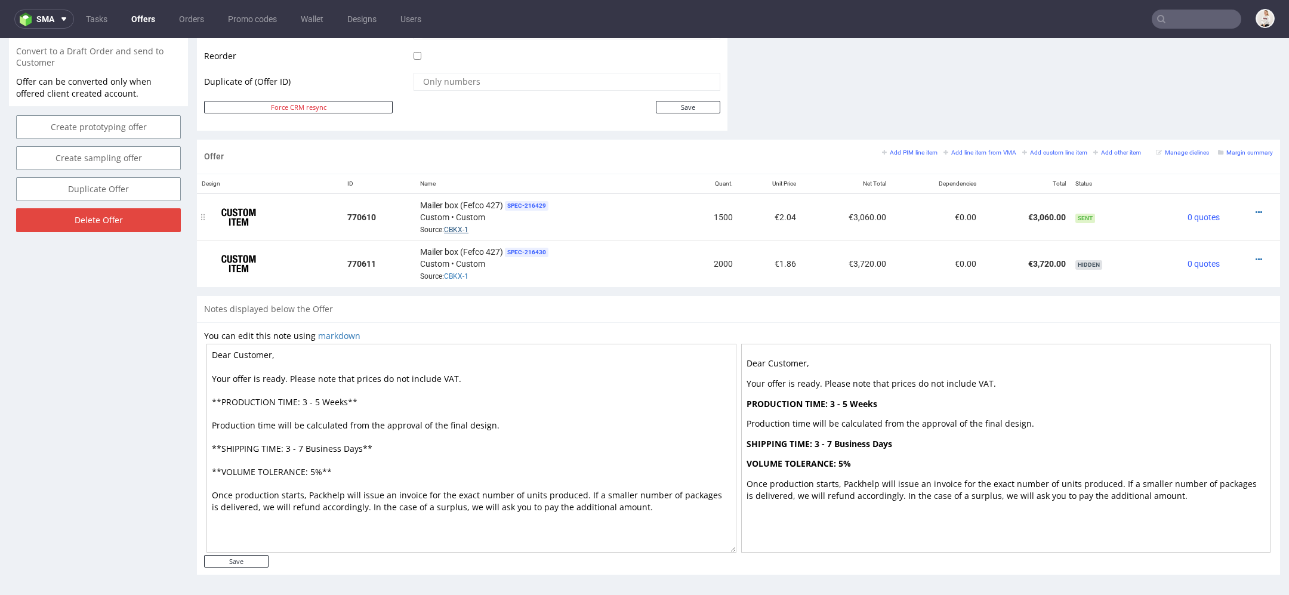
click at [456, 227] on link "CBKX-1" at bounding box center [456, 230] width 24 height 8
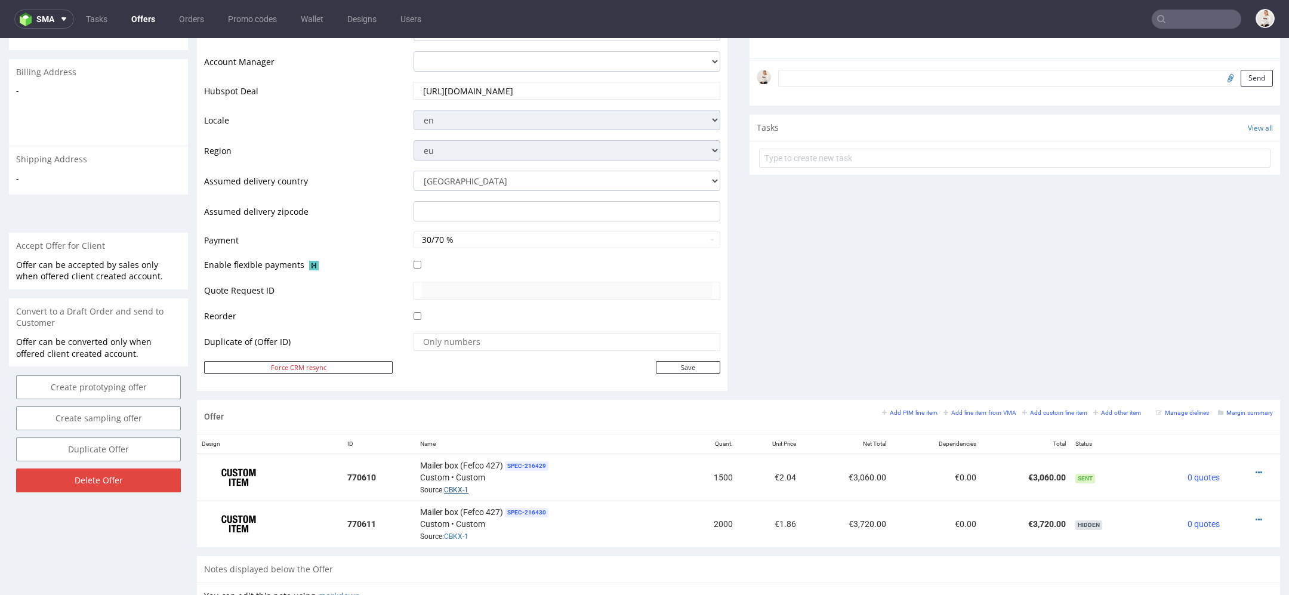
scroll to position [0, 0]
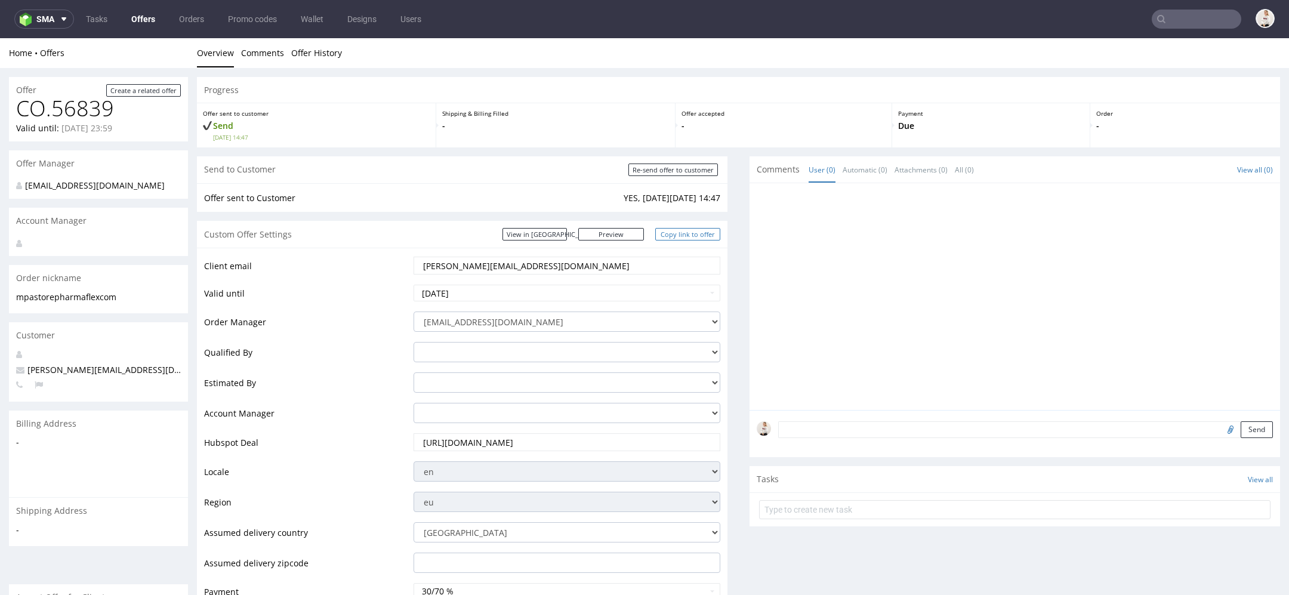
click at [675, 232] on link "Copy link to offer" at bounding box center [688, 234] width 66 height 13
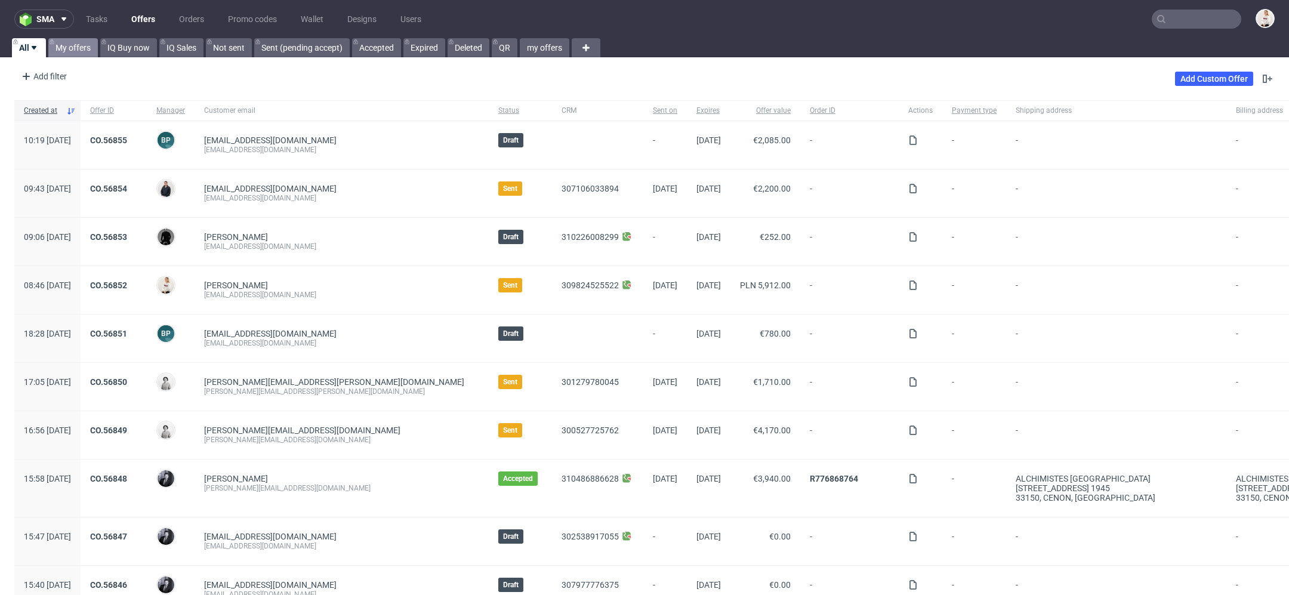
click at [60, 50] on link "My offers" at bounding box center [73, 47] width 50 height 19
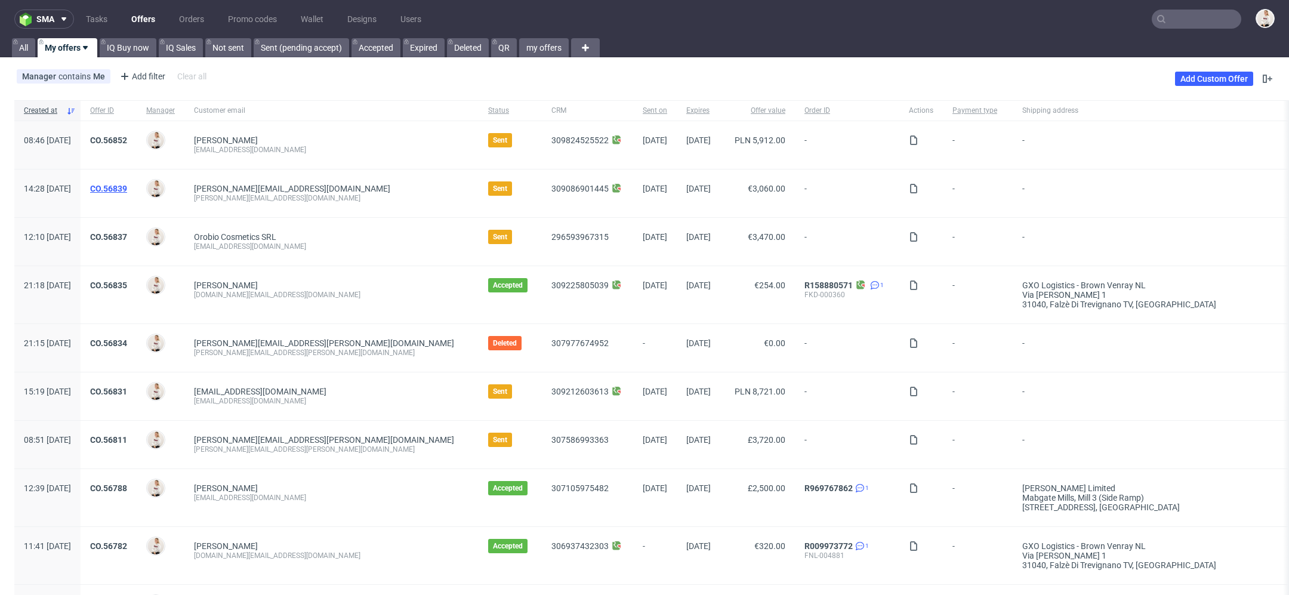
click at [127, 190] on link "CO.56839" at bounding box center [108, 189] width 37 height 10
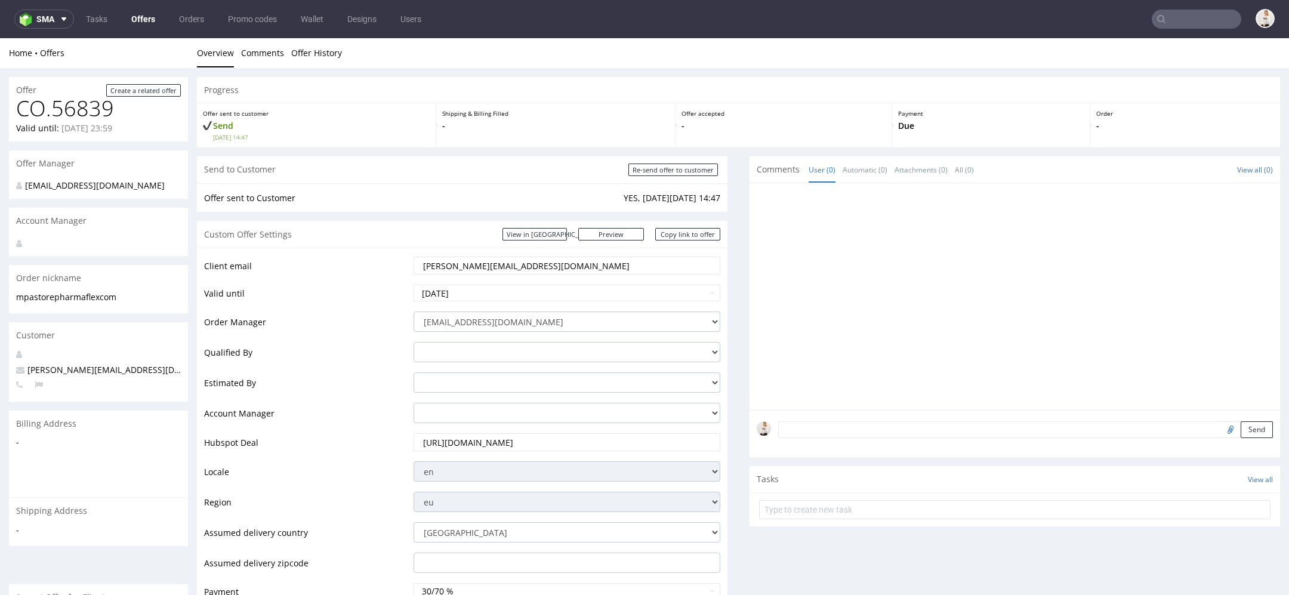
click at [485, 262] on input "[PERSON_NAME][EMAIL_ADDRESS][DOMAIN_NAME]" at bounding box center [567, 265] width 290 height 17
paste input "d"
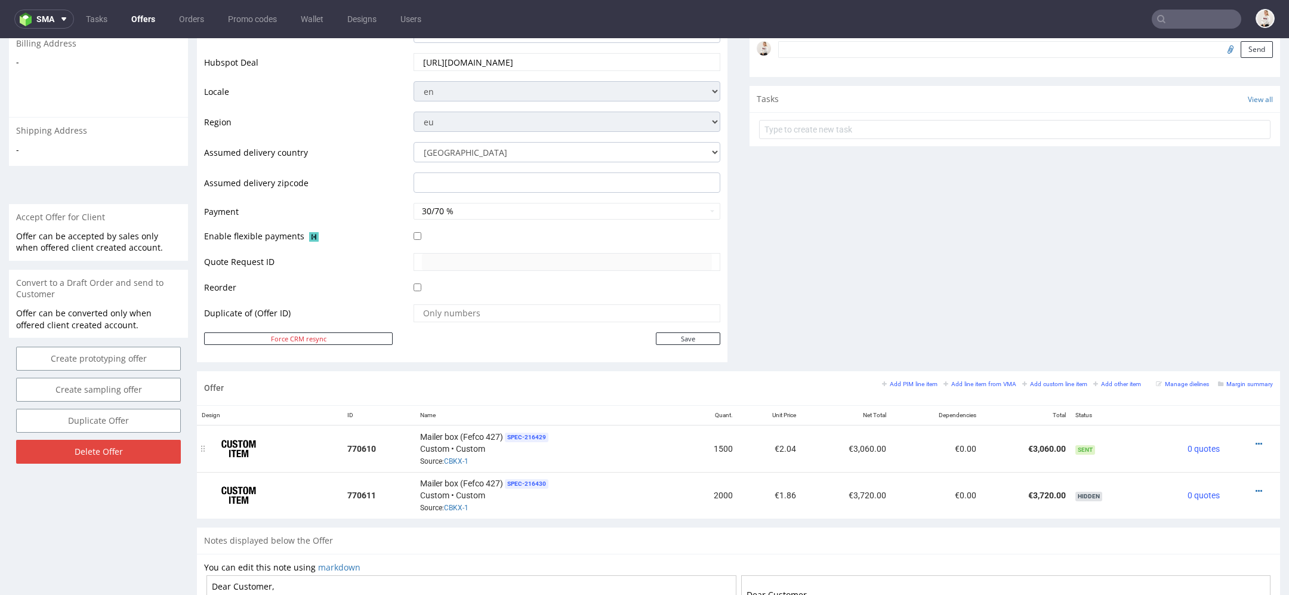
scroll to position [431, 0]
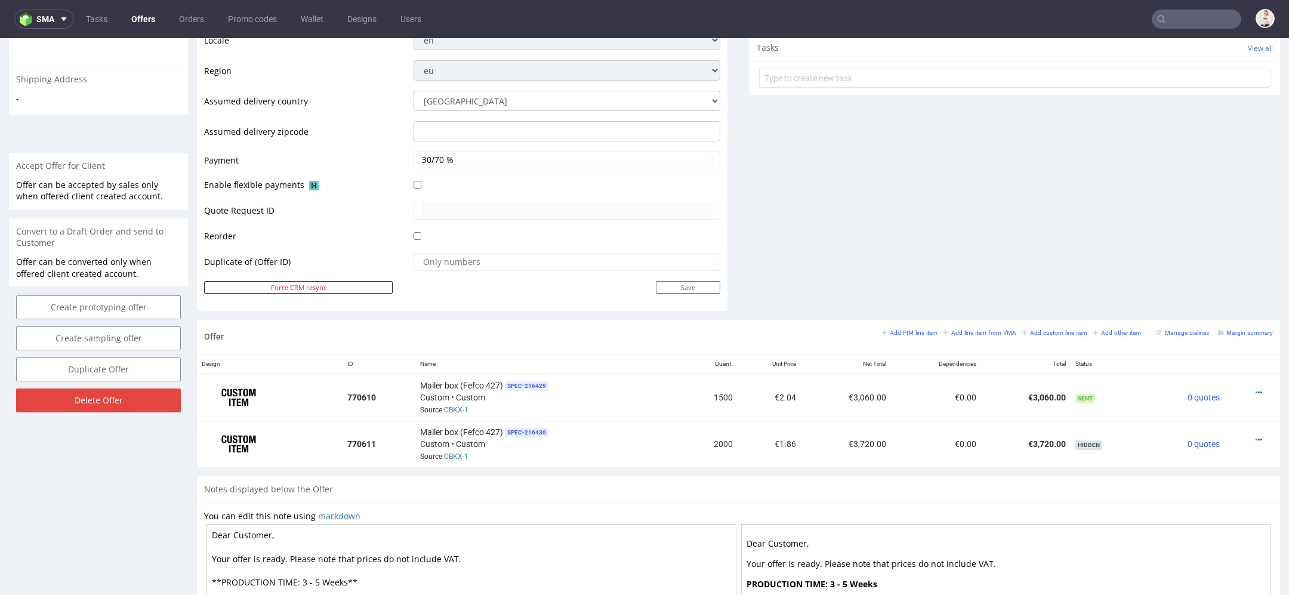
type input "[PERSON_NAME][EMAIL_ADDRESS][DOMAIN_NAME]"
click at [669, 283] on input "Save" at bounding box center [688, 287] width 64 height 13
type input "In progress..."
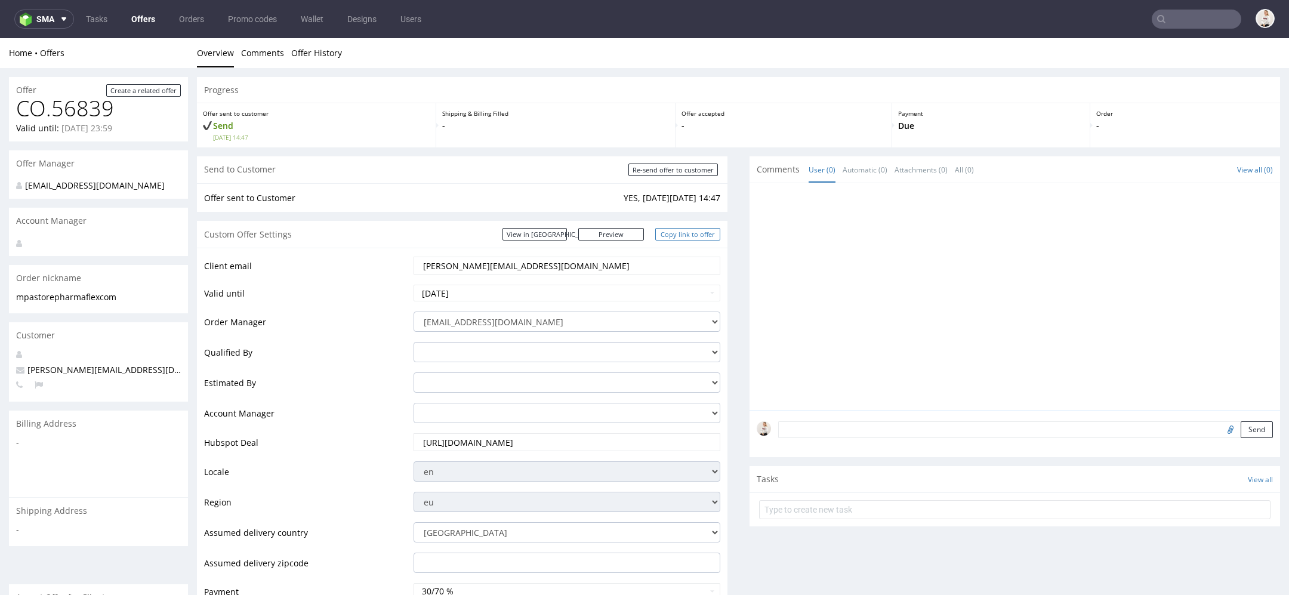
click at [669, 228] on link "Copy link to offer" at bounding box center [688, 234] width 66 height 13
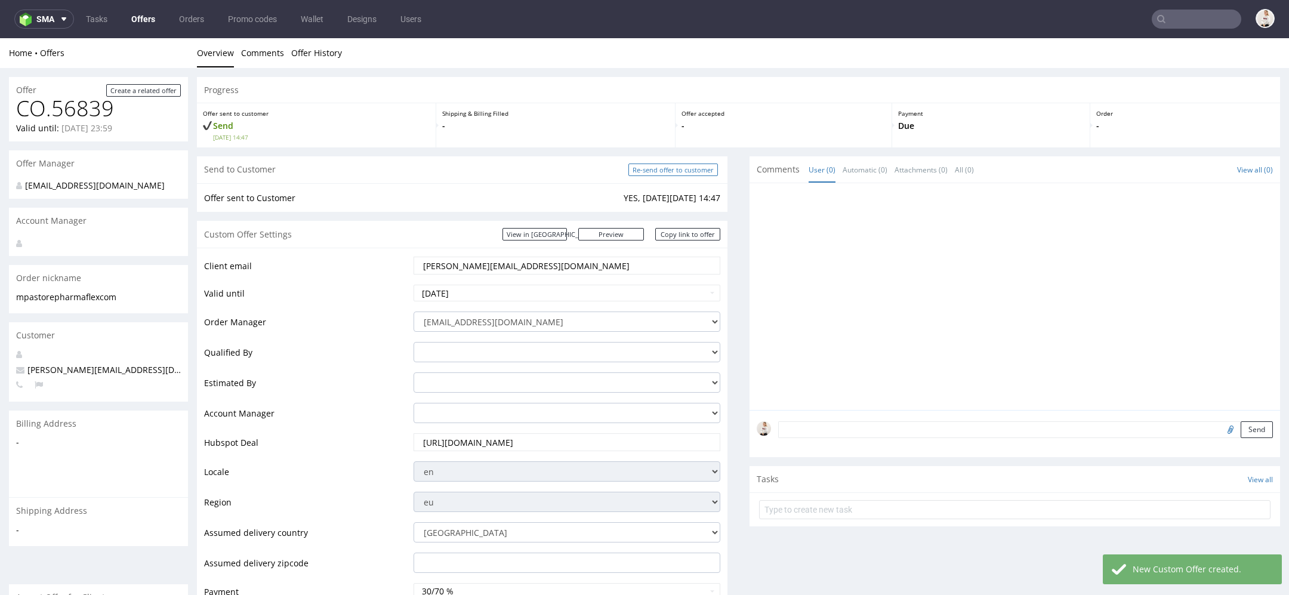
click at [679, 168] on input "Re-send offer to customer" at bounding box center [672, 169] width 89 height 13
type input "In progress..."
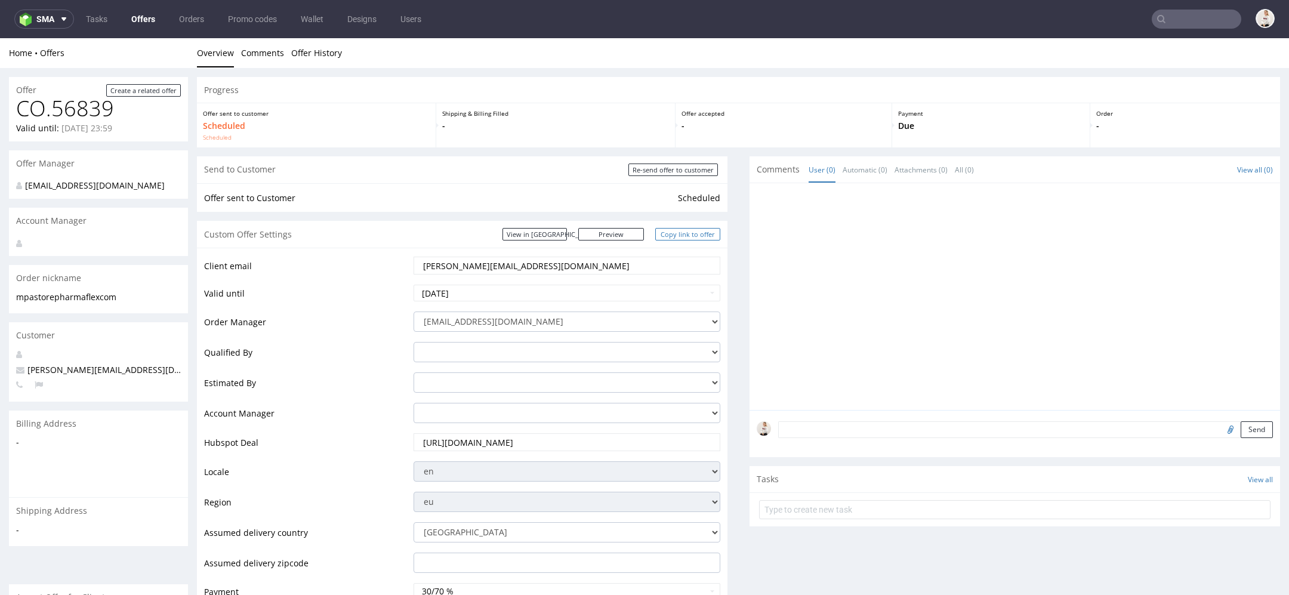
click at [671, 232] on link "Copy link to offer" at bounding box center [688, 234] width 66 height 13
click at [145, 17] on link "Offers" at bounding box center [143, 19] width 38 height 19
